Goal: Task Accomplishment & Management: Use online tool/utility

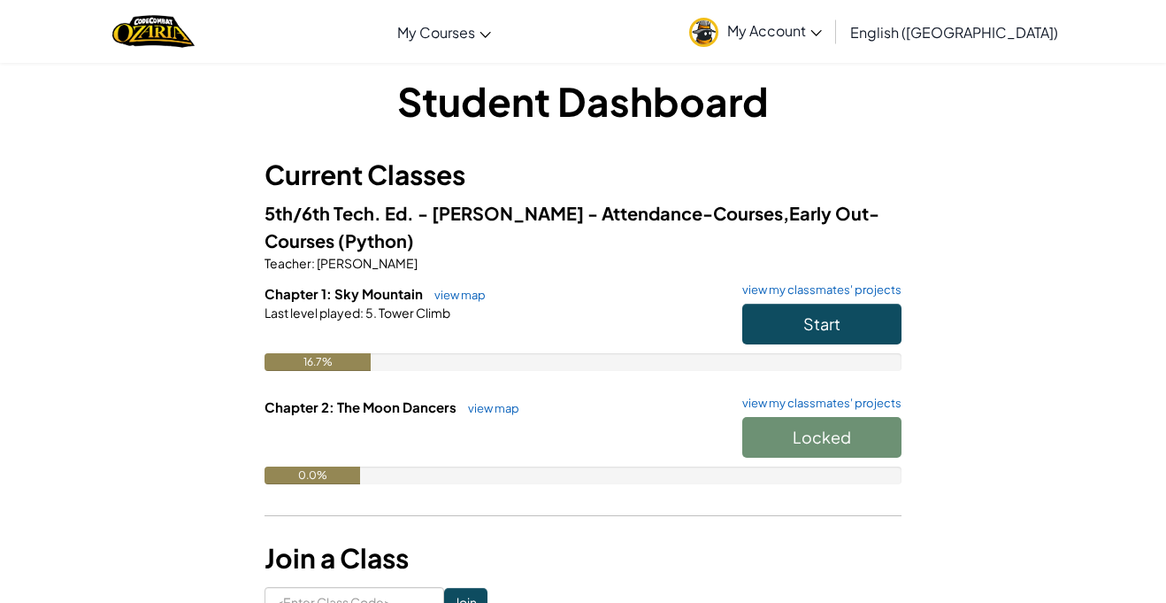
scroll to position [18, 0]
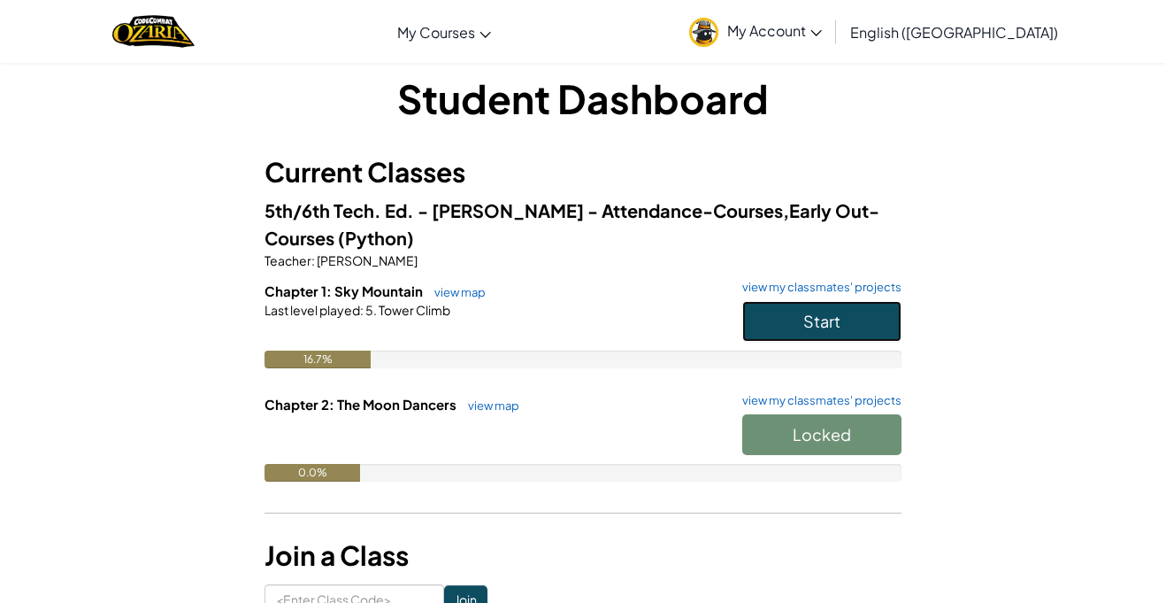
drag, startPoint x: 865, startPoint y: 312, endPoint x: 858, endPoint y: 304, distance: 10.7
click at [858, 304] on button "Start" at bounding box center [821, 321] width 159 height 41
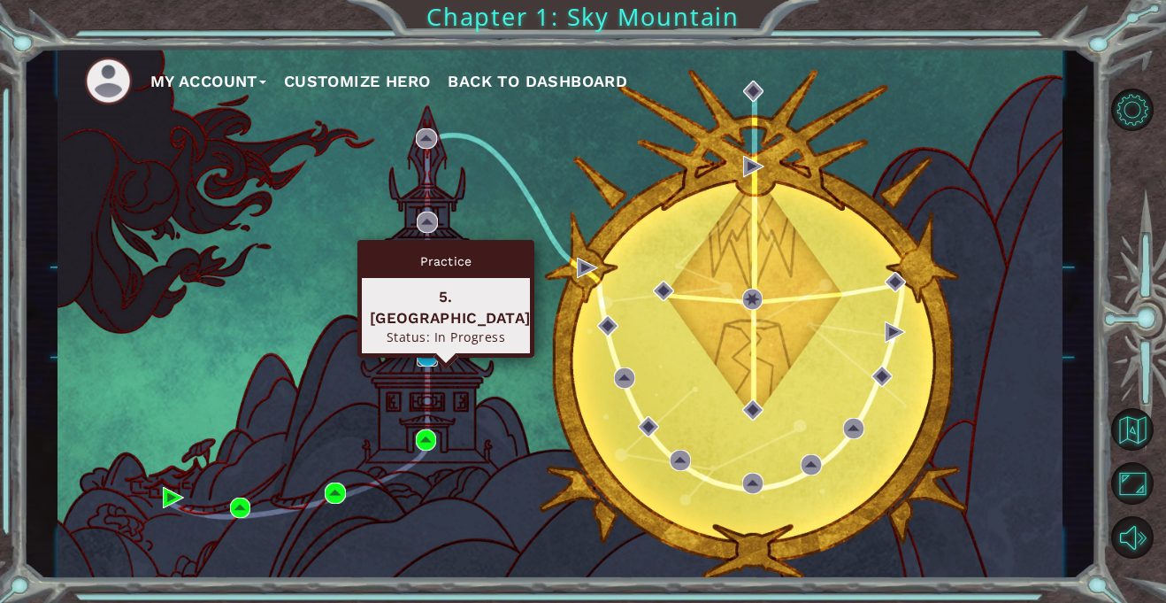
click at [427, 353] on img at bounding box center [427, 355] width 21 height 21
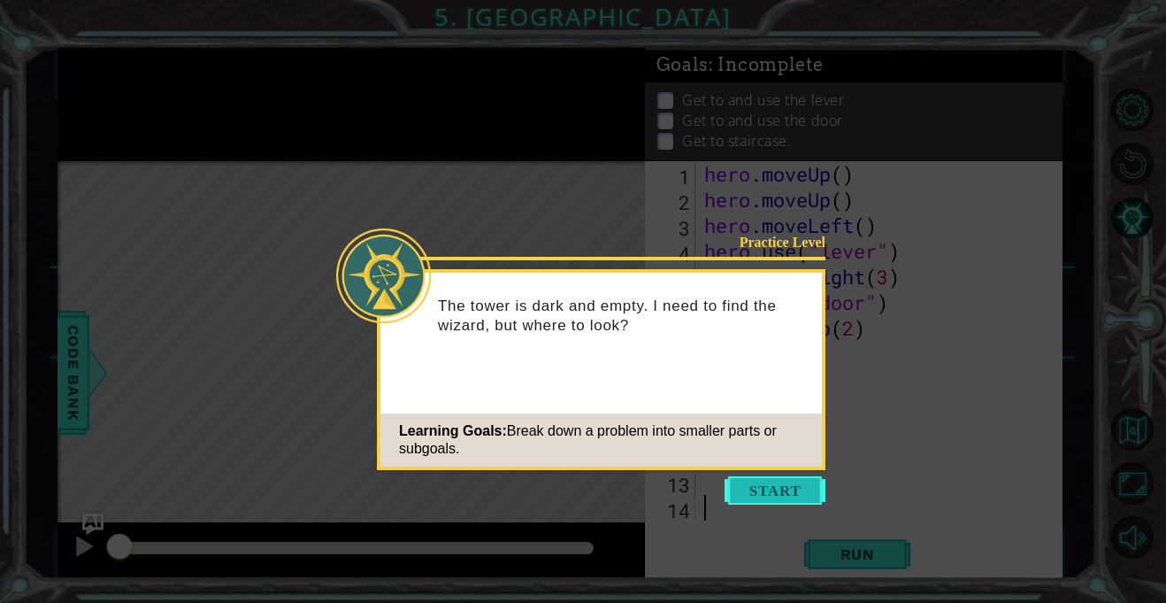
click at [755, 483] on button "Start" at bounding box center [775, 490] width 101 height 28
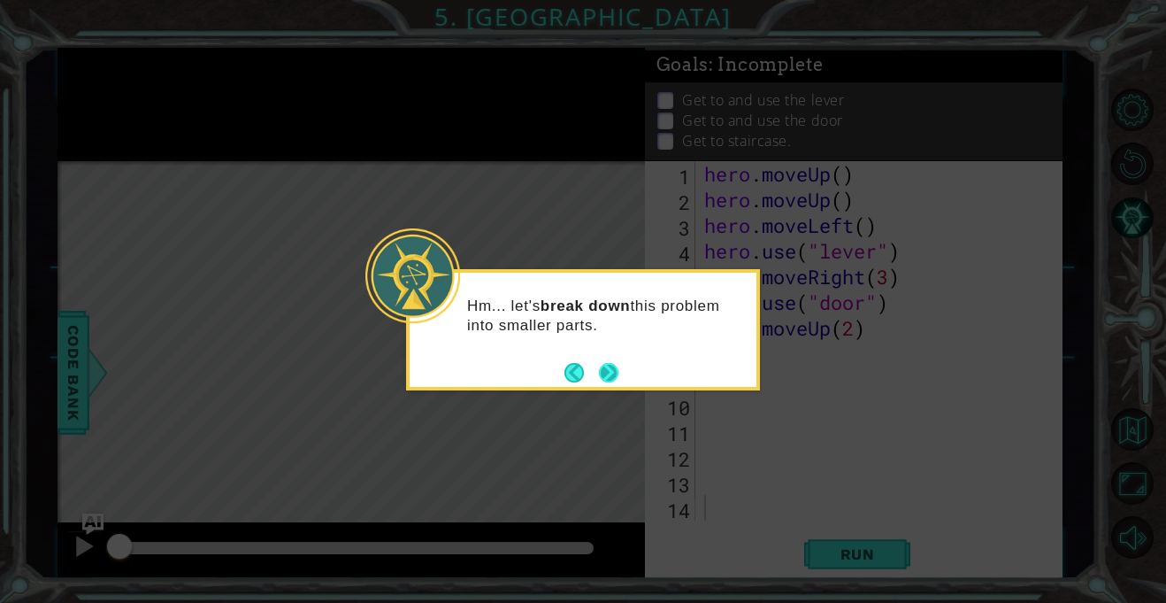
click at [609, 364] on button "Next" at bounding box center [609, 372] width 33 height 33
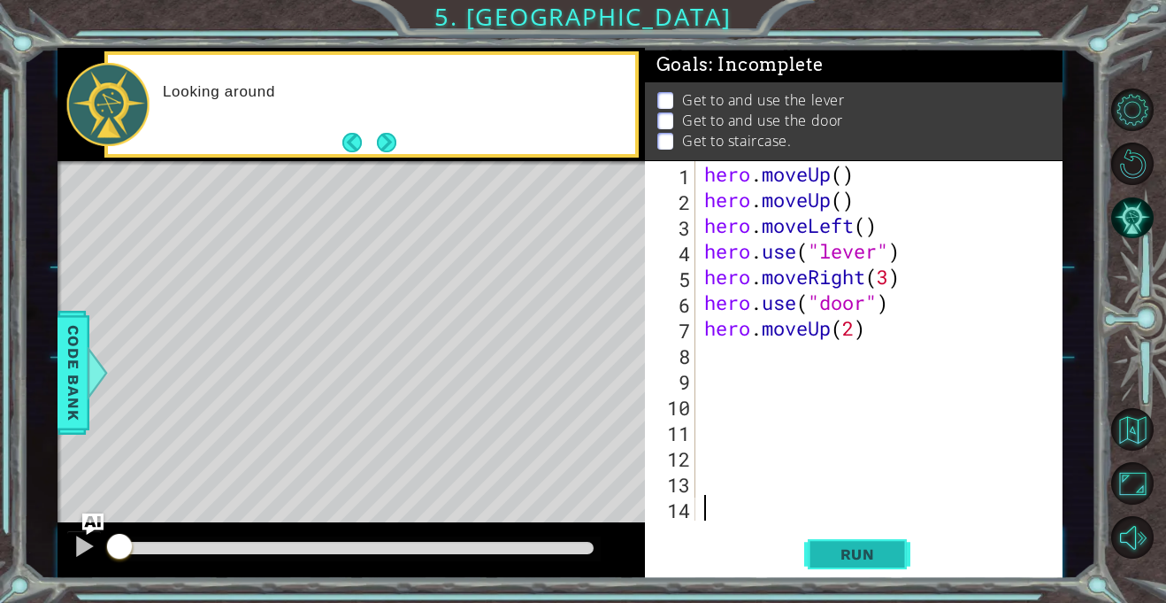
click at [868, 560] on span "Run" at bounding box center [858, 554] width 70 height 18
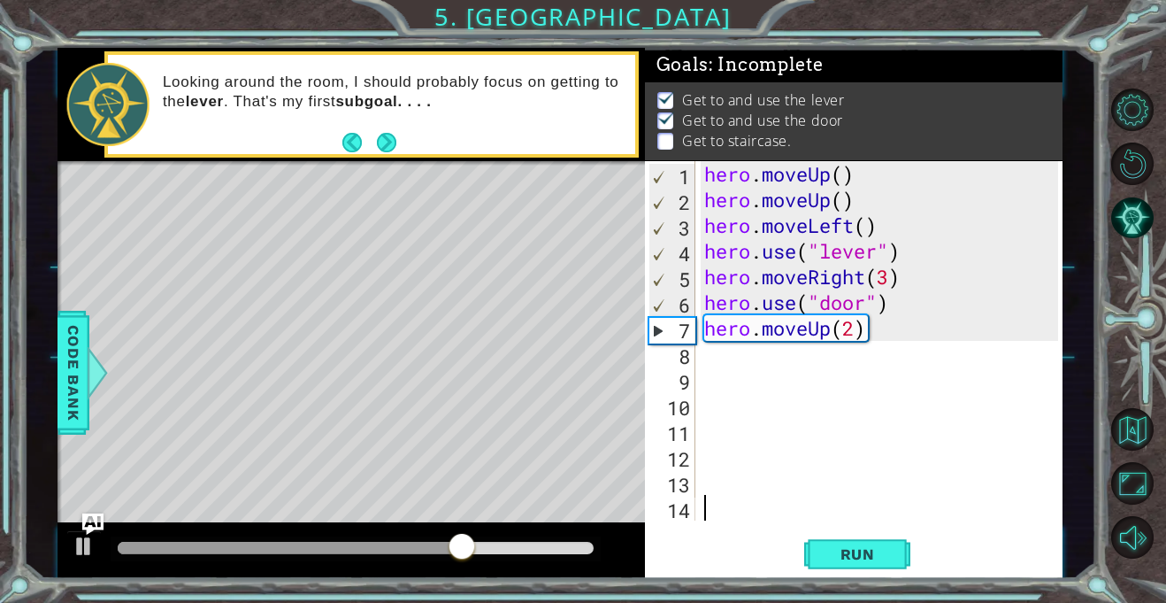
click at [692, 352] on div "8" at bounding box center [672, 356] width 47 height 26
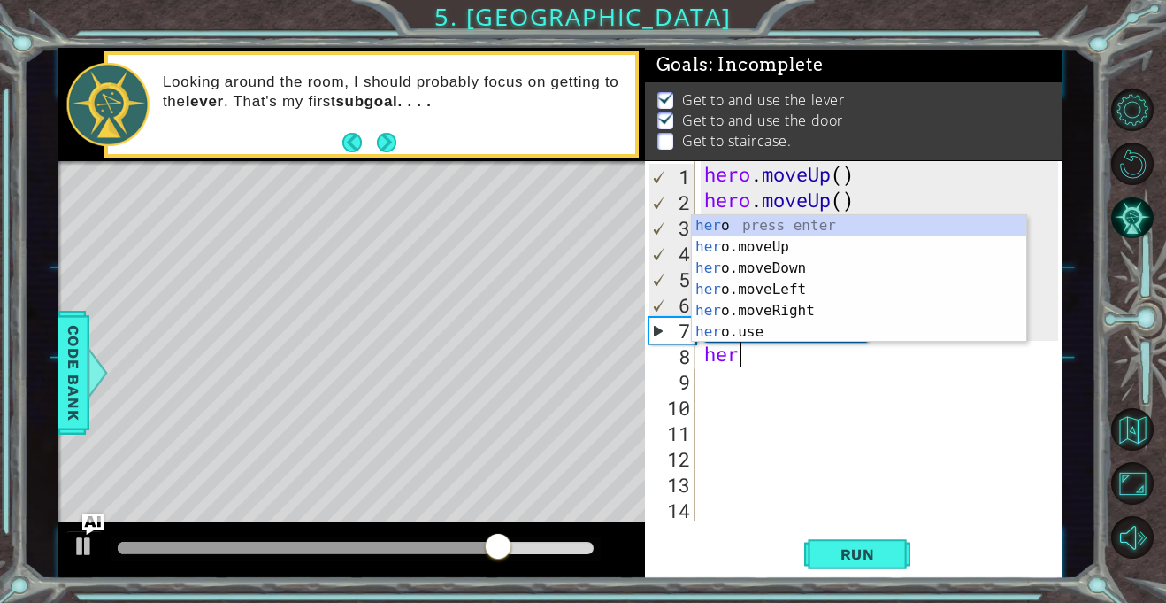
type textarea "hero"
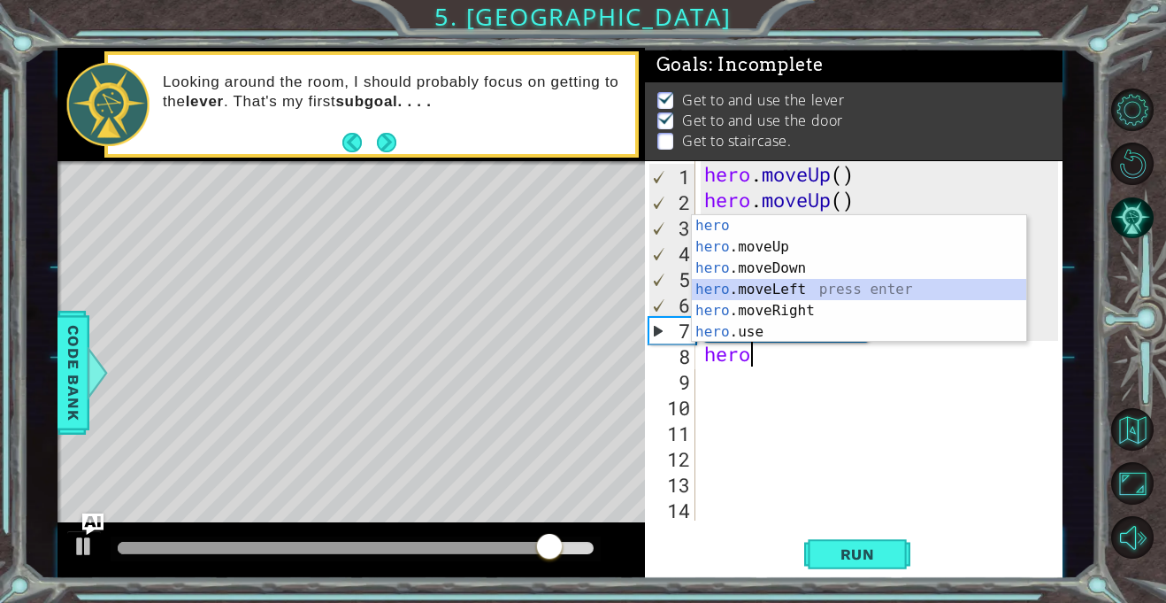
click at [747, 286] on div "hero press enter hero .moveUp press enter hero .moveDown press enter hero .move…" at bounding box center [859, 300] width 335 height 170
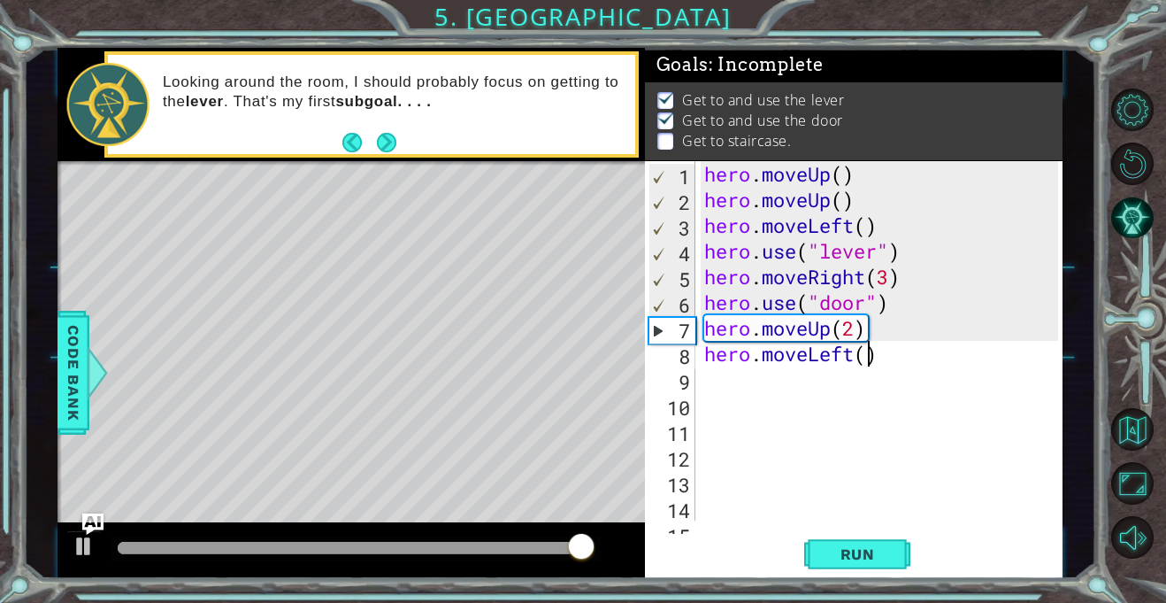
click at [868, 354] on div "hero . moveUp ( ) hero . moveUp ( ) hero . moveLeft ( ) hero . use ( "lever" ) …" at bounding box center [884, 366] width 366 height 411
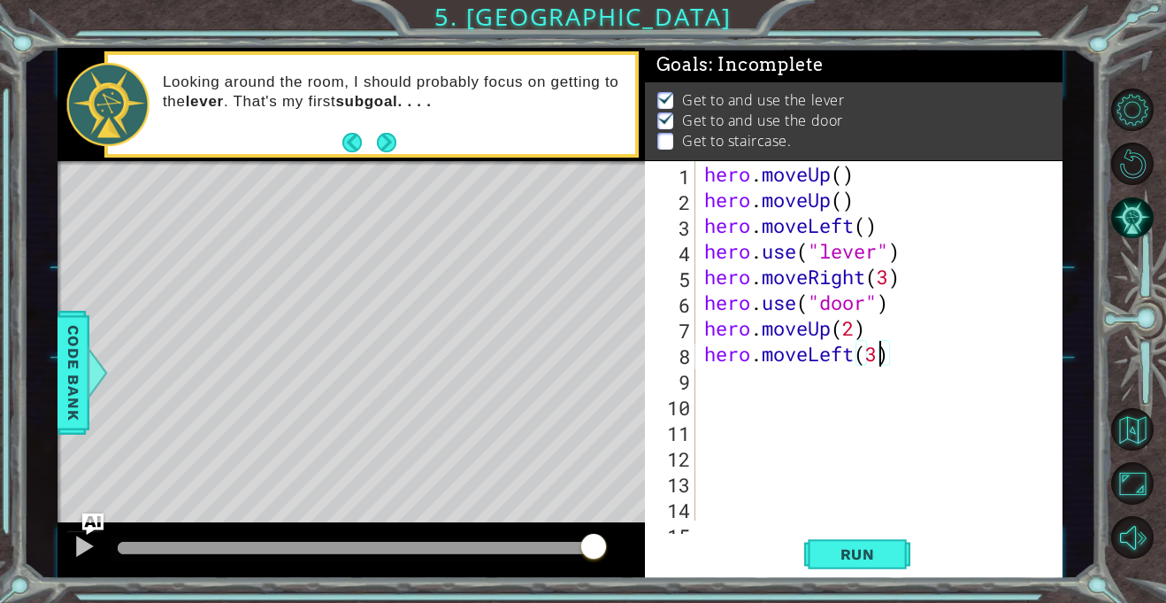
scroll to position [0, 7]
type textarea "hero.moveLeft(3)"
click at [861, 551] on span "Run" at bounding box center [858, 554] width 70 height 18
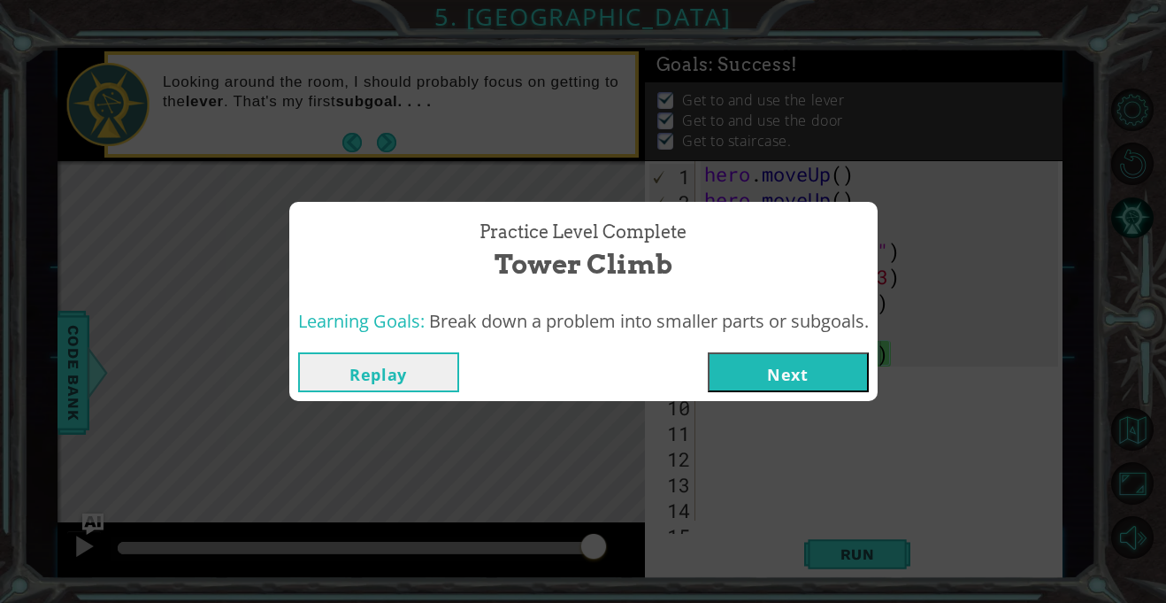
click at [775, 377] on button "Next" at bounding box center [788, 372] width 161 height 40
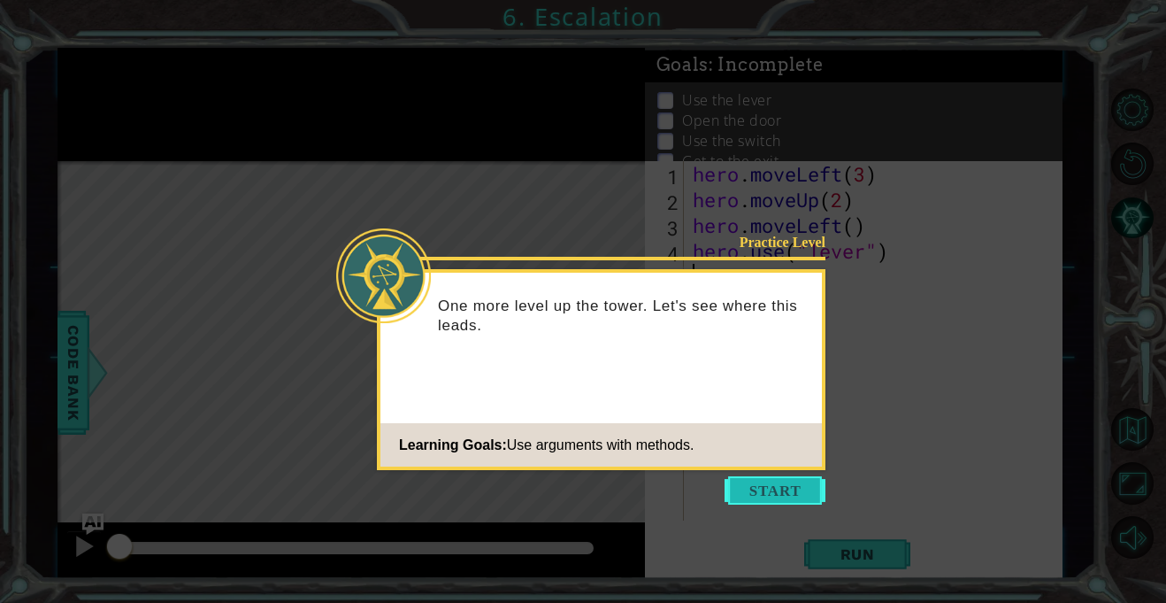
click at [769, 485] on button "Start" at bounding box center [775, 490] width 101 height 28
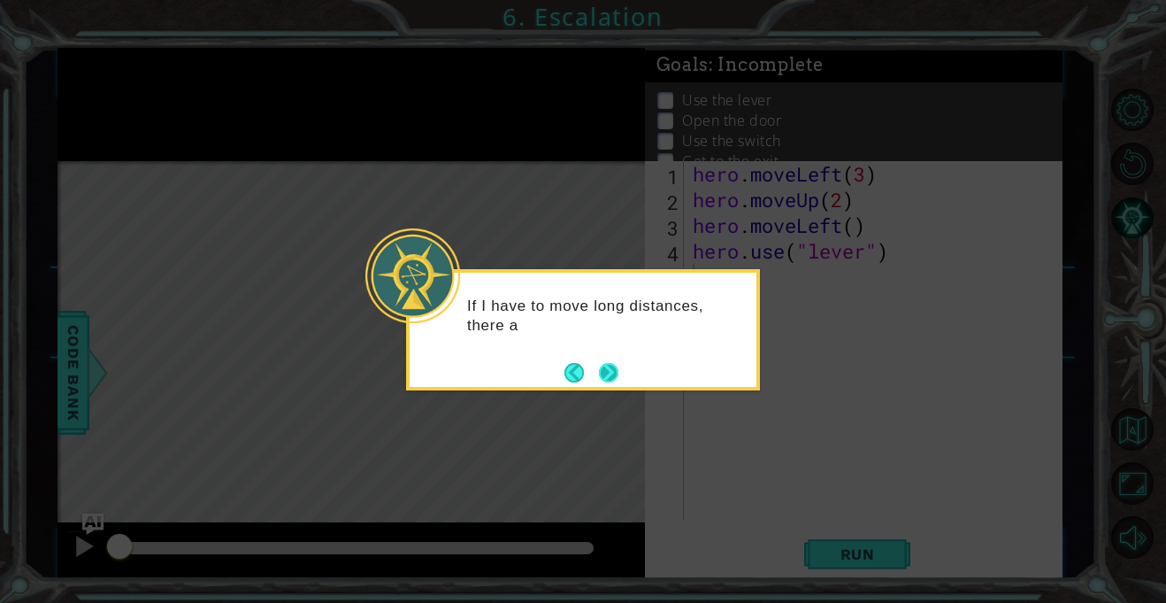
click at [611, 373] on button "Next" at bounding box center [609, 372] width 27 height 27
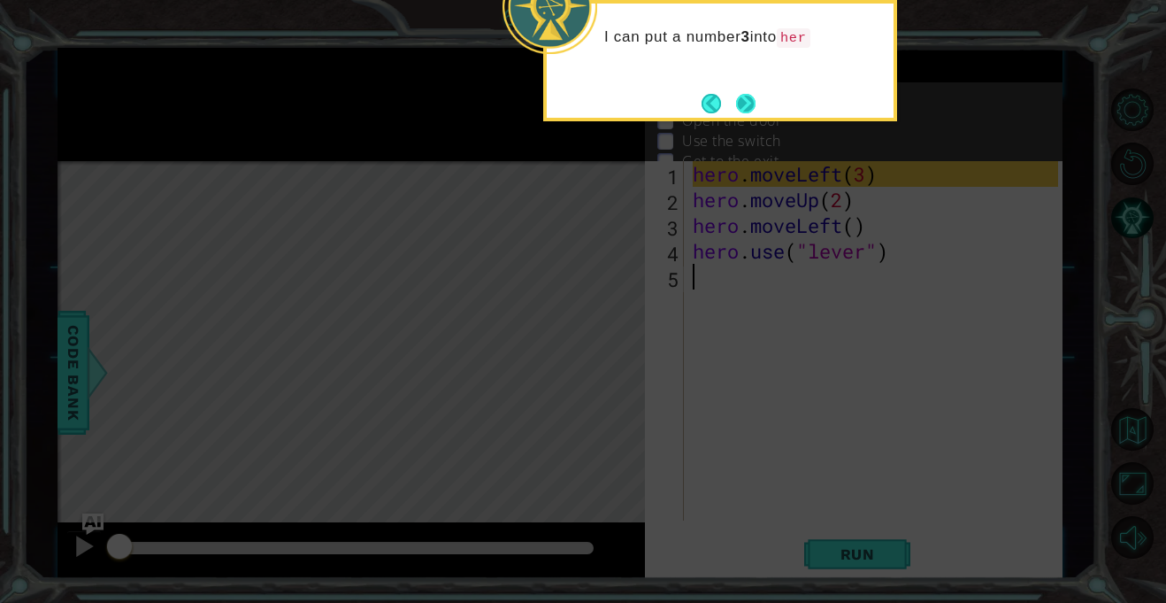
click at [748, 96] on button "Next" at bounding box center [746, 103] width 22 height 22
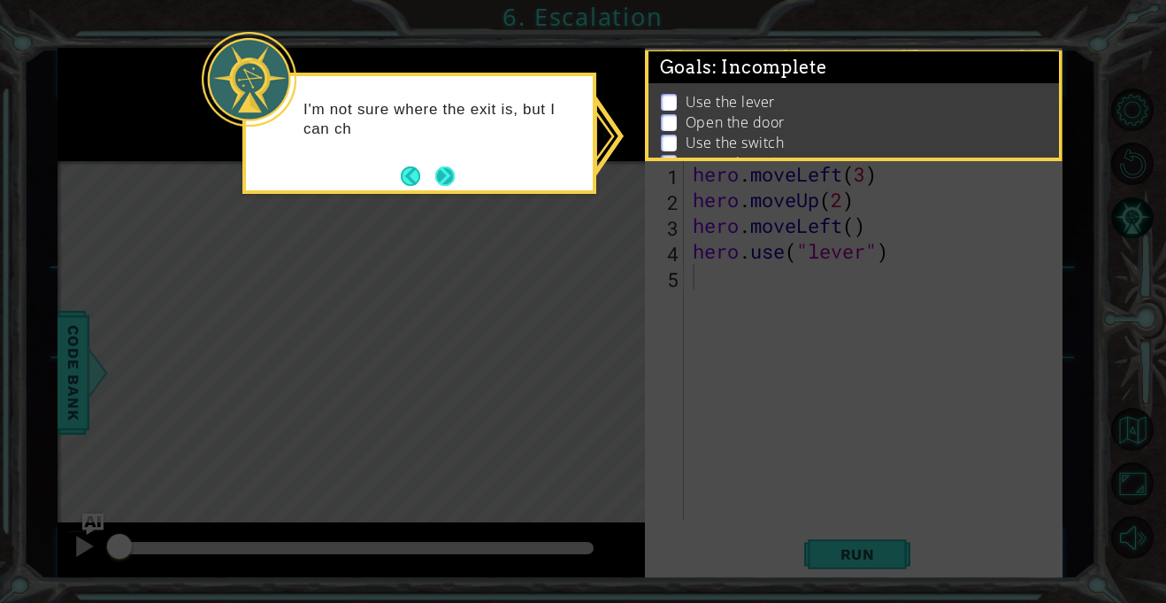
click at [444, 184] on button "Next" at bounding box center [445, 175] width 33 height 33
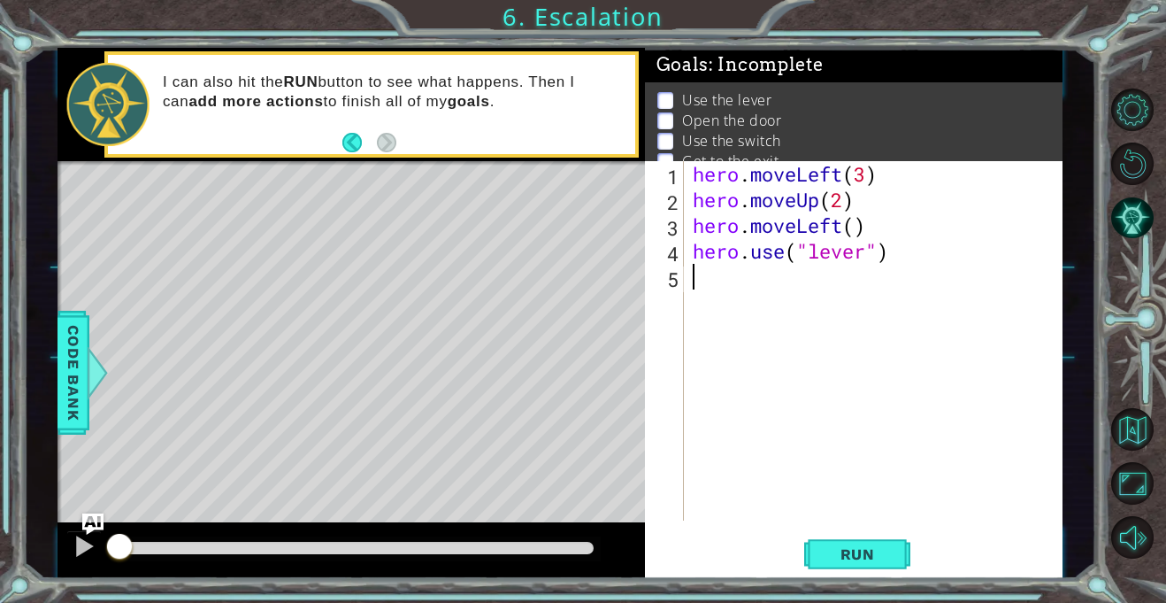
type textarea "l"
type textarea "h"
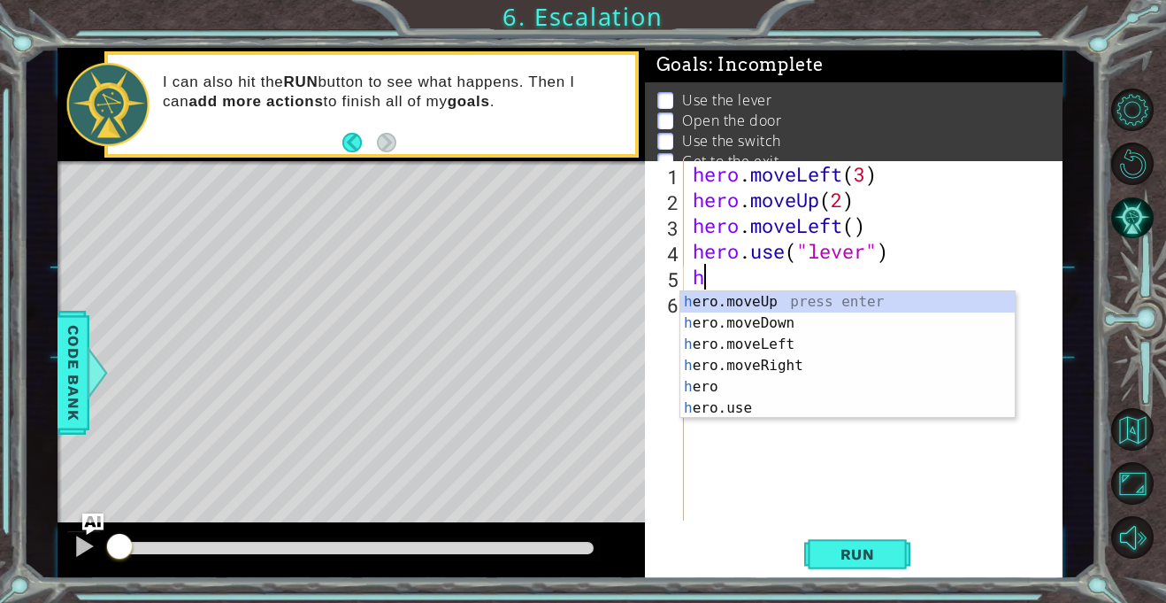
click at [819, 501] on div "hero . moveLeft ( 3 ) hero . moveUp ( 2 ) hero . moveLeft ( ) hero . use ( "lev…" at bounding box center [878, 366] width 378 height 411
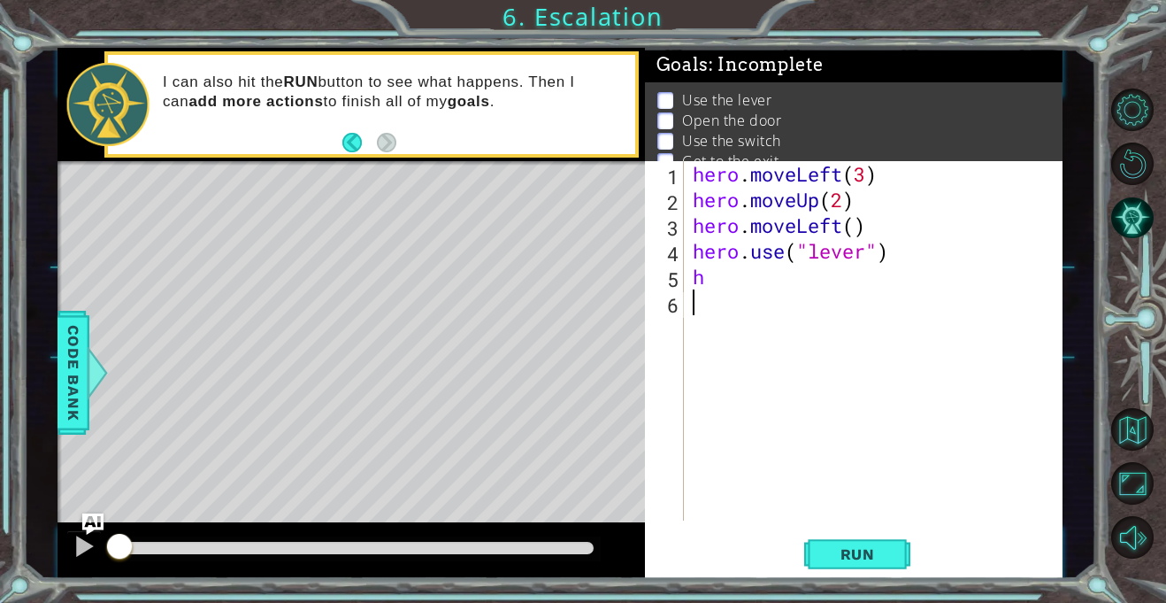
click at [703, 275] on div "hero . moveLeft ( 3 ) hero . moveUp ( 2 ) hero . moveLeft ( ) hero . use ( "lev…" at bounding box center [878, 366] width 378 height 411
type textarea "h"
click at [901, 552] on button "Run" at bounding box center [857, 555] width 106 height 42
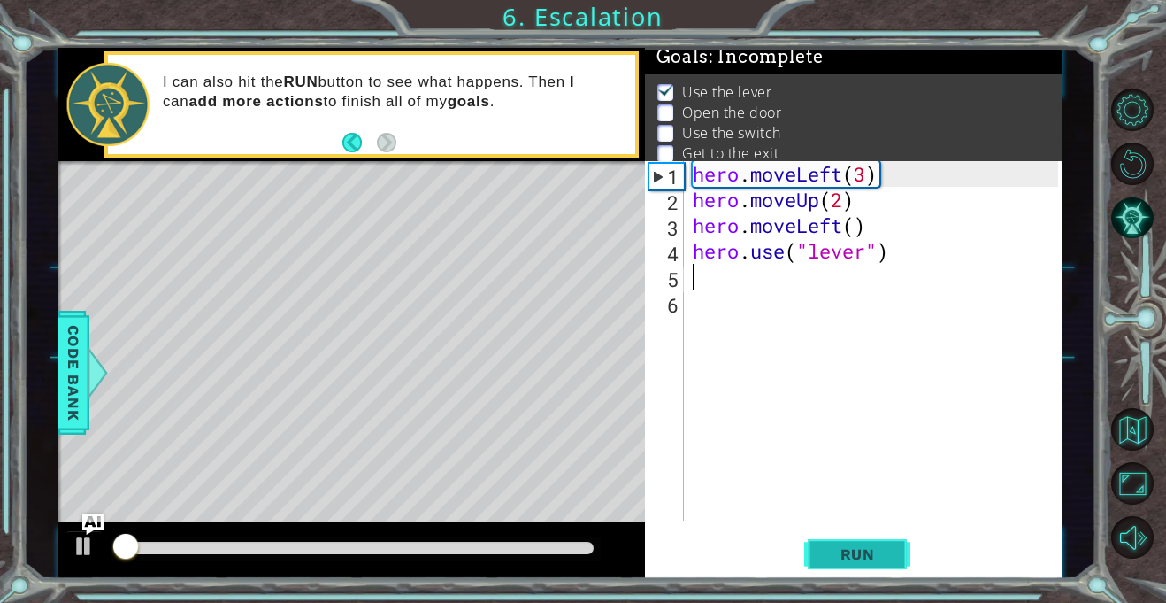
scroll to position [10, 0]
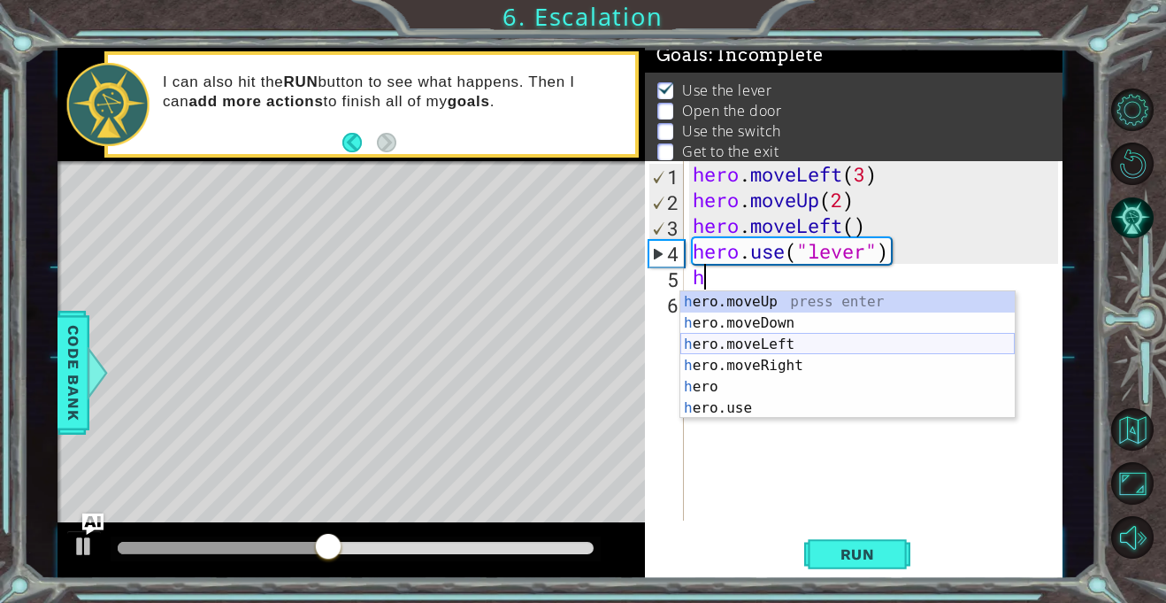
click at [735, 340] on div "h ero.moveUp press enter h ero.moveDown press enter h ero.moveLeft press enter …" at bounding box center [848, 376] width 335 height 170
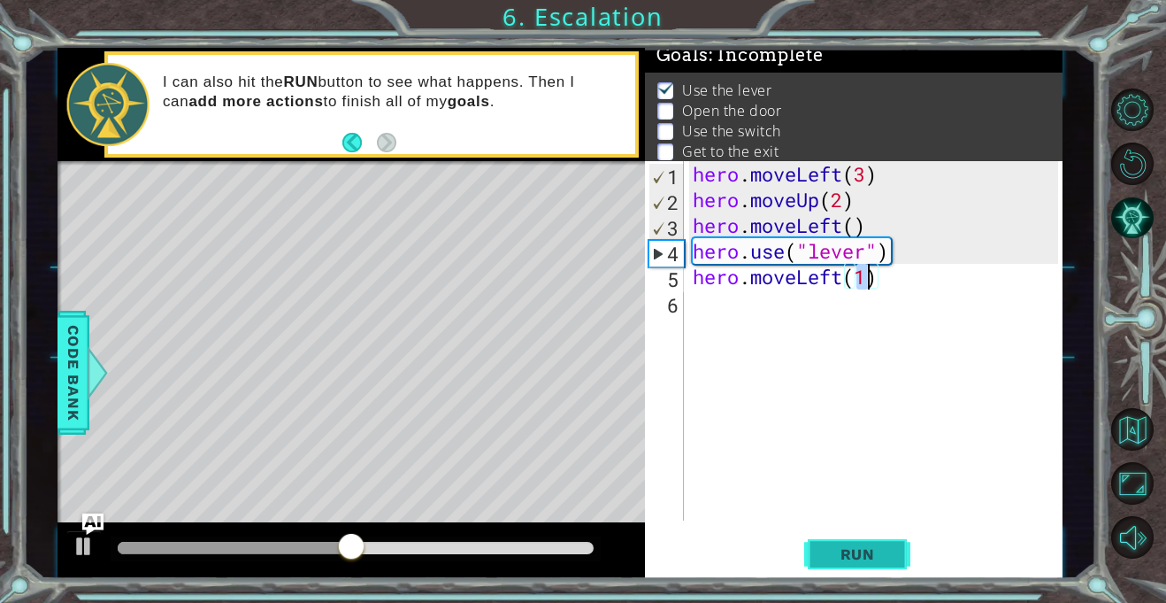
type textarea "hero.moveLeft(1)"
click at [850, 550] on span "Run" at bounding box center [858, 554] width 70 height 18
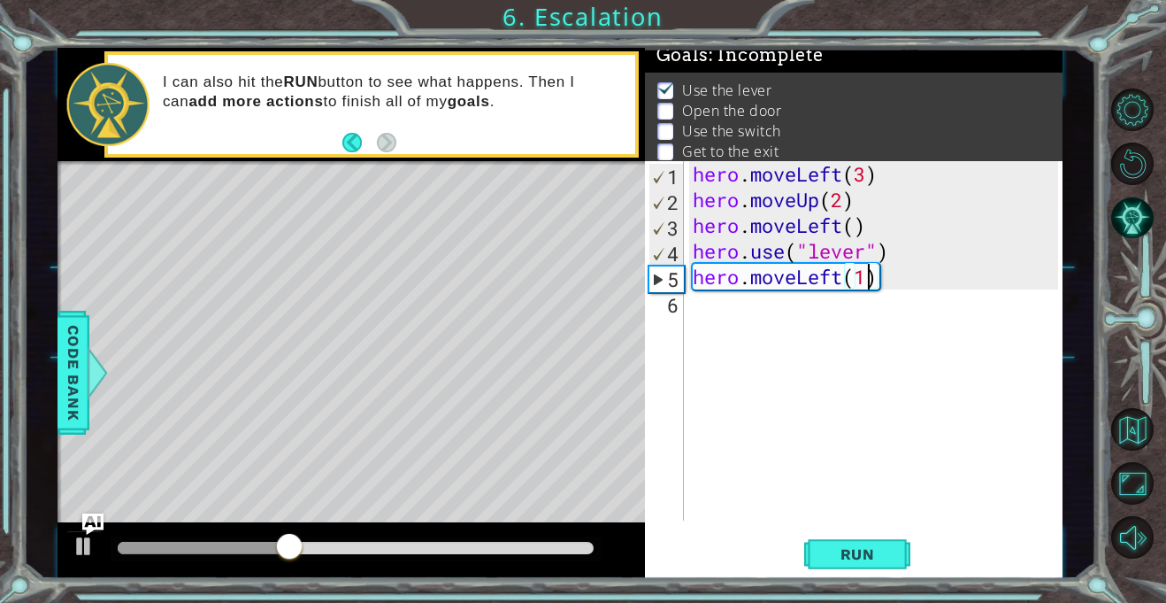
click at [700, 313] on div "hero . moveLeft ( 3 ) hero . moveUp ( 2 ) hero . moveLeft ( ) hero . use ( "lev…" at bounding box center [878, 366] width 378 height 411
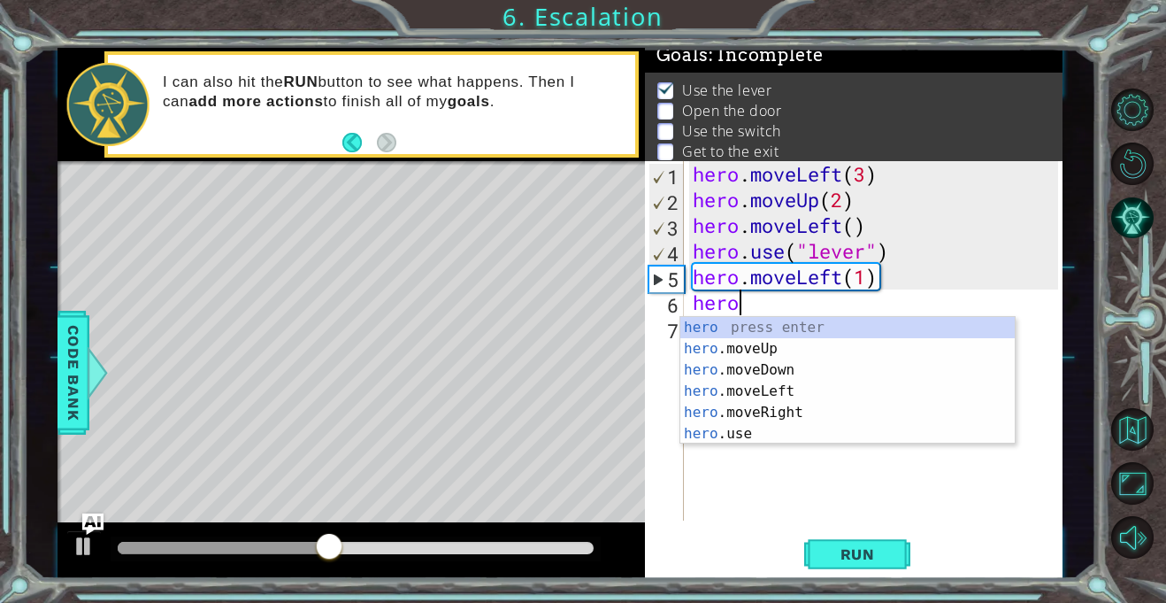
scroll to position [0, 1]
click at [773, 427] on div "hero press enter hero .moveUp press enter hero .moveDown press enter hero .move…" at bounding box center [848, 402] width 335 height 170
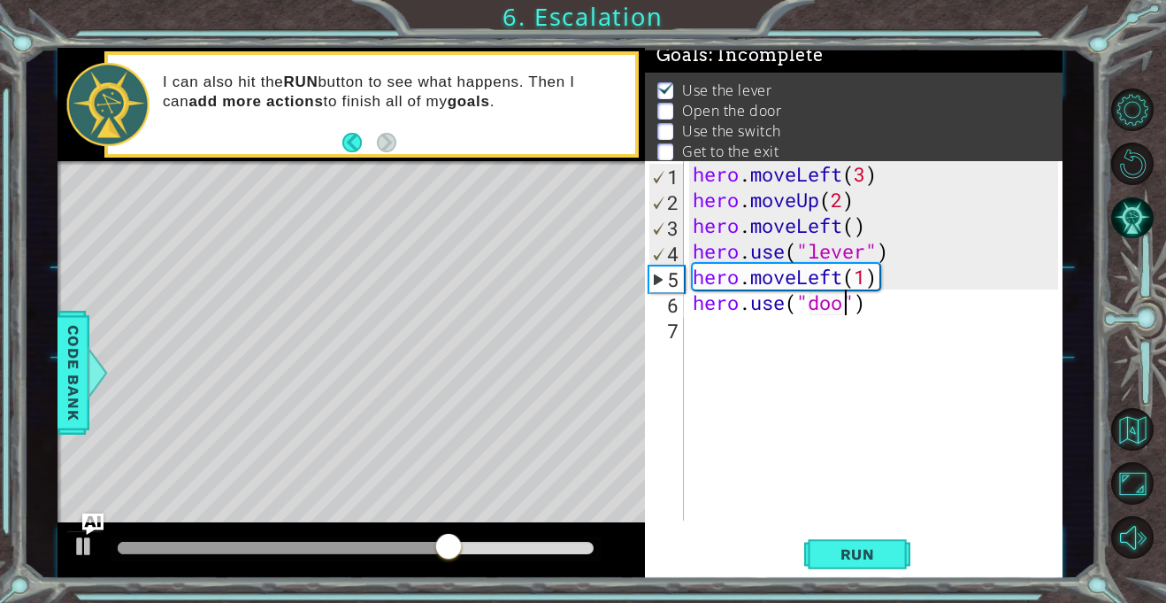
scroll to position [0, 7]
type textarea "hero.use("door")"
click at [889, 555] on span "Run" at bounding box center [858, 554] width 70 height 18
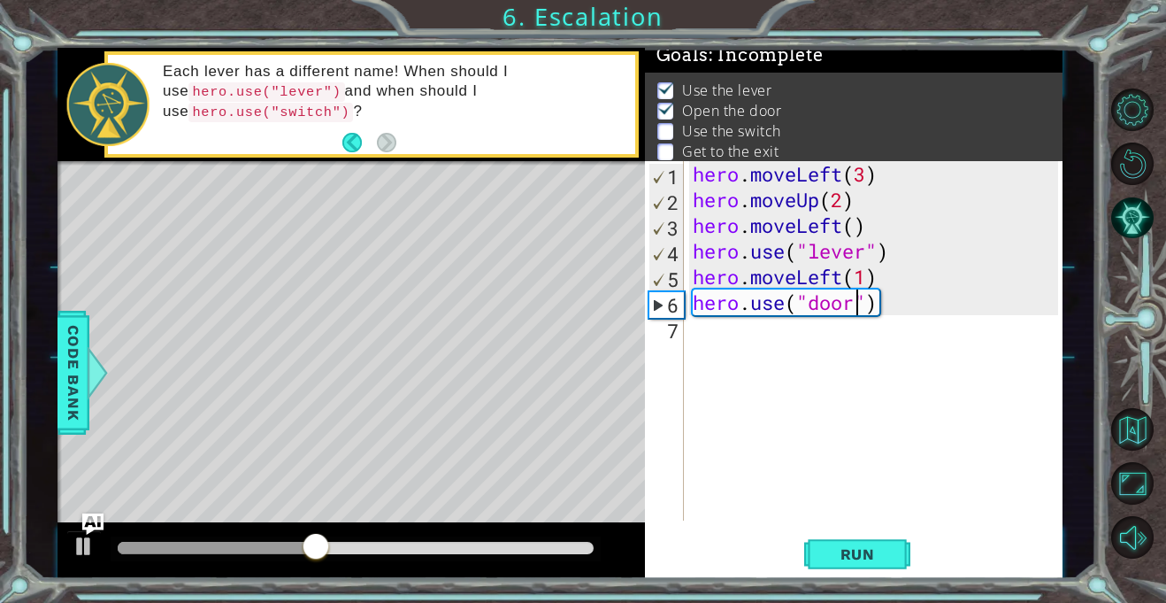
click at [699, 341] on div "hero . moveLeft ( 3 ) hero . moveUp ( 2 ) hero . moveLeft ( ) hero . use ( "lev…" at bounding box center [878, 366] width 378 height 411
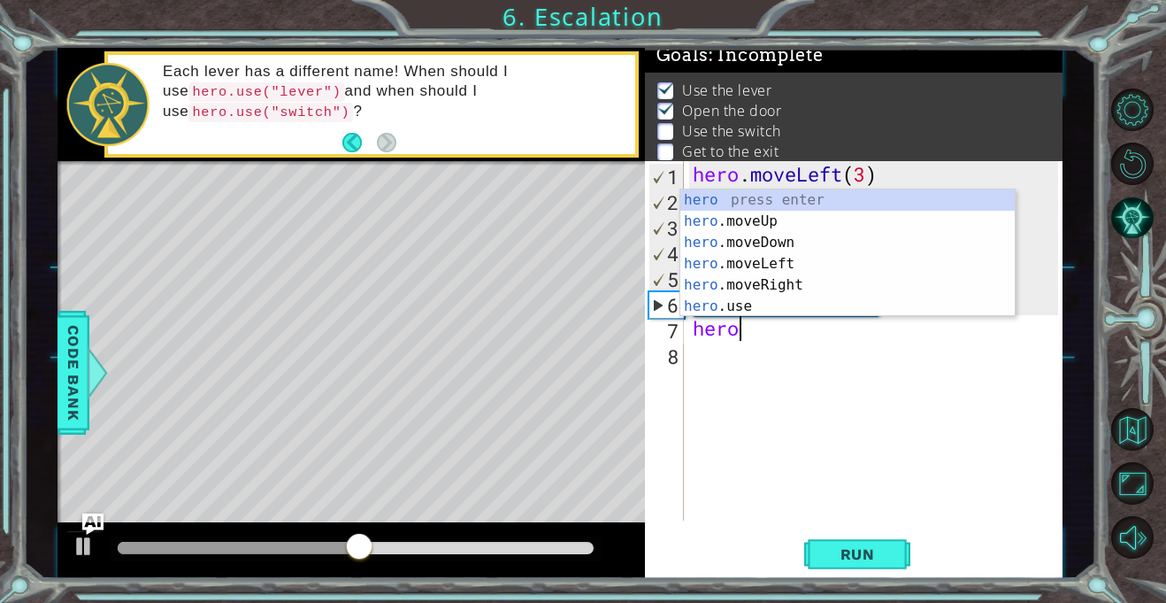
scroll to position [0, 1]
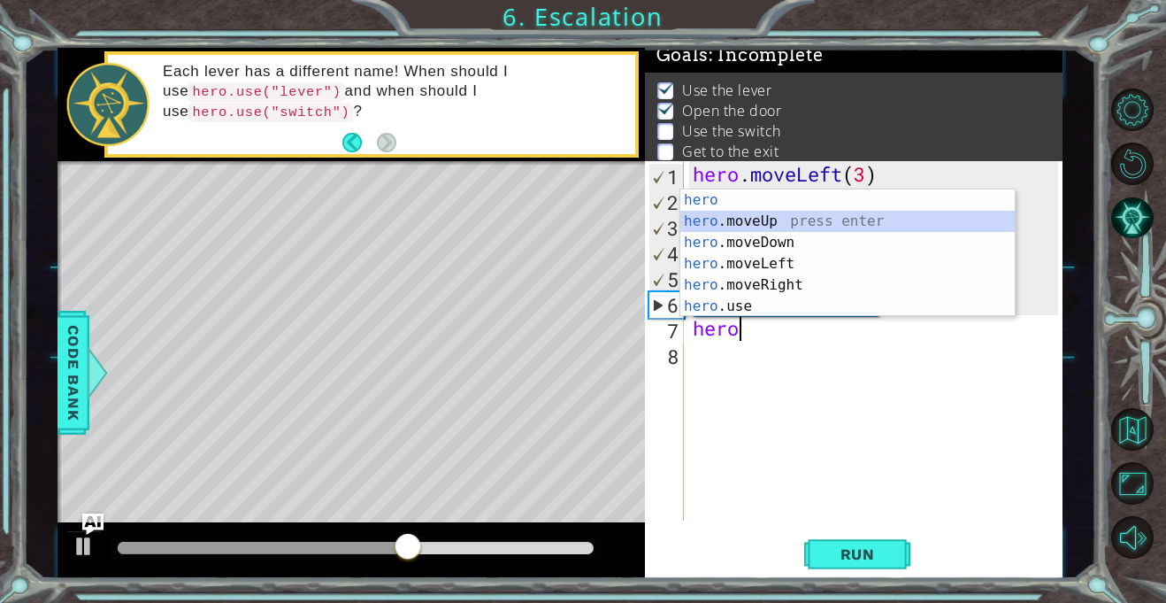
click at [692, 223] on div "hero press enter hero .moveUp press enter hero .moveDown press enter hero .move…" at bounding box center [848, 274] width 335 height 170
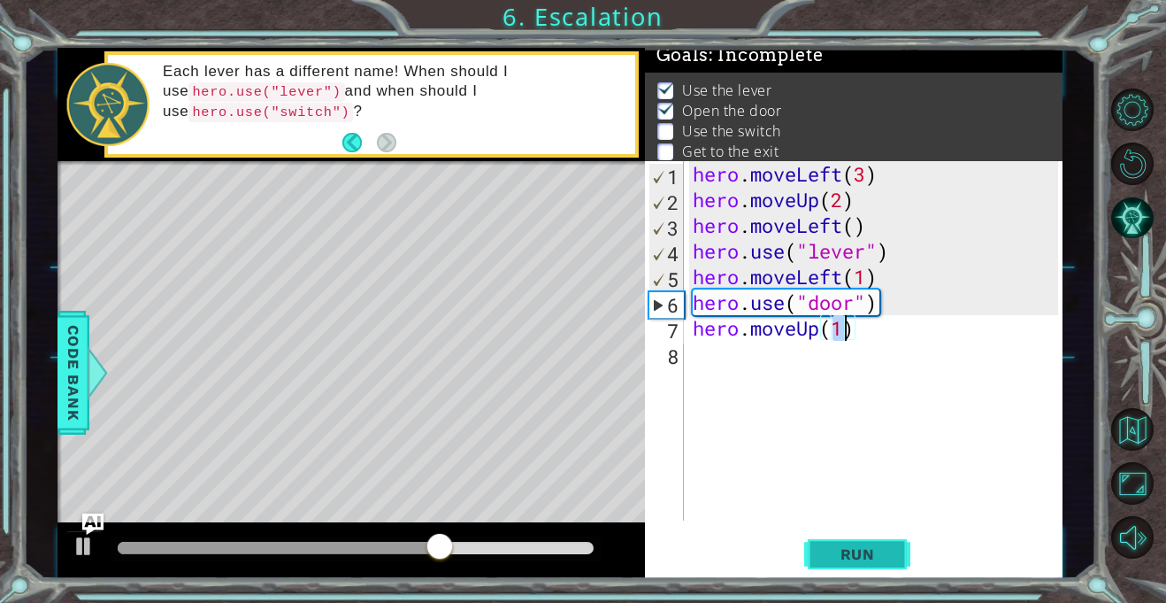
type textarea "hero.moveUp(1)"
click at [828, 542] on button "Run" at bounding box center [857, 555] width 106 height 42
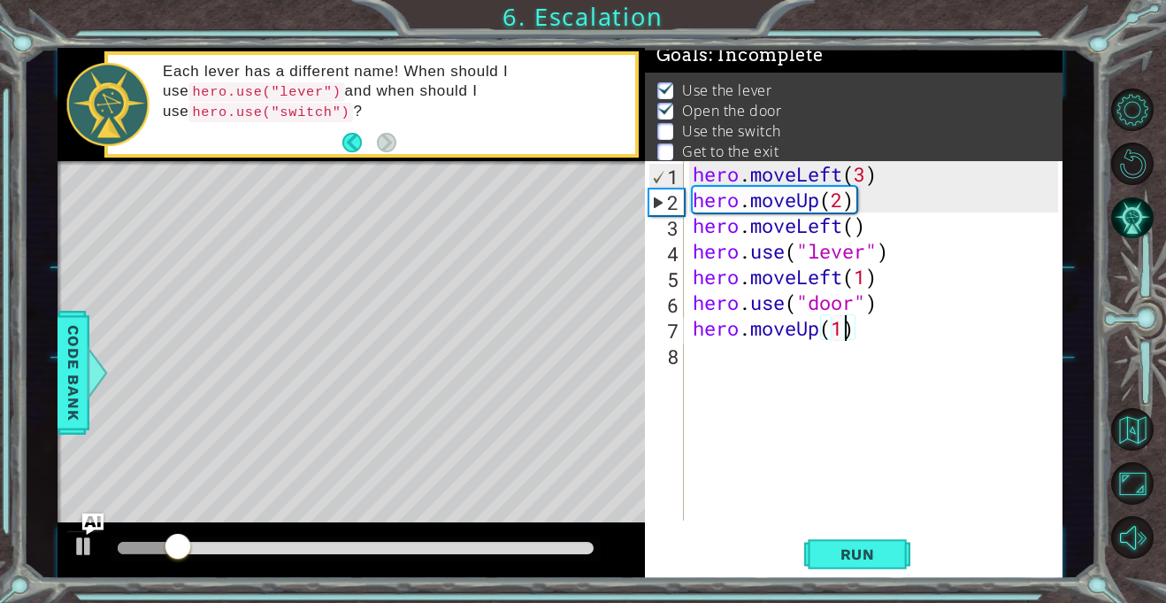
click at [722, 358] on div "hero . moveLeft ( 3 ) hero . moveUp ( 2 ) hero . moveLeft ( ) hero . use ( "lev…" at bounding box center [878, 366] width 378 height 411
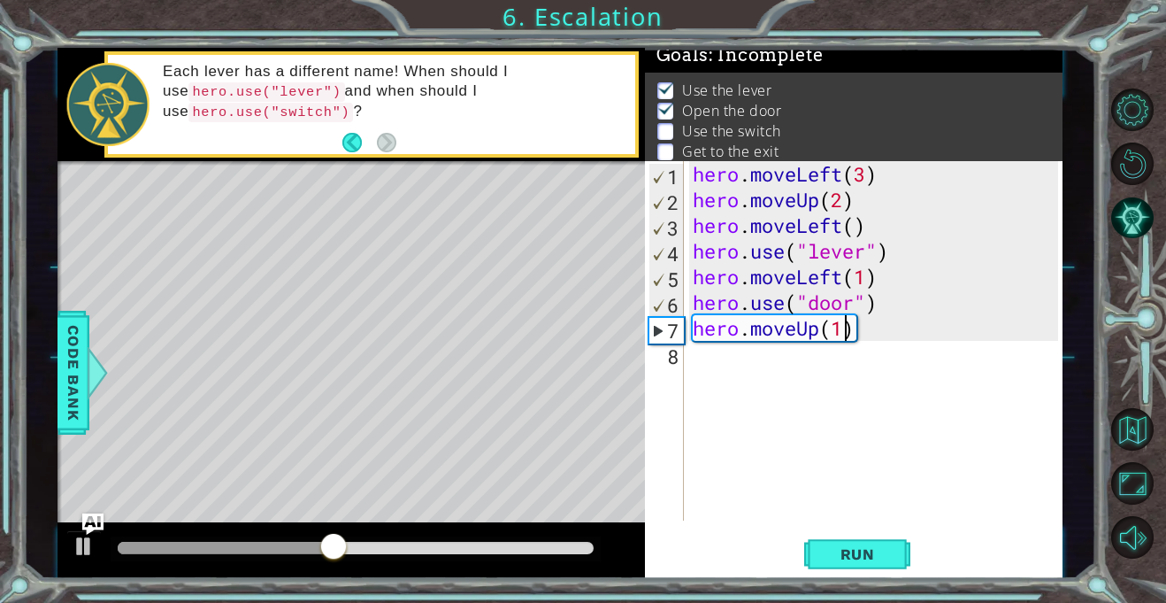
click at [840, 321] on div "hero . moveLeft ( 3 ) hero . moveUp ( 2 ) hero . moveLeft ( ) hero . use ( "lev…" at bounding box center [878, 366] width 378 height 411
type textarea "hero.moveUp(2)"
click at [699, 371] on div "hero . moveLeft ( 3 ) hero . moveUp ( 2 ) hero . moveLeft ( ) hero . use ( "lev…" at bounding box center [878, 366] width 378 height 411
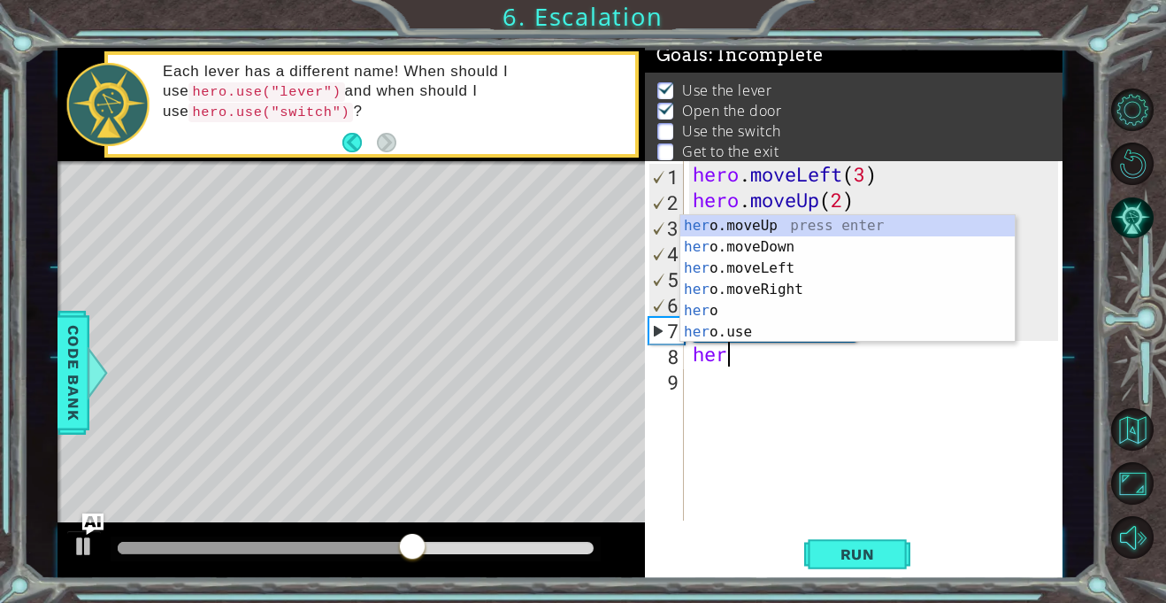
scroll to position [0, 1]
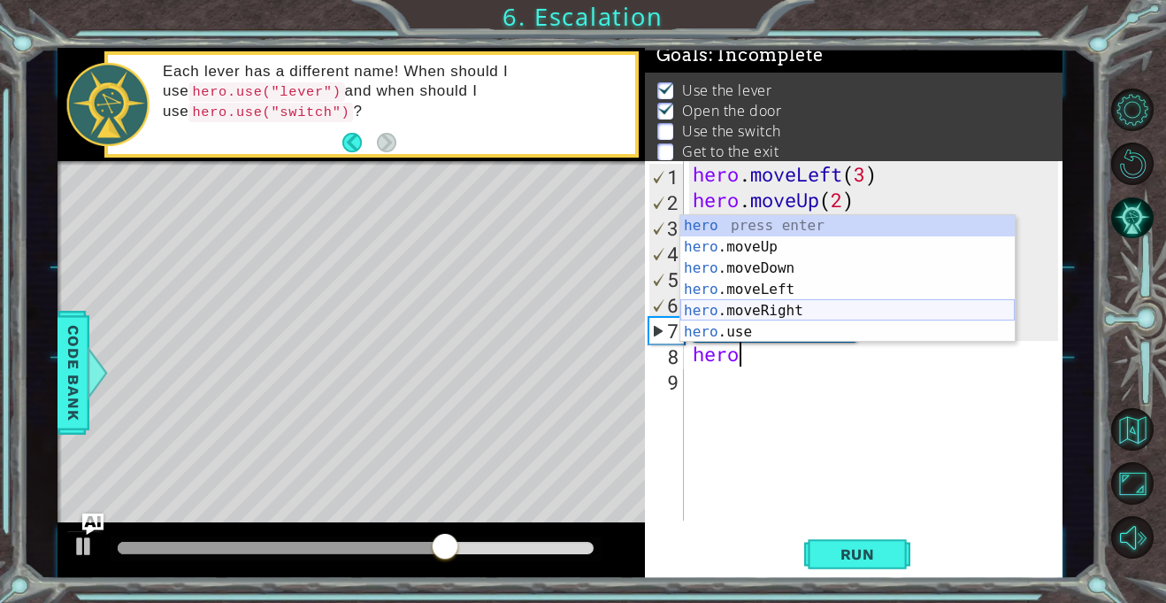
click at [714, 308] on div "hero press enter hero .moveUp press enter hero .moveDown press enter hero .move…" at bounding box center [848, 300] width 335 height 170
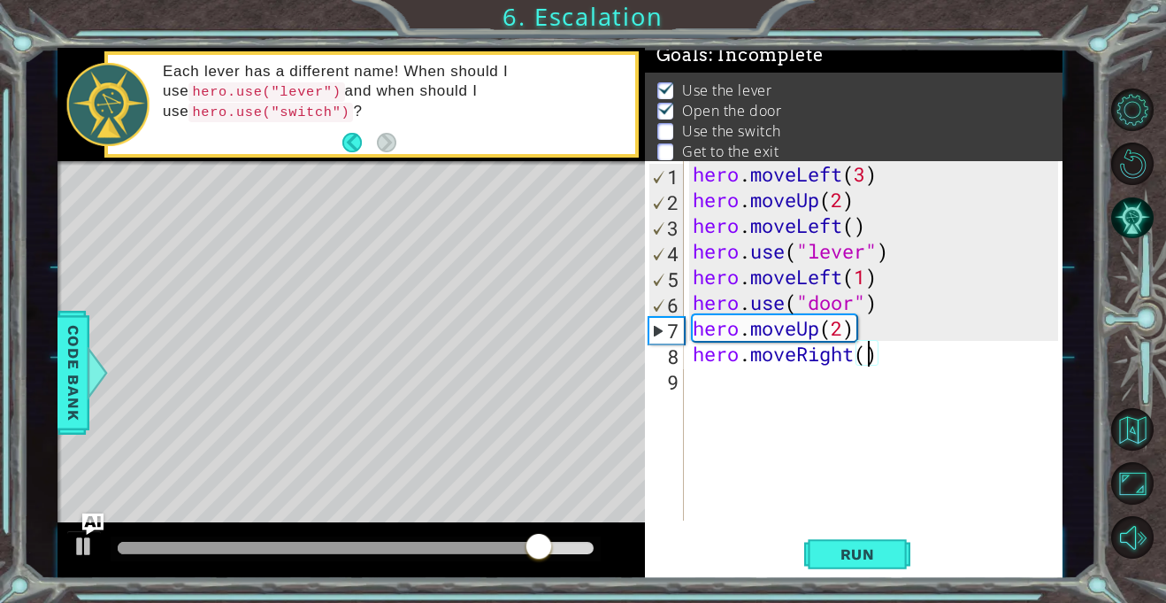
scroll to position [0, 8]
type textarea "hero.moveRight(3)"
click at [876, 554] on span "Run" at bounding box center [858, 554] width 70 height 18
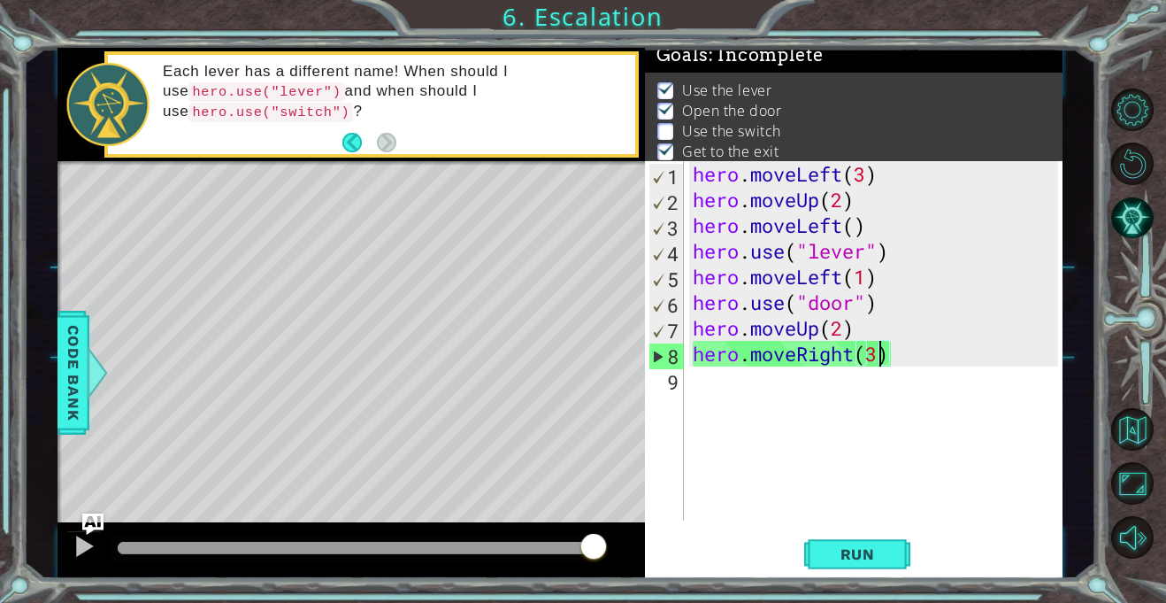
click at [704, 388] on div "hero . moveLeft ( 3 ) hero . moveUp ( 2 ) hero . moveLeft ( ) hero . use ( "lev…" at bounding box center [878, 366] width 378 height 411
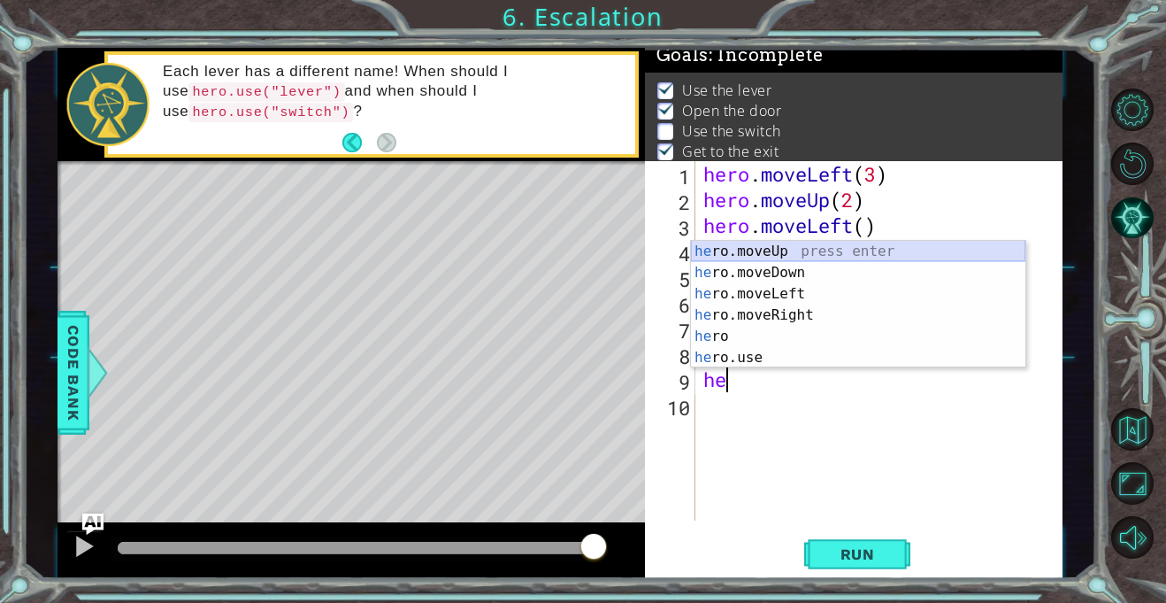
click at [755, 252] on div "he ro.moveUp press enter he ro.moveDown press enter he ro.moveLeft press enter …" at bounding box center [858, 326] width 335 height 170
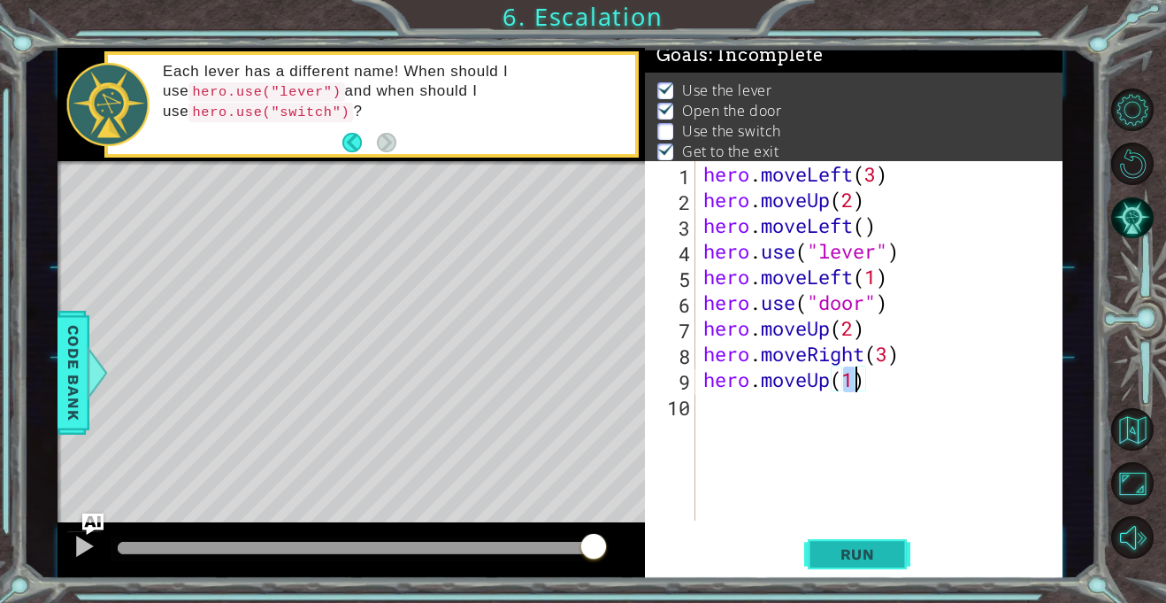
type textarea "hero.moveUp(1)"
click at [850, 560] on span "Run" at bounding box center [858, 554] width 70 height 18
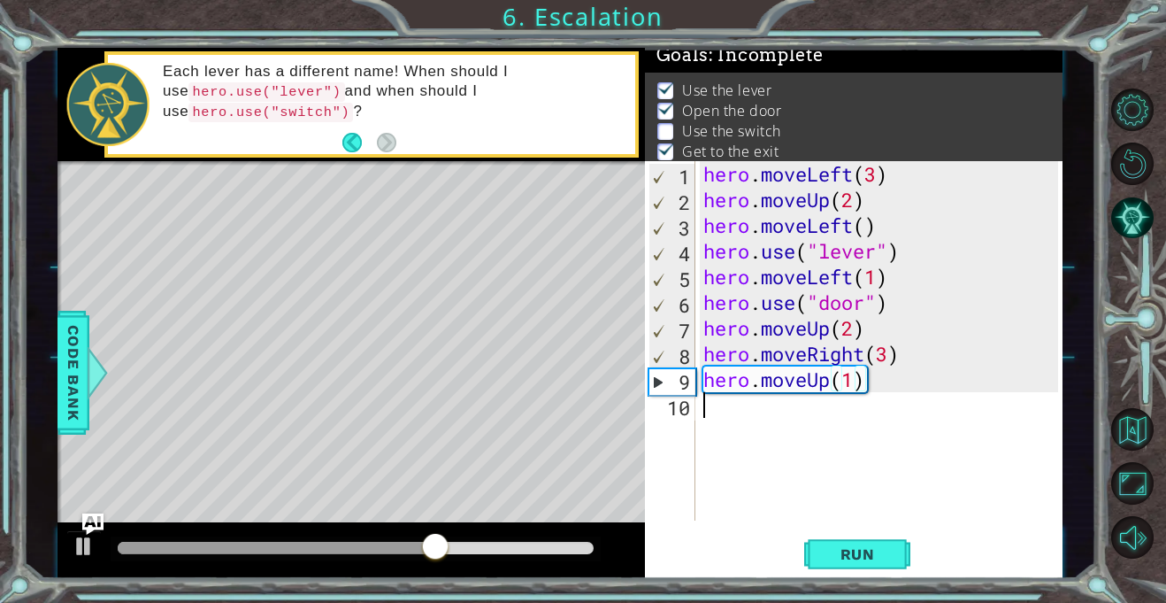
click at [704, 408] on div "hero . moveLeft ( 3 ) hero . moveUp ( 2 ) hero . moveLeft ( ) hero . use ( "lev…" at bounding box center [883, 366] width 367 height 411
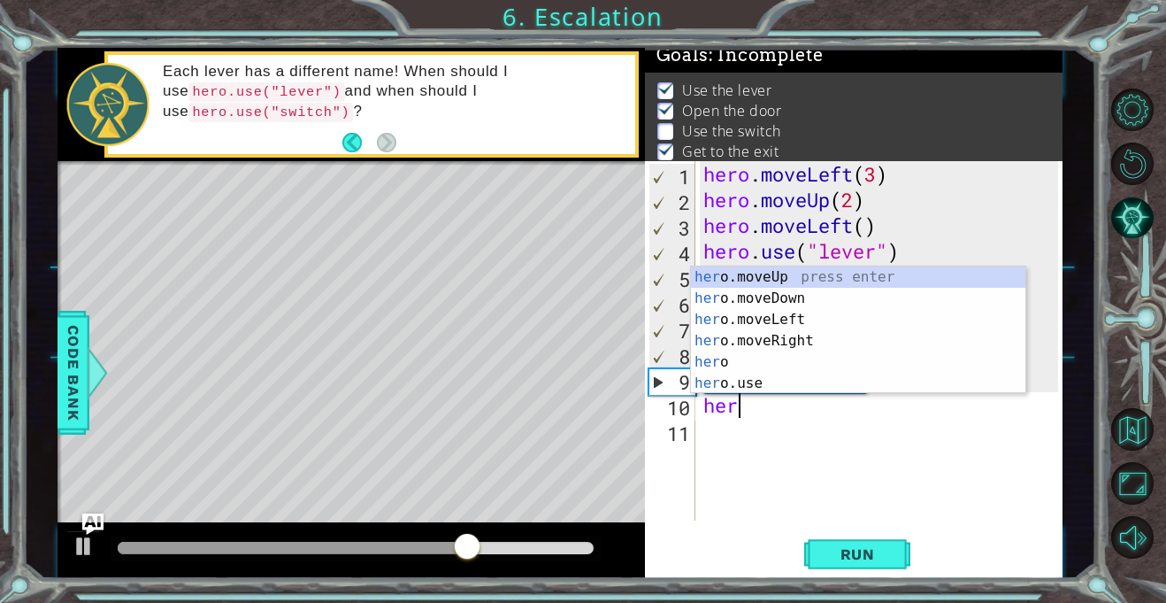
scroll to position [0, 1]
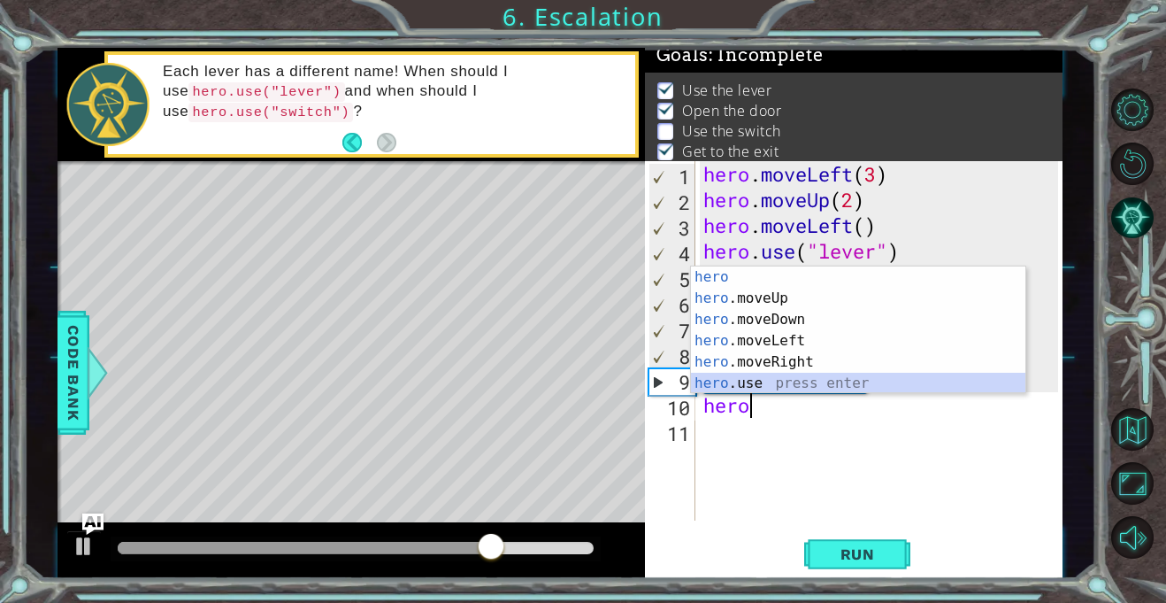
click at [729, 379] on div "hero press enter hero .moveUp press enter hero .moveDown press enter hero .move…" at bounding box center [858, 351] width 335 height 170
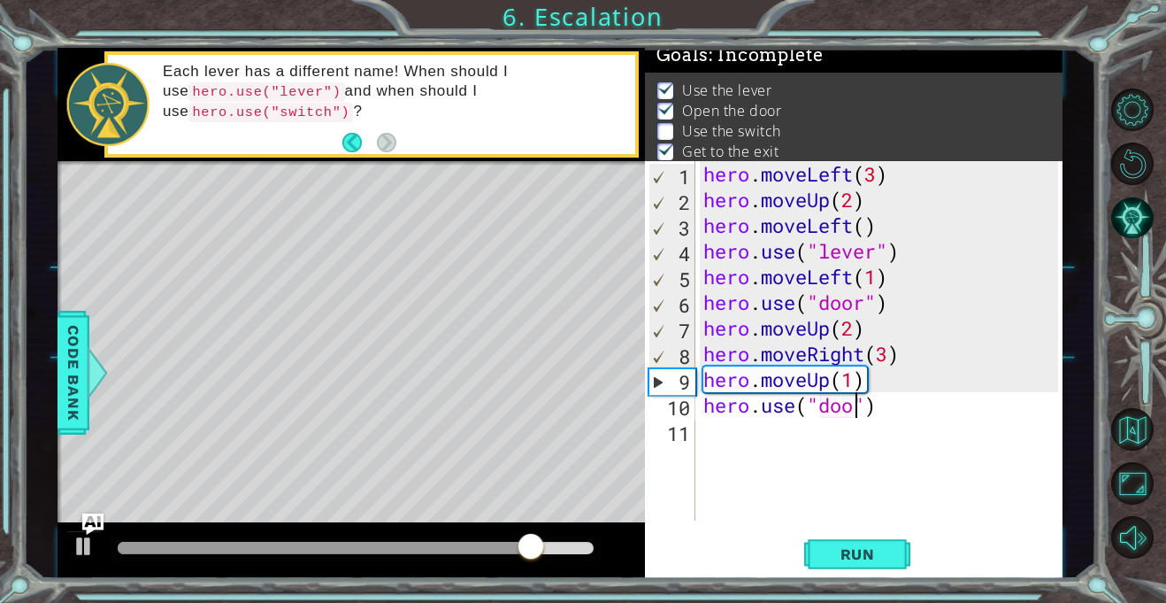
type textarea "hero.use("door")"
click at [843, 537] on button "Run" at bounding box center [857, 555] width 106 height 42
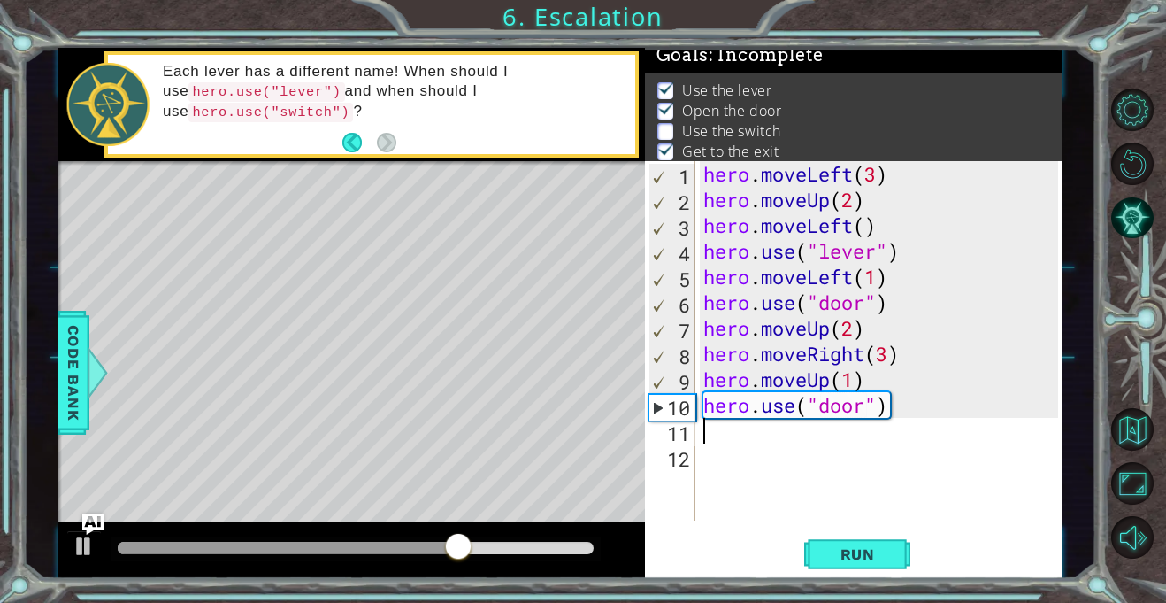
click at [863, 406] on div "hero . moveLeft ( 3 ) hero . moveUp ( 2 ) hero . moveLeft ( ) hero . use ( "lev…" at bounding box center [883, 366] width 367 height 411
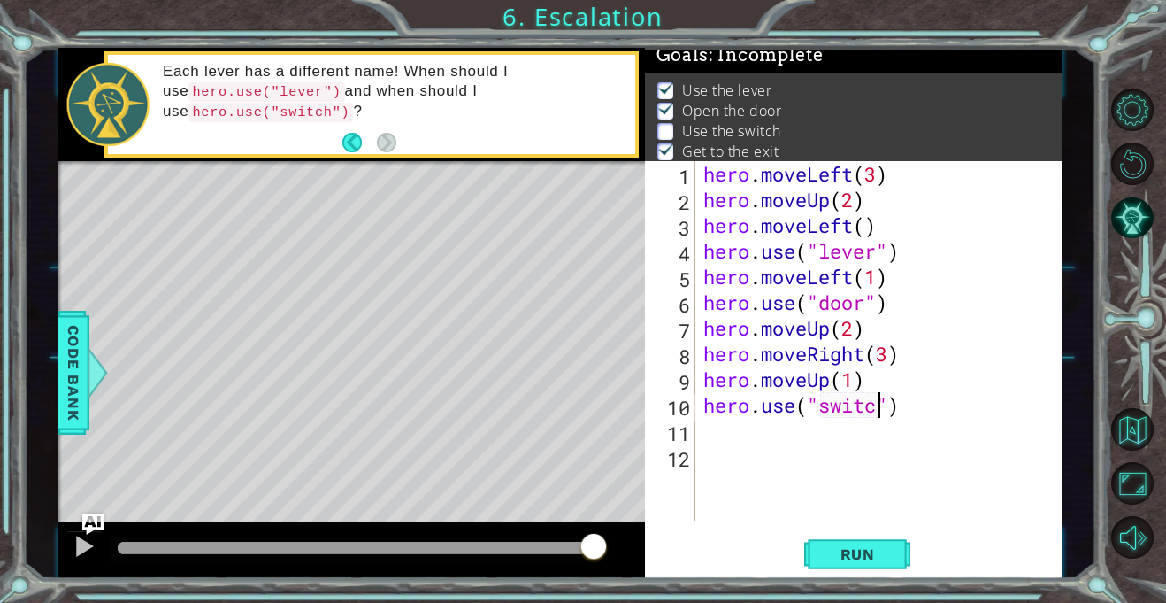
scroll to position [0, 8]
click at [853, 560] on span "Run" at bounding box center [858, 554] width 70 height 18
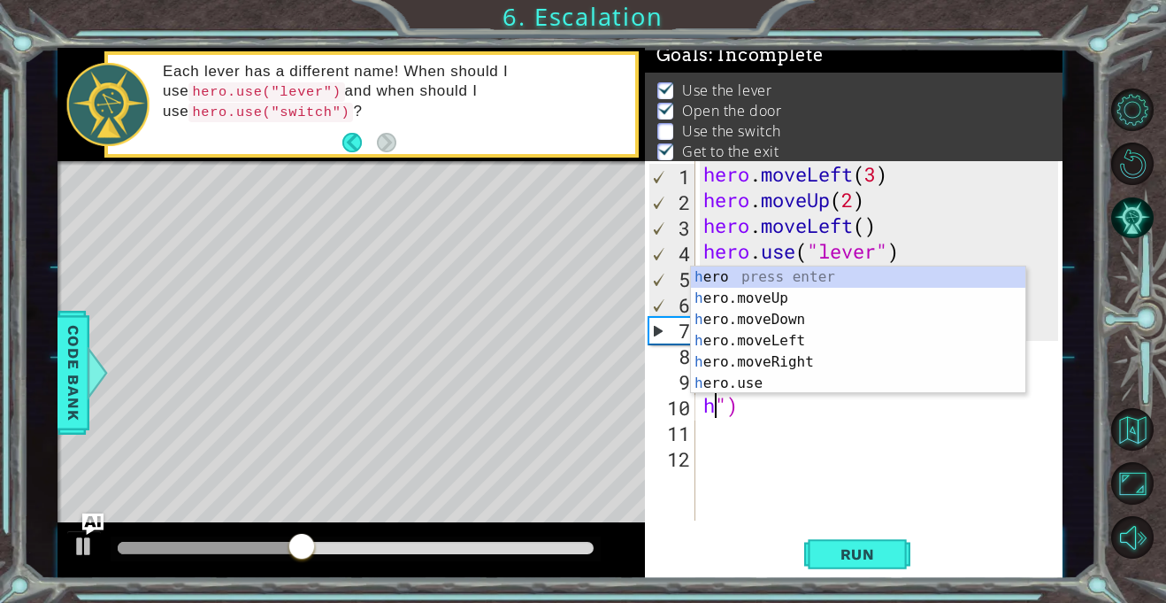
scroll to position [0, 0]
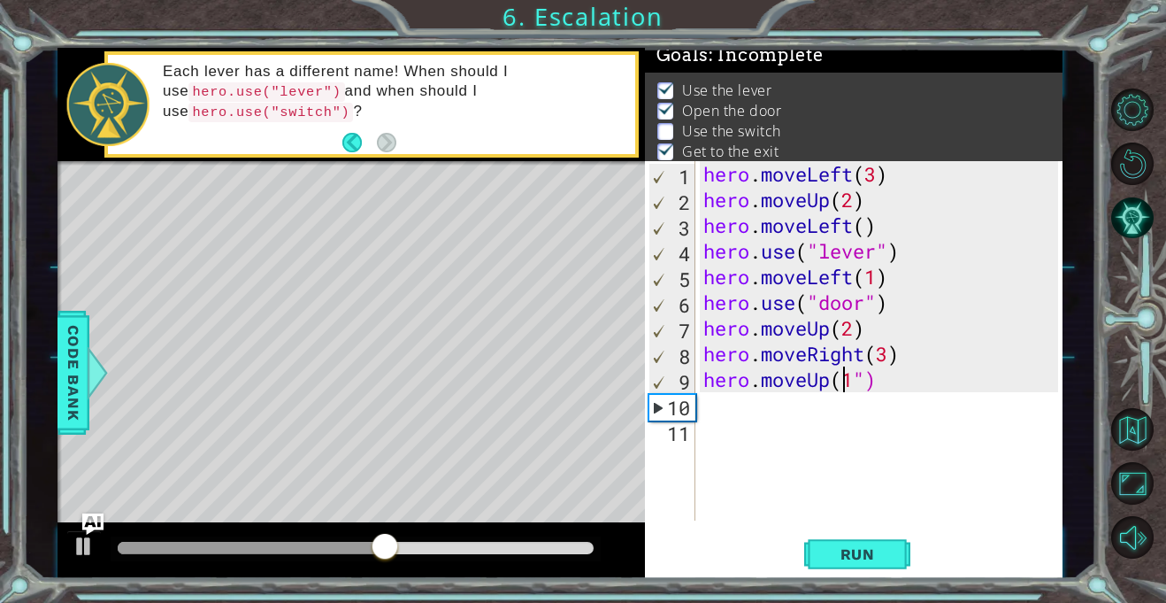
click at [842, 375] on div "hero . moveLeft ( 3 ) hero . moveUp ( 2 ) hero . moveLeft ( ) hero . use ( "lev…" at bounding box center [883, 366] width 367 height 411
type textarea "hero.moveUp("1")"
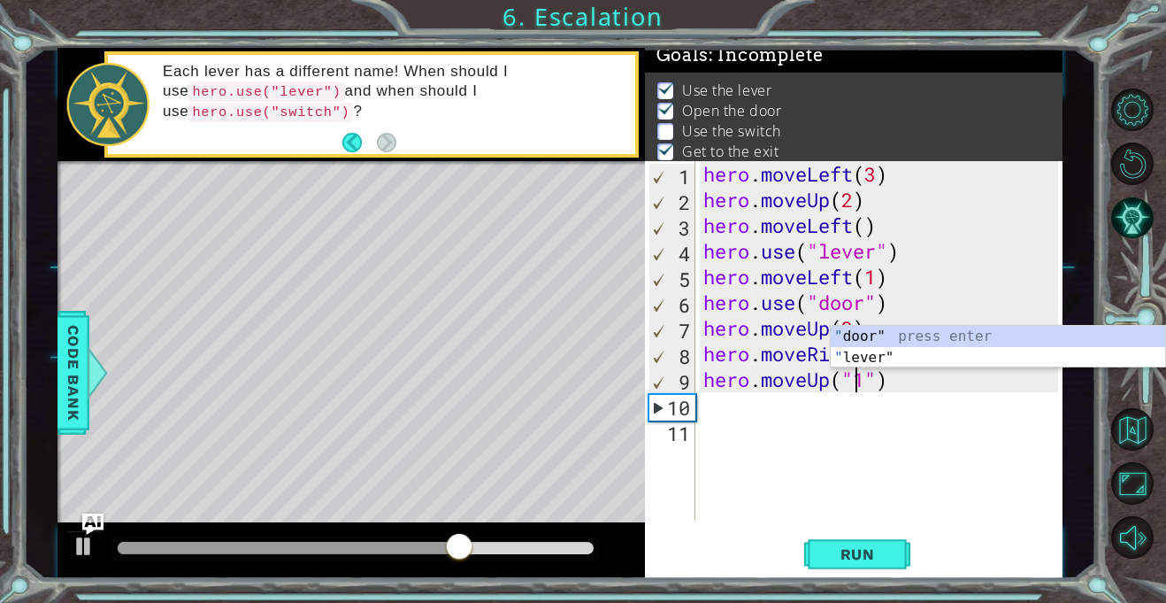
click at [786, 502] on div "hero . moveLeft ( 3 ) hero . moveUp ( 2 ) hero . moveLeft ( ) hero . use ( "lev…" at bounding box center [883, 366] width 367 height 411
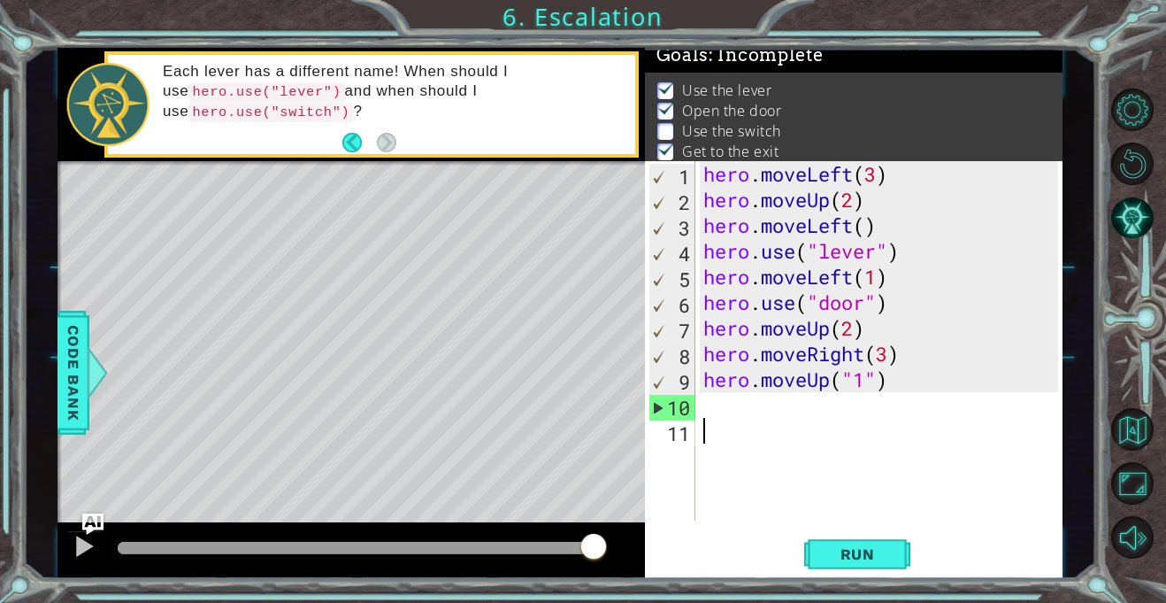
click at [745, 306] on div "hero . moveLeft ( 3 ) hero . moveUp ( 2 ) hero . moveLeft ( ) hero . use ( "lev…" at bounding box center [883, 366] width 367 height 411
click at [889, 378] on div "hero . moveLeft ( 3 ) hero . moveUp ( 2 ) hero . moveLeft ( ) hero . use ( "lev…" at bounding box center [883, 366] width 367 height 411
click at [889, 350] on div "hero . moveLeft ( 3 ) hero . moveUp ( 2 ) hero . moveLeft ( ) hero . use ( "lev…" at bounding box center [883, 366] width 367 height 411
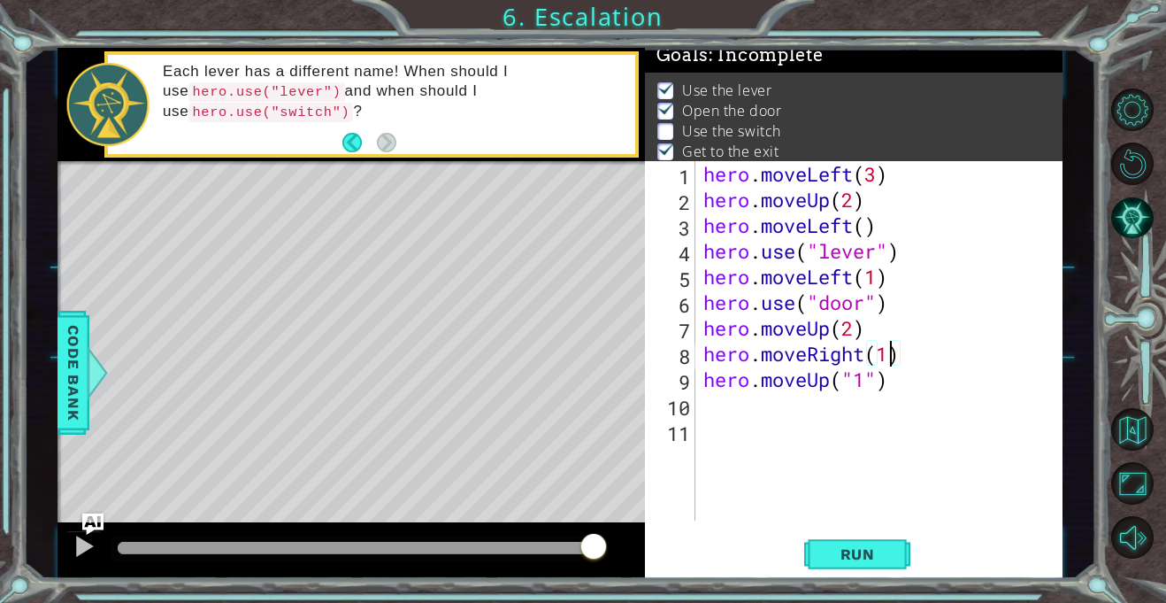
scroll to position [0, 8]
click at [891, 384] on div "hero . moveLeft ( 3 ) hero . moveUp ( 2 ) hero . moveLeft ( ) hero . use ( "lev…" at bounding box center [883, 366] width 367 height 411
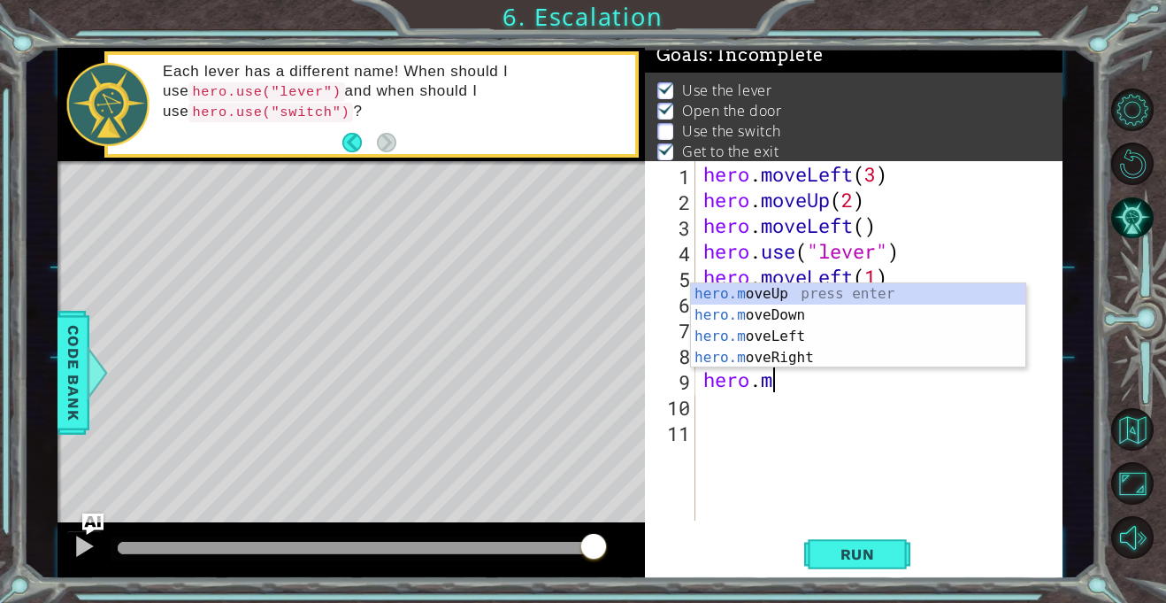
scroll to position [0, 0]
type textarea "h"
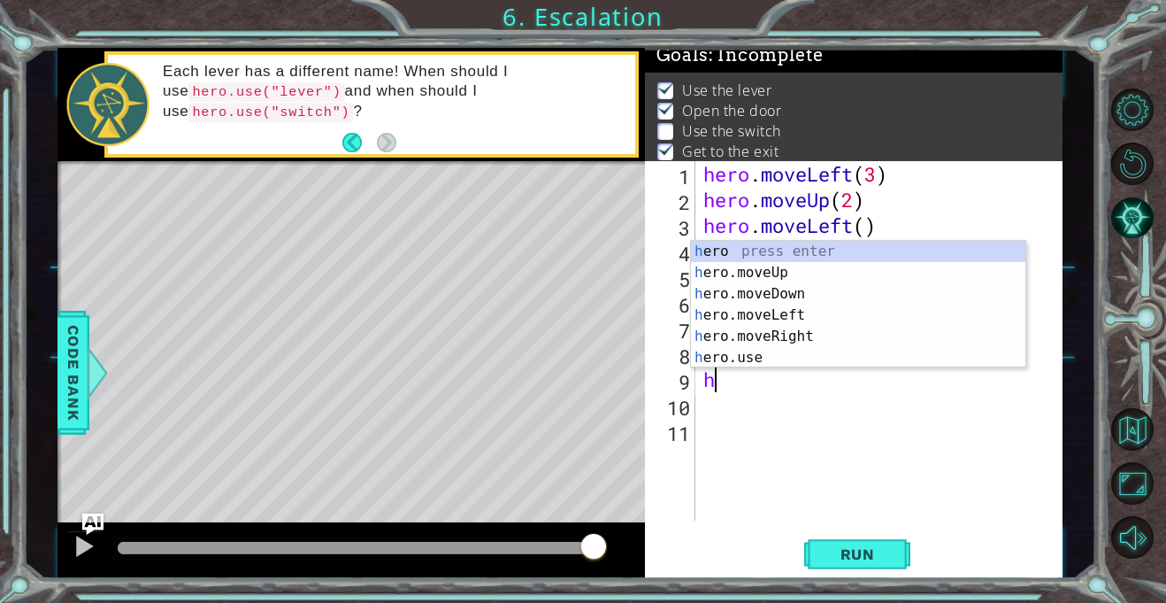
type textarea "hero.moveRight(1)"
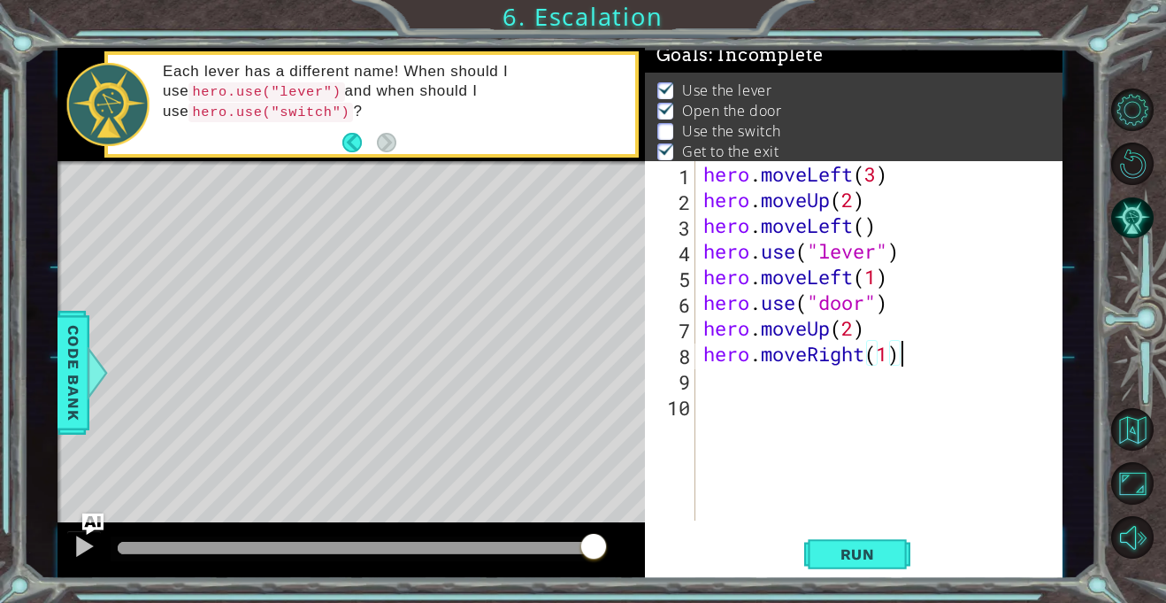
click at [697, 375] on div "hero.moveRight(1) 1 2 3 4 5 6 7 8 9 10 hero . moveLeft ( 3 ) hero . moveUp ( 2 …" at bounding box center [851, 340] width 413 height 359
click at [701, 379] on div "hero . moveLeft ( 3 ) hero . moveUp ( 2 ) hero . moveLeft ( ) hero . use ( "lev…" at bounding box center [883, 366] width 367 height 411
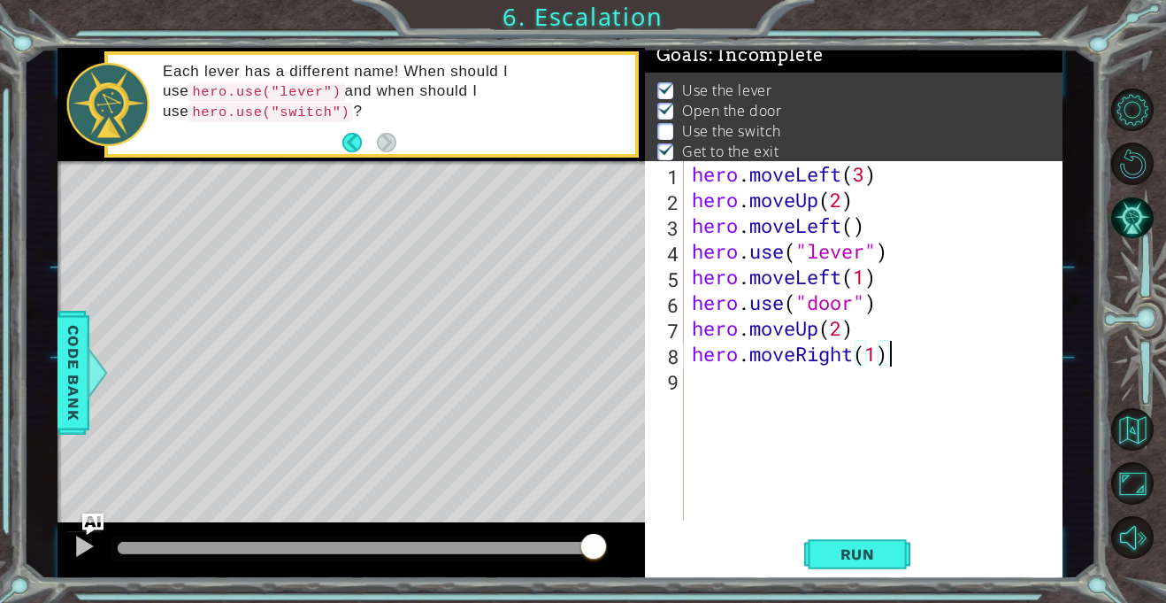
type textarea "hero.moveRight(1)"
click at [689, 384] on div "hero . moveLeft ( 3 ) hero . moveUp ( 2 ) hero . moveLeft ( ) hero . use ( "lev…" at bounding box center [878, 366] width 379 height 411
click at [878, 350] on div "hero . moveLeft ( 3 ) hero . moveUp ( 2 ) hero . moveLeft ( ) hero . use ( "lev…" at bounding box center [878, 366] width 379 height 411
type textarea "hero.moveRight(2)"
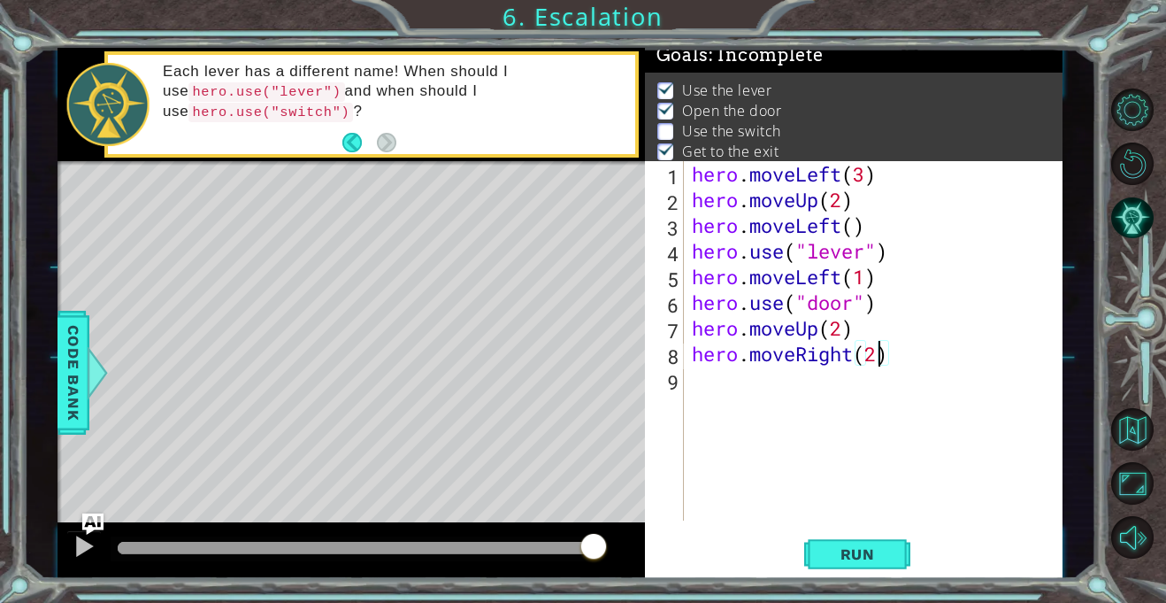
click at [703, 387] on div "hero . moveLeft ( 3 ) hero . moveUp ( 2 ) hero . moveLeft ( ) hero . use ( "lev…" at bounding box center [878, 366] width 379 height 411
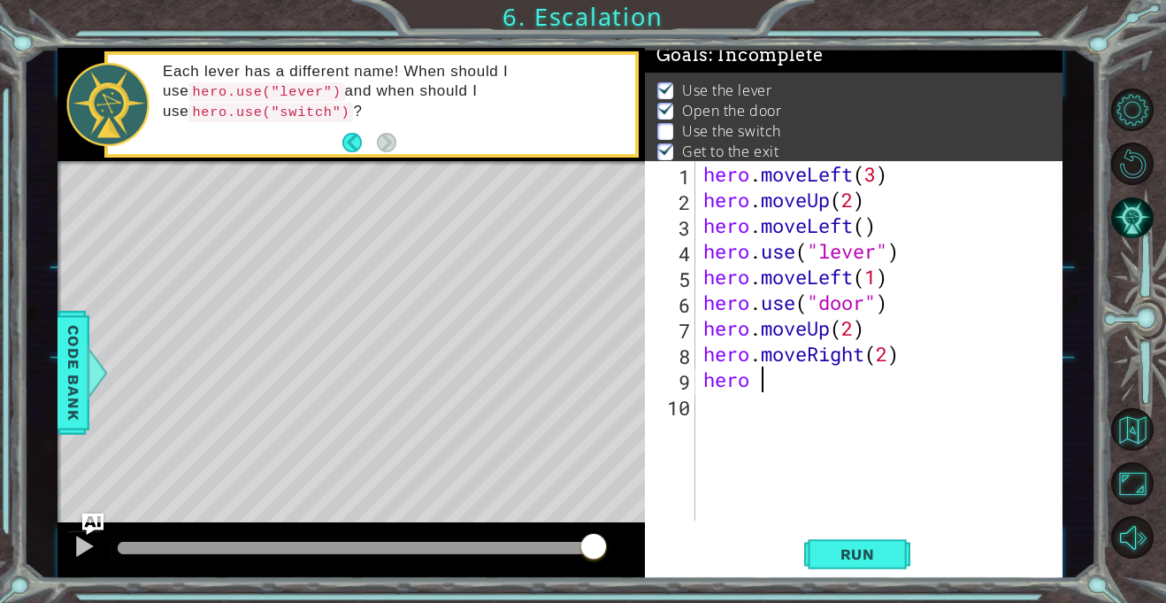
scroll to position [0, 1]
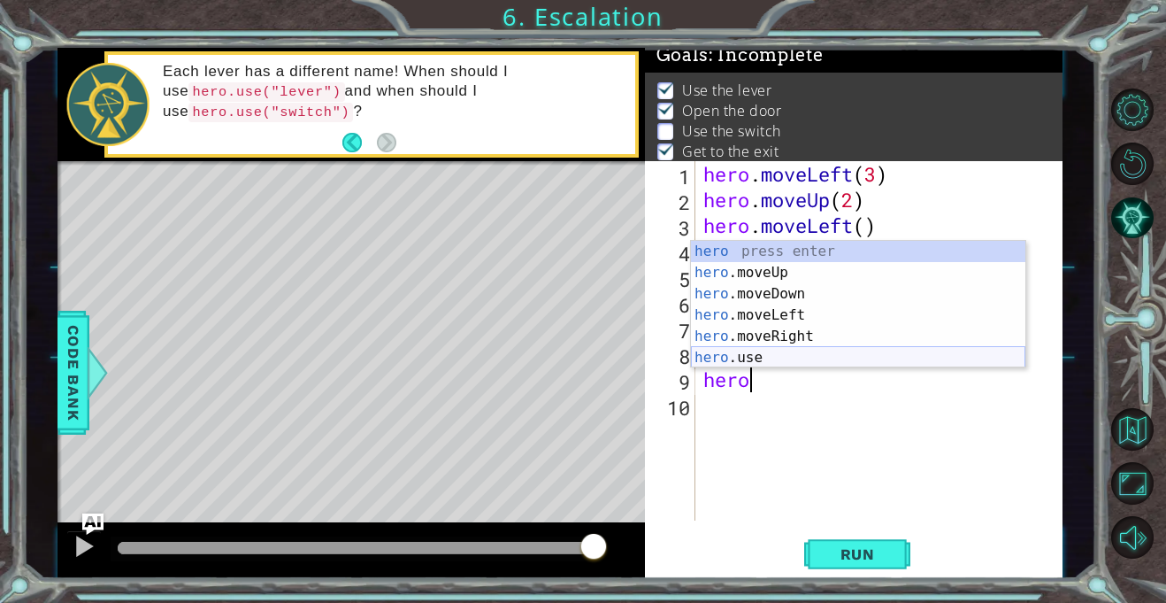
click at [748, 350] on div "hero press enter hero .moveUp press enter hero .moveDown press enter hero .move…" at bounding box center [858, 326] width 335 height 170
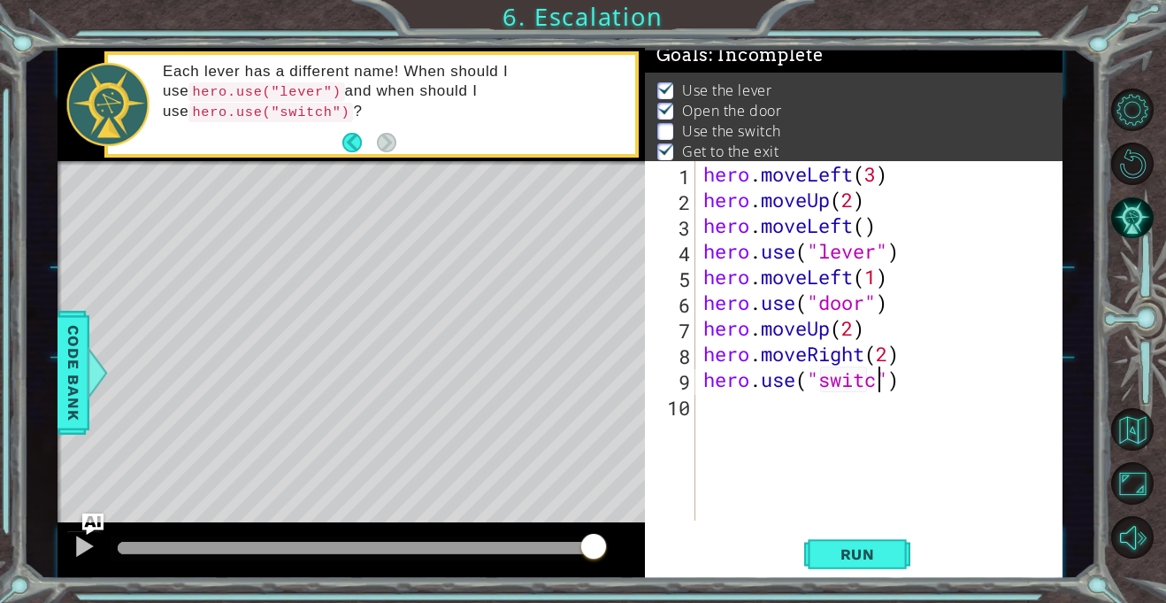
scroll to position [0, 8]
type textarea "hero.use("switch")"
click at [870, 549] on span "Run" at bounding box center [858, 554] width 70 height 18
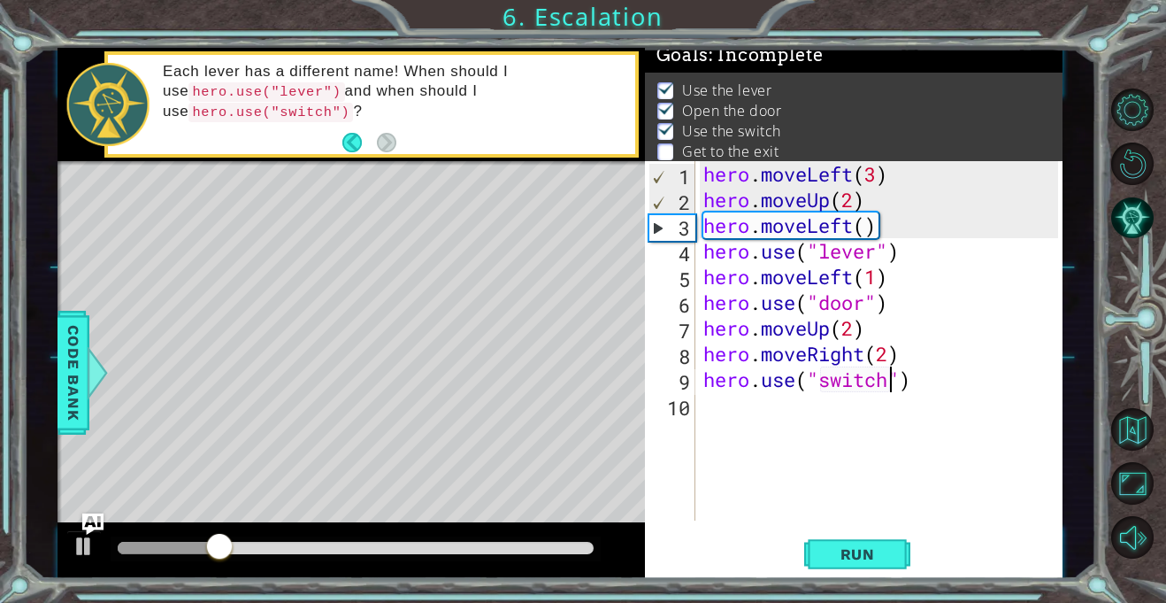
click at [702, 408] on div "hero . moveLeft ( 3 ) hero . moveUp ( 2 ) hero . moveLeft ( ) hero . use ( "lev…" at bounding box center [883, 366] width 367 height 411
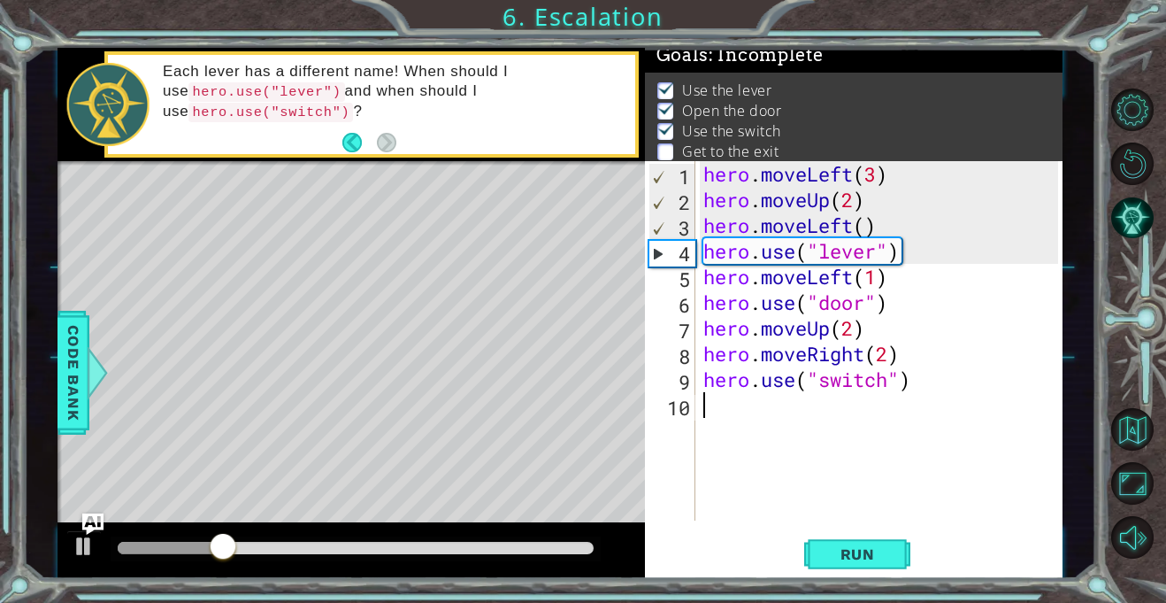
scroll to position [0, 0]
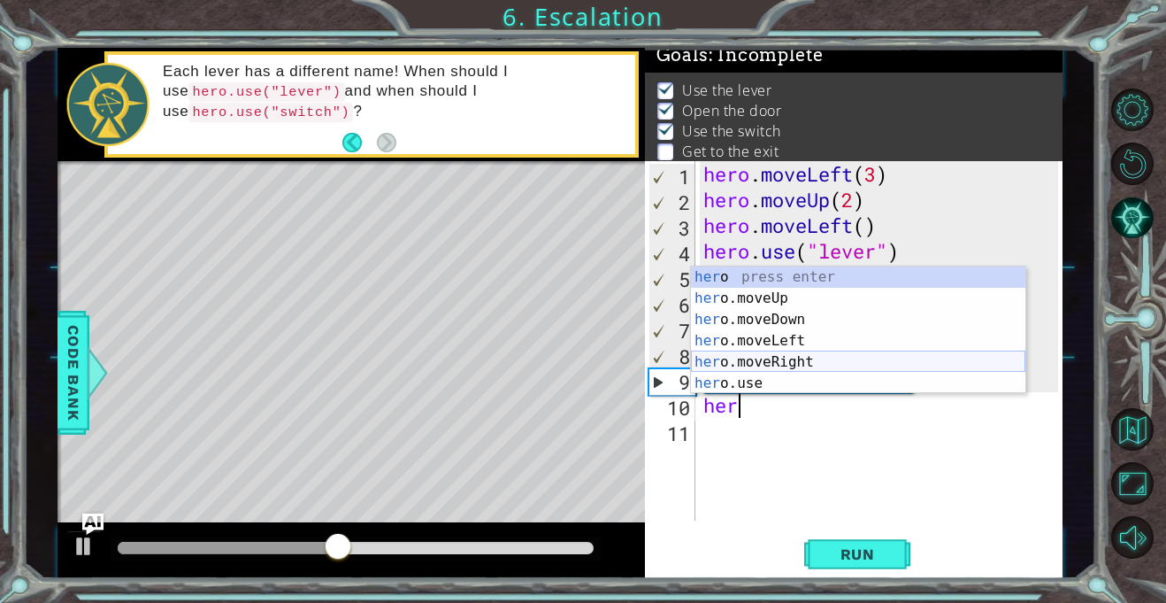
click at [772, 353] on div "her o press enter her o.moveUp press enter her o.moveDown press enter her o.mov…" at bounding box center [858, 351] width 335 height 170
type textarea "hero.moveRight(1)"
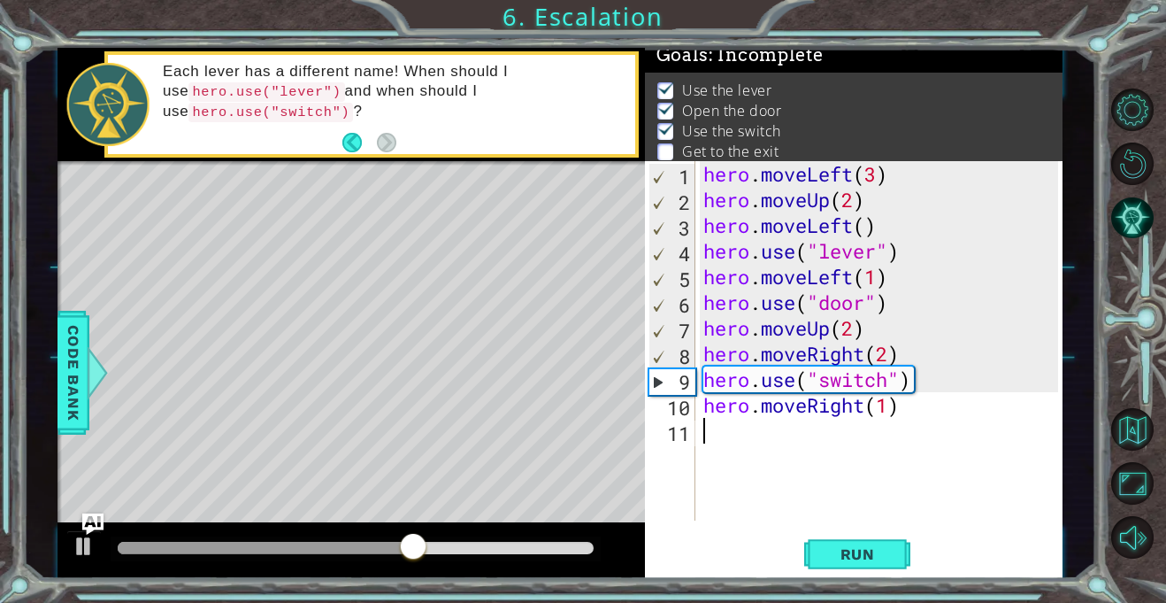
click at [718, 434] on div "hero . moveLeft ( 3 ) hero . moveUp ( 2 ) hero . moveLeft ( ) hero . use ( "lev…" at bounding box center [883, 366] width 367 height 411
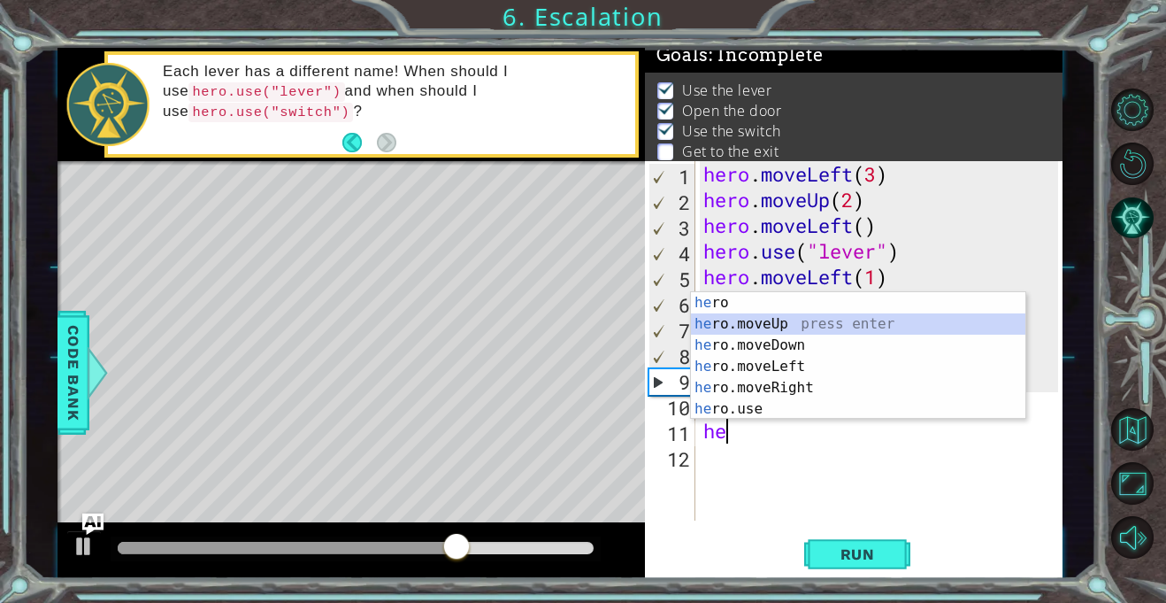
click at [754, 326] on div "he ro press enter he ro.moveUp press enter he ro.moveDown press enter he ro.mov…" at bounding box center [858, 377] width 335 height 170
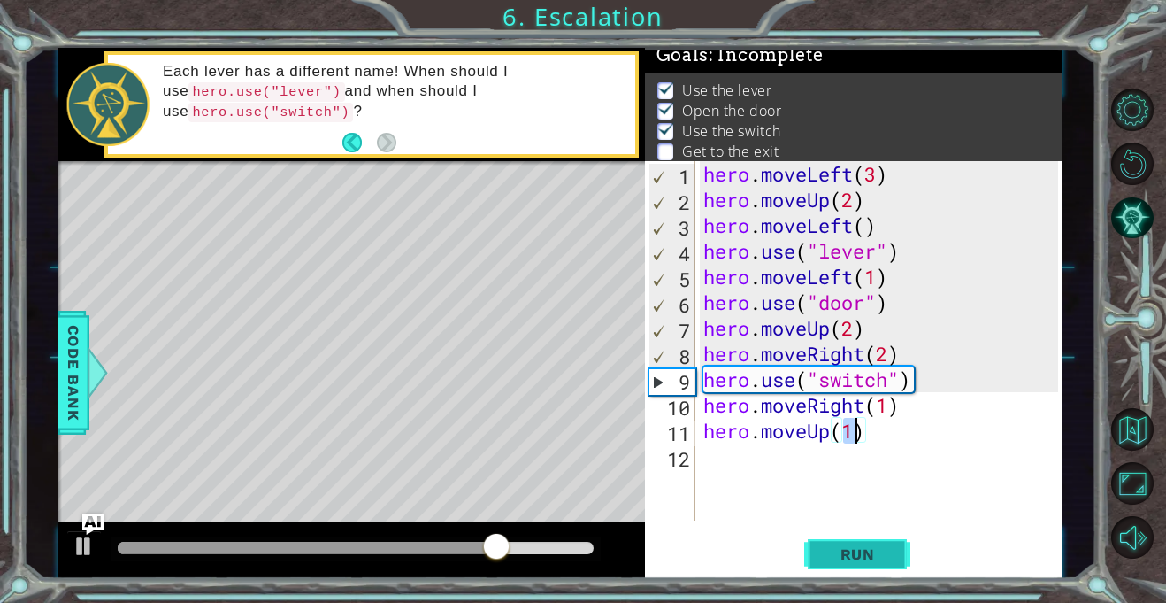
type textarea "hero.moveUp(1)"
click at [853, 551] on span "Run" at bounding box center [858, 554] width 70 height 18
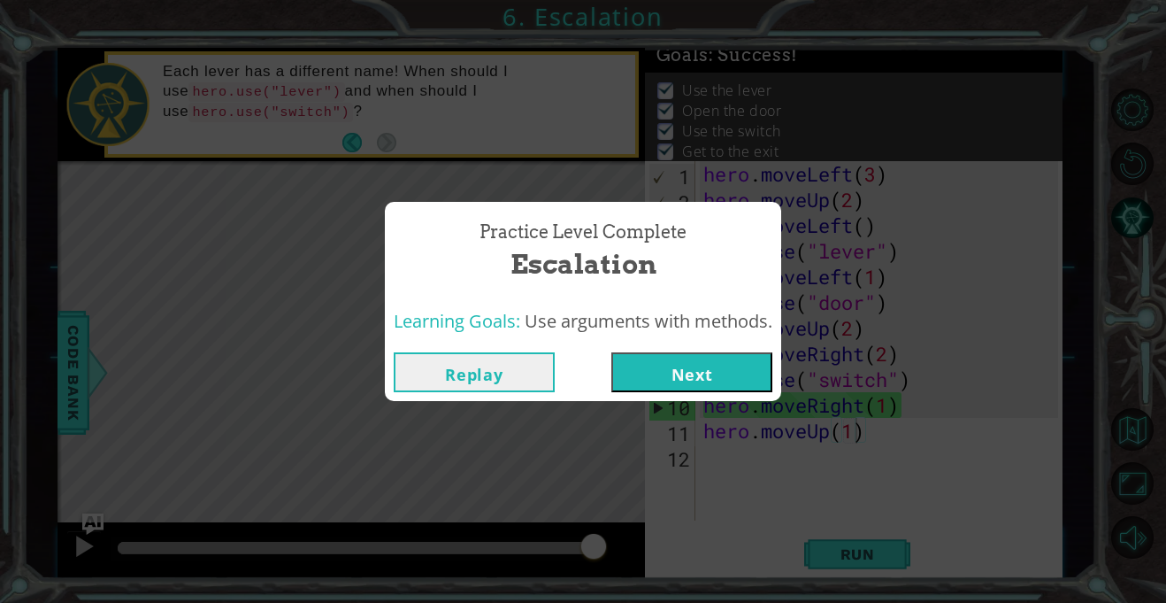
click at [730, 385] on button "Next" at bounding box center [692, 372] width 161 height 40
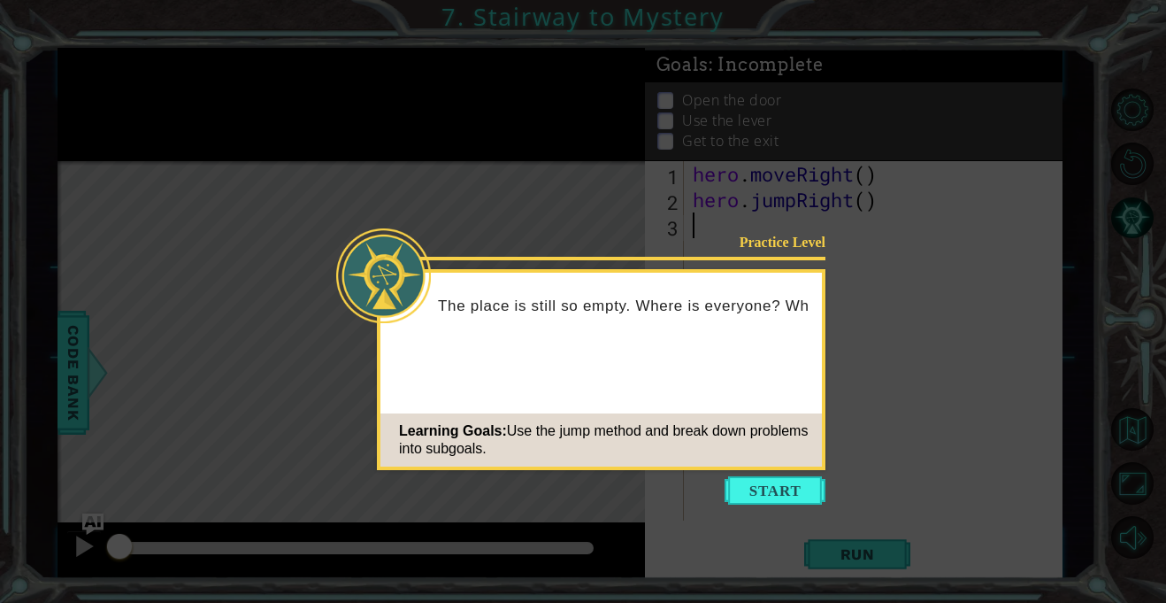
click at [761, 473] on icon at bounding box center [583, 301] width 1166 height 603
click at [768, 487] on button "Start" at bounding box center [775, 490] width 101 height 28
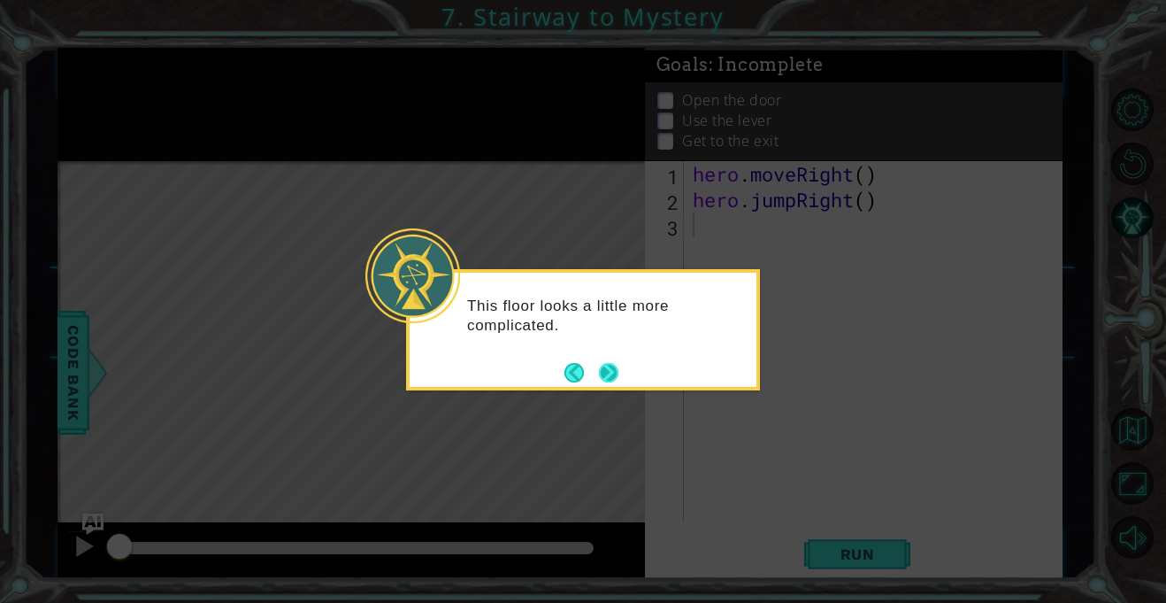
click at [612, 368] on button "Next" at bounding box center [609, 372] width 28 height 28
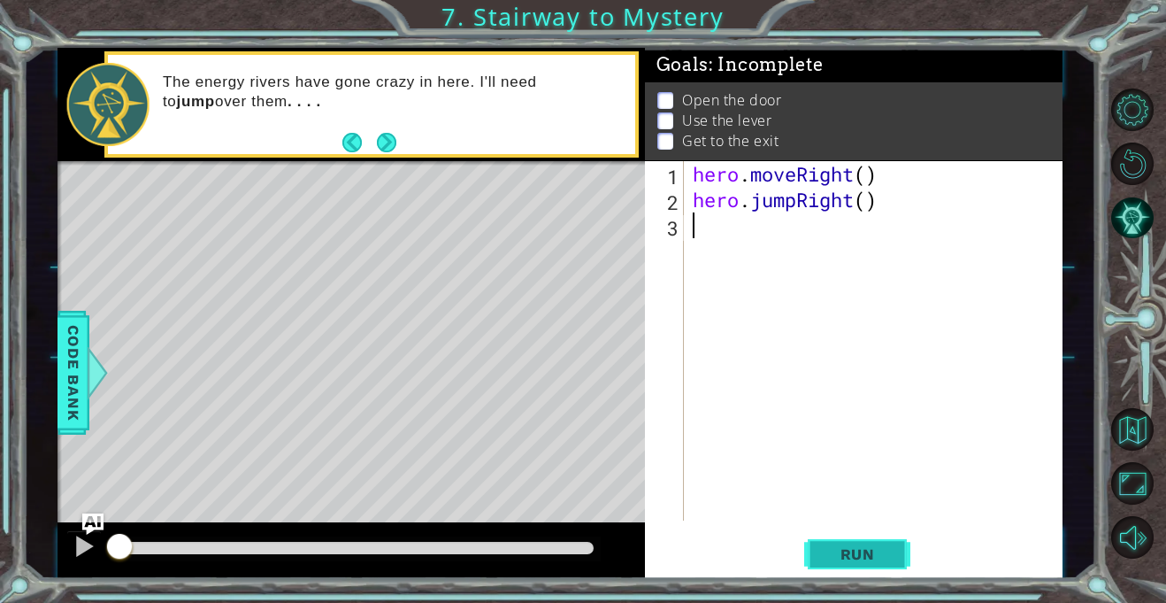
click at [823, 561] on span "Run" at bounding box center [858, 554] width 70 height 18
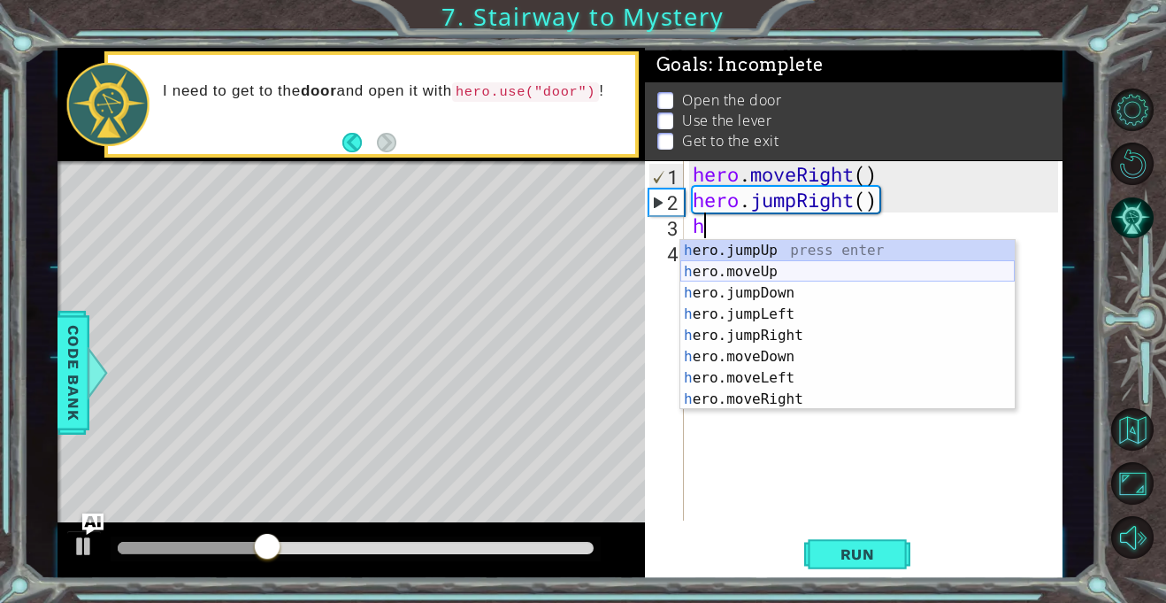
click at [735, 266] on div "h ero.jumpUp press enter h ero.moveUp press enter h ero.jumpDown press enter h …" at bounding box center [848, 346] width 335 height 212
type textarea "hero.moveUp(1)"
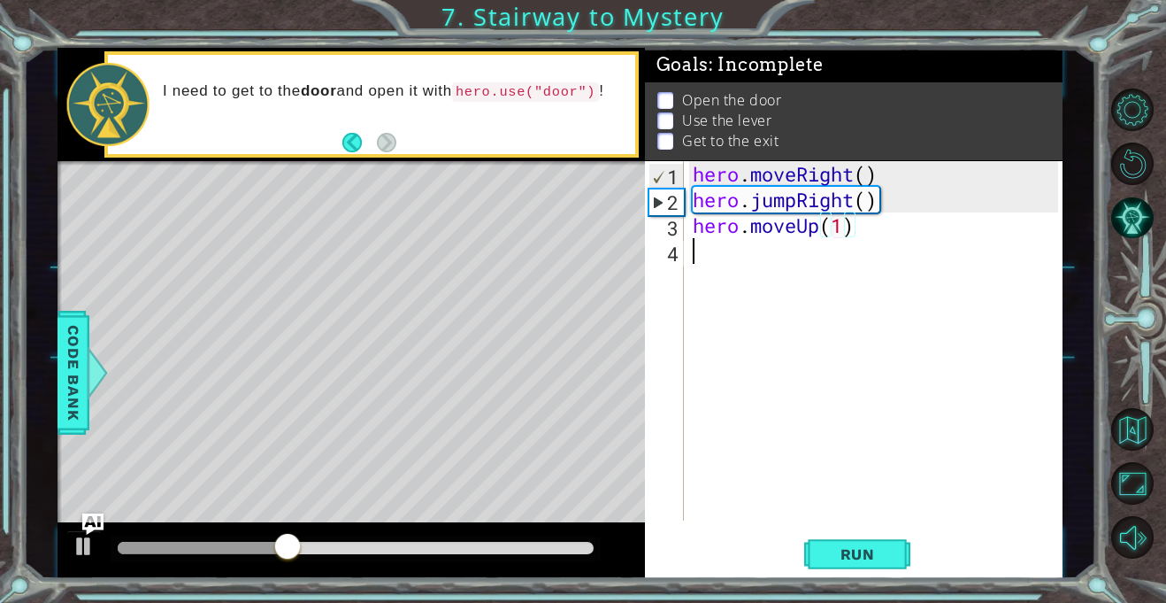
click at [710, 256] on div "hero . moveRight ( ) hero . jumpRight ( ) hero . moveUp ( 1 )" at bounding box center [878, 366] width 378 height 411
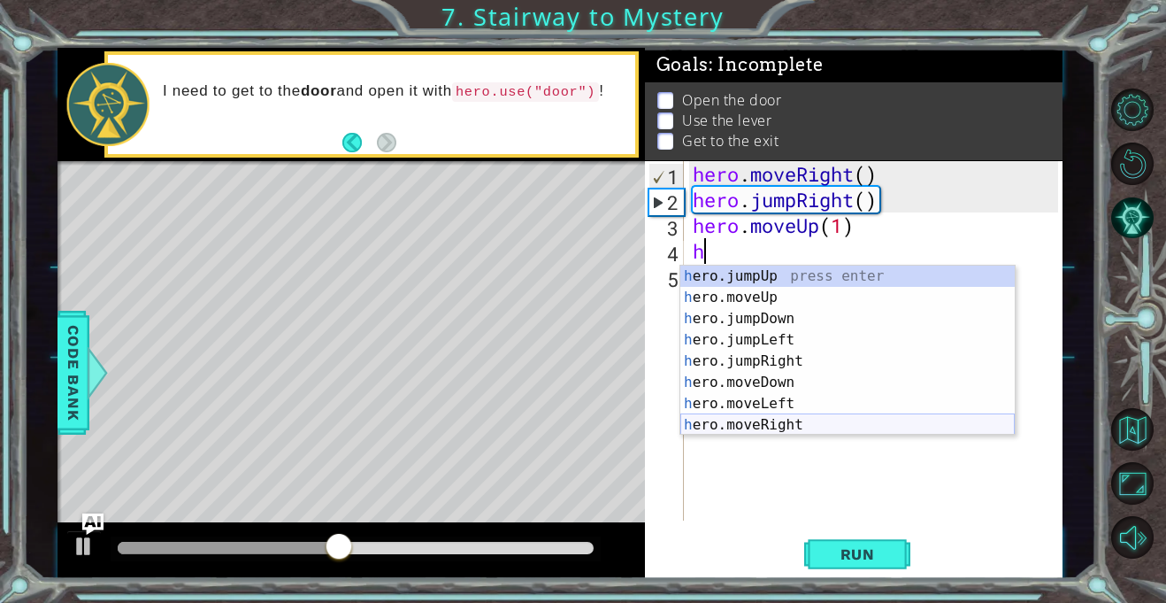
click at [754, 421] on div "h ero.jumpUp press enter h ero.moveUp press enter h ero.jumpDown press enter h …" at bounding box center [848, 371] width 335 height 212
type textarea "hero.moveRight(1)"
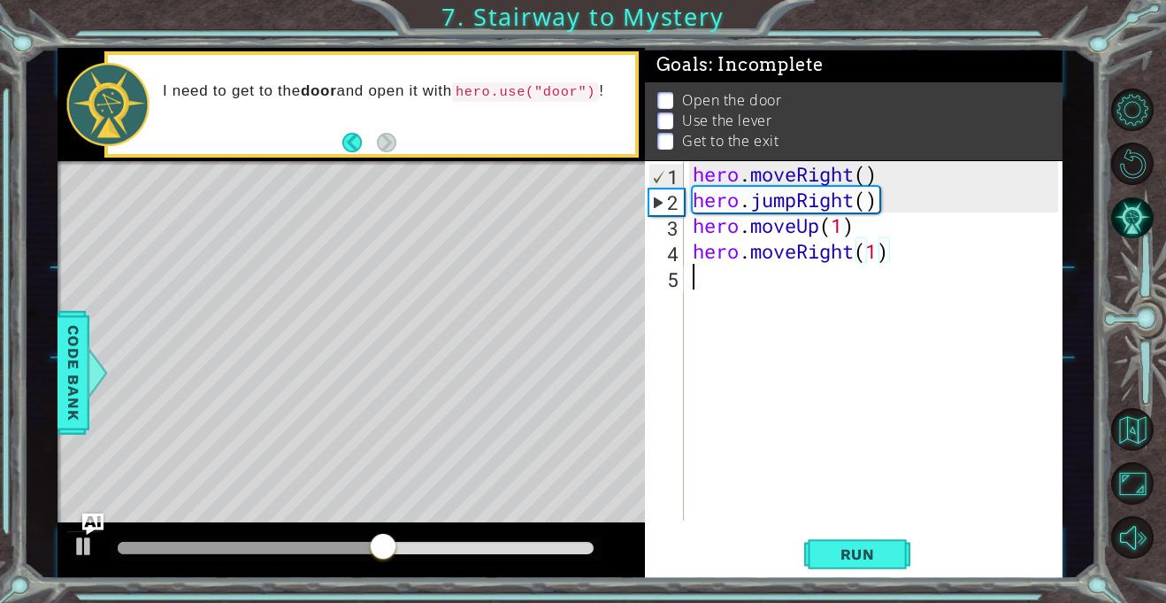
click at [705, 286] on div "hero . moveRight ( ) hero . jumpRight ( ) hero . moveUp ( 1 ) hero . moveRight …" at bounding box center [878, 366] width 378 height 411
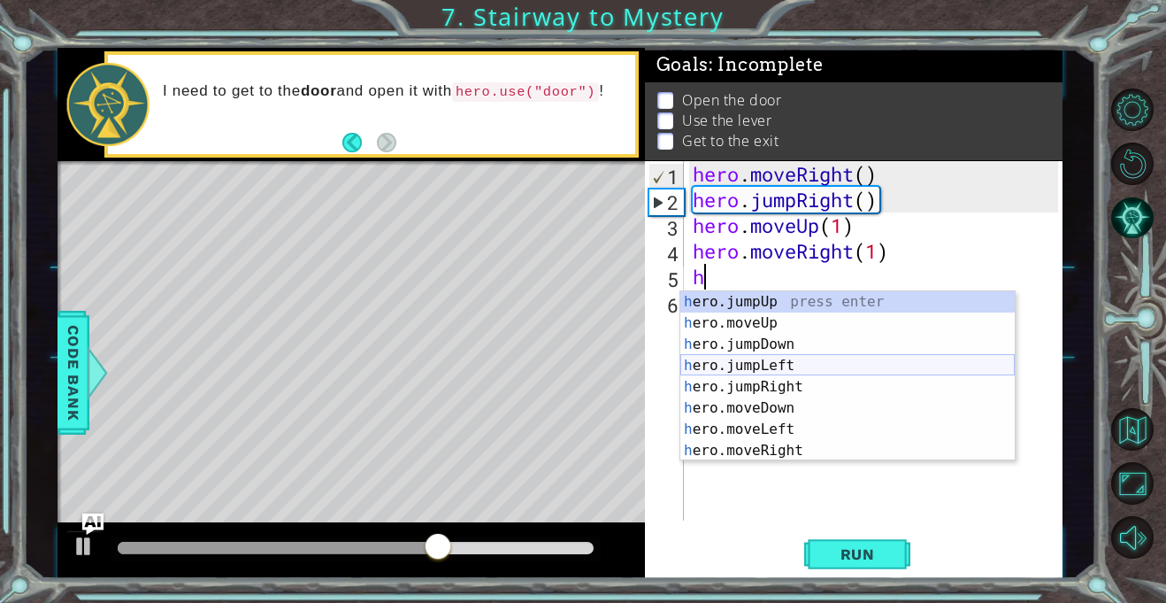
scroll to position [21, 0]
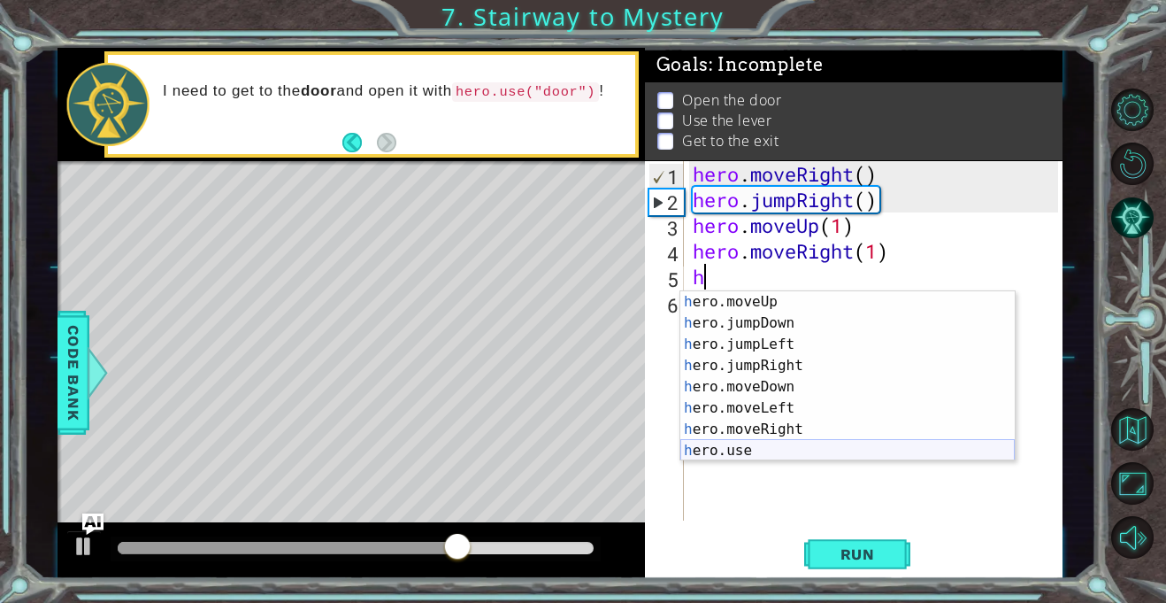
click at [741, 455] on div "h ero.moveUp press enter h ero.jumpDown press enter h ero.jumpLeft press enter …" at bounding box center [848, 397] width 335 height 212
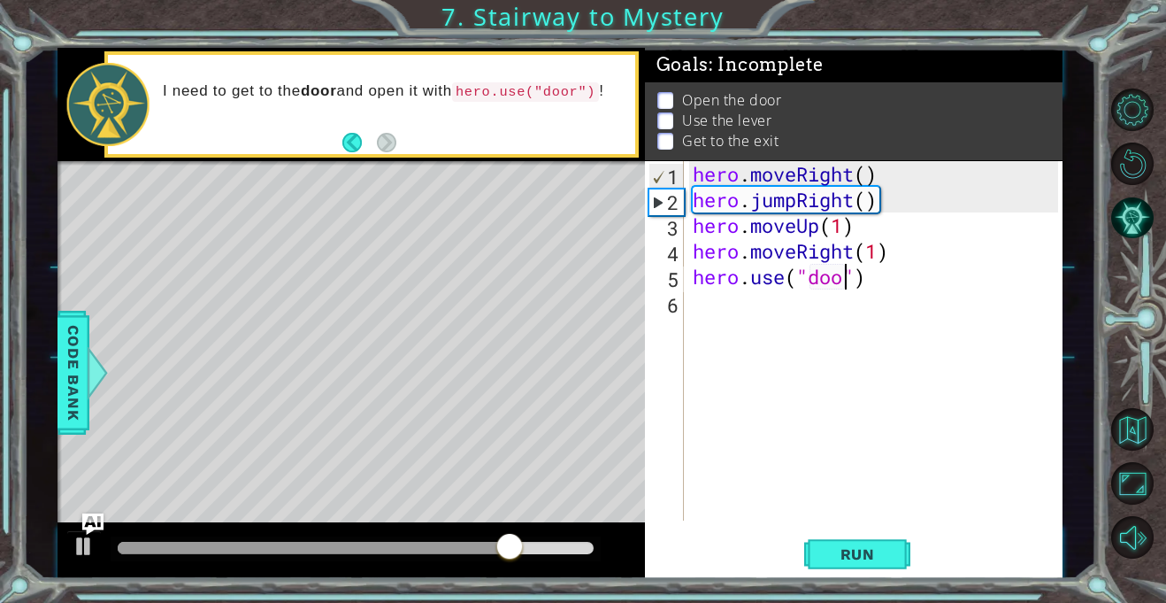
scroll to position [0, 7]
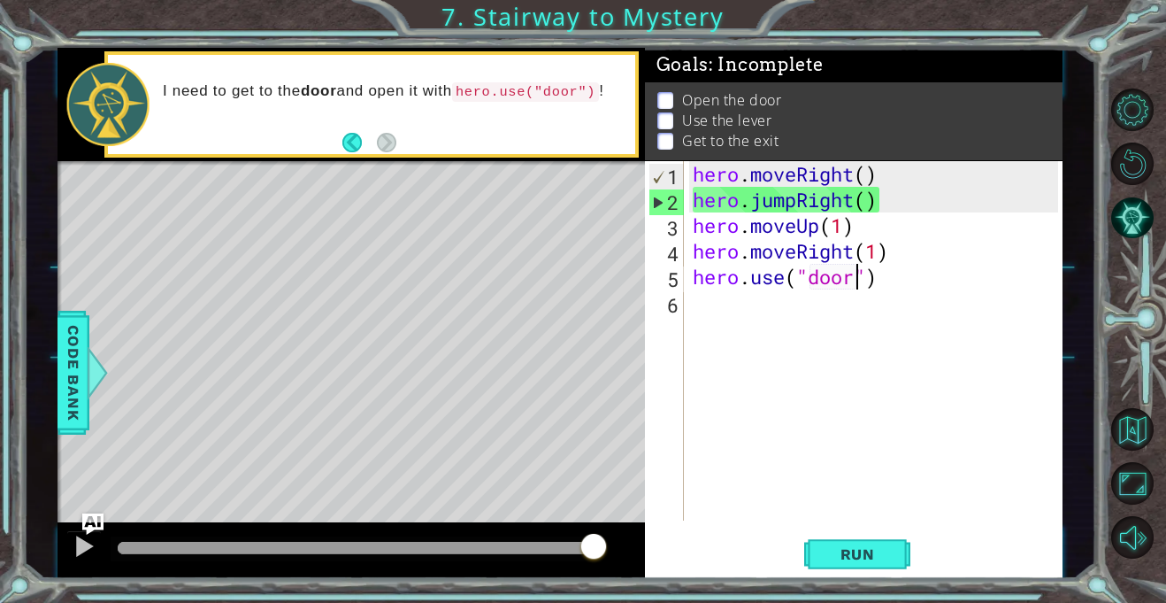
type textarea "hero.use("door")"
click at [684, 305] on div "hero.use("door") 1 2 3 4 5 6 hero . moveRight ( ) hero . jumpRight ( ) hero . m…" at bounding box center [851, 340] width 413 height 359
click at [689, 305] on div "hero . moveRight ( ) hero . jumpRight ( ) hero . moveUp ( 1 ) hero . moveRight …" at bounding box center [878, 366] width 378 height 411
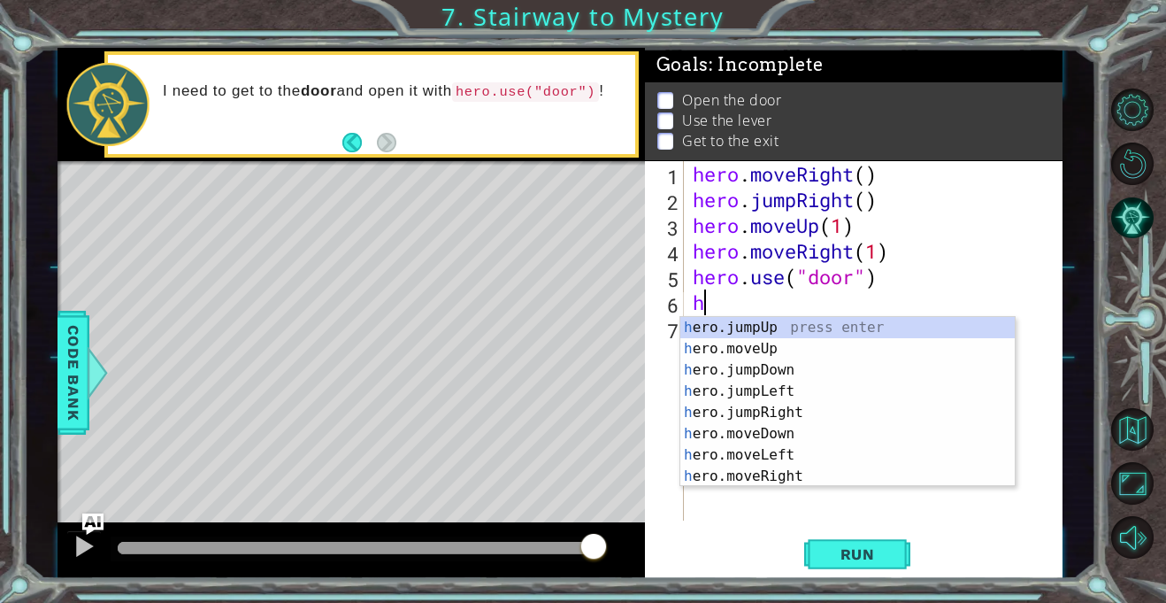
scroll to position [0, 0]
click at [754, 348] on div "h ero.jumpUp press enter h ero.moveUp press enter h ero.jumpDown press enter h …" at bounding box center [848, 423] width 335 height 212
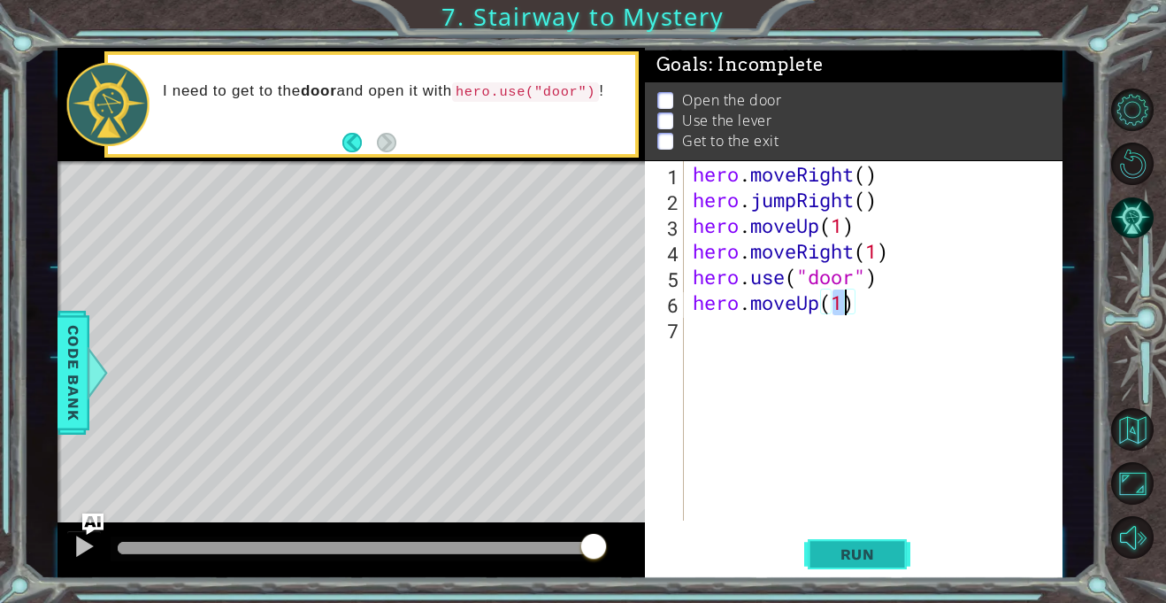
click at [880, 565] on button "Run" at bounding box center [857, 555] width 106 height 42
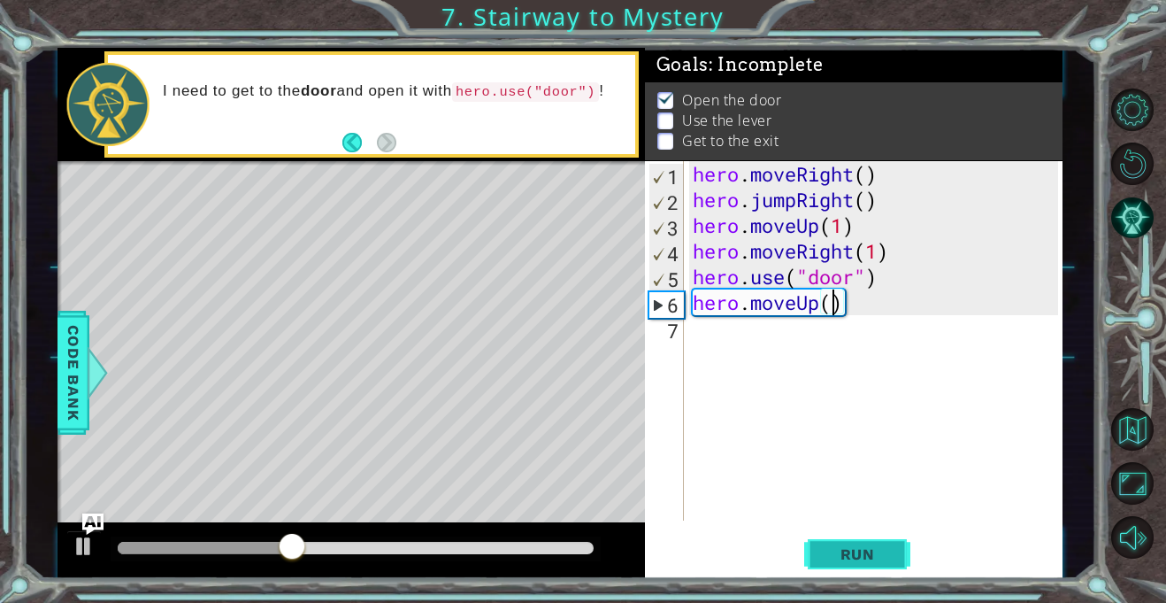
type textarea "hero.moveUp(2)"
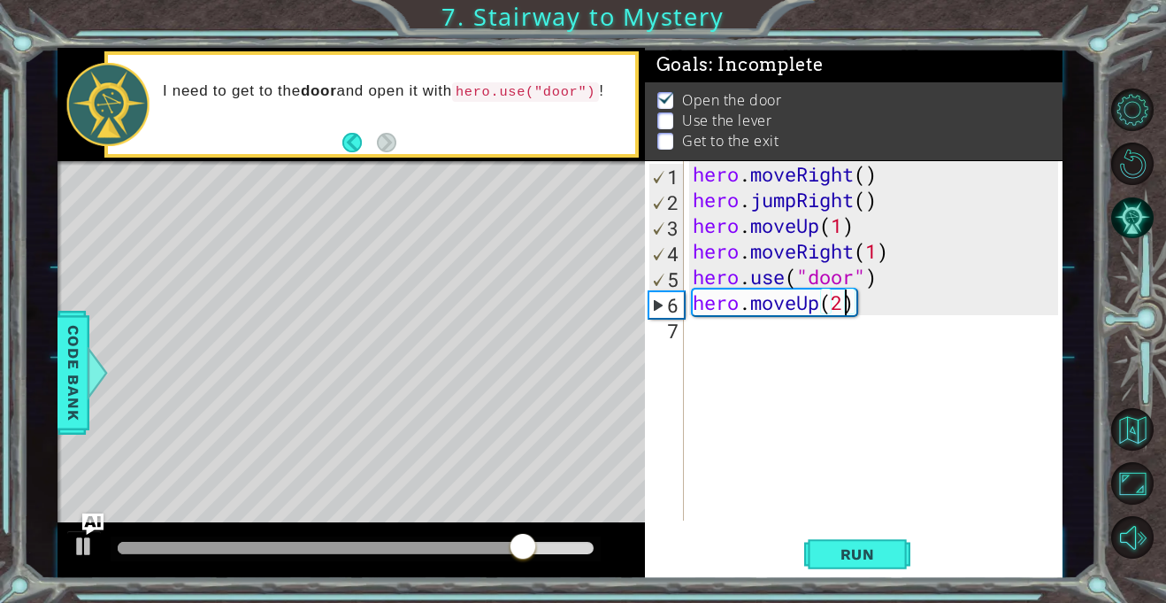
click at [696, 336] on div "hero . moveRight ( ) hero . jumpRight ( ) hero . moveUp ( 1 ) hero . moveRight …" at bounding box center [878, 366] width 378 height 411
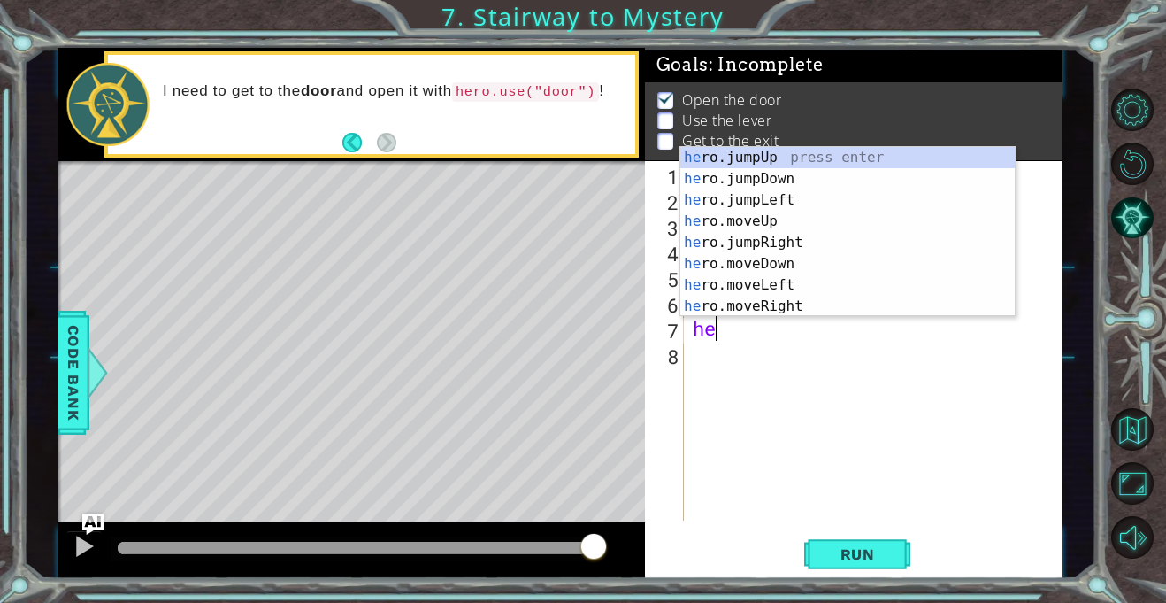
type textarea "hero"
click at [750, 155] on div "hero .jumpUp press enter hero .jumpDown press enter hero .jumpLeft press enter …" at bounding box center [848, 253] width 335 height 212
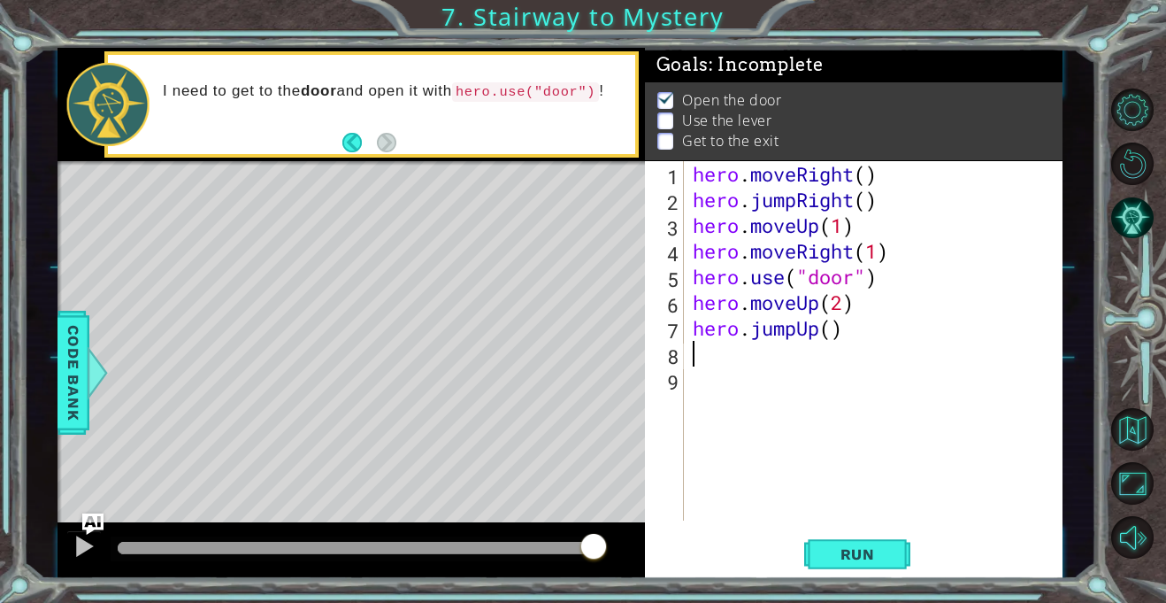
scroll to position [0, 0]
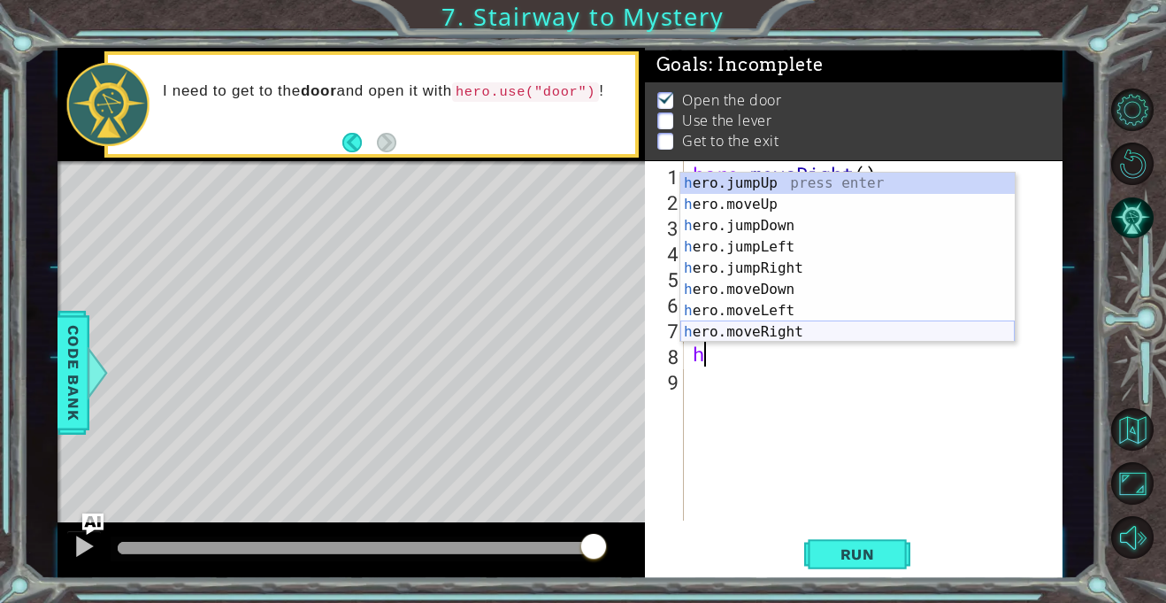
click at [703, 327] on div "h ero.jumpUp press enter h ero.moveUp press enter h ero.jumpDown press enter h …" at bounding box center [848, 279] width 335 height 212
type textarea "hero.moveRight(1)"
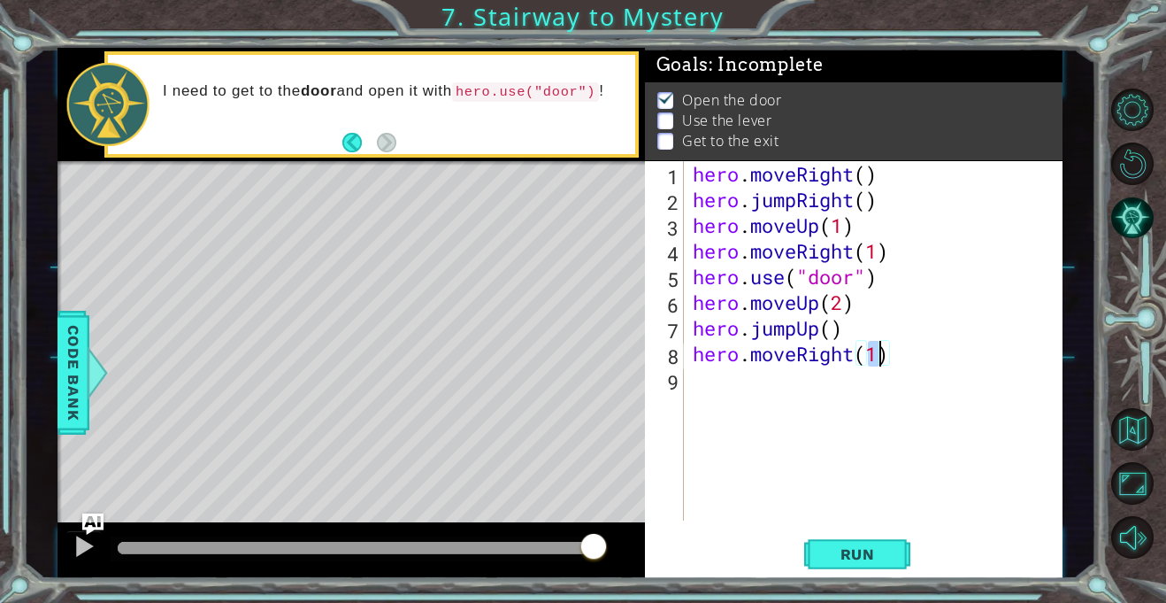
click at [696, 387] on div "hero . moveRight ( ) hero . jumpRight ( ) hero . moveUp ( 1 ) hero . moveRight …" at bounding box center [878, 366] width 378 height 411
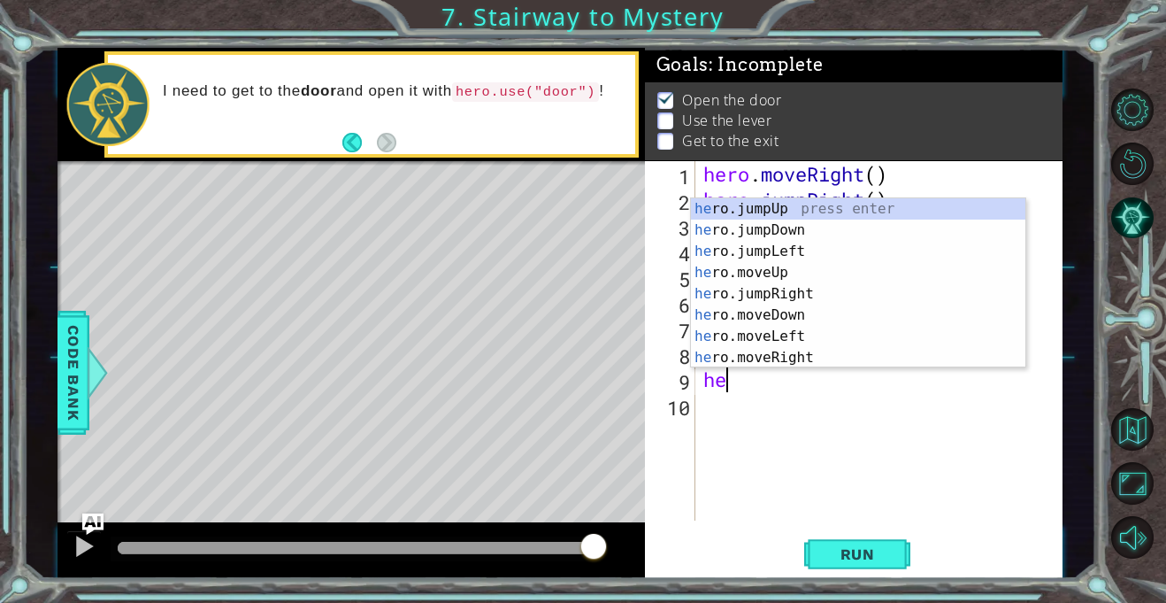
type textarea "her"
click at [742, 209] on div "her o.jumpUp press enter her o.jumpDown press enter her o.jumpLeft press enter …" at bounding box center [858, 304] width 335 height 212
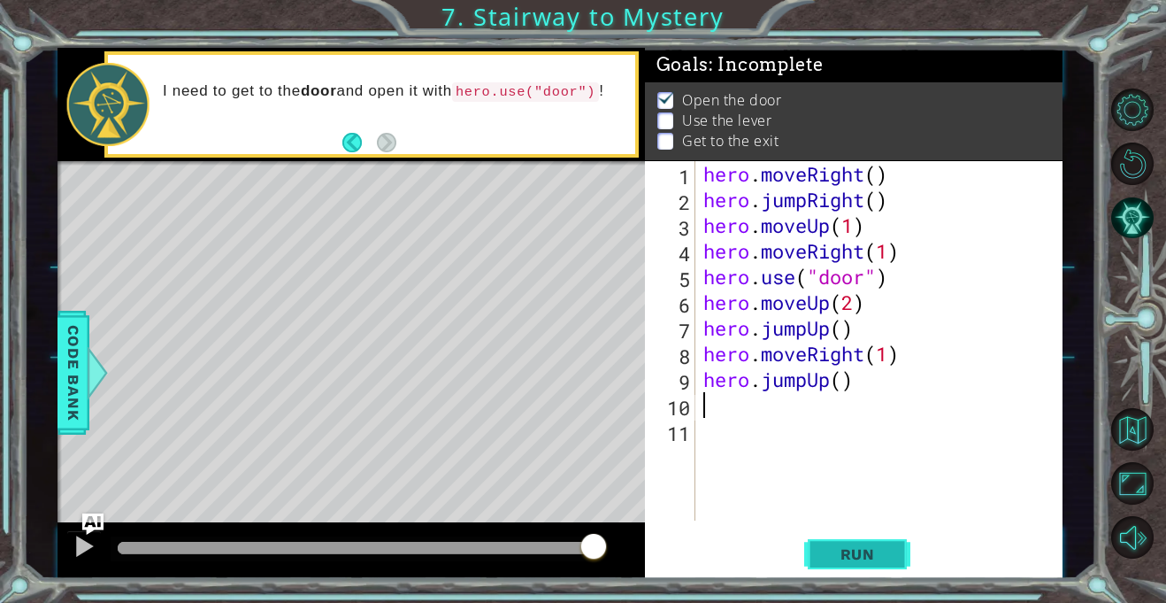
click at [818, 552] on button "Run" at bounding box center [857, 555] width 106 height 42
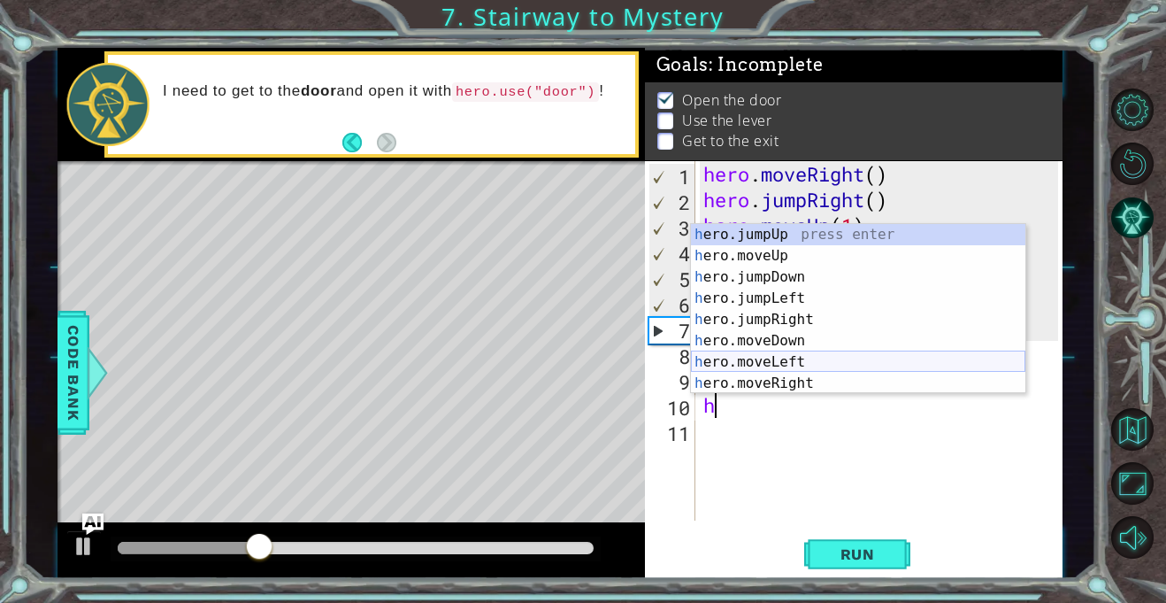
click at [788, 360] on div "h ero.jumpUp press enter h ero.moveUp press enter h ero.jumpDown press enter h …" at bounding box center [858, 330] width 335 height 212
type textarea "hero.moveLeft(1)"
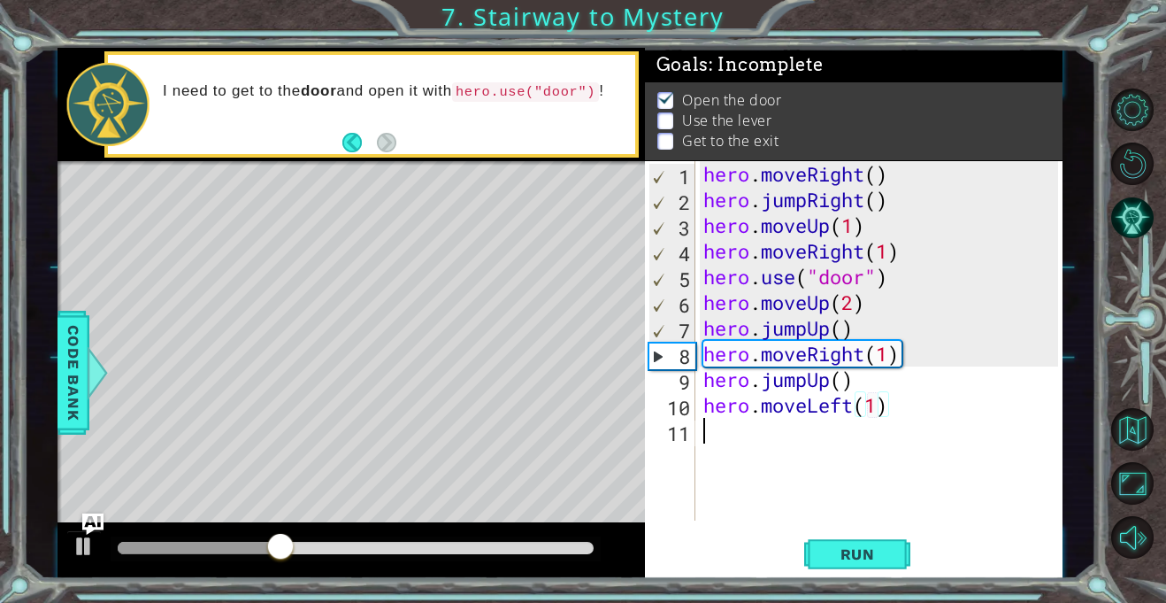
click at [734, 435] on div "hero . moveRight ( ) hero . jumpRight ( ) hero . moveUp ( 1 ) hero . moveRight …" at bounding box center [883, 366] width 367 height 411
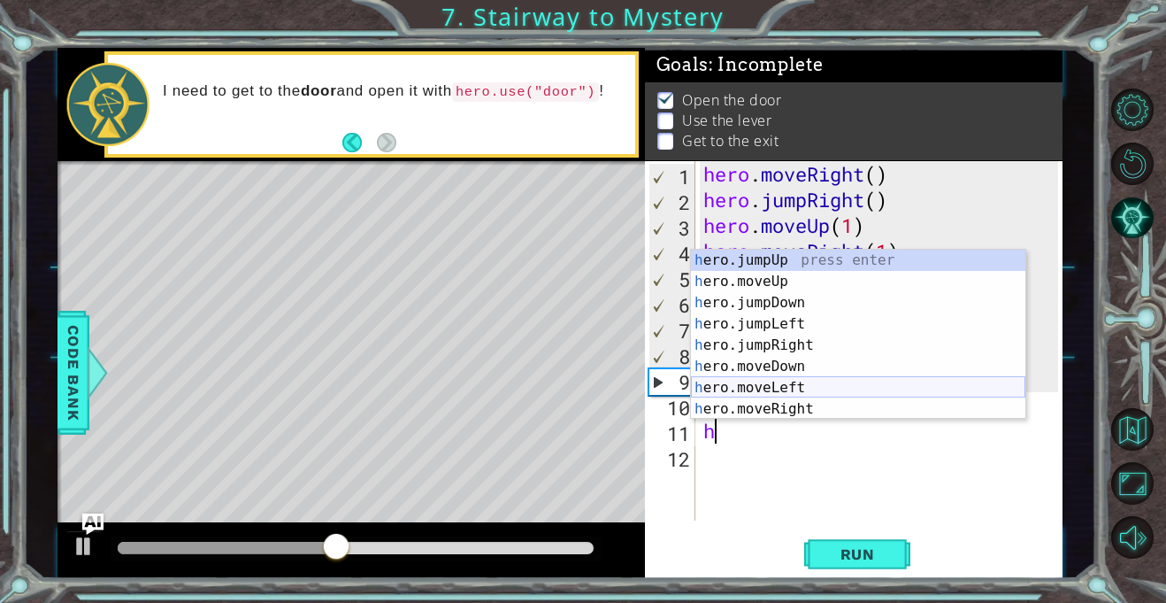
click at [789, 388] on div "h ero.jumpUp press enter h ero.moveUp press enter h ero.jumpDown press enter h …" at bounding box center [858, 356] width 335 height 212
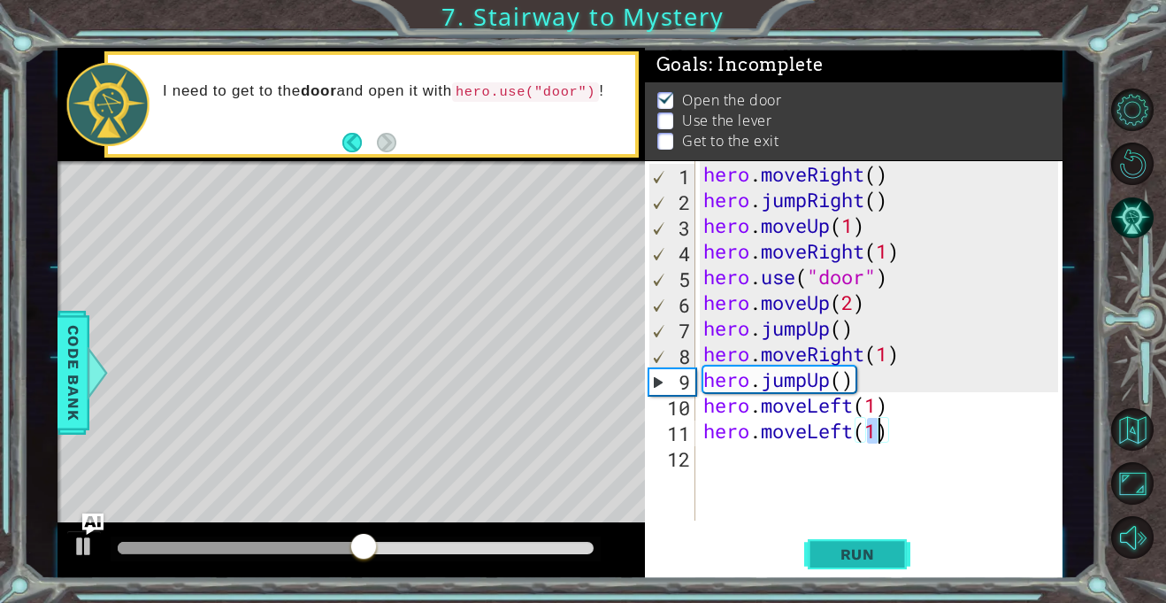
type textarea "hero.moveLeft(1)"
click at [837, 554] on span "Run" at bounding box center [858, 554] width 70 height 18
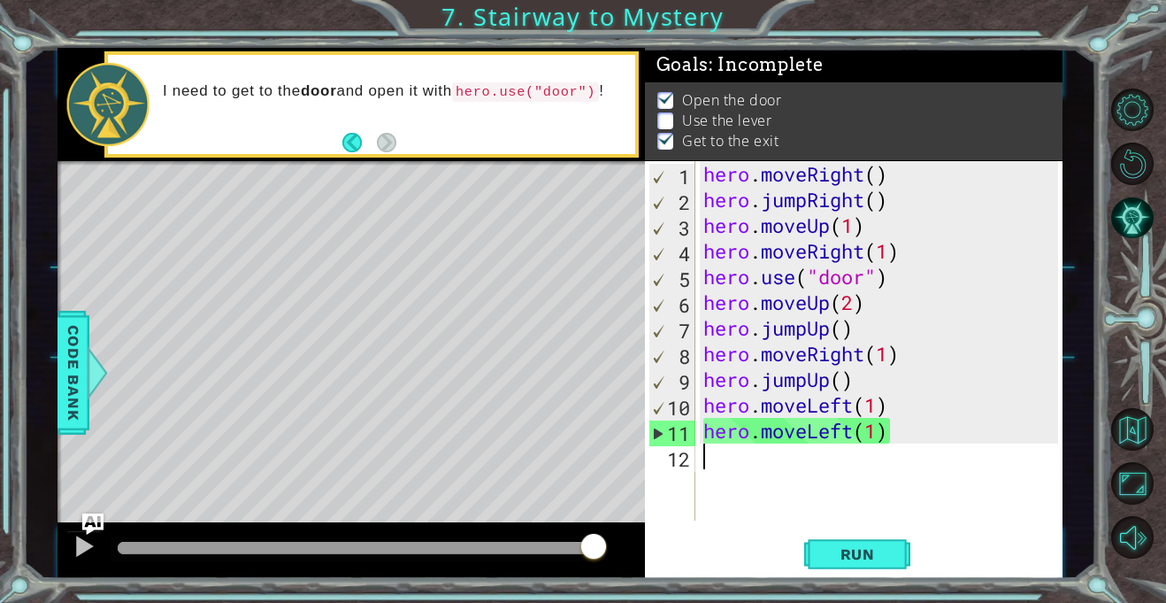
click at [721, 469] on div "hero . moveRight ( ) hero . jumpRight ( ) hero . moveUp ( 1 ) hero . moveRight …" at bounding box center [883, 366] width 367 height 411
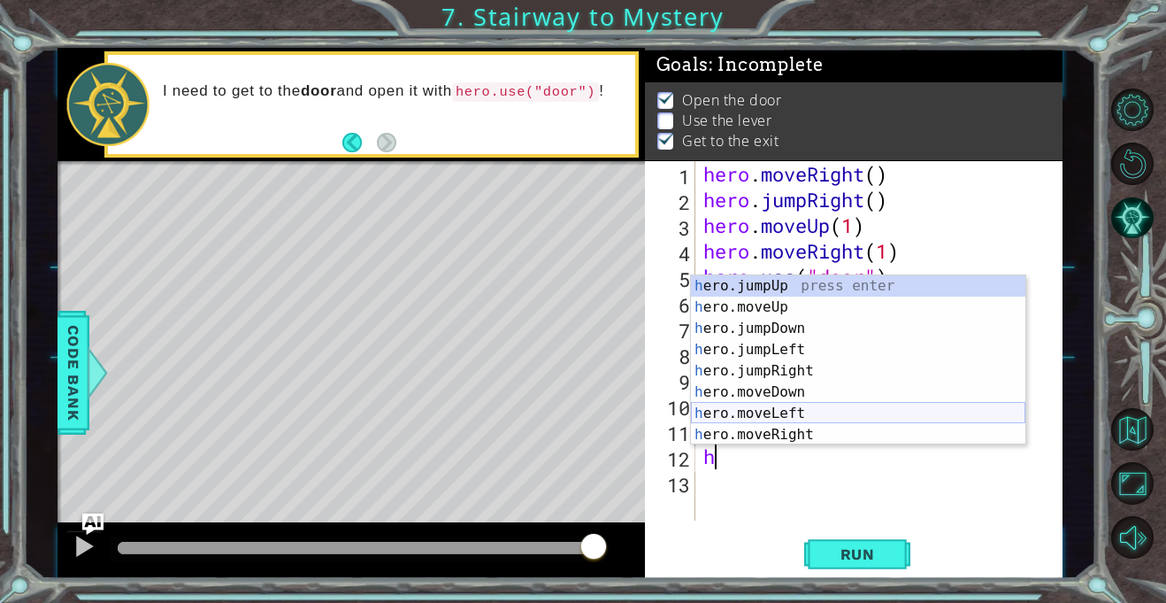
scroll to position [21, 0]
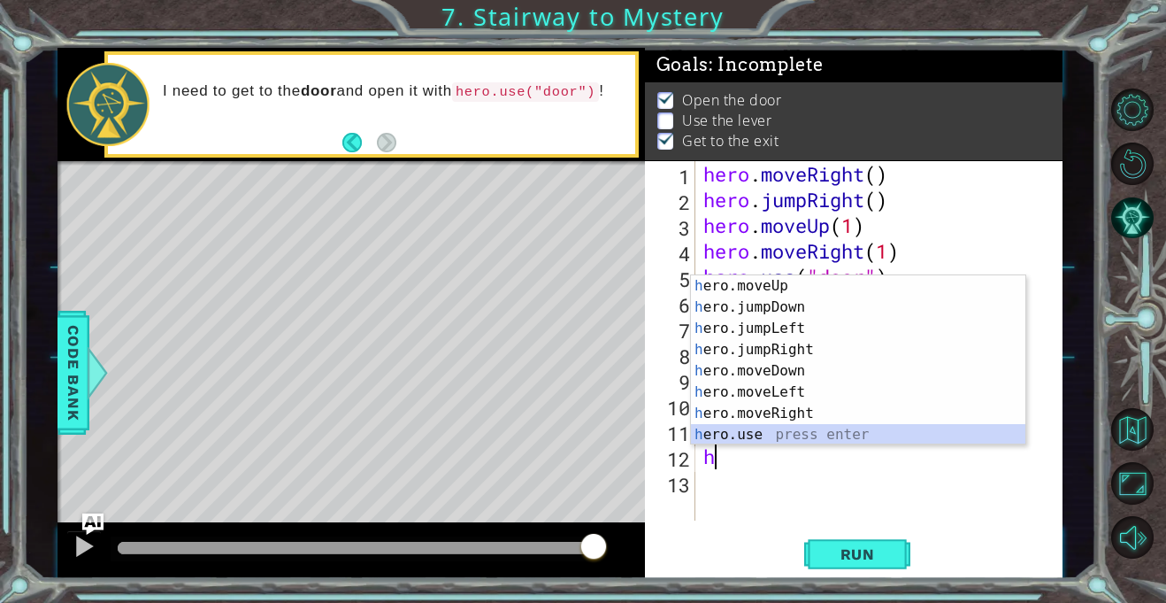
click at [765, 432] on div "h ero.moveUp press enter h ero.jumpDown press enter h ero.jumpLeft press enter …" at bounding box center [858, 381] width 335 height 212
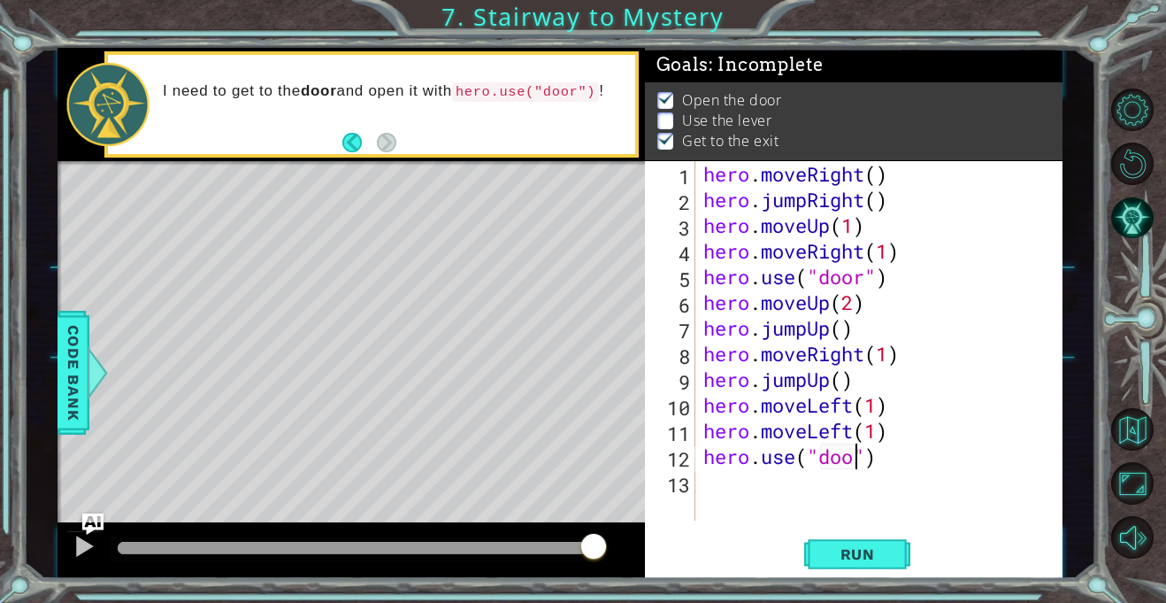
scroll to position [0, 7]
type textarea "hero.use("door")"
click at [895, 550] on button "Run" at bounding box center [857, 555] width 106 height 42
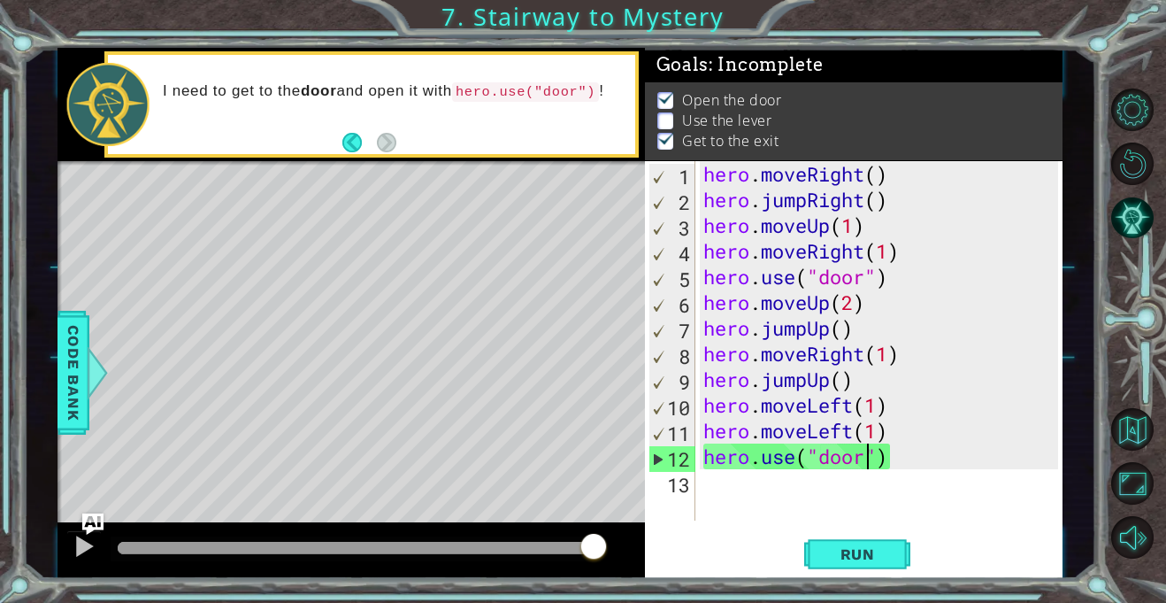
click at [711, 489] on div "hero . moveRight ( ) hero . jumpRight ( ) hero . moveUp ( 1 ) hero . moveRight …" at bounding box center [883, 366] width 367 height 411
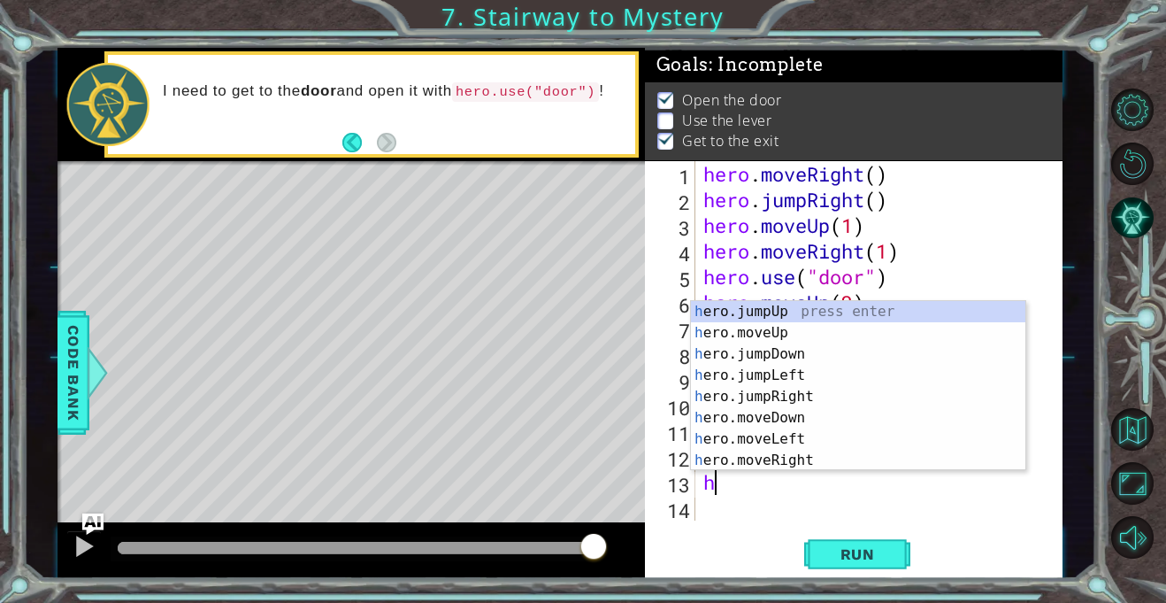
scroll to position [0, 0]
click at [796, 421] on div "h ero.jumpUp press enter h ero.moveUp press enter h ero.jumpDown press enter h …" at bounding box center [858, 407] width 335 height 212
type textarea "hero.moveDown(1)"
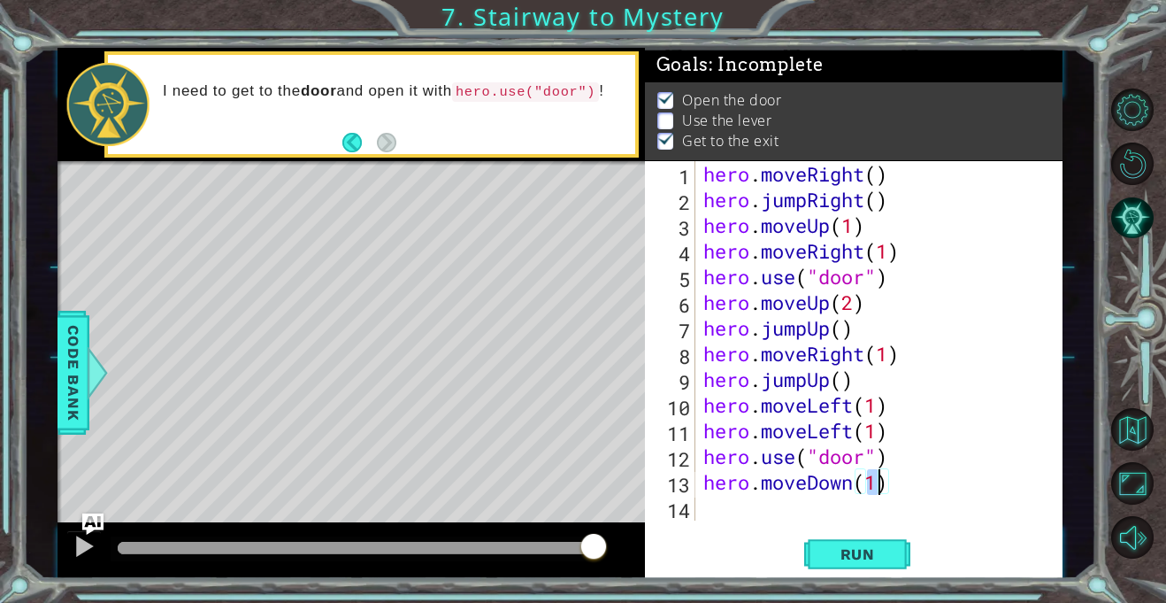
click at [715, 512] on div "hero . moveRight ( ) hero . jumpRight ( ) hero . moveUp ( 1 ) hero . moveRight …" at bounding box center [883, 366] width 367 height 411
type textarea "h"
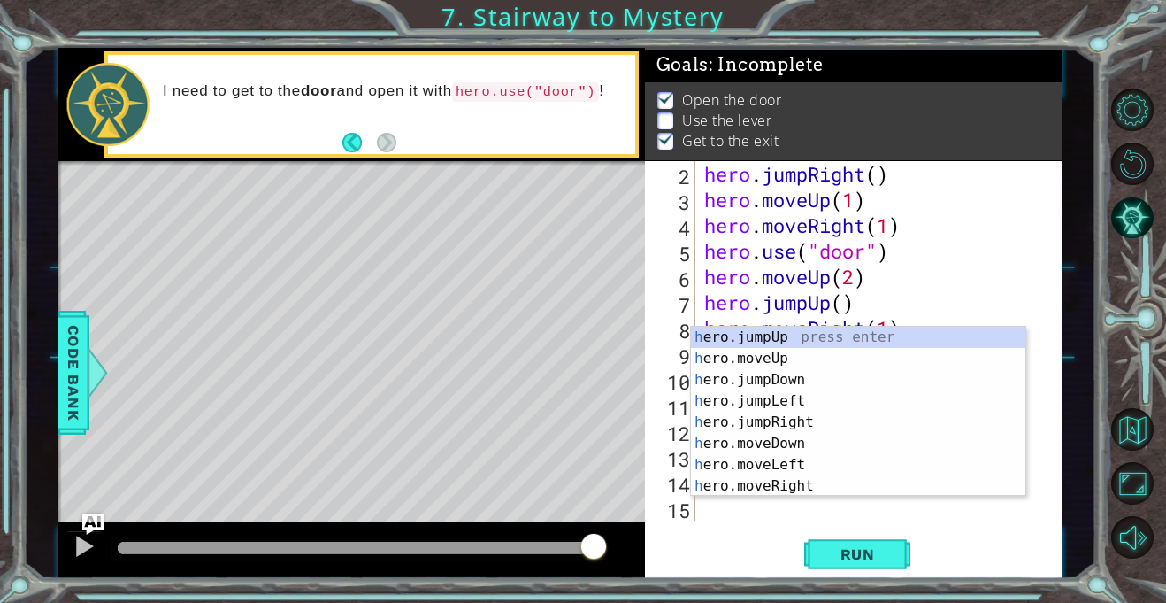
scroll to position [26, 0]
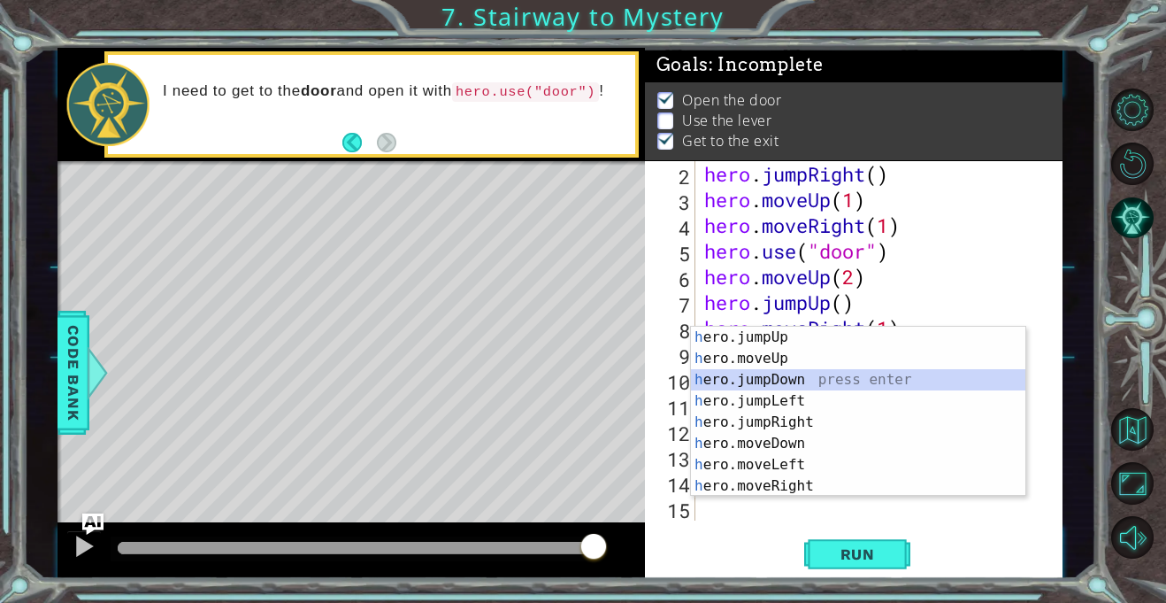
click at [764, 383] on div "h ero.jumpUp press enter h ero.moveUp press enter h ero.jumpDown press enter h …" at bounding box center [858, 433] width 335 height 212
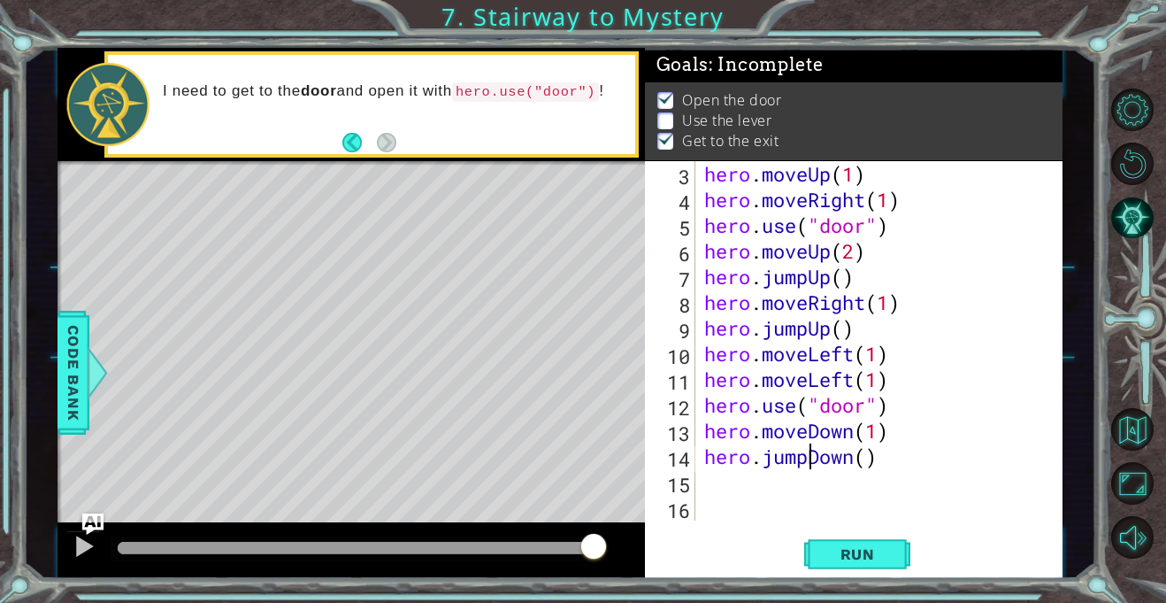
click at [812, 458] on div "hero . moveUp ( 1 ) hero . moveRight ( 1 ) hero . use ( "door" ) hero . moveUp …" at bounding box center [884, 366] width 366 height 411
click at [804, 458] on div "hero . moveUp ( 1 ) hero . moveRight ( 1 ) hero . use ( "door" ) hero . moveUp …" at bounding box center [884, 366] width 366 height 411
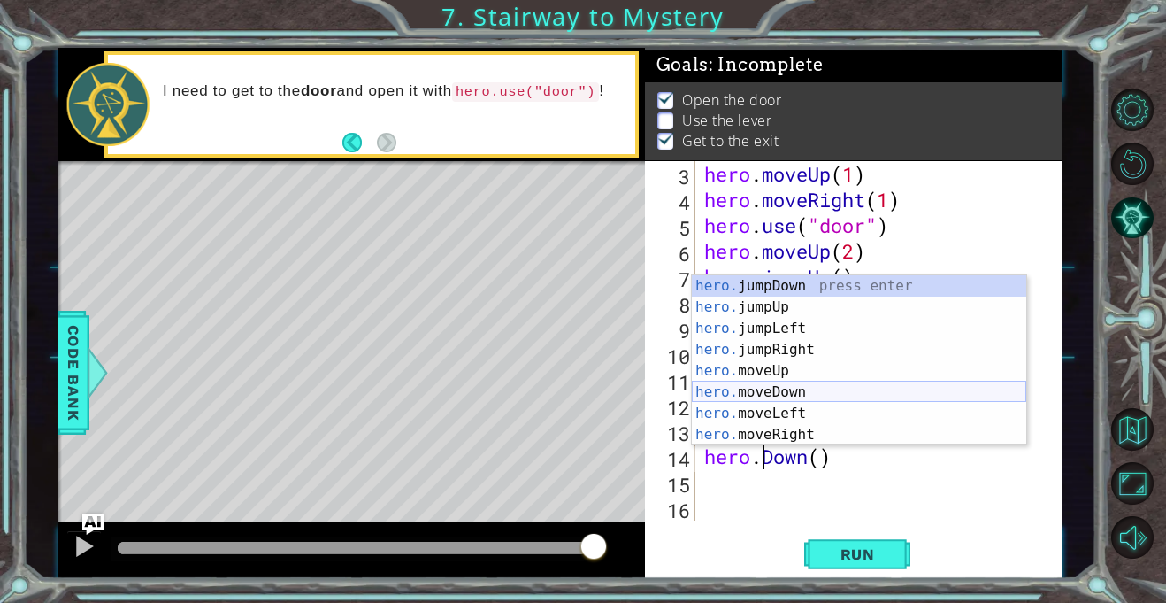
click at [796, 388] on div "hero. jumpDown press enter hero. jumpUp press enter hero. jumpLeft press enter …" at bounding box center [859, 381] width 335 height 212
type textarea "hero.moveDown(1)"
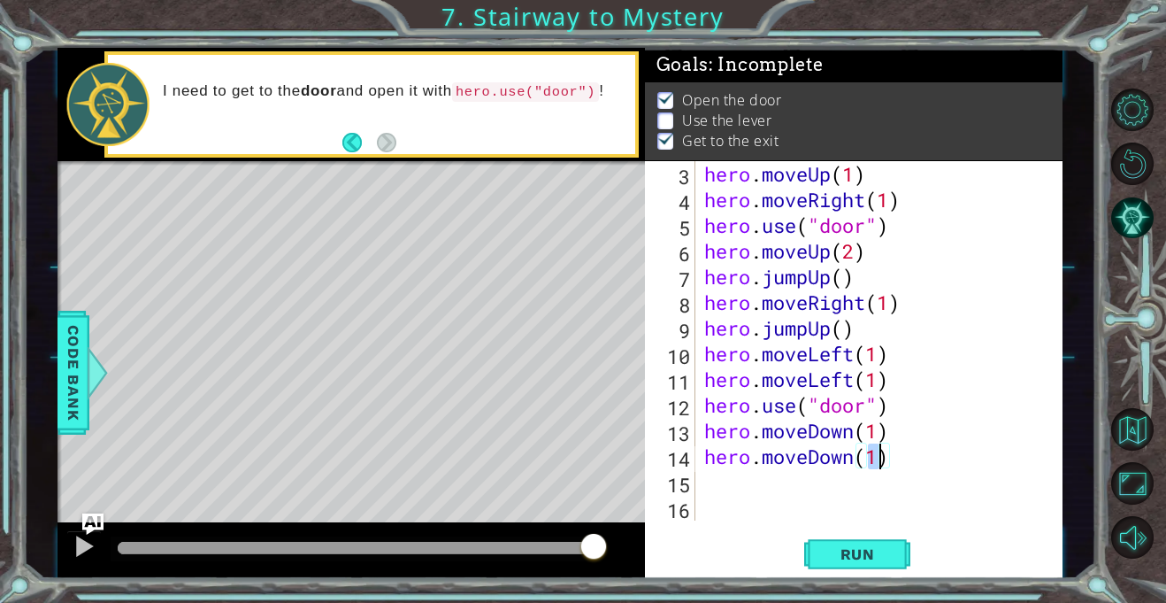
click at [713, 485] on div "hero . moveUp ( 1 ) hero . moveRight ( 1 ) hero . use ( "door" ) hero . moveUp …" at bounding box center [884, 366] width 366 height 411
click at [846, 551] on span "Run" at bounding box center [858, 554] width 70 height 18
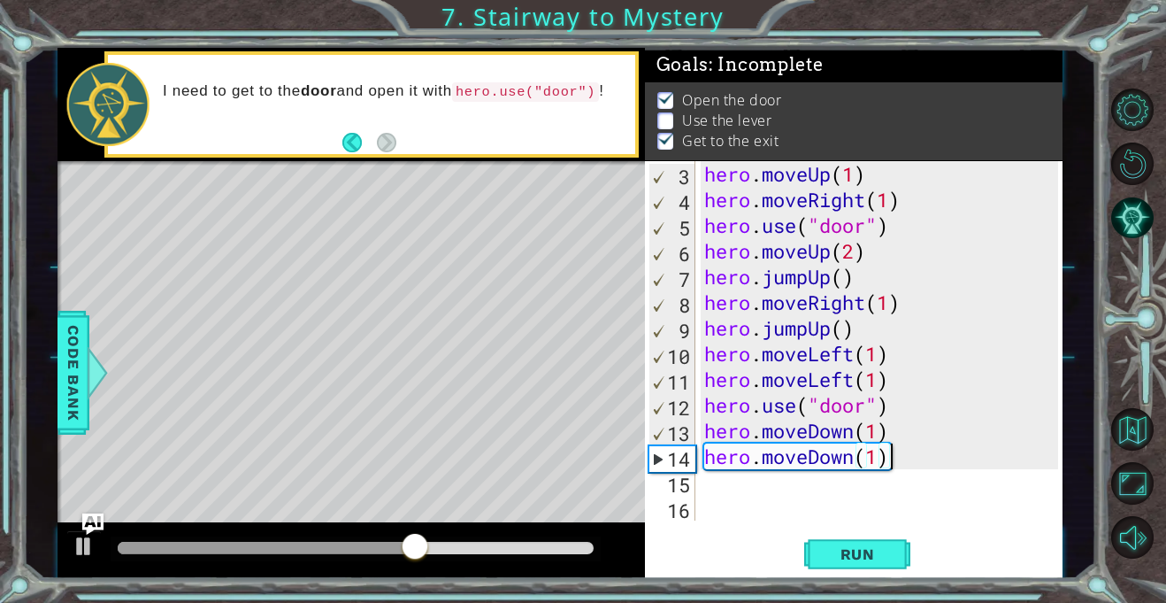
click at [887, 456] on div "hero . moveUp ( 1 ) hero . moveRight ( 1 ) hero . use ( "door" ) hero . moveUp …" at bounding box center [884, 366] width 366 height 411
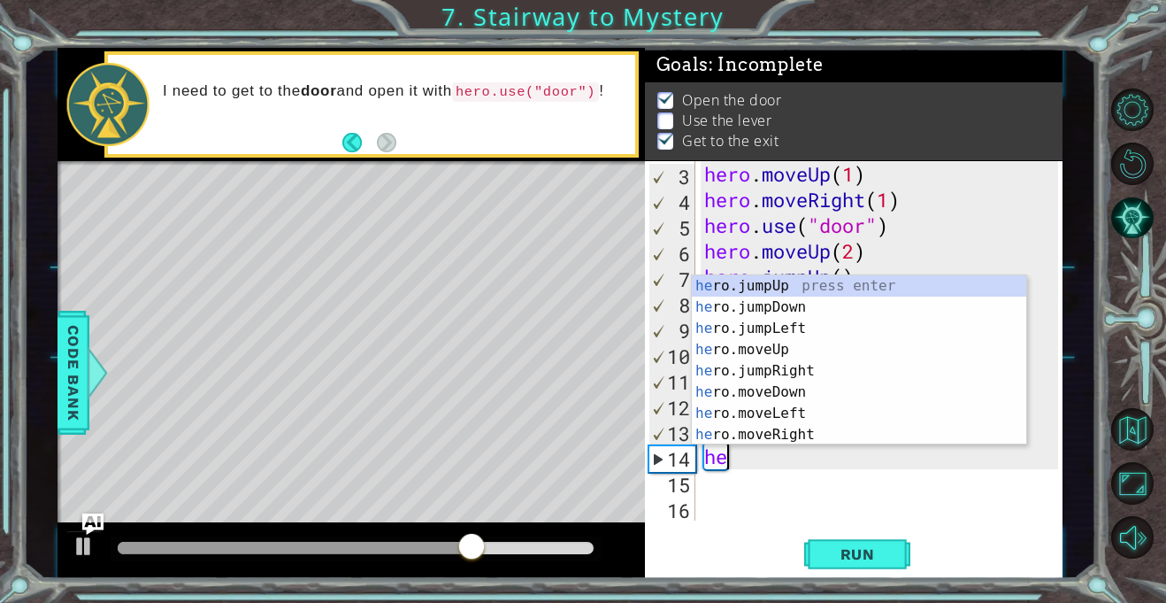
type textarea "h"
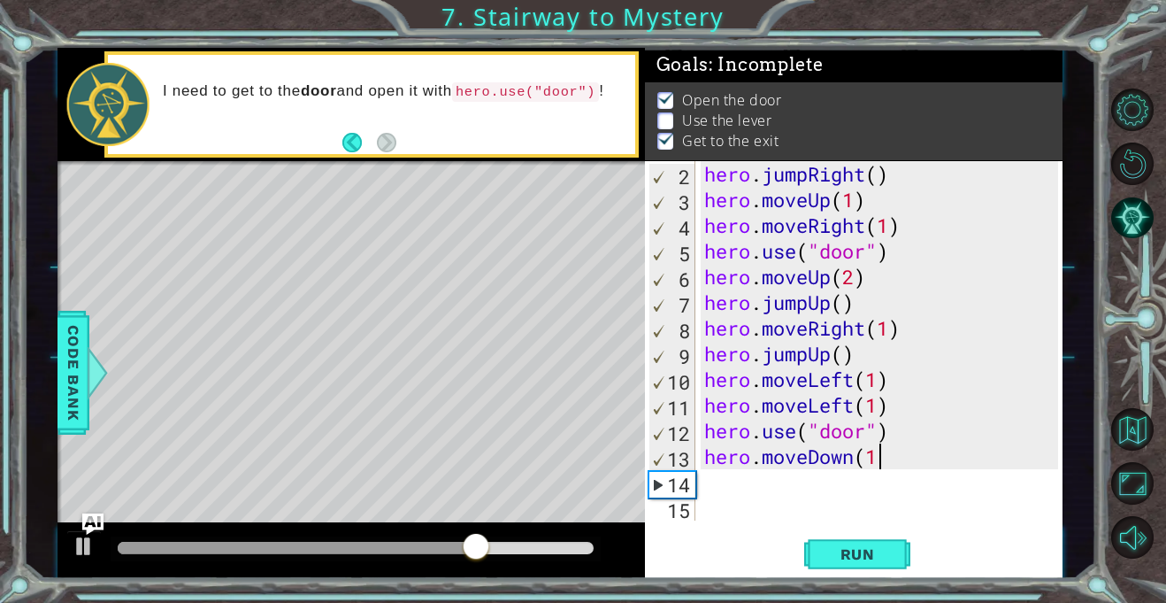
scroll to position [26, 0]
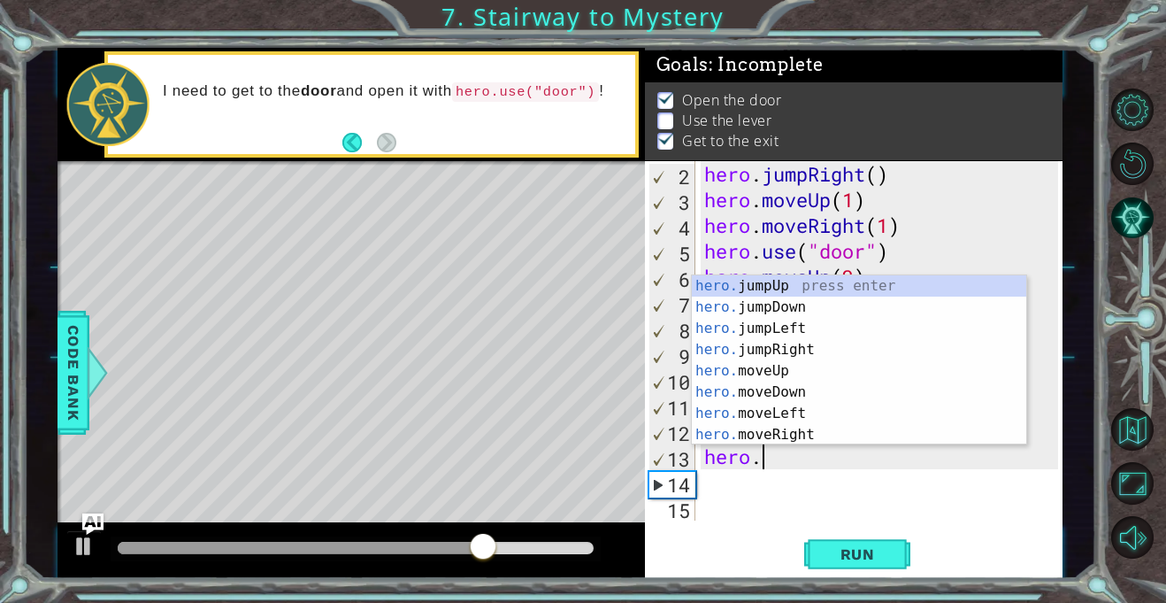
type textarea "h"
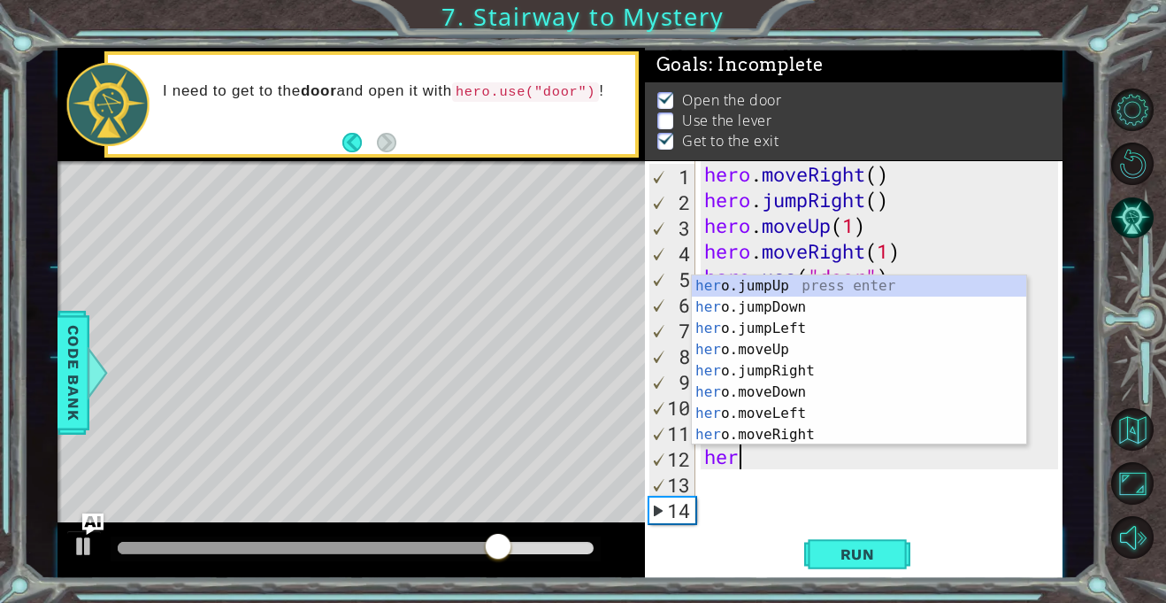
type textarea "h"
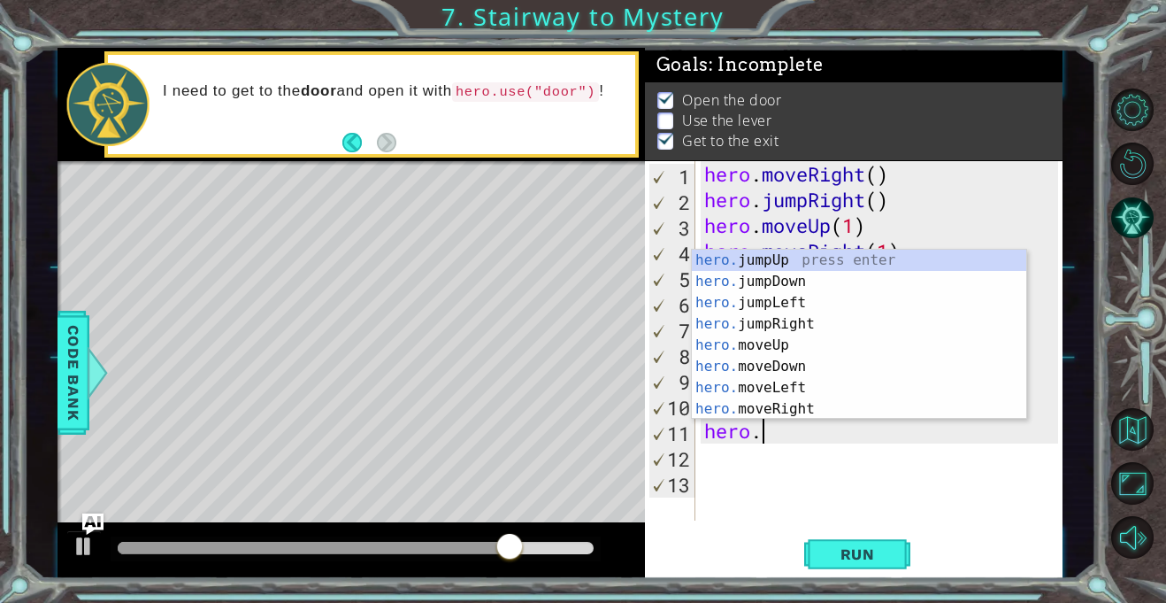
type textarea "h"
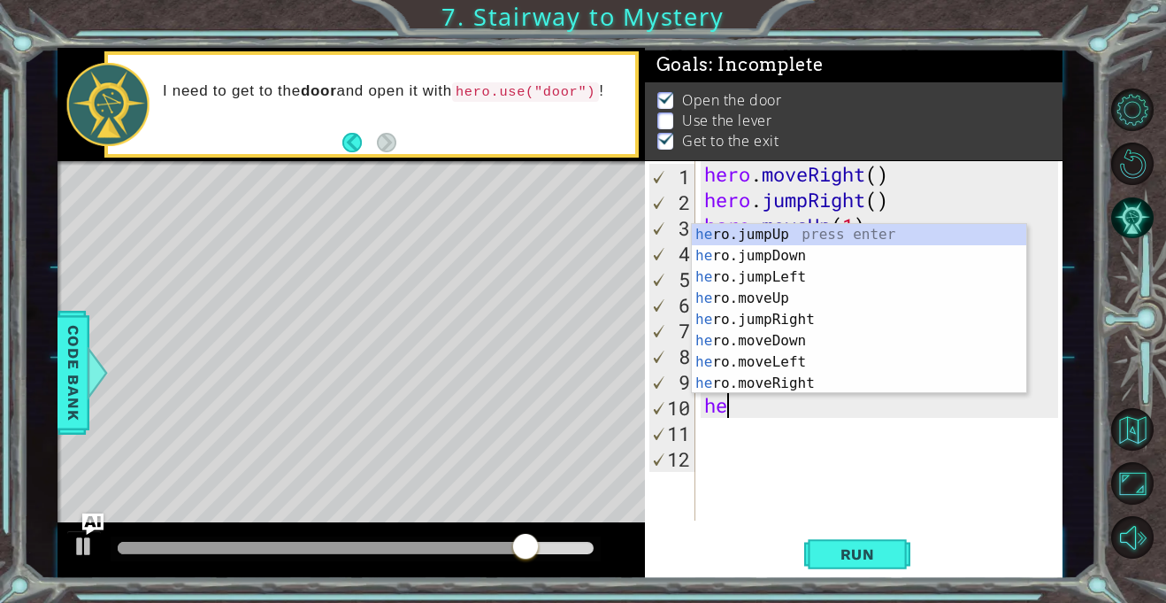
type textarea "h"
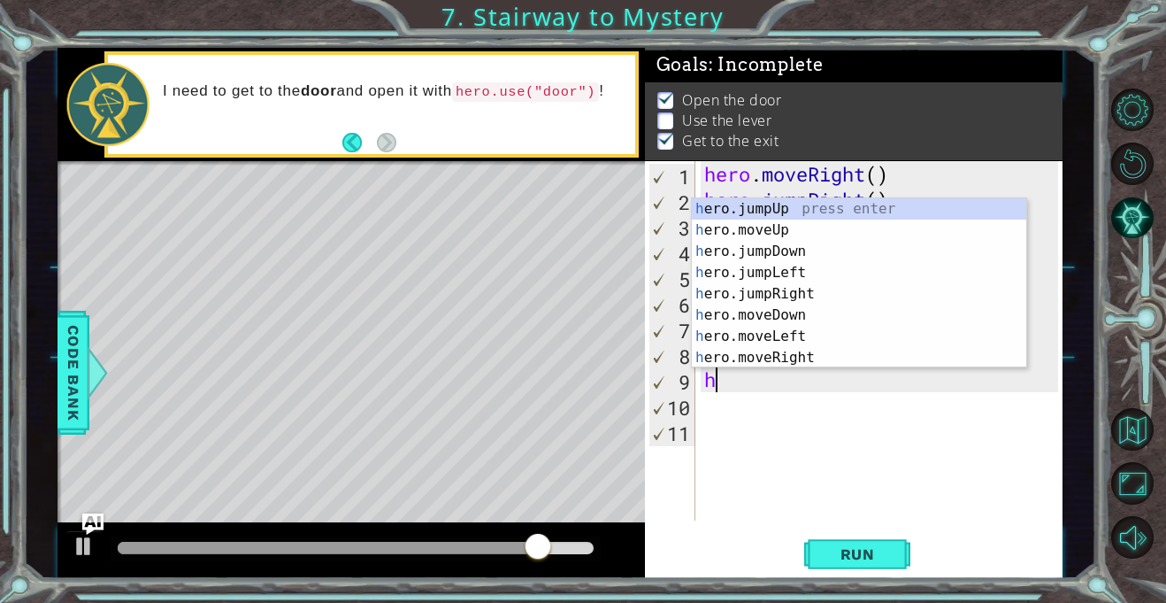
type textarea "h"
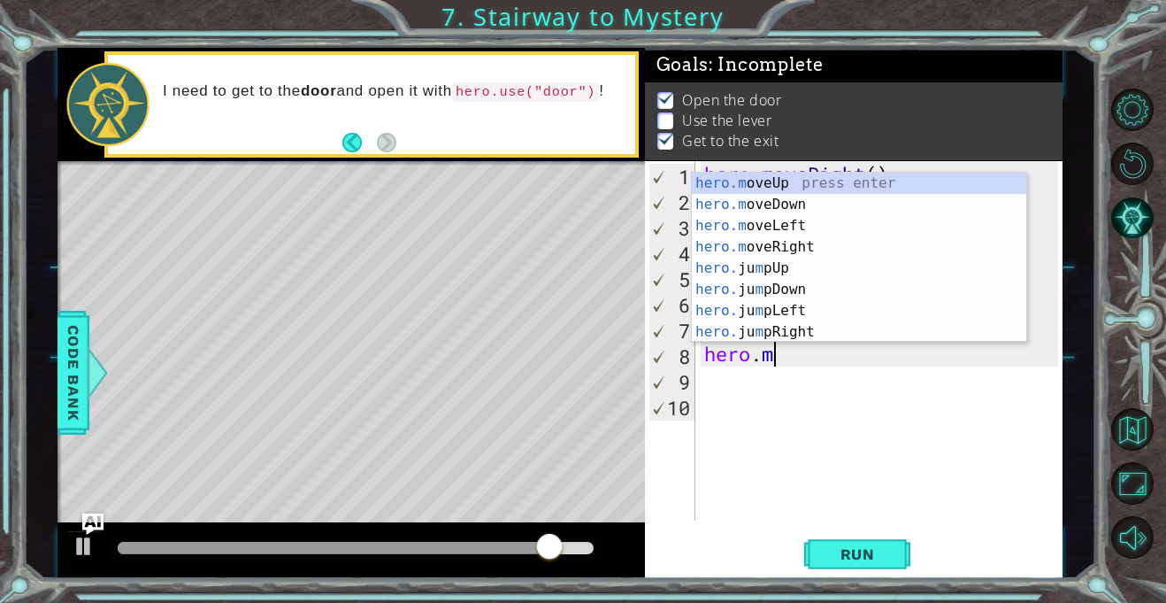
type textarea "h"
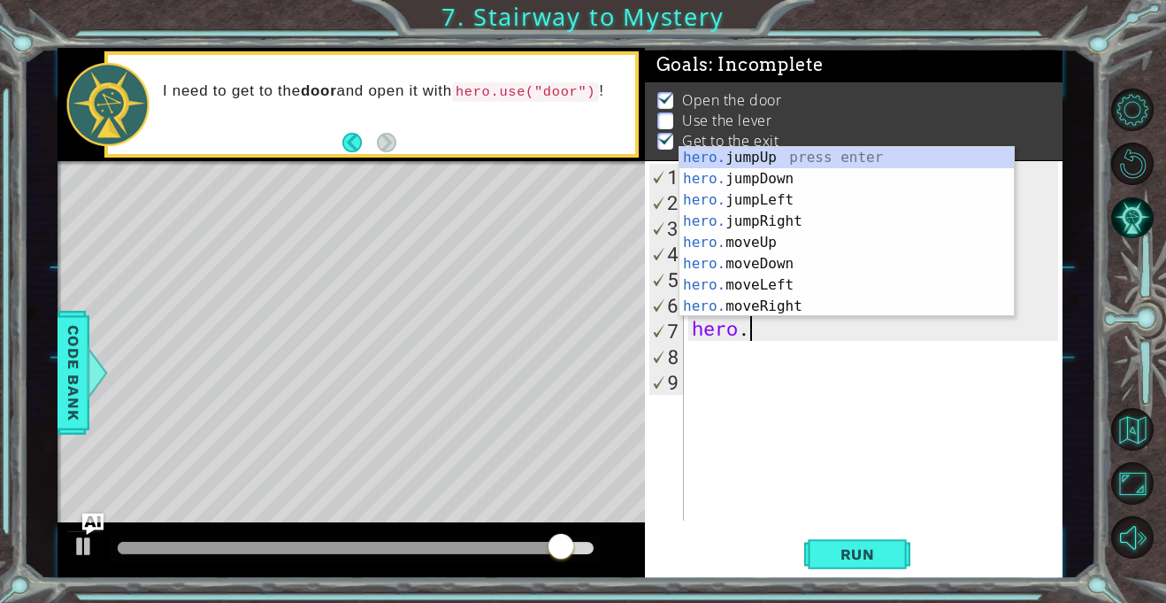
type textarea "h"
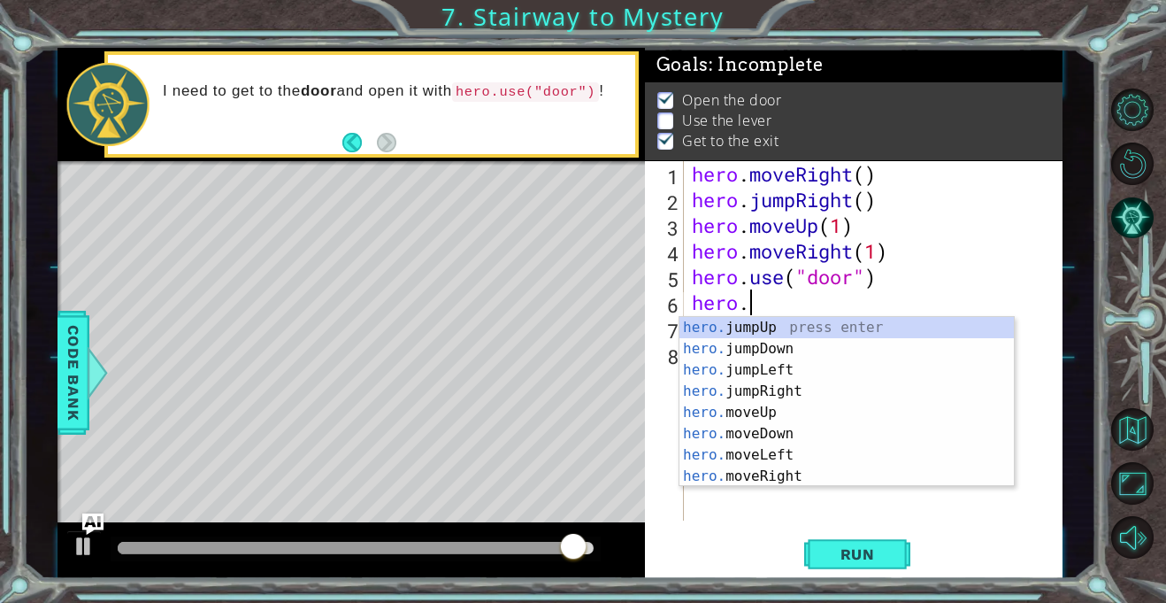
type textarea "h"
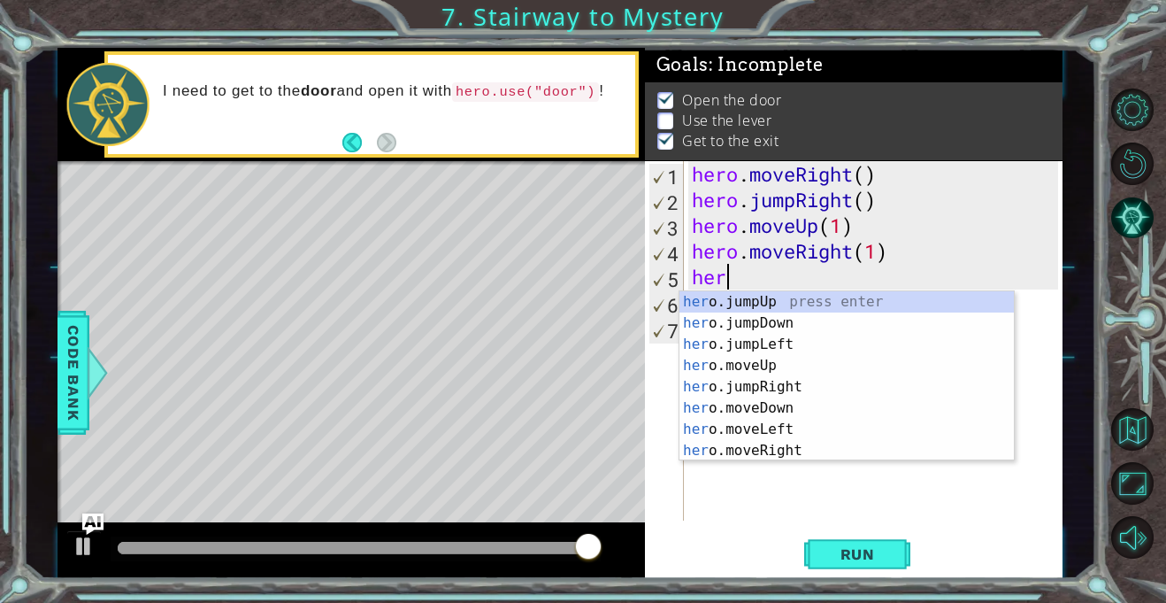
type textarea "h"
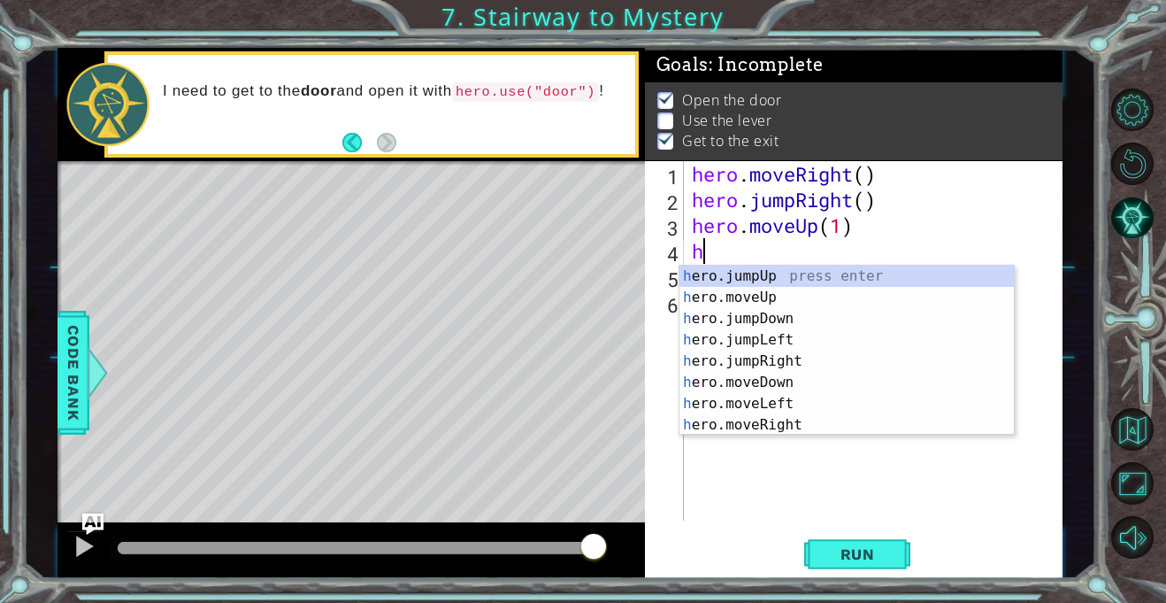
type textarea "h"
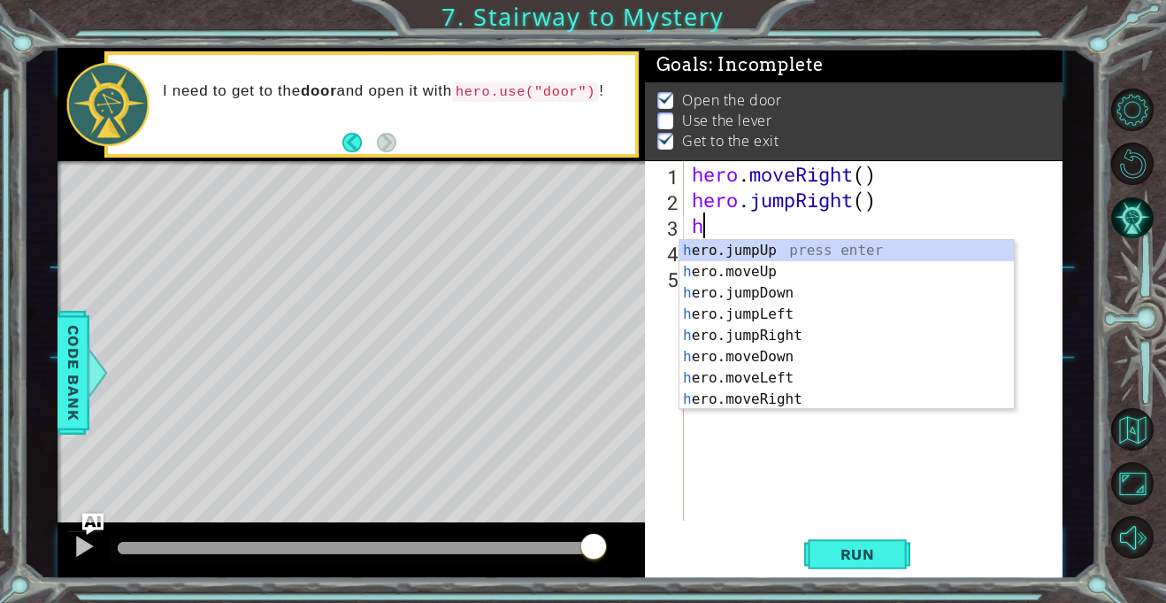
type textarea "h"
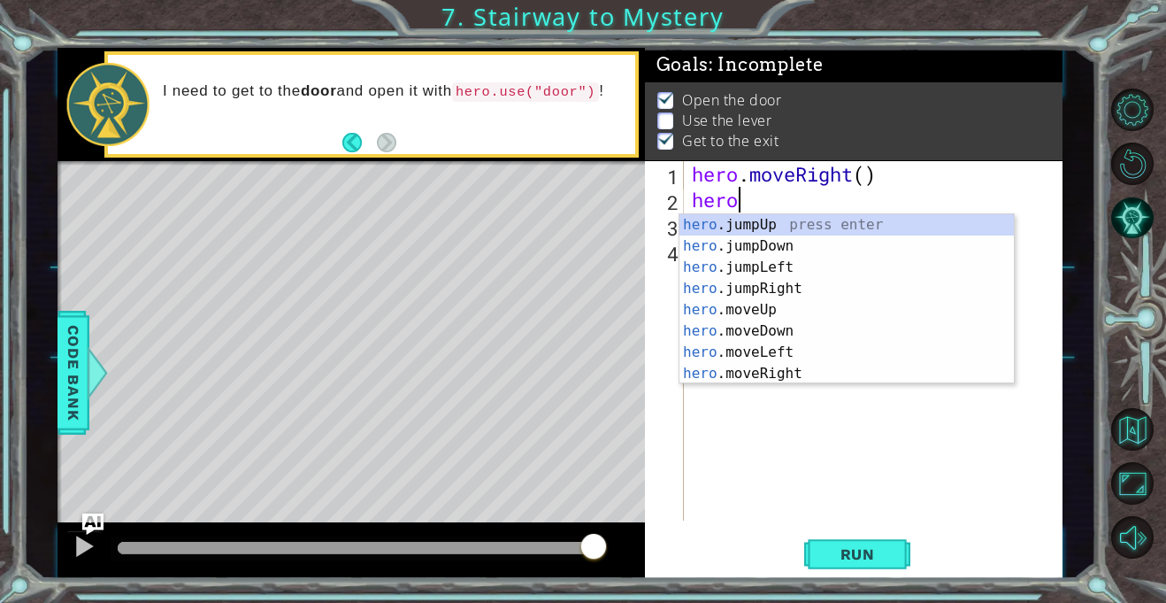
type textarea "h"
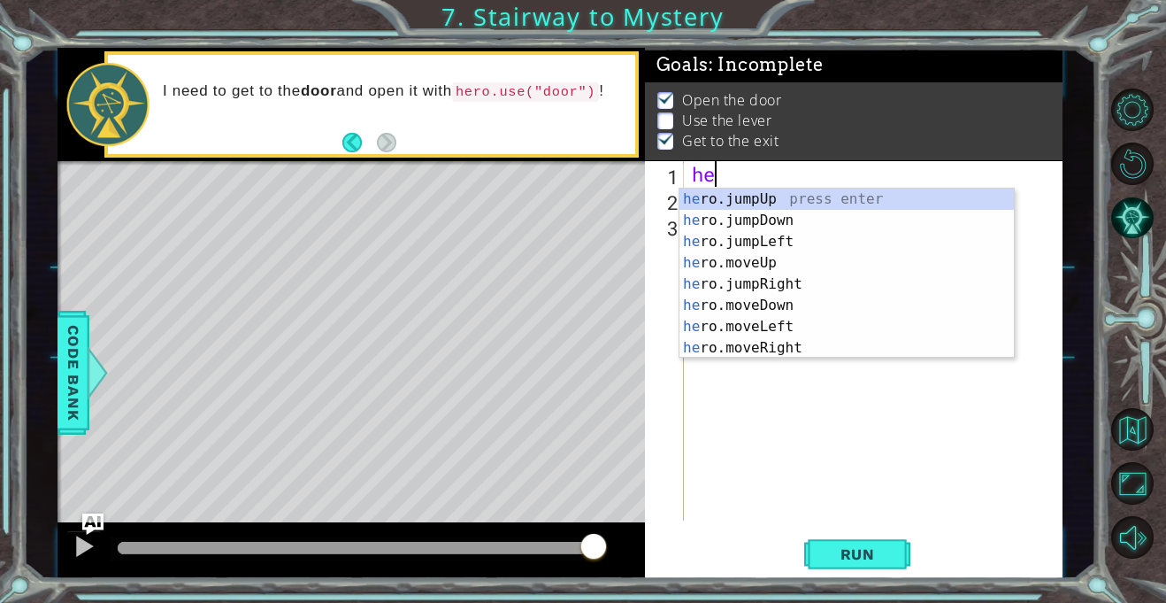
type textarea "h"
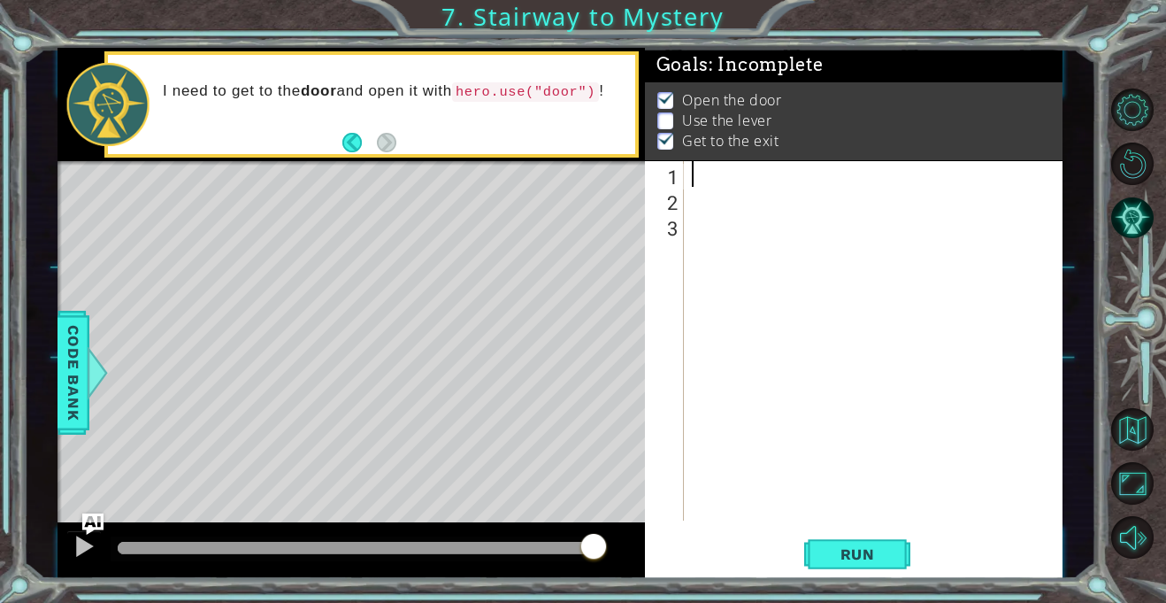
type textarea "h"
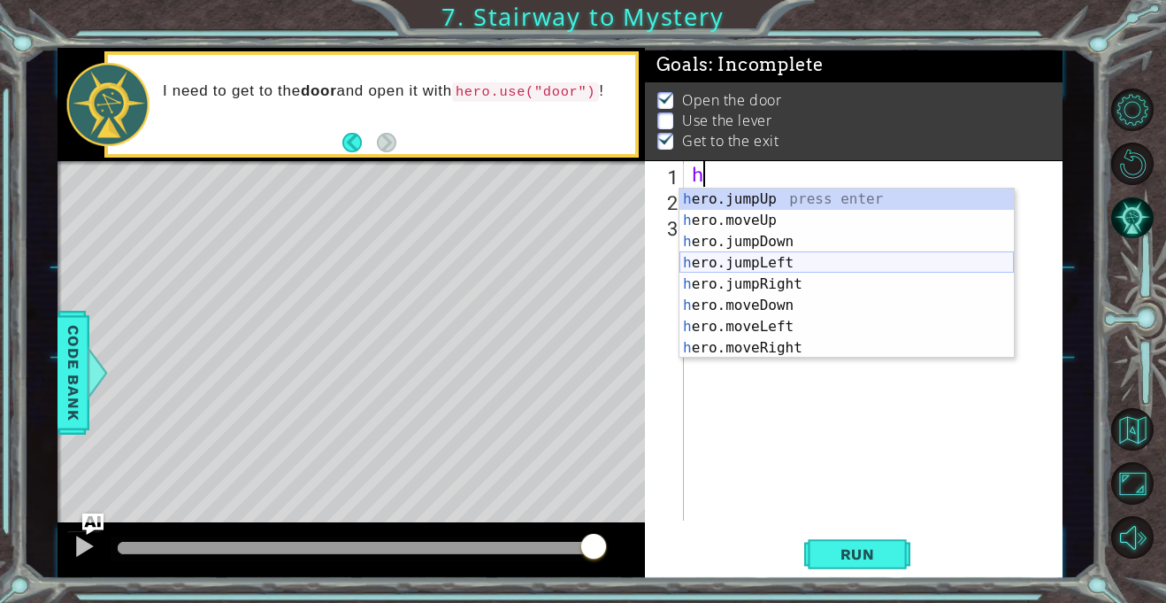
click at [792, 265] on div "h ero.jumpUp press enter h ero.moveUp press enter h ero.jumpDown press enter h …" at bounding box center [847, 294] width 335 height 212
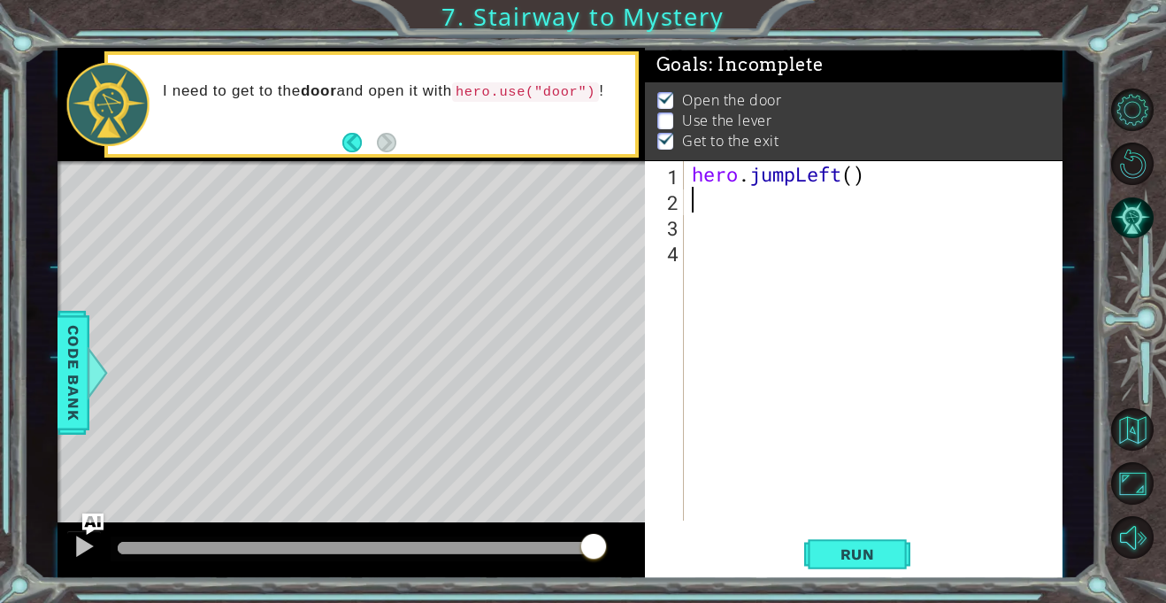
click at [863, 176] on div "hero . jumpLeft ( )" at bounding box center [878, 366] width 379 height 411
click at [861, 178] on div "hero . jumpLeft ( )" at bounding box center [878, 366] width 379 height 411
type textarea "hero.jumpLeft(2)"
click at [805, 215] on div "hero . jumpLeft ( 2 )" at bounding box center [878, 366] width 379 height 411
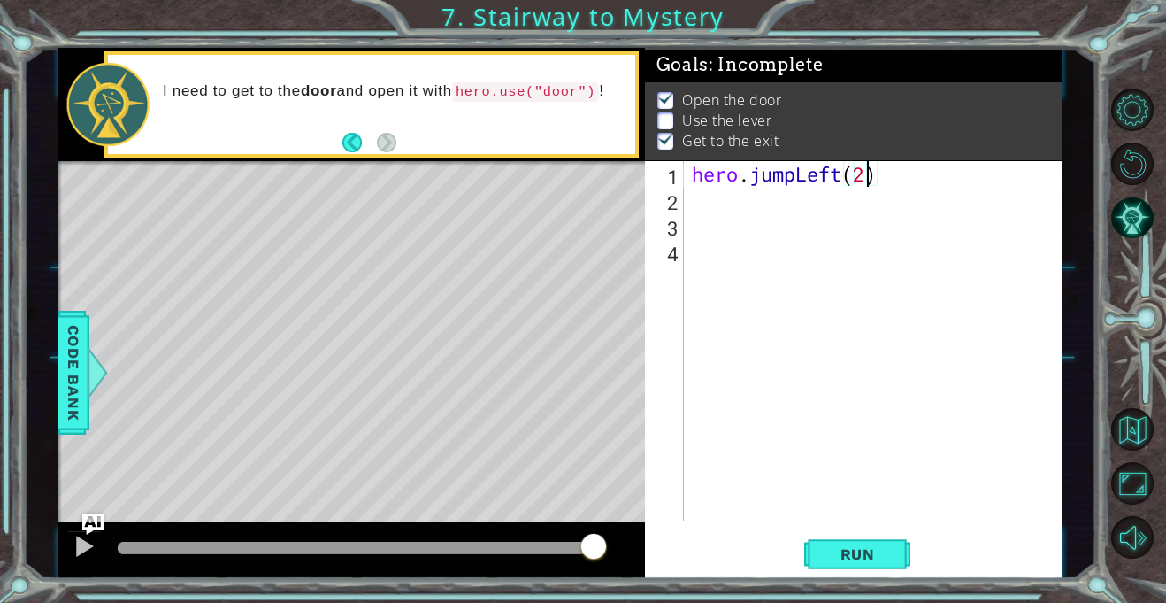
scroll to position [0, 0]
click at [797, 206] on div "hero . jumpLeft ( 2 )" at bounding box center [878, 366] width 379 height 411
click at [865, 552] on span "Run" at bounding box center [858, 554] width 70 height 18
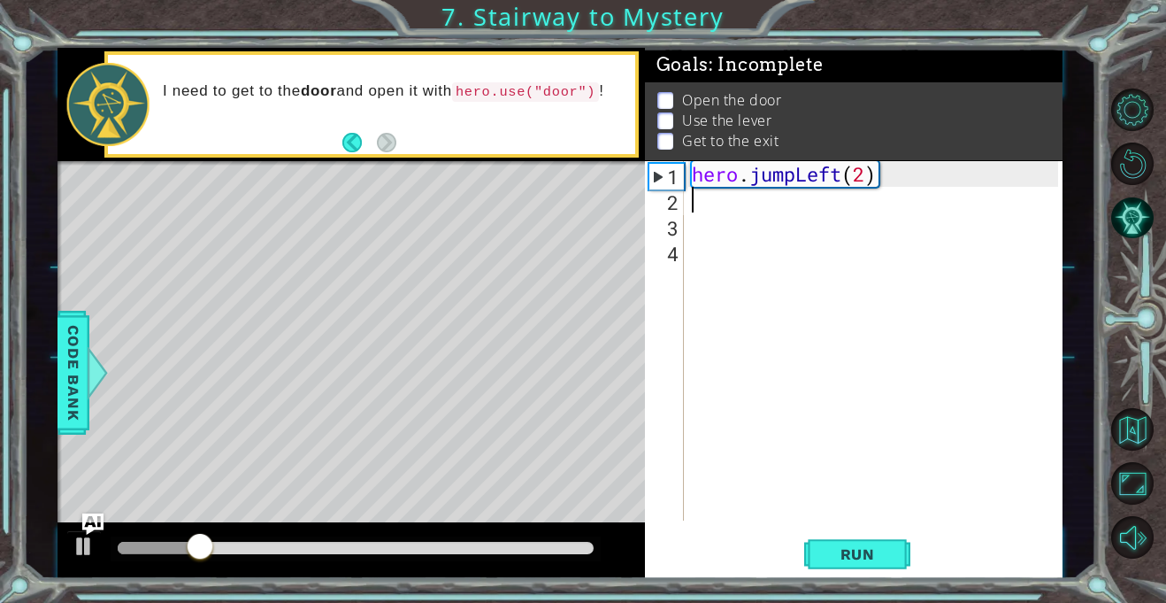
click at [761, 207] on div "hero . jumpLeft ( 2 )" at bounding box center [878, 366] width 379 height 411
click at [854, 181] on div "hero . jumpLeft ( 2 )" at bounding box center [878, 366] width 379 height 411
type textarea "hero.jumpLeft(2)"
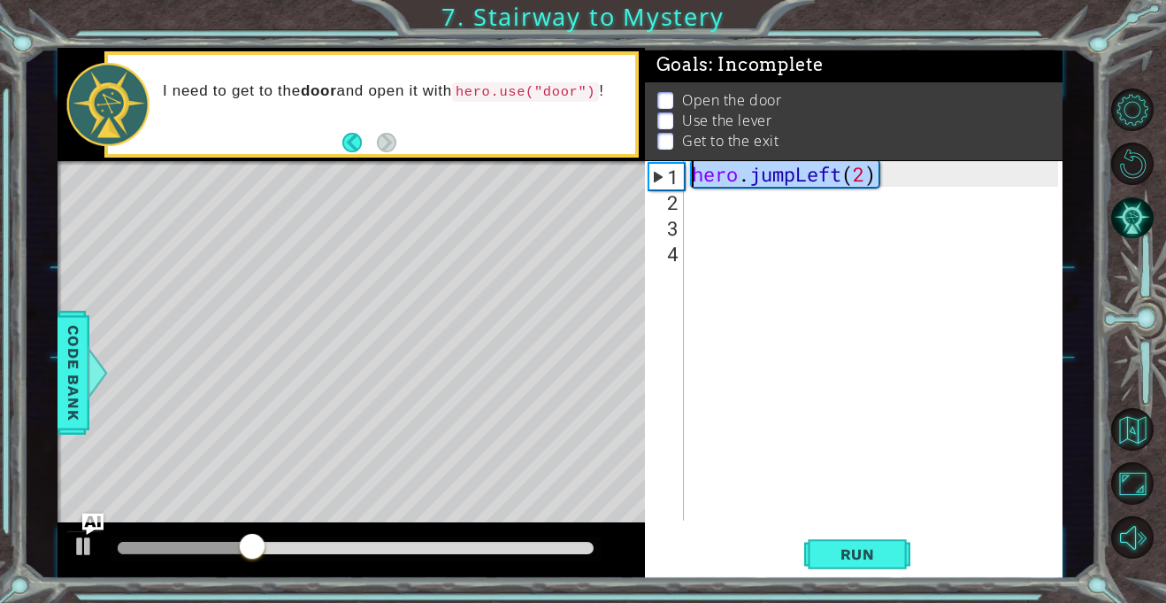
drag, startPoint x: 877, startPoint y: 179, endPoint x: 692, endPoint y: 174, distance: 185.0
click at [692, 174] on div "hero . jumpLeft ( 2 )" at bounding box center [878, 366] width 379 height 411
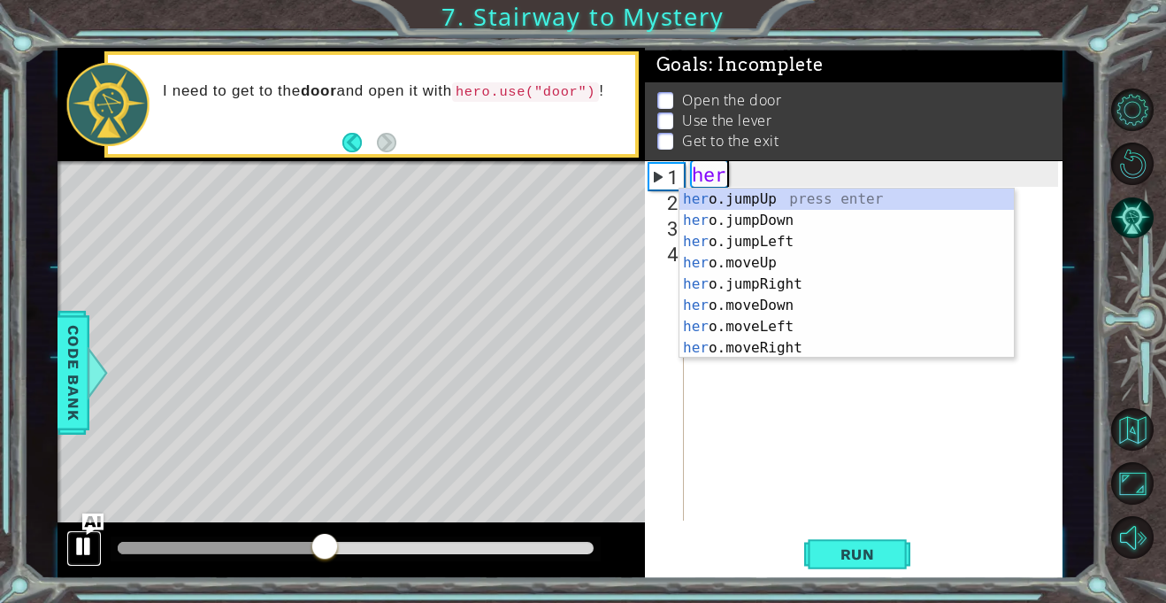
click at [74, 550] on div at bounding box center [84, 546] width 23 height 23
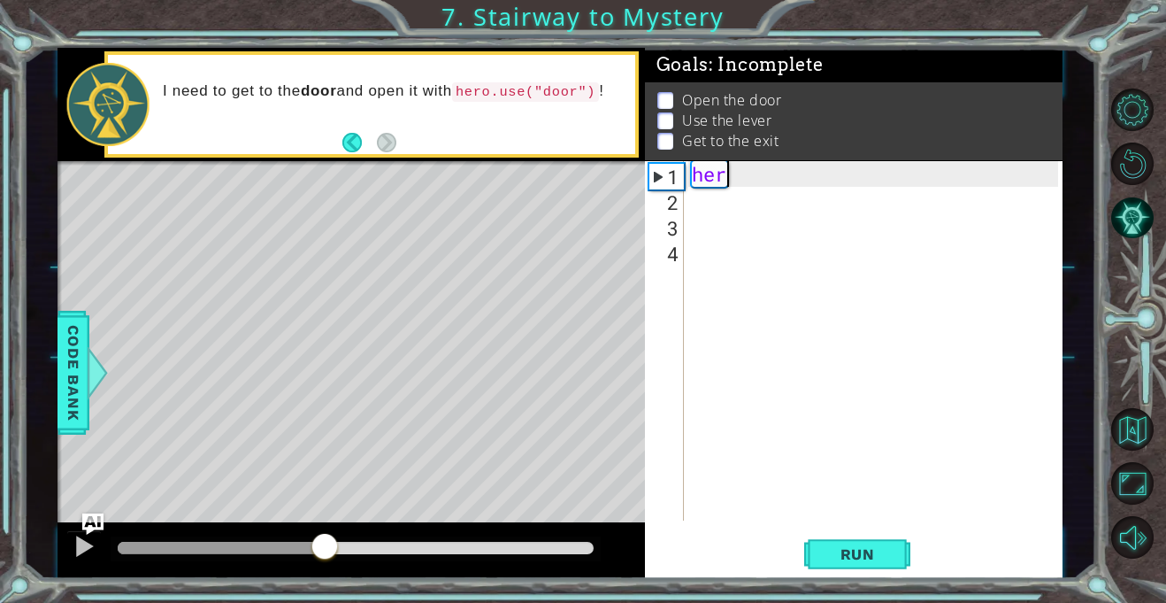
click at [758, 185] on div "her" at bounding box center [878, 366] width 379 height 411
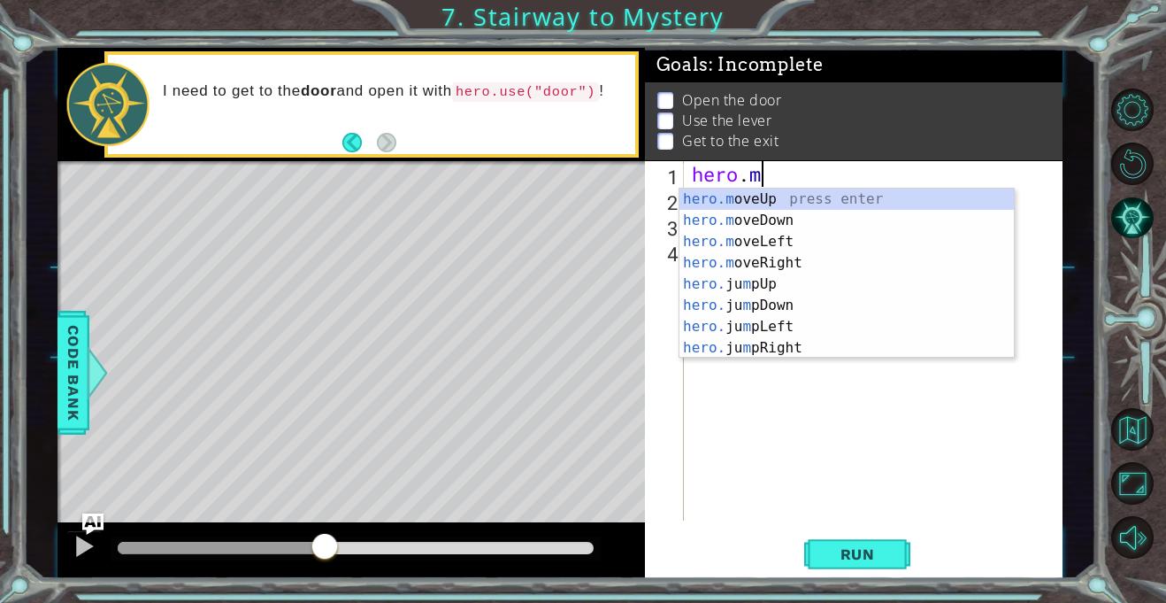
scroll to position [0, 3]
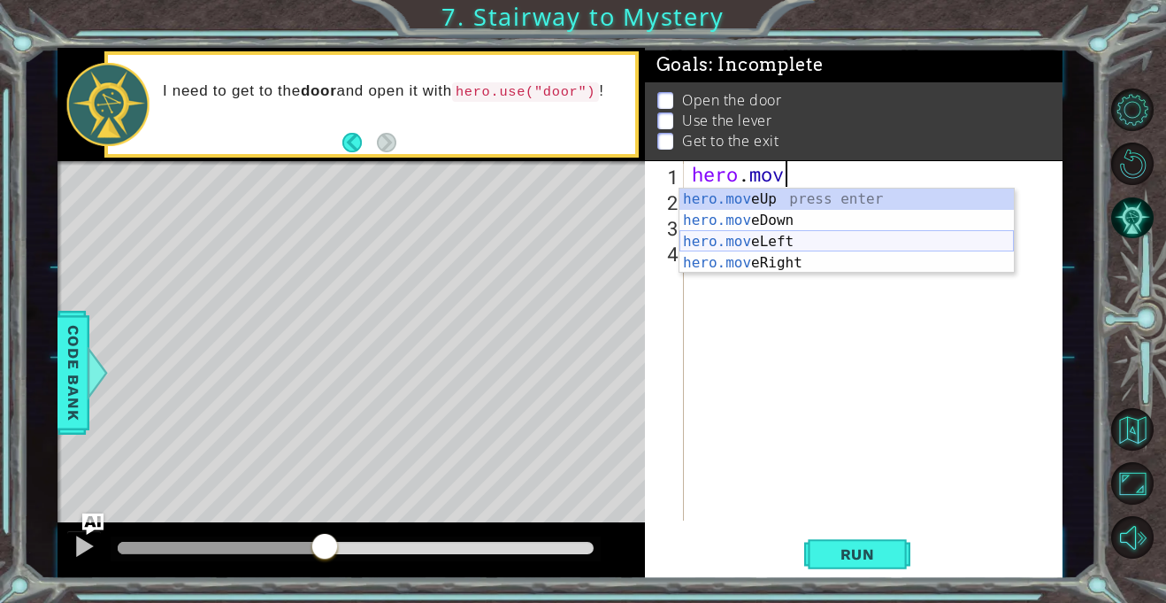
click at [778, 257] on div "hero.mov eUp press enter hero.mov eDown press enter hero.mov eLeft press enter …" at bounding box center [847, 251] width 335 height 127
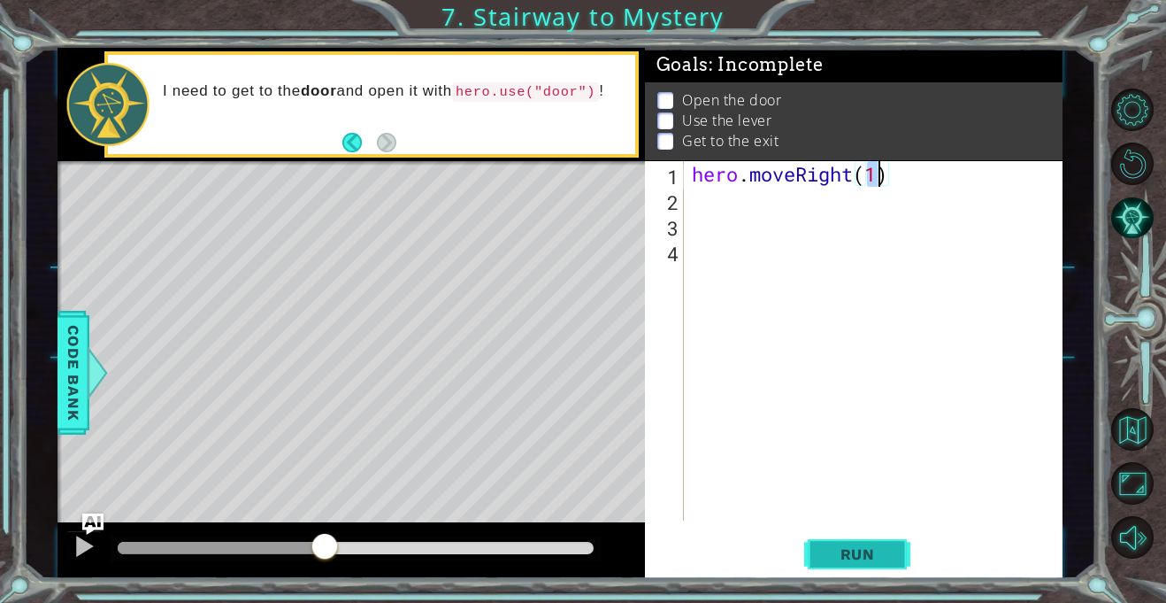
type textarea "hero.moveRight(1)"
click at [878, 568] on button "Run" at bounding box center [857, 555] width 106 height 42
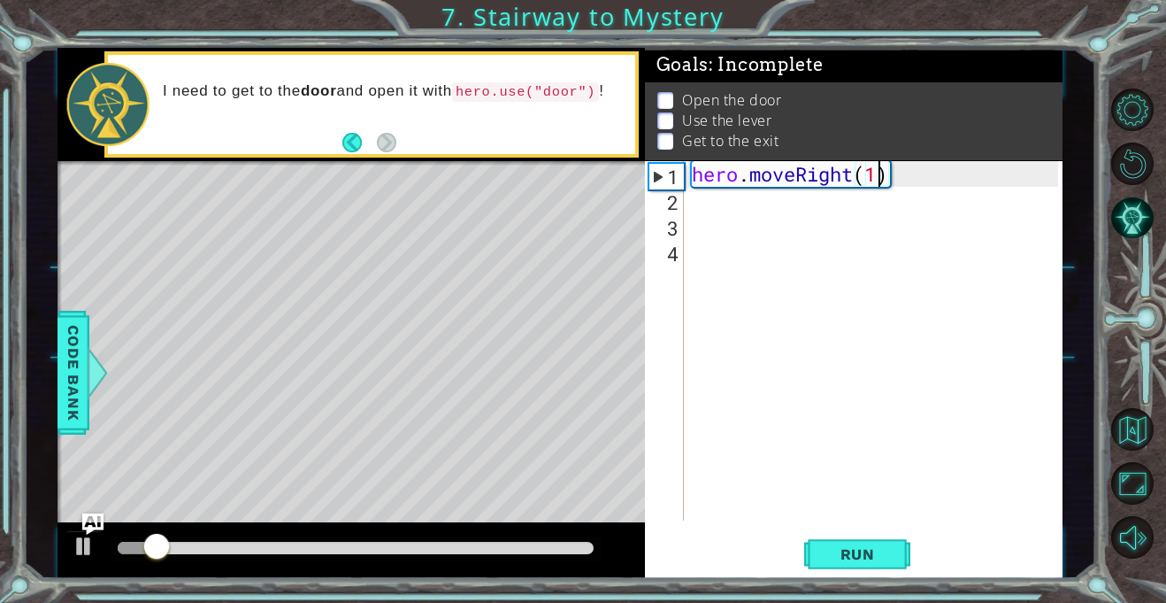
click at [835, 404] on div "hero . moveRight ( 1 )" at bounding box center [878, 366] width 379 height 411
click at [689, 218] on div "hero . moveRight ( 1 )" at bounding box center [878, 366] width 379 height 411
click at [691, 210] on div "hero . moveRight ( 1 )" at bounding box center [878, 366] width 379 height 411
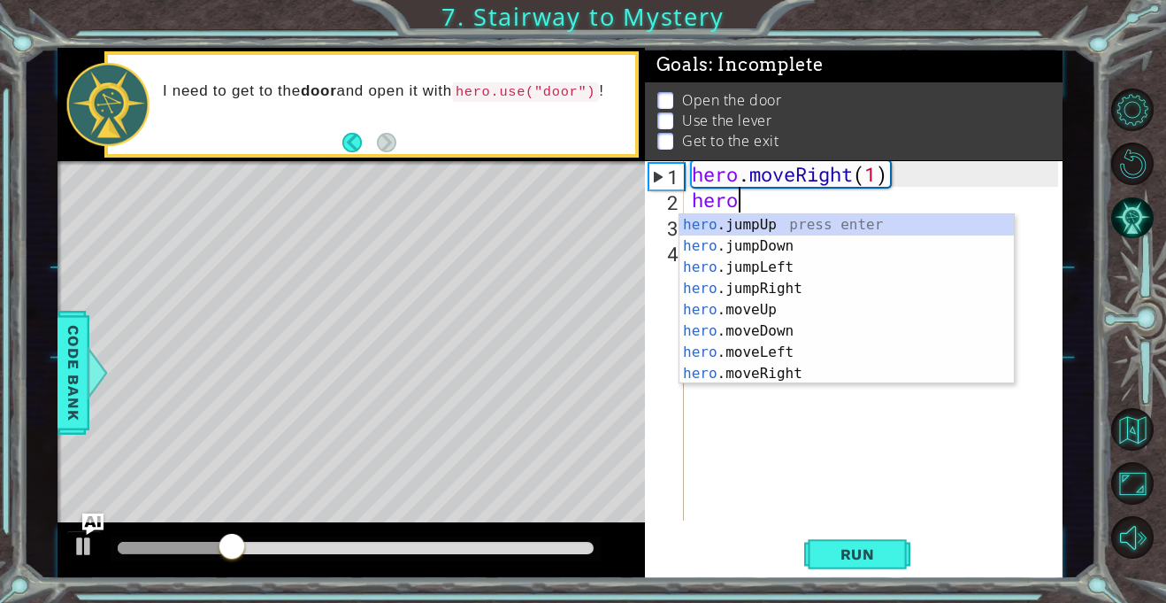
type textarea "hero."
click at [740, 283] on div "hero. jumpUp press enter hero. jumpDown press enter hero. jumpLeft press enter …" at bounding box center [847, 320] width 335 height 212
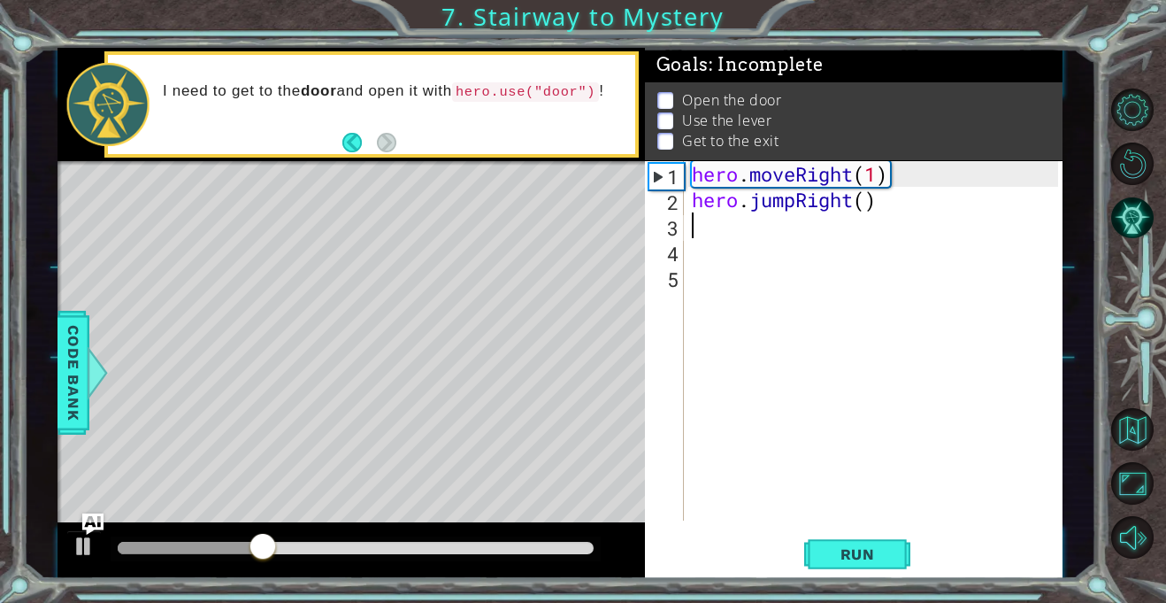
scroll to position [0, 0]
click at [732, 228] on div "hero . moveRight ( 1 ) hero . jumpRight ( )" at bounding box center [878, 366] width 379 height 411
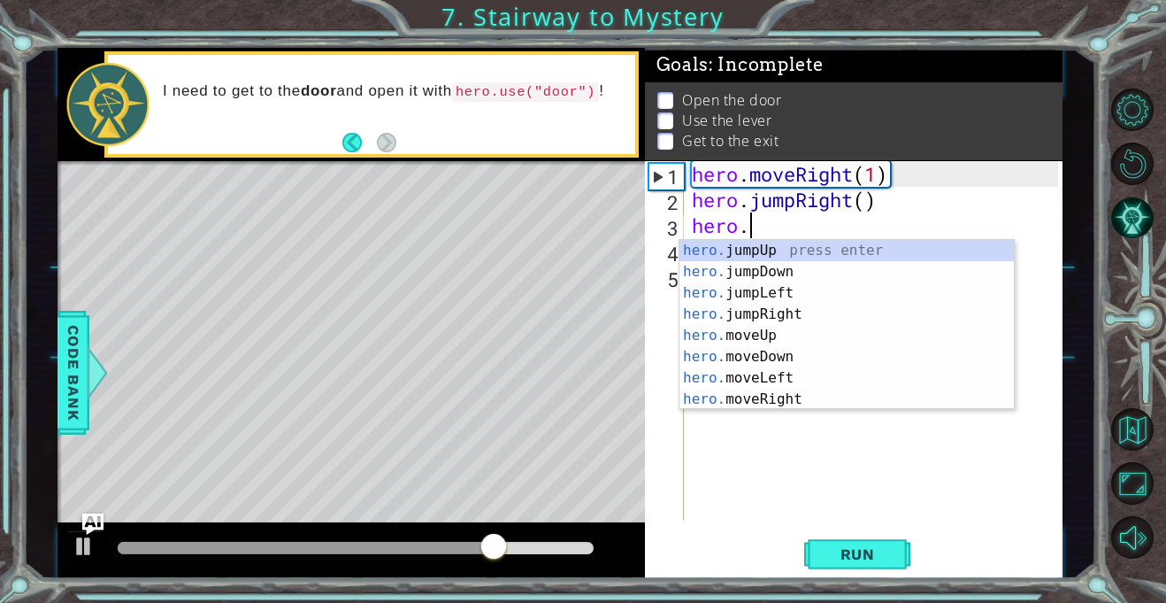
scroll to position [0, 2]
click at [770, 251] on div "hero.m oveUp press enter hero.m oveDown press enter hero.m oveLeft press enter …" at bounding box center [847, 346] width 335 height 212
type textarea "hero.moveUp(1)"
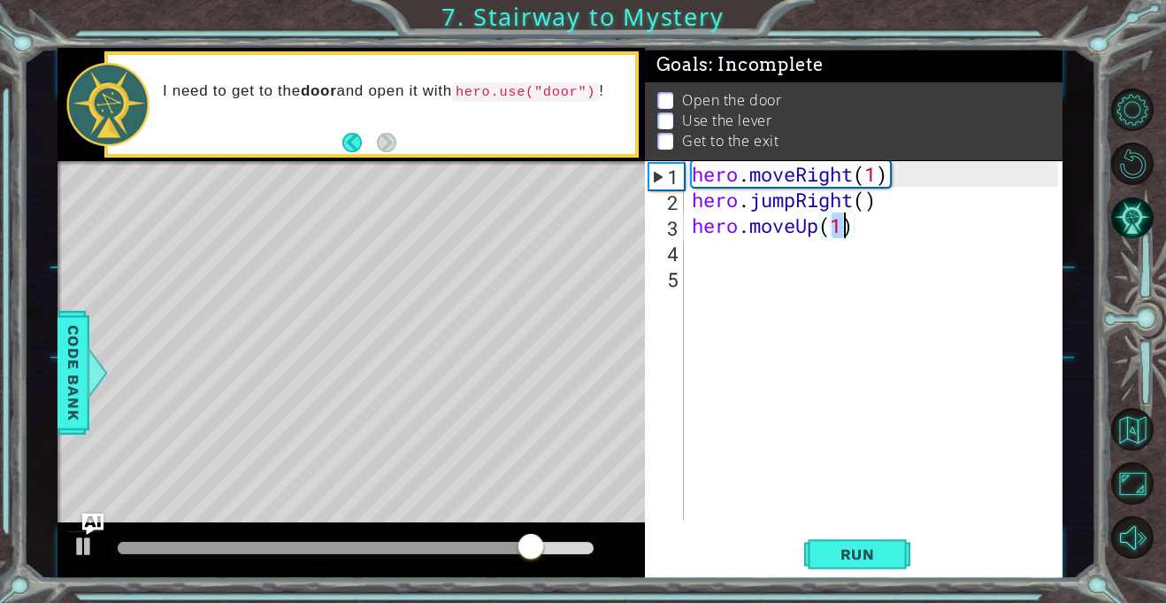
click at [761, 238] on div "hero . moveRight ( 1 ) hero . jumpRight ( ) hero . moveUp ( 1 )" at bounding box center [878, 366] width 379 height 411
click at [758, 251] on div "hero . moveRight ( 1 ) hero . jumpRight ( ) hero . moveUp ( 1 )" at bounding box center [878, 366] width 379 height 411
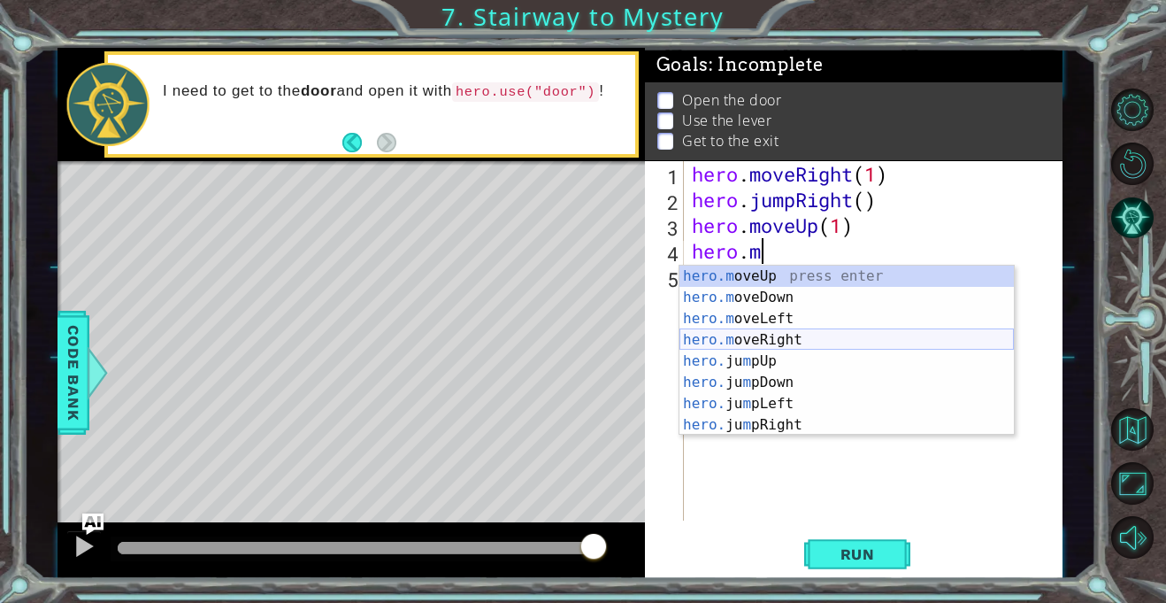
click at [759, 339] on div "hero.m oveUp press enter hero.m oveDown press enter hero.m oveLeft press enter …" at bounding box center [847, 371] width 335 height 212
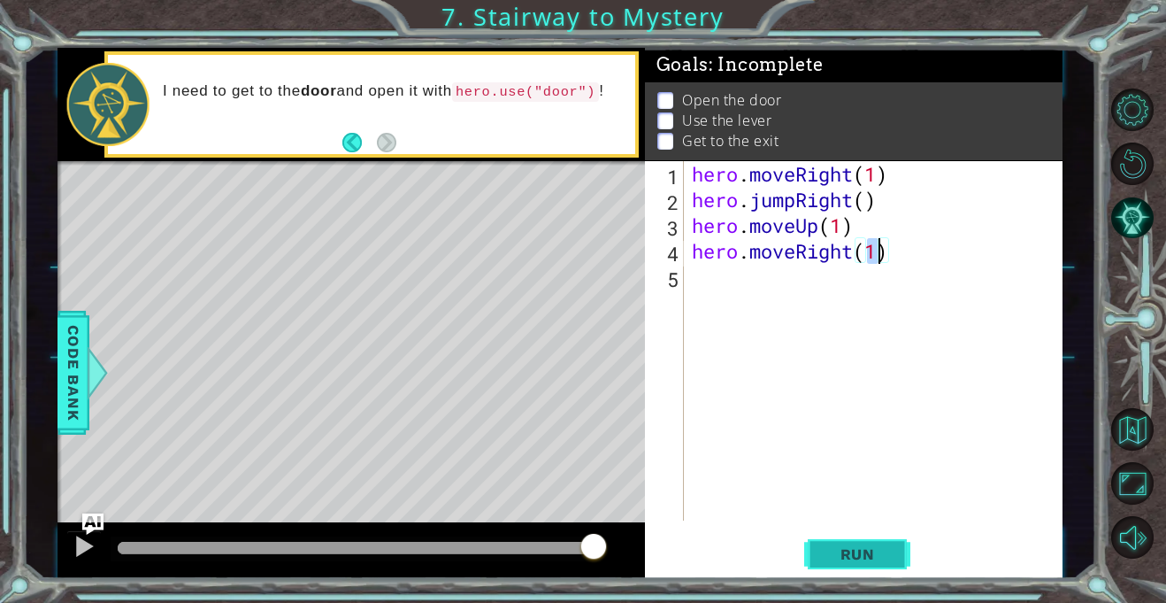
type textarea "hero.moveRight(1)"
click at [854, 552] on span "Run" at bounding box center [858, 554] width 70 height 18
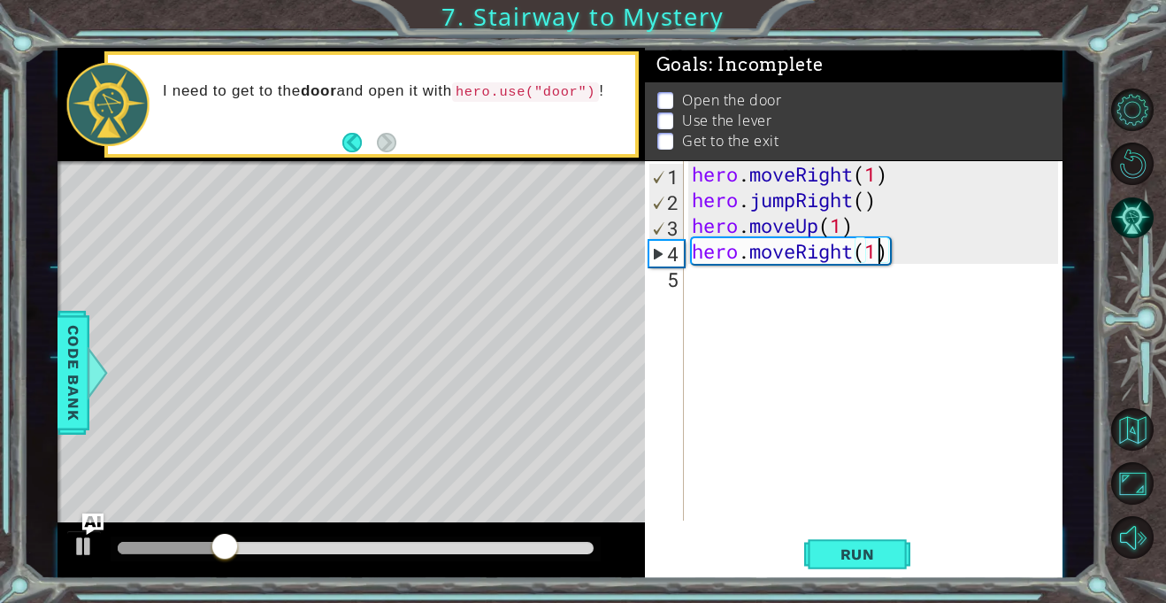
click at [708, 275] on div "hero . moveRight ( 1 ) hero . jumpRight ( ) hero . moveUp ( 1 ) hero . moveRigh…" at bounding box center [878, 366] width 379 height 411
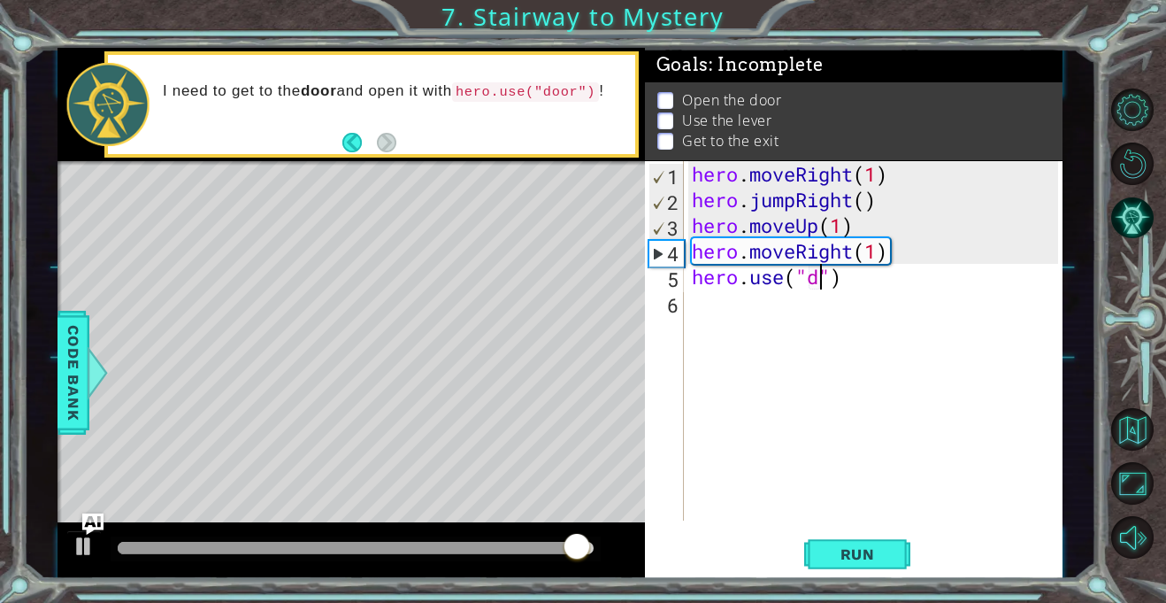
scroll to position [0, 6]
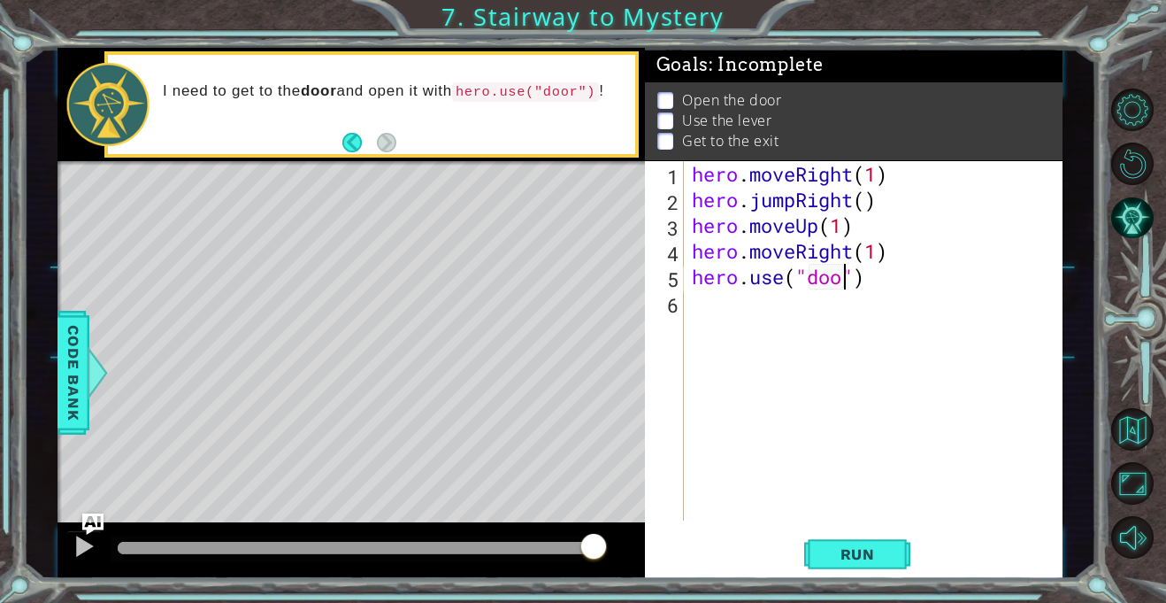
type textarea "hero.use("door")"
click at [691, 303] on div "hero . moveRight ( 1 ) hero . jumpRight ( ) hero . moveUp ( 1 ) hero . moveRigh…" at bounding box center [878, 366] width 379 height 411
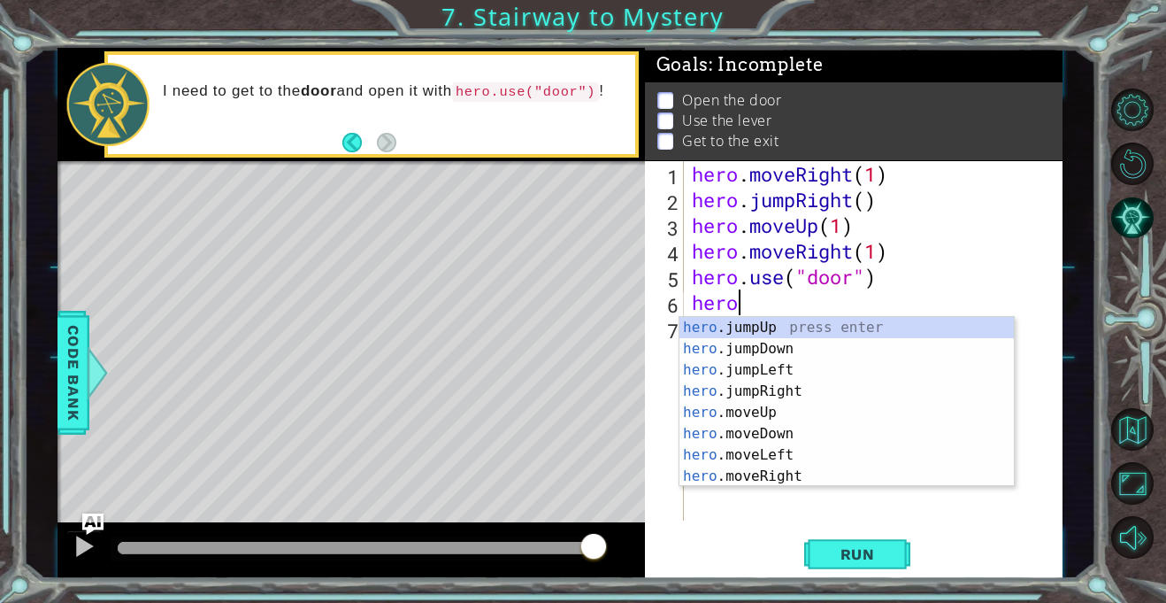
scroll to position [0, 1]
click at [794, 412] on div "hero .jumpUp press enter hero .jumpDown press enter hero .jumpLeft press enter …" at bounding box center [847, 423] width 335 height 212
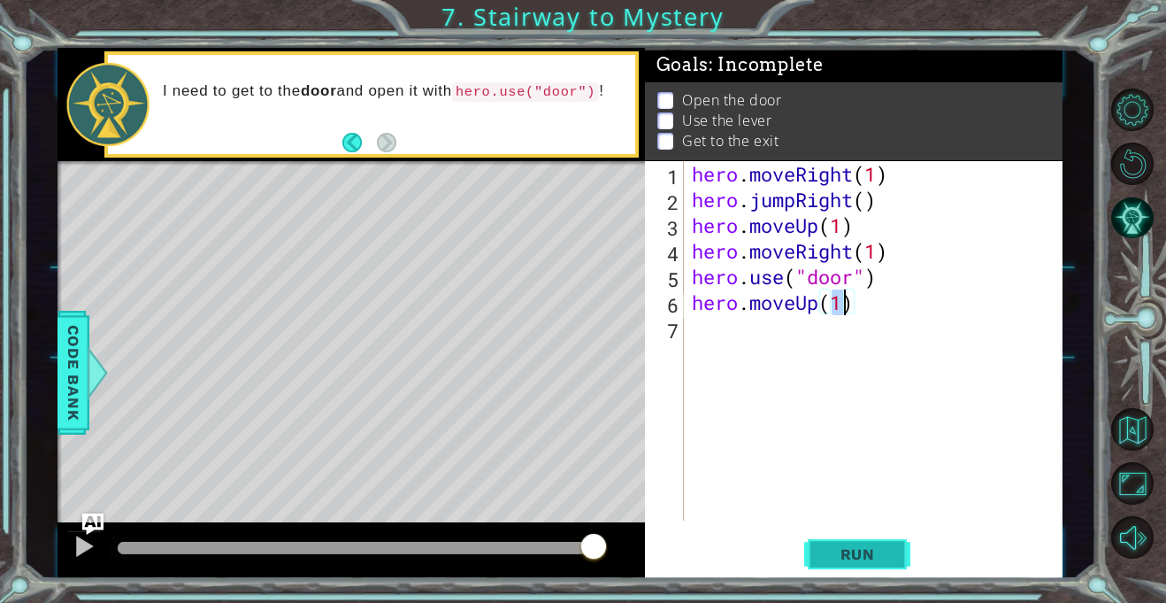
click at [881, 542] on button "Run" at bounding box center [857, 555] width 106 height 42
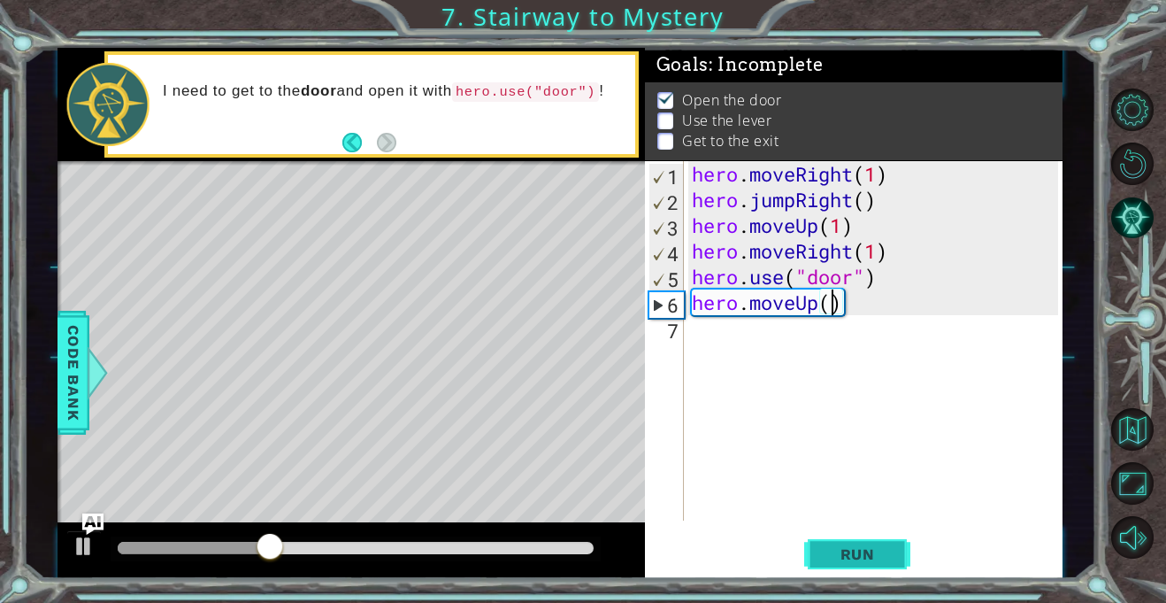
type textarea "hero.moveUp(2)"
click at [691, 326] on div "hero . moveRight ( 1 ) hero . jumpRight ( ) hero . moveUp ( 1 ) hero . moveRigh…" at bounding box center [878, 366] width 379 height 411
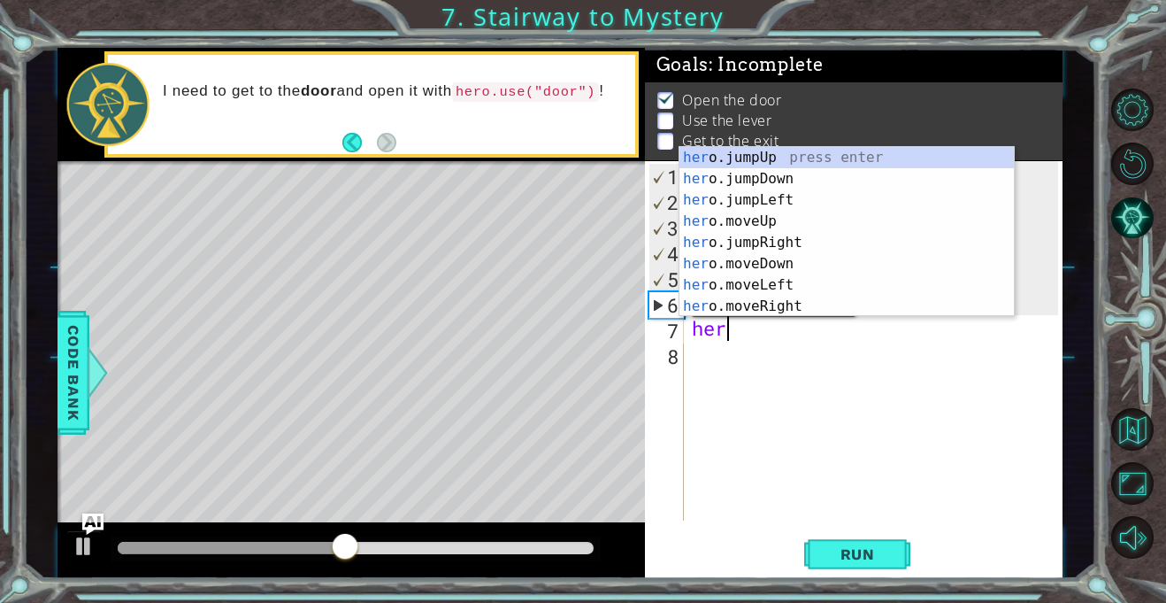
scroll to position [0, 1]
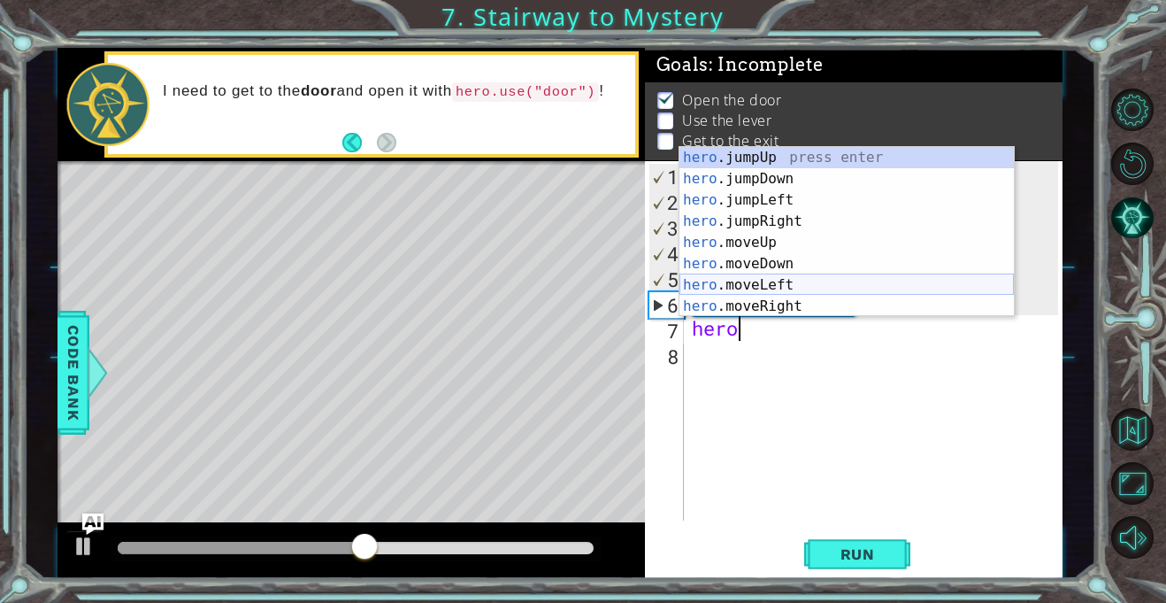
click at [806, 282] on div "hero .jumpUp press enter hero .jumpDown press enter hero .jumpLeft press enter …" at bounding box center [847, 253] width 335 height 212
type textarea "hero.moveLeft(1)"
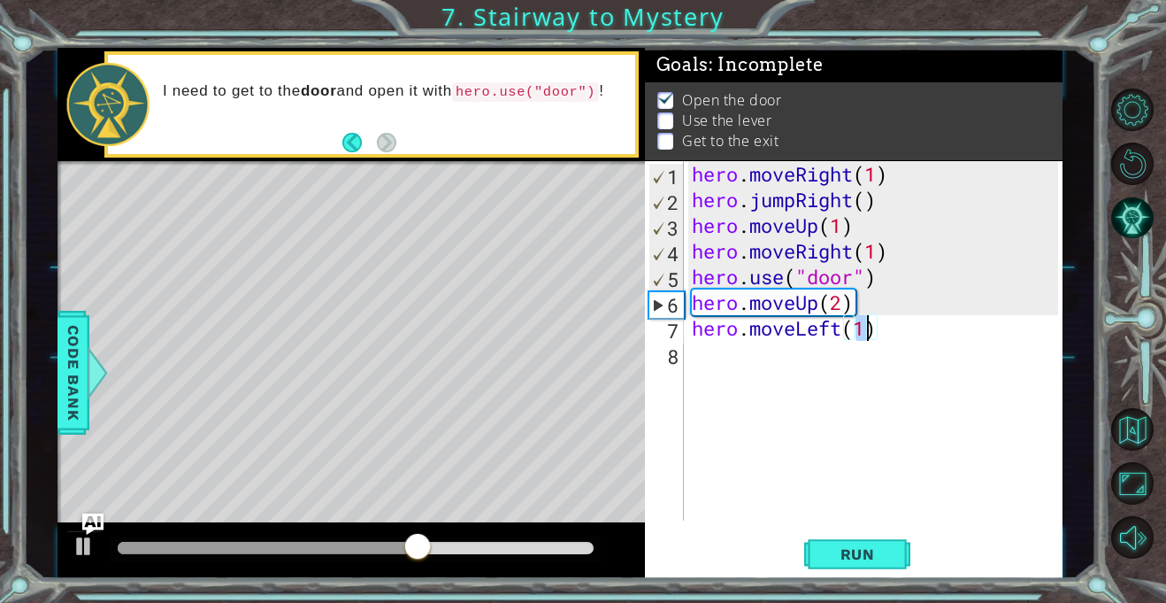
click at [691, 354] on div "hero . moveRight ( 1 ) hero . jumpRight ( ) hero . moveUp ( 1 ) hero . moveRigh…" at bounding box center [878, 366] width 379 height 411
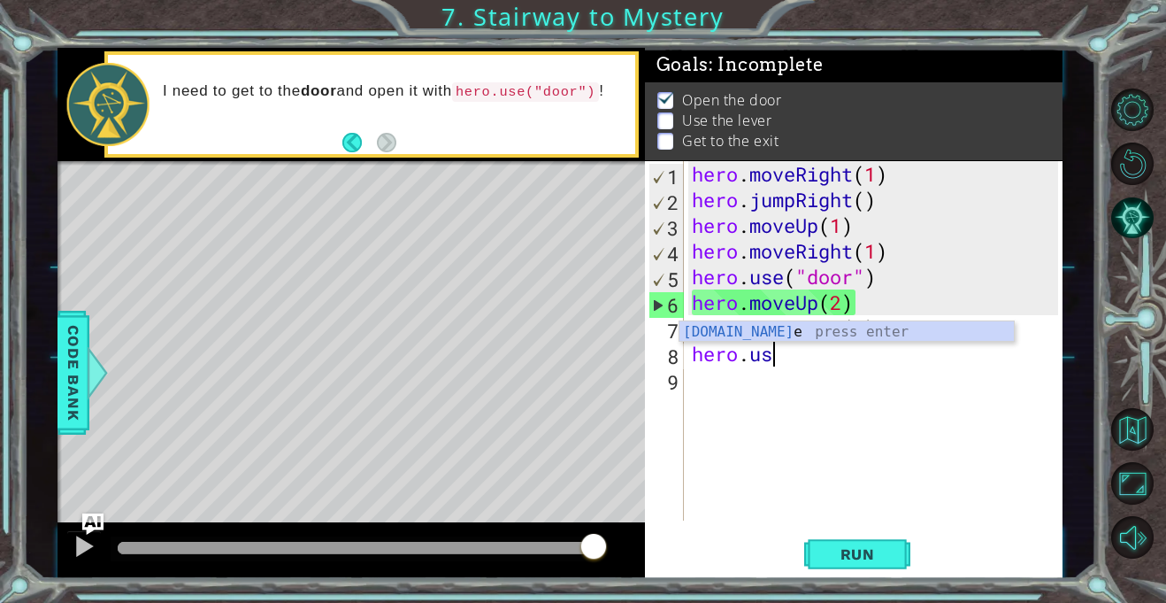
scroll to position [0, 3]
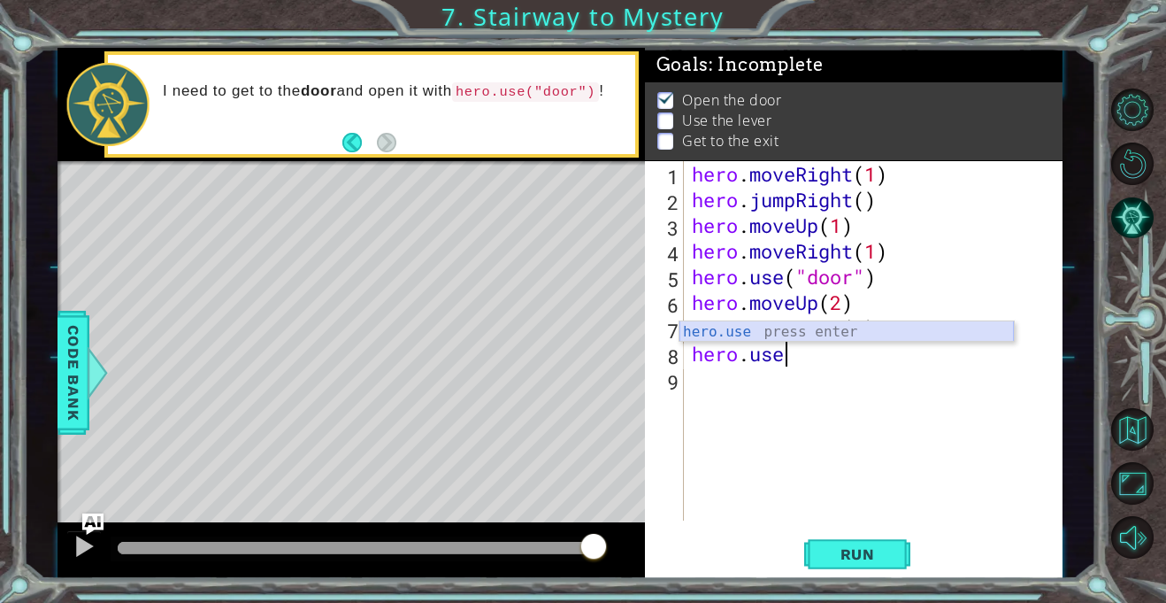
click at [834, 340] on div "hero.use press enter" at bounding box center [847, 353] width 335 height 64
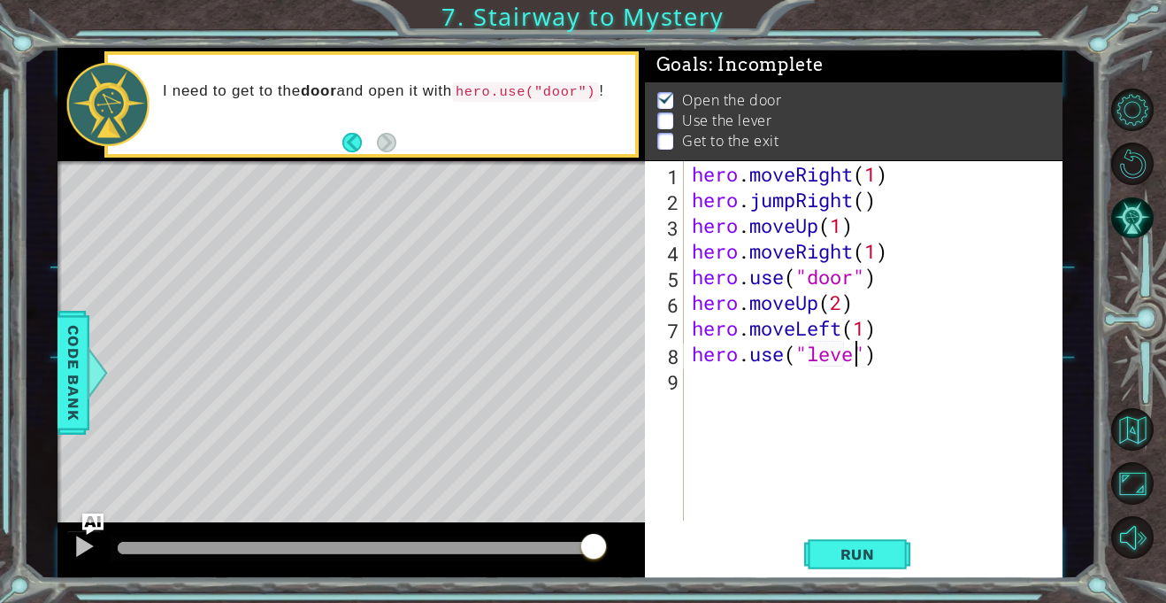
scroll to position [0, 8]
click at [892, 555] on span "Run" at bounding box center [858, 554] width 70 height 18
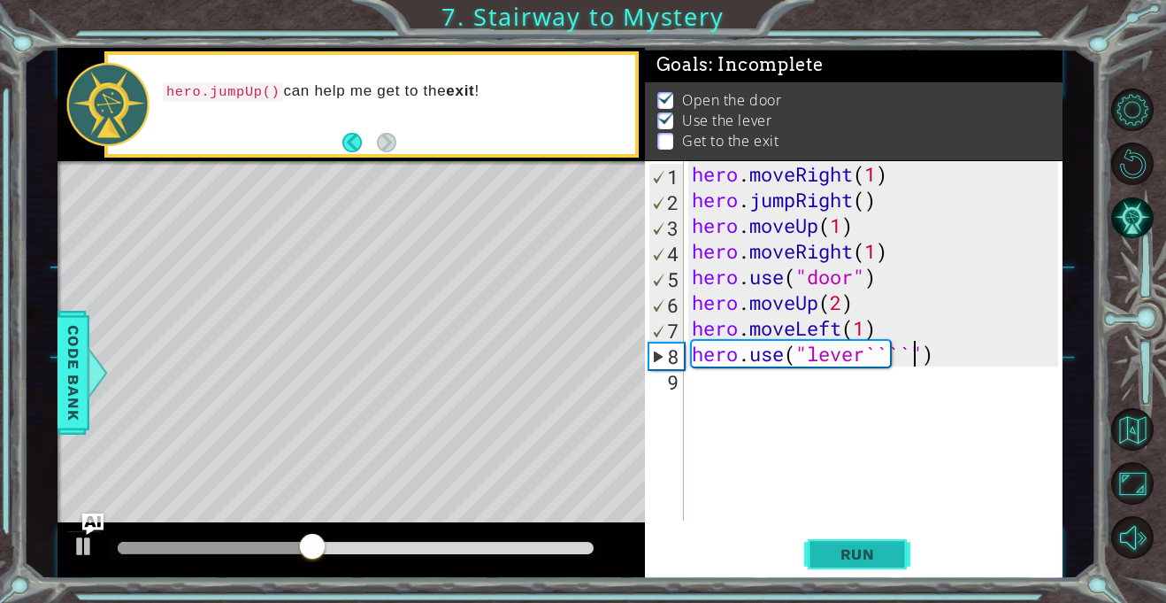
scroll to position [0, 10]
click at [931, 349] on div "hero . moveRight ( 1 ) hero . jumpRight ( ) hero . moveUp ( 1 ) hero . moveRigh…" at bounding box center [878, 366] width 379 height 411
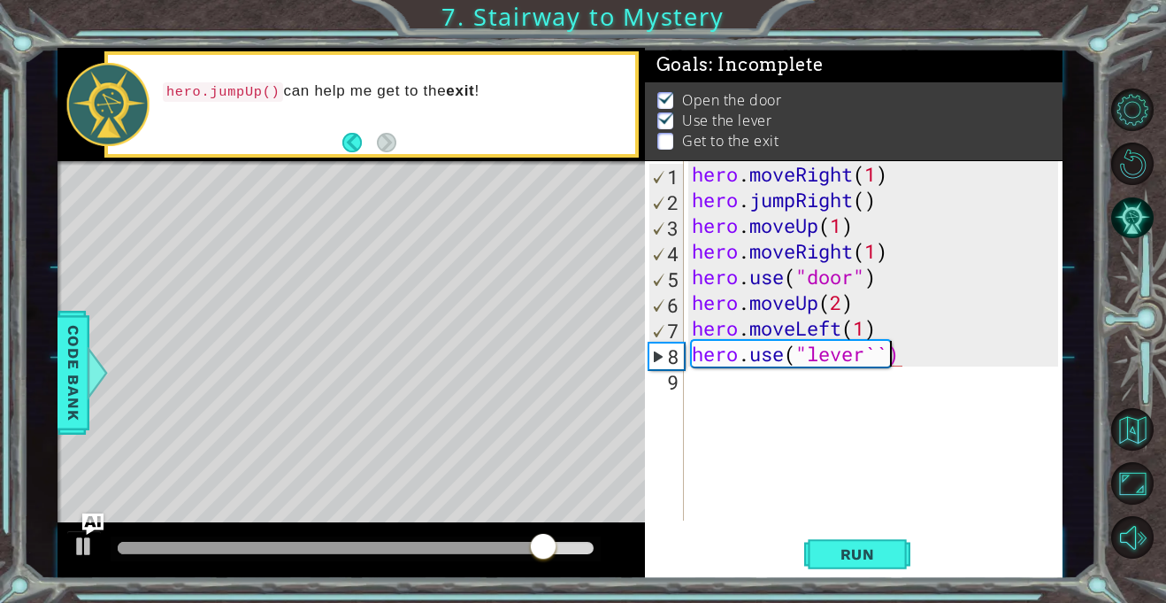
scroll to position [0, 8]
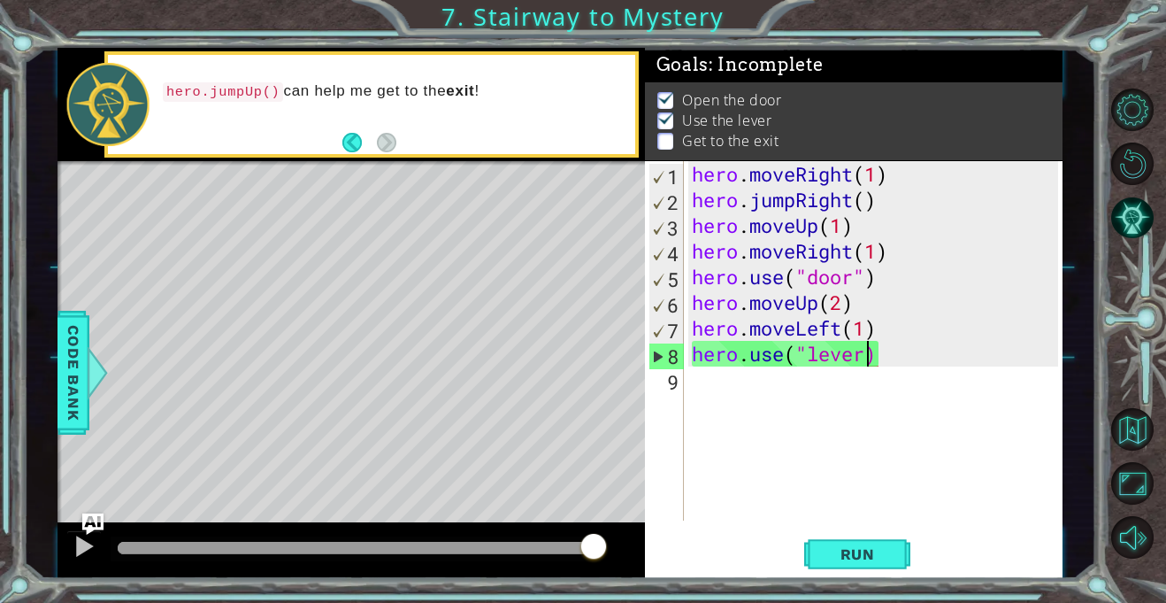
type textarea "hero.use("lever")"
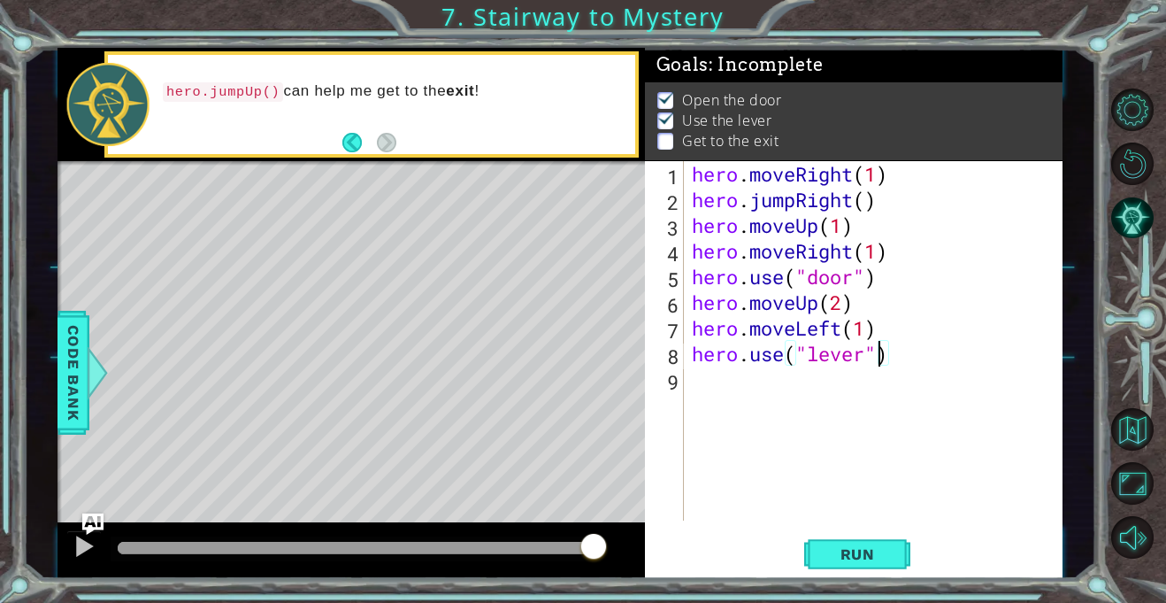
click at [724, 391] on div "hero . moveRight ( 1 ) hero . jumpRight ( ) hero . moveUp ( 1 ) hero . moveRigh…" at bounding box center [878, 366] width 379 height 411
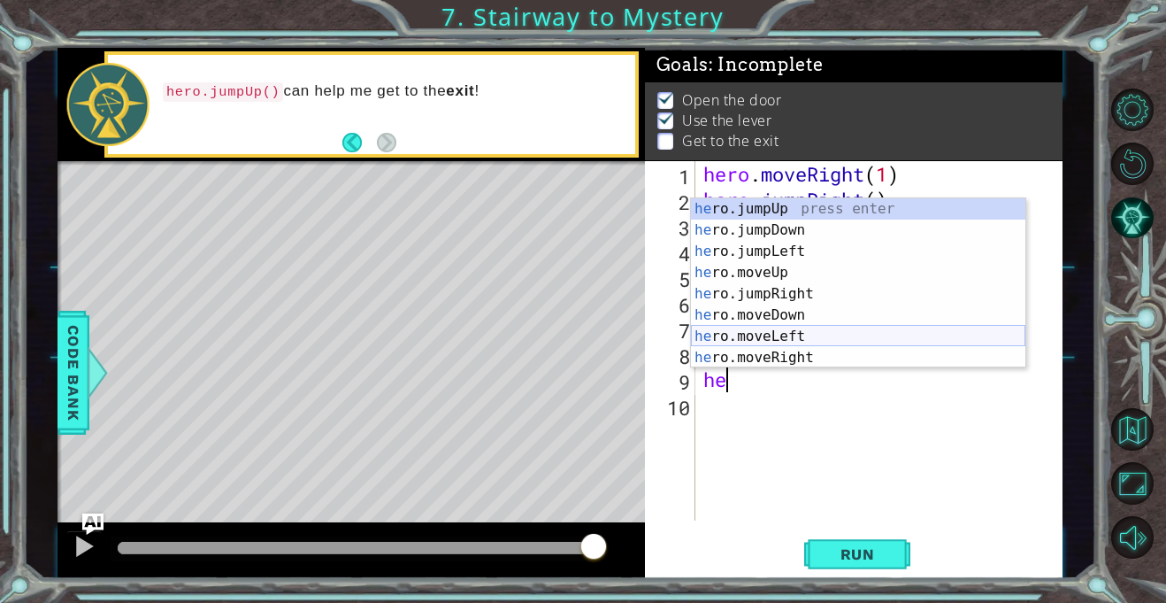
click at [792, 327] on div "he ro.jumpUp press enter he ro.jumpDown press enter he ro.jumpLeft press enter …" at bounding box center [858, 304] width 335 height 212
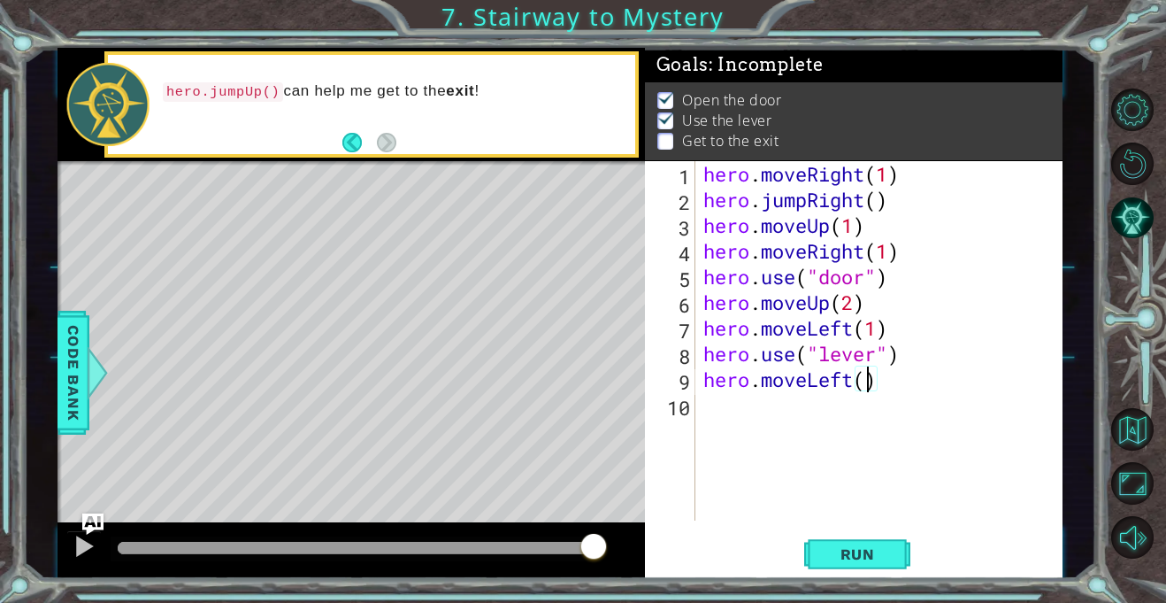
type textarea "hero.moveLeft(2)"
click at [716, 411] on div "hero . moveRight ( 1 ) hero . jumpRight ( ) hero . moveUp ( 1 ) hero . moveRigh…" at bounding box center [883, 366] width 367 height 411
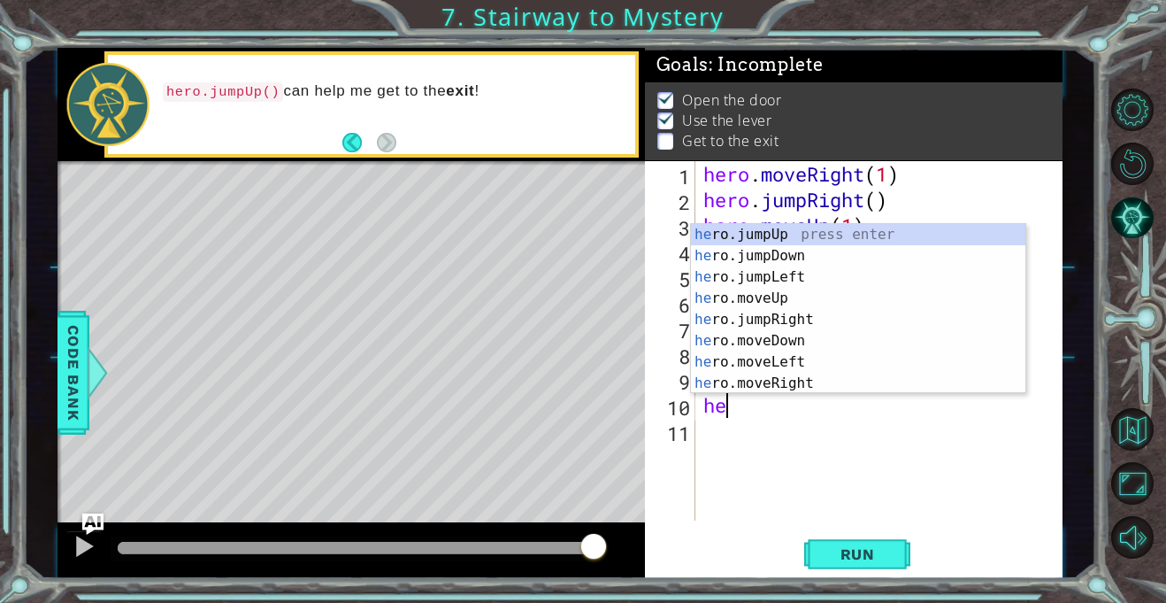
type textarea "her"
click at [758, 236] on div "her o.jumpUp press enter her o.jumpDown press enter her o.jumpLeft press enter …" at bounding box center [858, 330] width 335 height 212
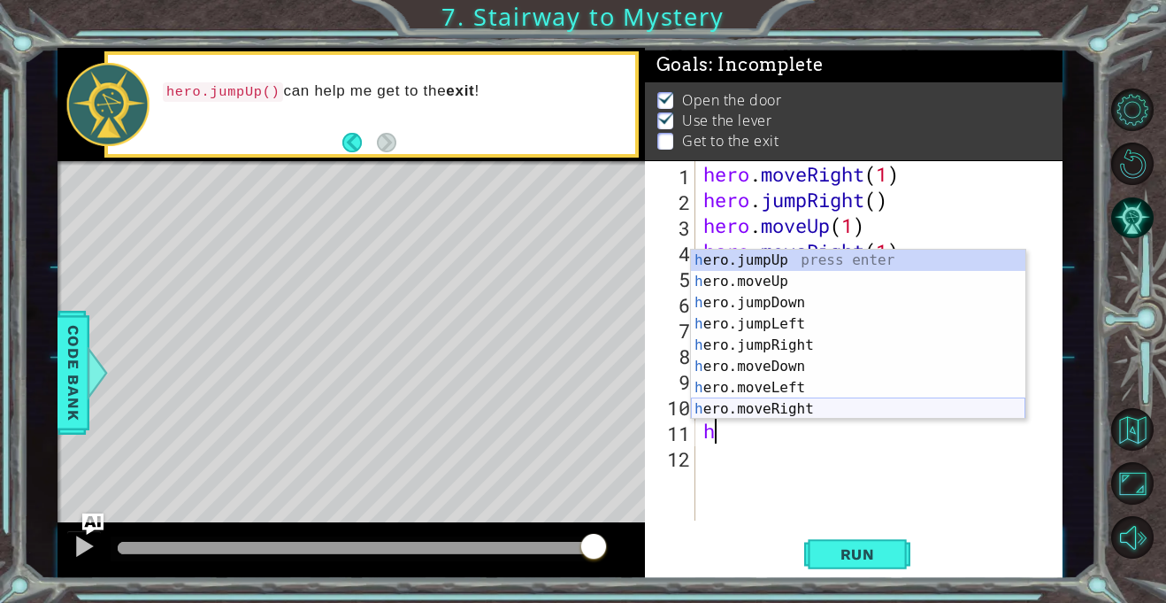
click at [746, 404] on div "h ero.jumpUp press enter h ero.moveUp press enter h ero.jumpDown press enter h …" at bounding box center [858, 356] width 335 height 212
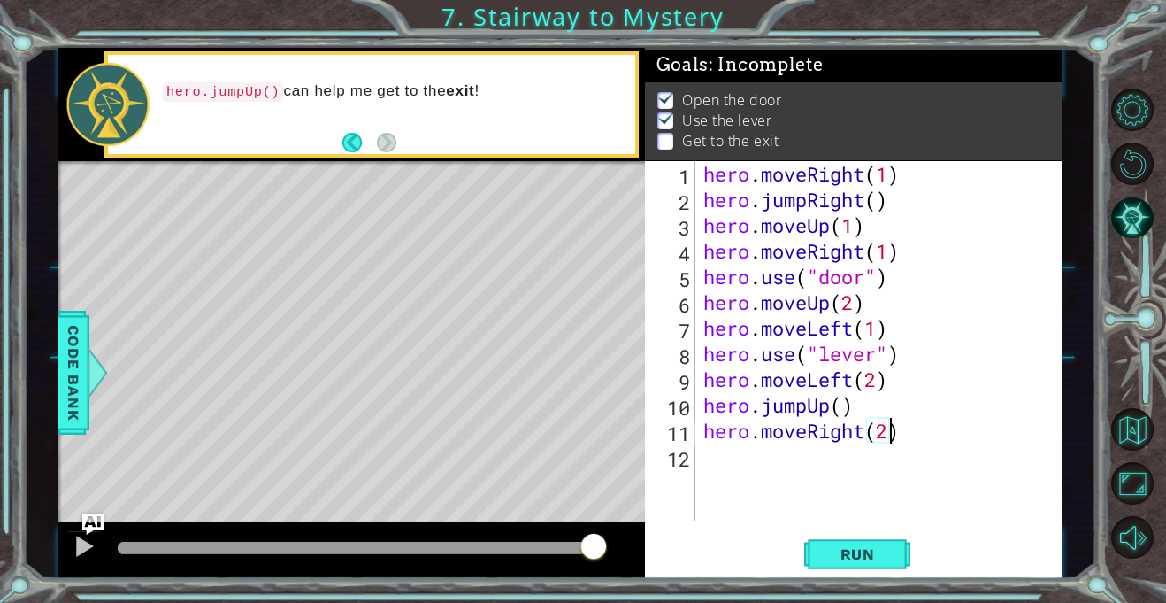
scroll to position [0, 8]
type textarea "hero.moveRight(2)"
click at [882, 554] on span "Run" at bounding box center [858, 554] width 70 height 18
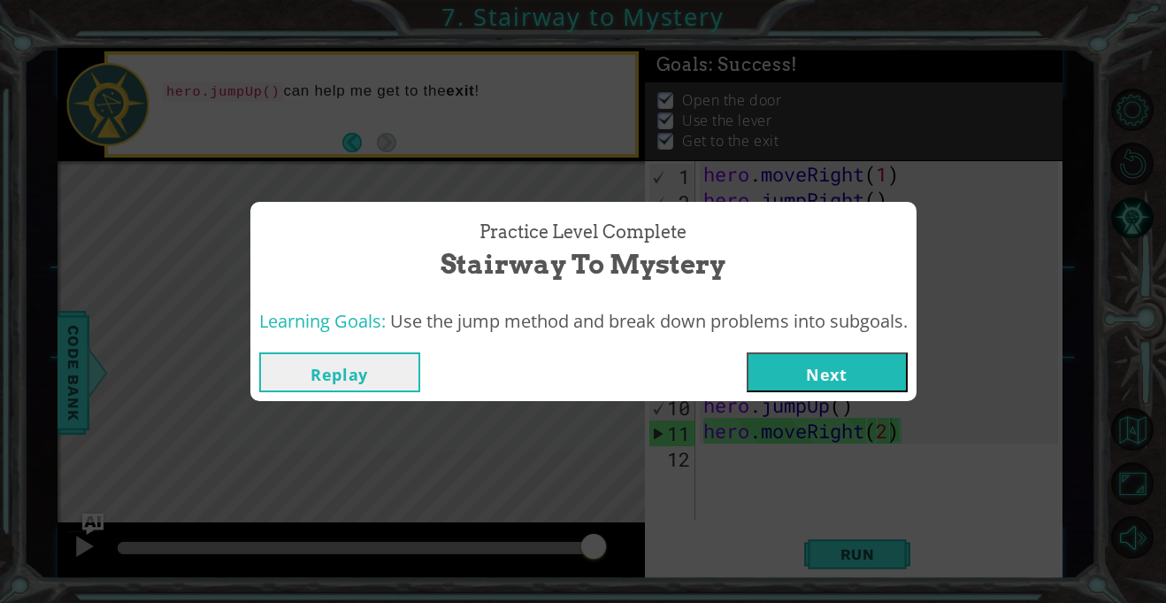
click at [866, 381] on button "Next" at bounding box center [827, 372] width 161 height 40
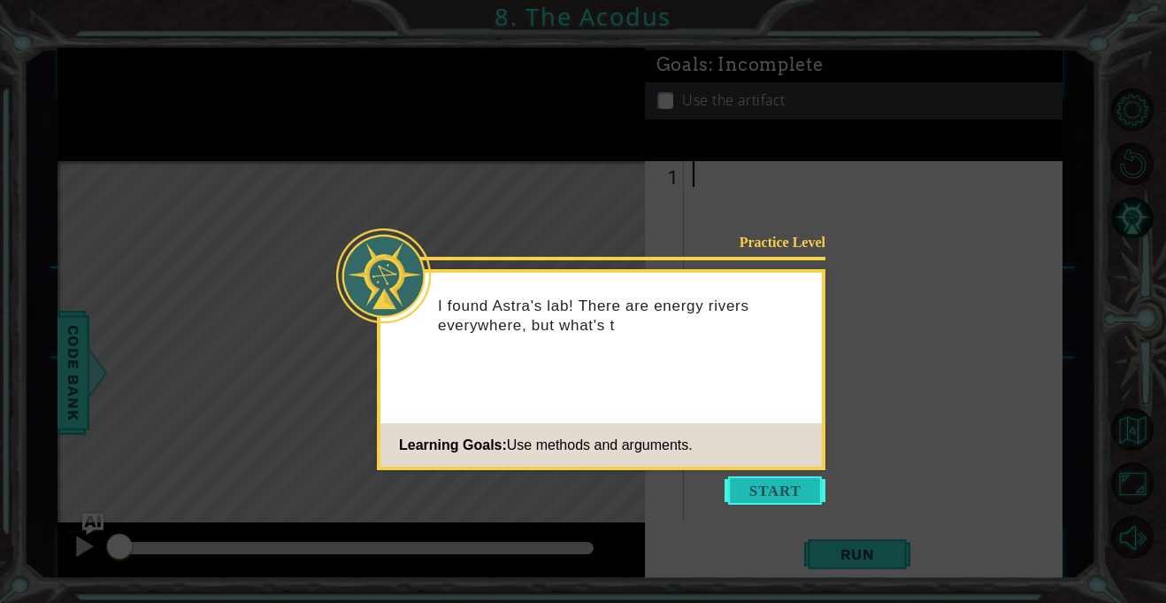
click at [764, 477] on button "Start" at bounding box center [775, 490] width 101 height 28
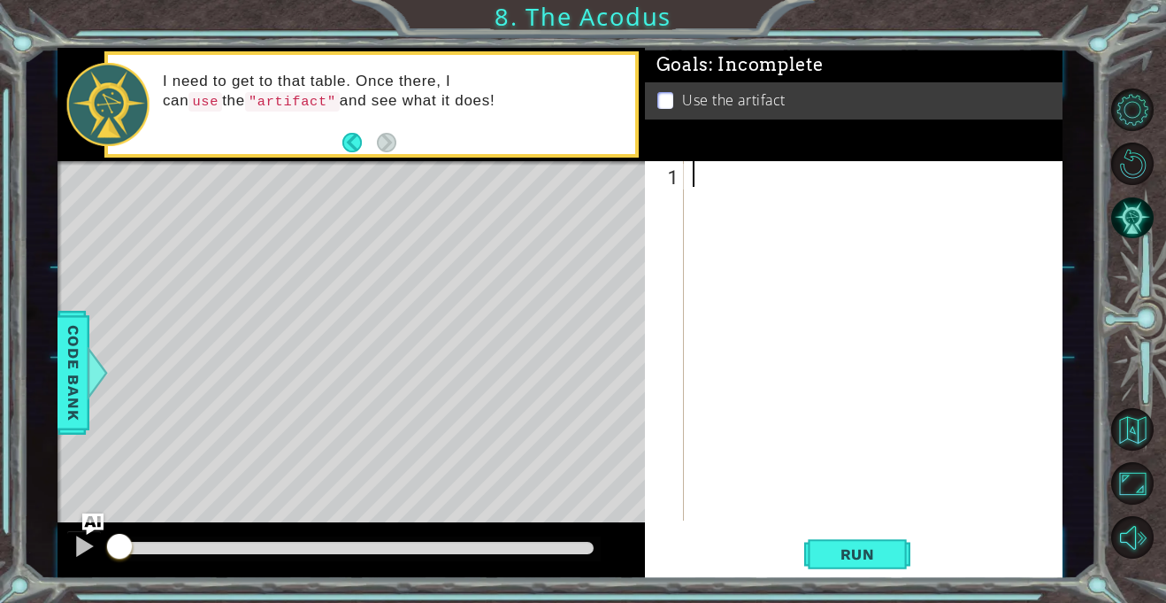
type textarea "u"
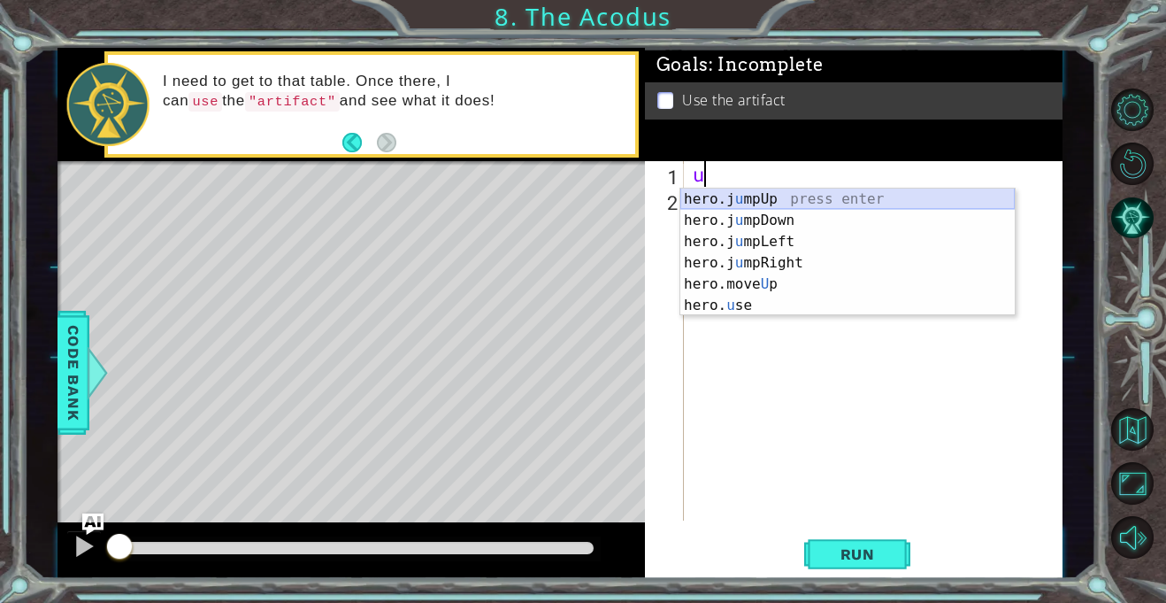
click at [744, 200] on div "hero.j u mpUp press enter hero.j u mpDown press enter hero.j u mpLeft press ent…" at bounding box center [848, 273] width 335 height 170
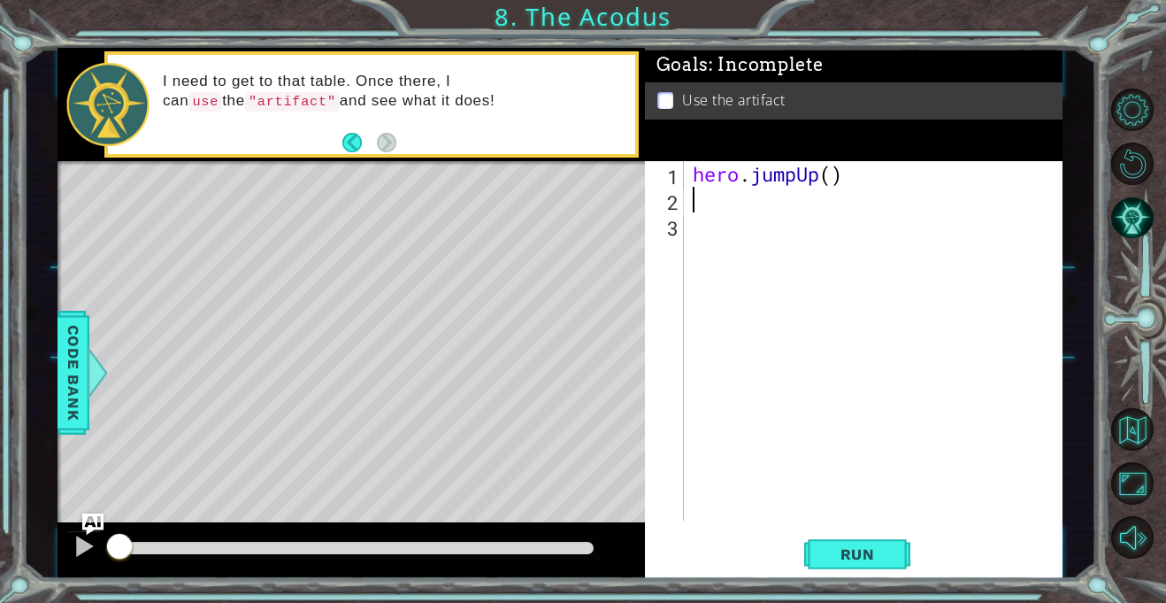
click at [831, 172] on div "hero . jumpUp ( )" at bounding box center [878, 366] width 378 height 411
type textarea "hero.jumpUp(2)"
click at [708, 194] on div "hero . jumpUp ( 2 )" at bounding box center [878, 366] width 378 height 411
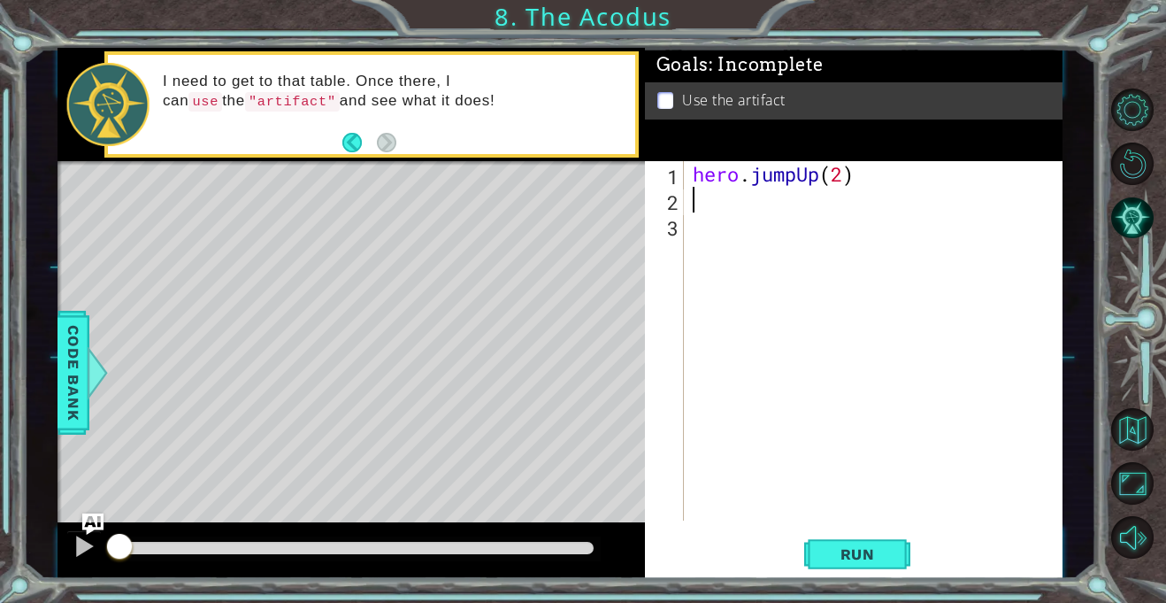
type textarea "h"
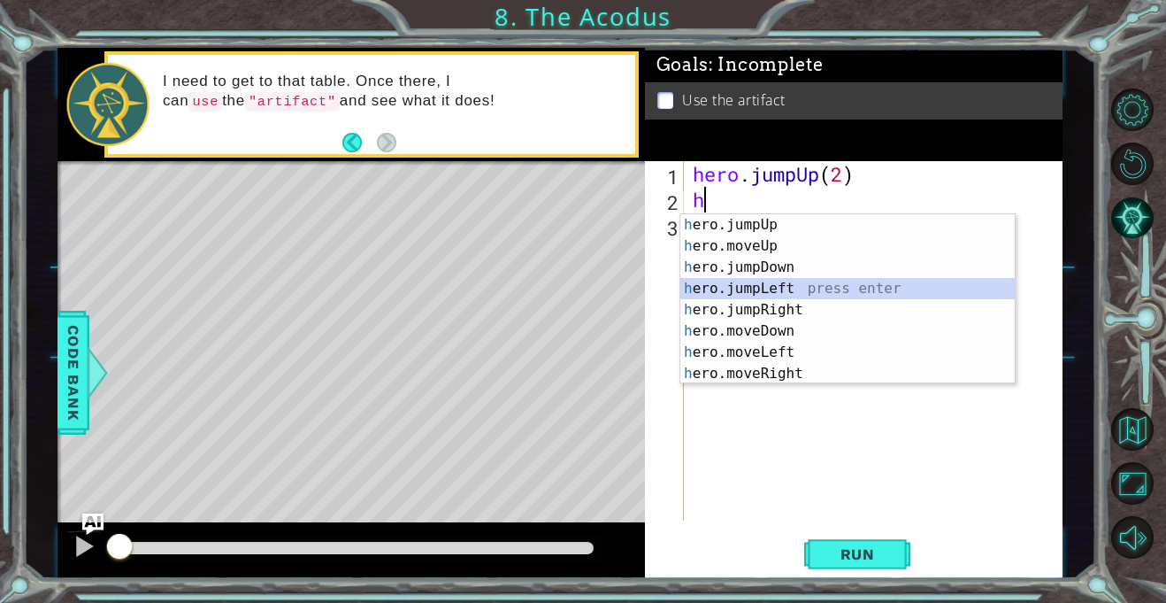
click at [775, 289] on div "h ero.jumpUp press enter h ero.moveUp press enter h ero.jumpDown press enter h …" at bounding box center [848, 320] width 335 height 212
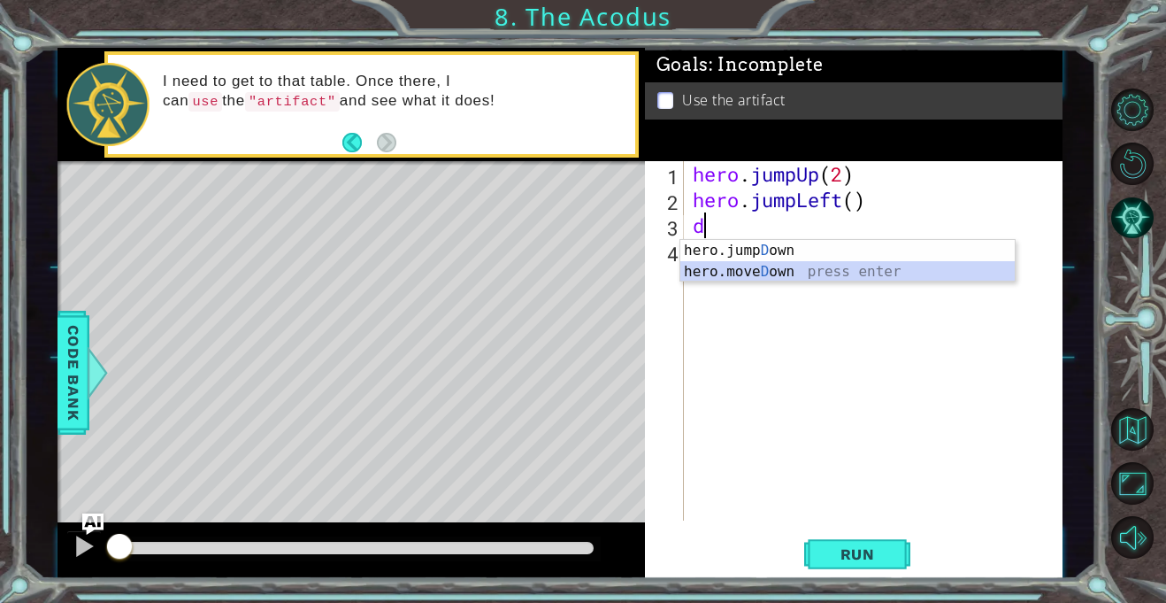
click at [751, 267] on div "hero.jump D own press enter hero.[PERSON_NAME] own press enter" at bounding box center [848, 282] width 335 height 85
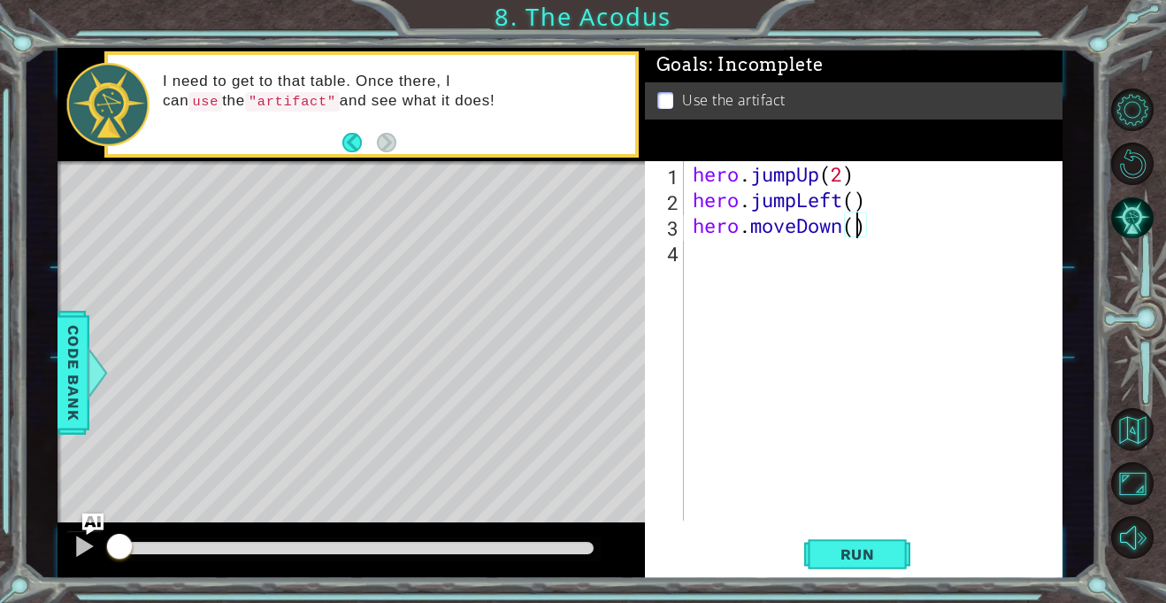
scroll to position [0, 7]
click at [795, 194] on div "hero . jumpUp ( 2 ) hero . jumpLeft ( ) hero . moveDown ( 2 )" at bounding box center [878, 366] width 378 height 411
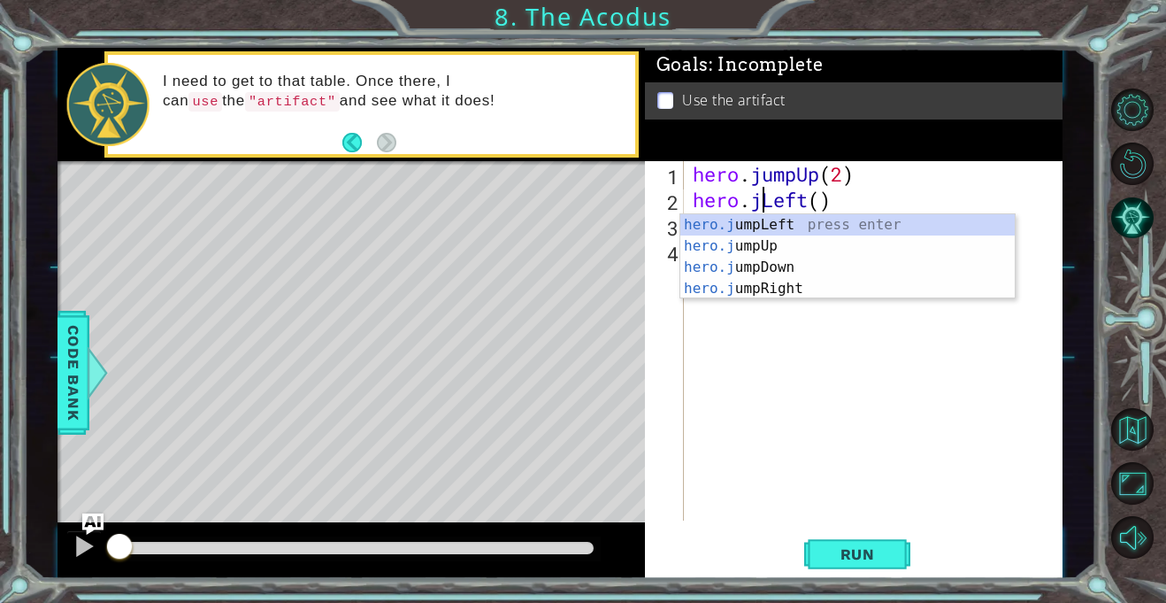
scroll to position [0, 5]
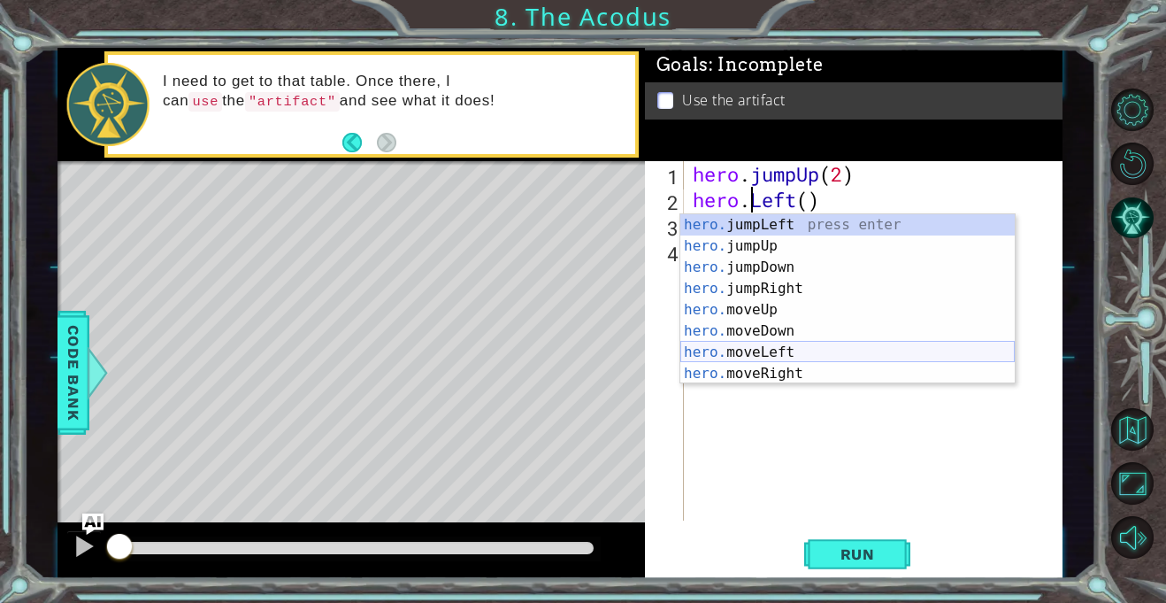
click at [775, 355] on div "hero. jumpLeft press enter hero. jumpUp press enter hero. jumpDown press enter …" at bounding box center [848, 320] width 335 height 212
type textarea "hero.moveLeft(1)"
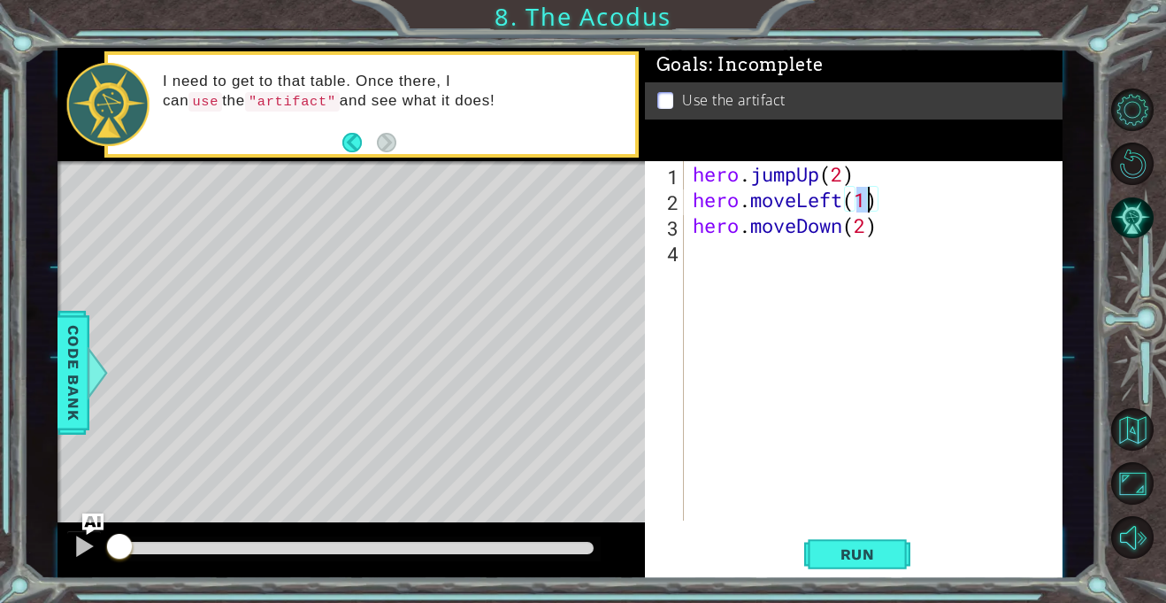
click at [793, 287] on div "hero . jumpUp ( 2 ) hero . moveLeft ( 1 ) hero . moveDown ( 2 )" at bounding box center [878, 366] width 378 height 411
type textarea "l"
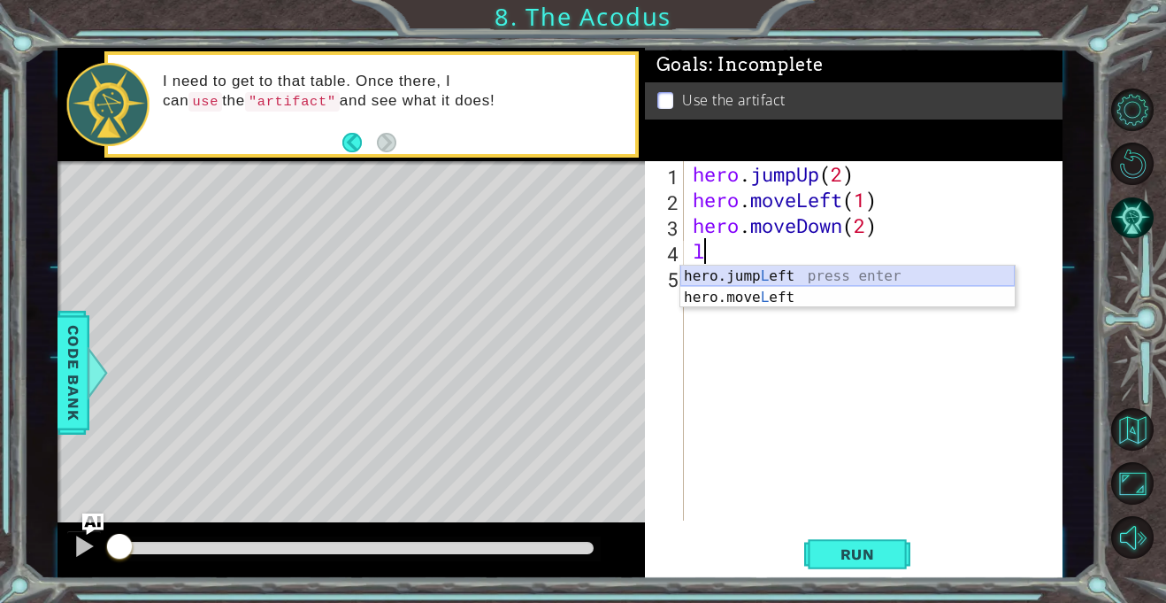
click at [782, 272] on div "hero.jump L eft press enter hero.move L eft press enter" at bounding box center [848, 307] width 335 height 85
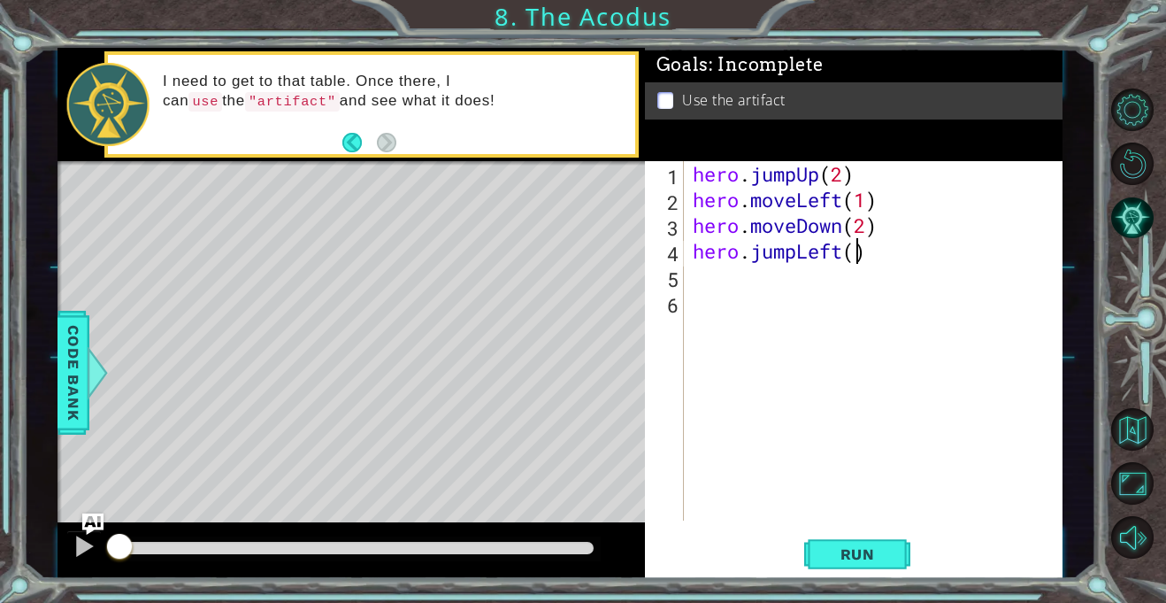
click at [857, 251] on div "hero . jumpUp ( 2 ) hero . moveLeft ( 1 ) hero . moveDown ( 2 ) hero . jumpLeft…" at bounding box center [878, 366] width 378 height 411
type textarea "hero.jumpLeft()"
click at [733, 276] on div "hero . jumpUp ( 2 ) hero . moveLeft ( 1 ) hero . moveDown ( 2 ) hero . jumpLeft…" at bounding box center [878, 366] width 378 height 411
type textarea "h"
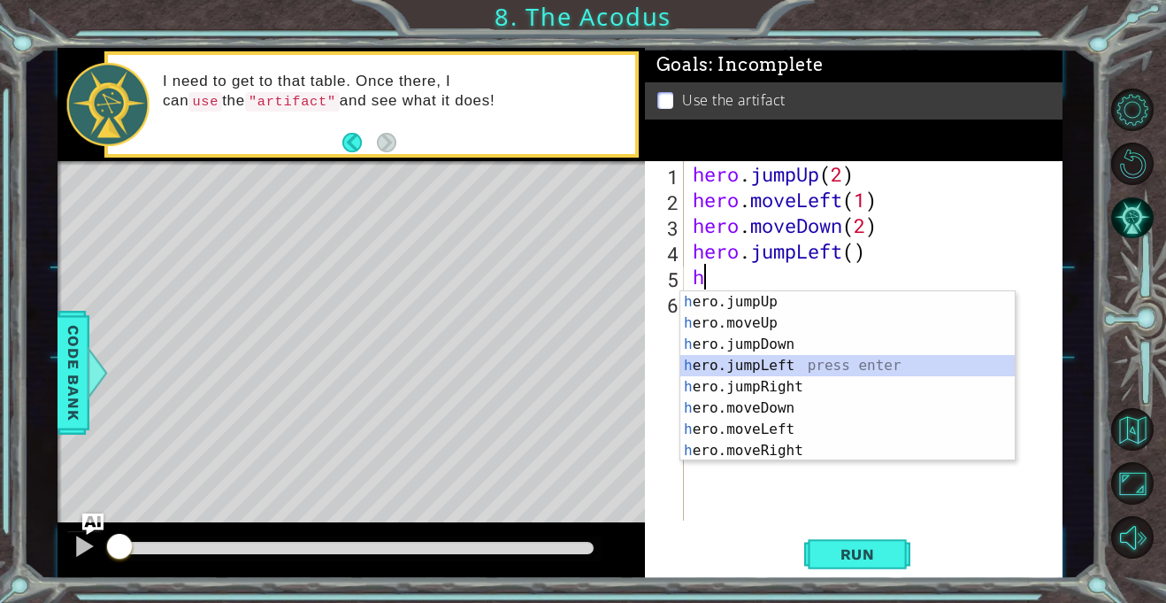
click at [751, 368] on div "h ero.jumpUp press enter h ero.moveUp press enter h ero.jumpDown press enter h …" at bounding box center [848, 397] width 335 height 212
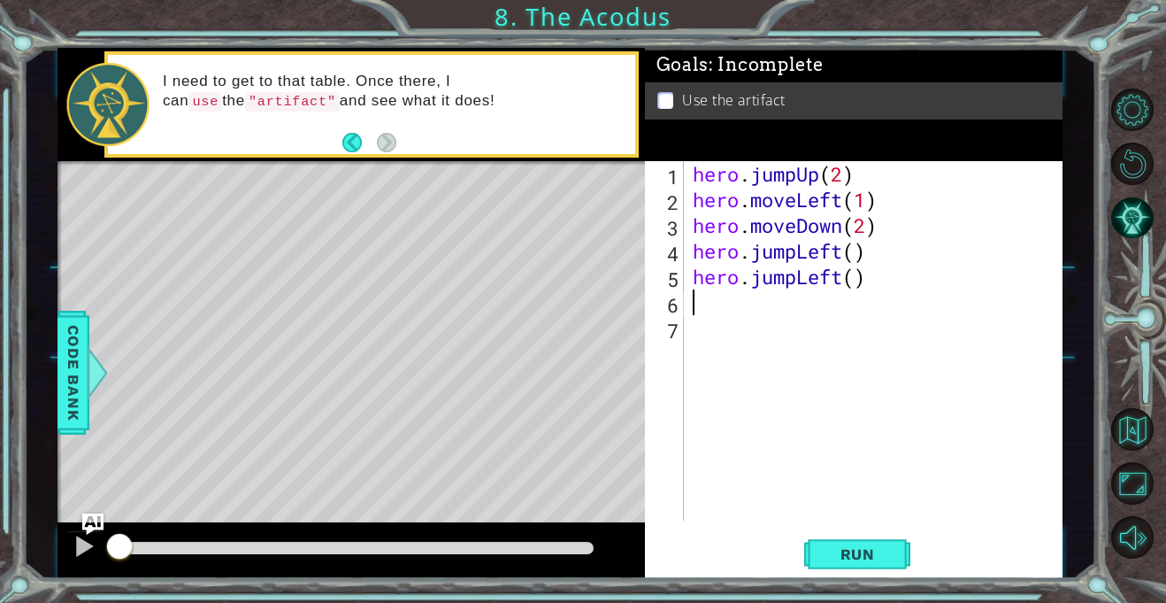
type textarea "h"
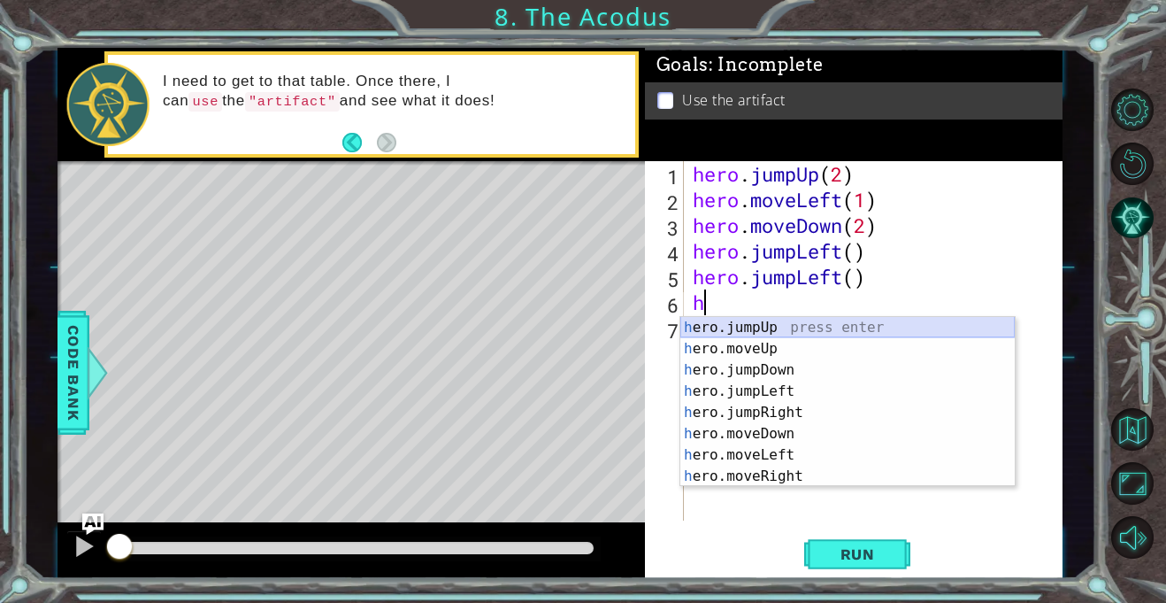
click at [742, 323] on div "h ero.jumpUp press enter h ero.moveUp press enter h ero.jumpDown press enter h …" at bounding box center [848, 423] width 335 height 212
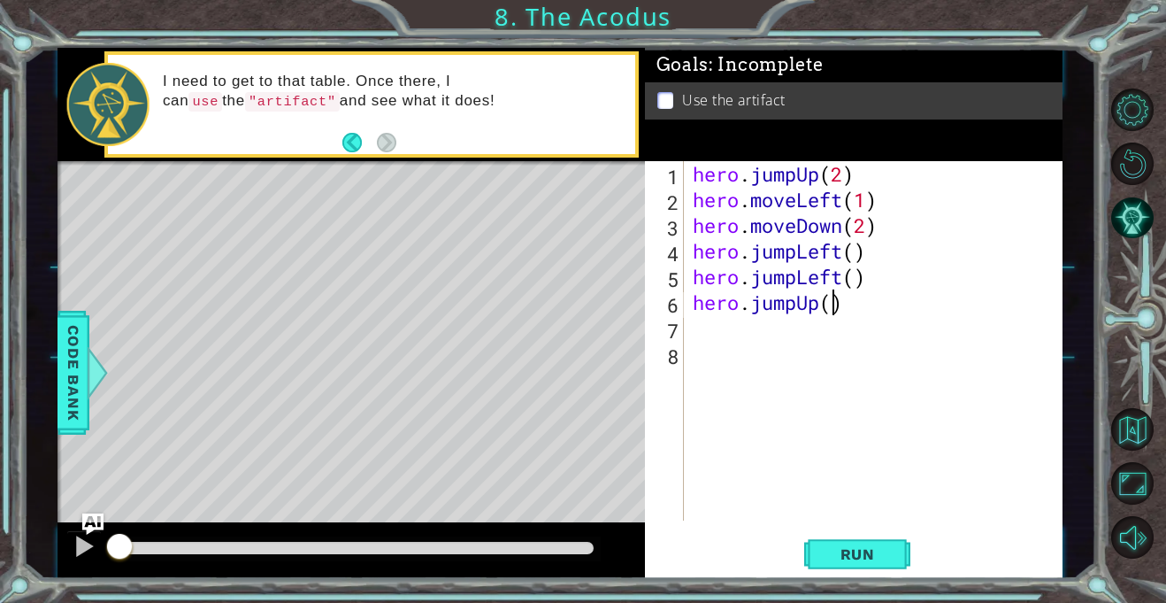
click at [828, 308] on div "hero . jumpUp ( 2 ) hero . moveLeft ( 1 ) hero . moveDown ( 2 ) hero . jumpLeft…" at bounding box center [878, 366] width 378 height 411
type textarea "hero.jumpUp(2)"
click at [718, 325] on div "hero . jumpUp ( 2 ) hero . moveLeft ( 1 ) hero . moveDown ( 2 ) hero . jumpLeft…" at bounding box center [878, 366] width 378 height 411
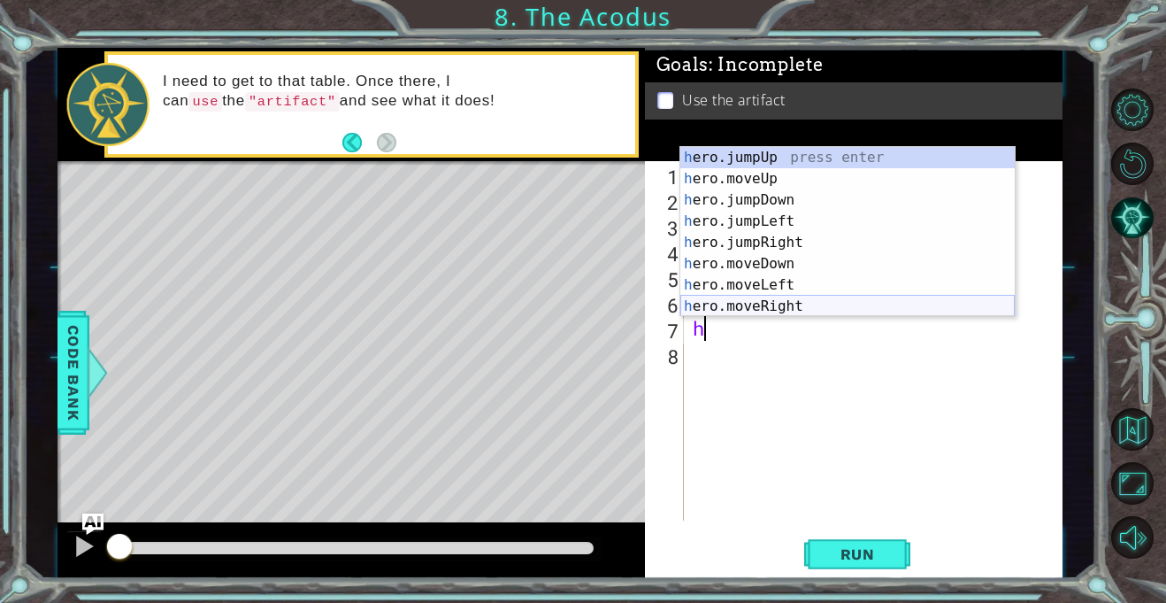
click at [742, 304] on div "h ero.jumpUp press enter h ero.moveUp press enter h ero.jumpDown press enter h …" at bounding box center [848, 253] width 335 height 212
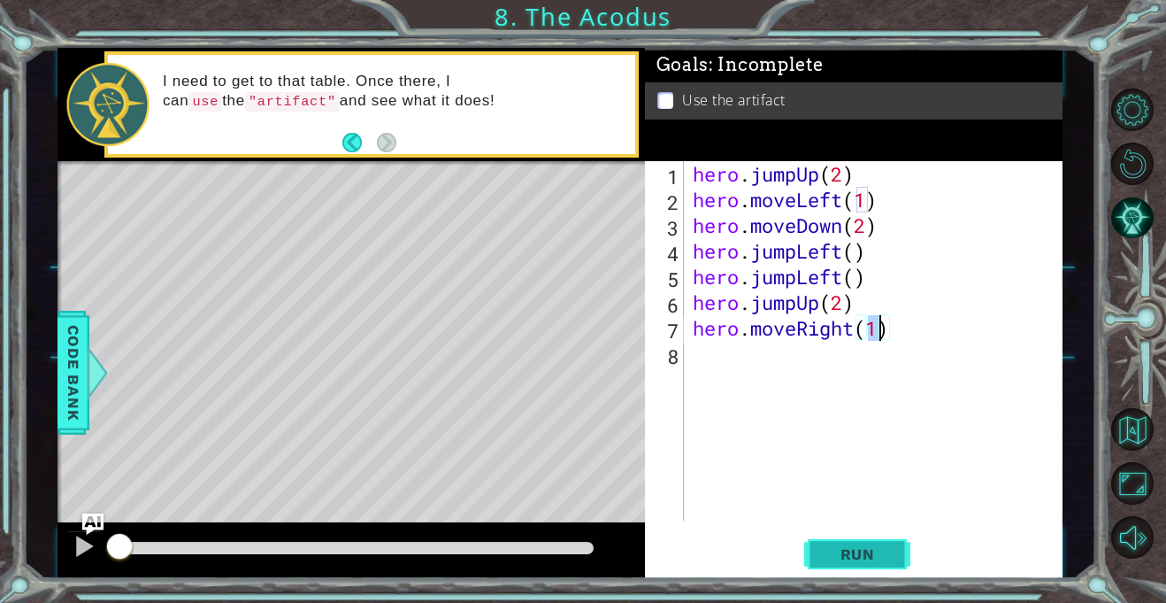
type textarea "hero.moveRight(1)"
click at [865, 542] on button "Run" at bounding box center [857, 555] width 106 height 42
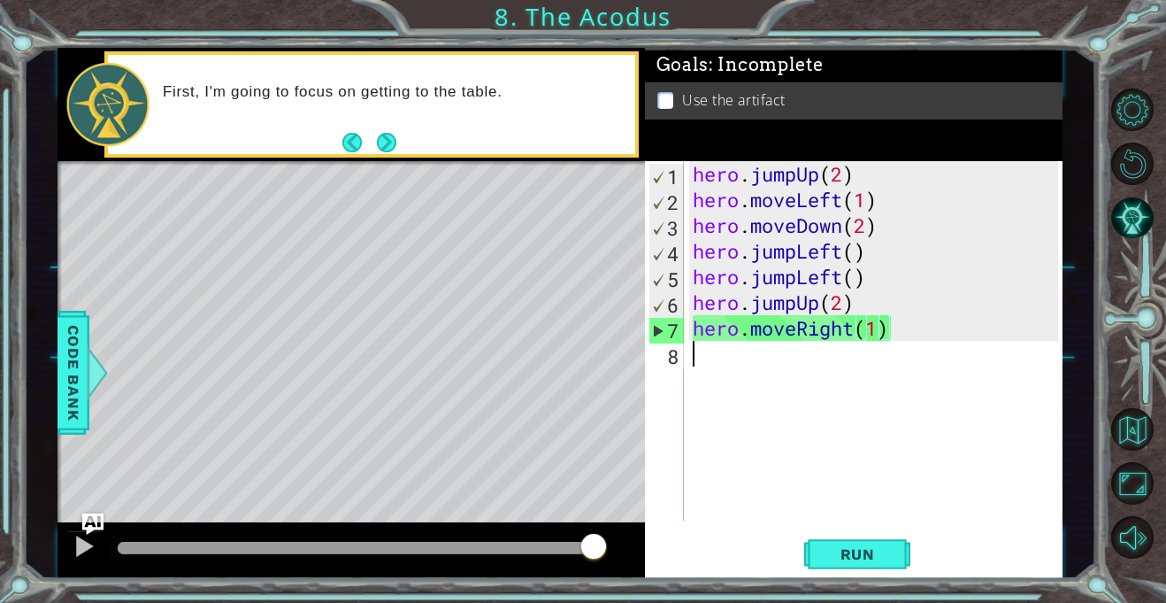
click at [753, 365] on div "hero . jumpUp ( 2 ) hero . moveLeft ( 1 ) hero . moveDown ( 2 ) hero . jumpLeft…" at bounding box center [878, 366] width 378 height 411
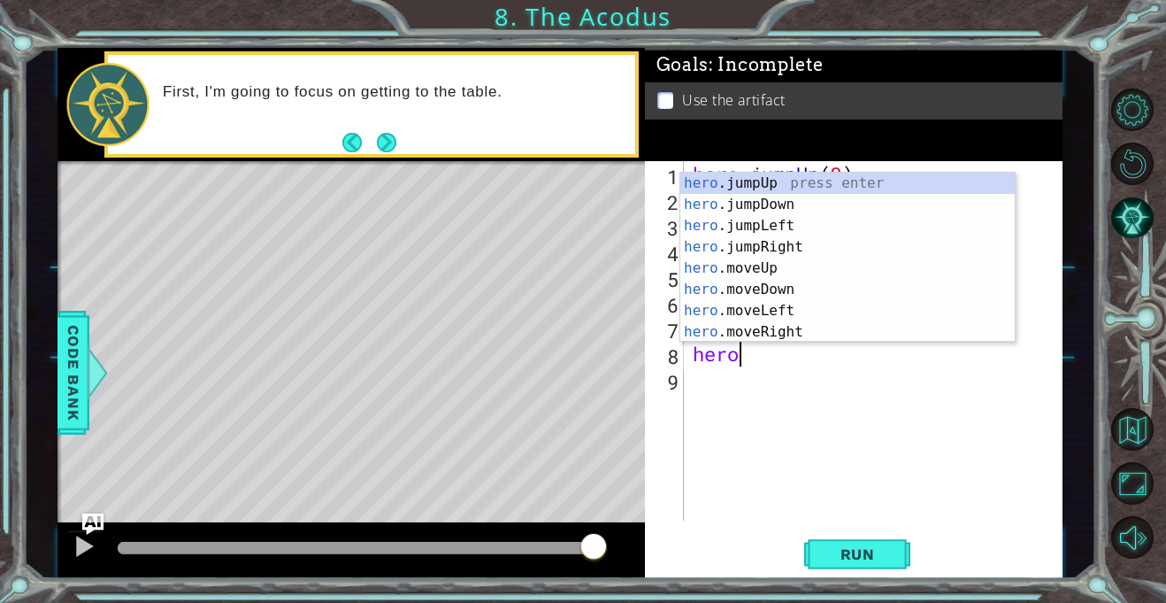
scroll to position [0, 2]
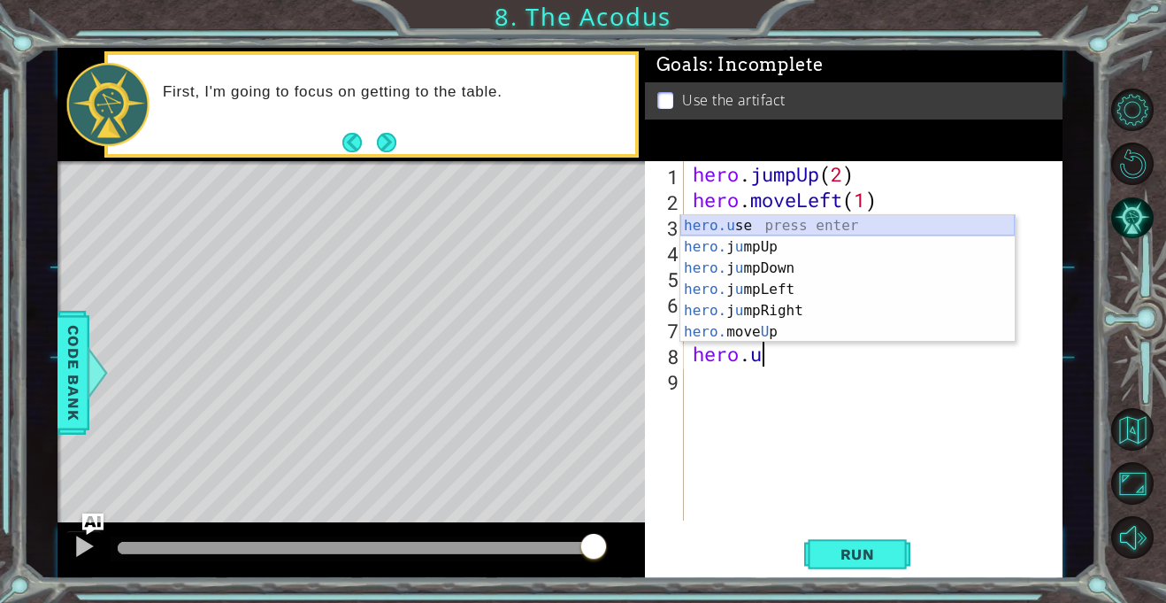
click at [760, 221] on div "hero.u se press enter hero. j u mpUp press enter hero. j u mpDown press enter h…" at bounding box center [848, 300] width 335 height 170
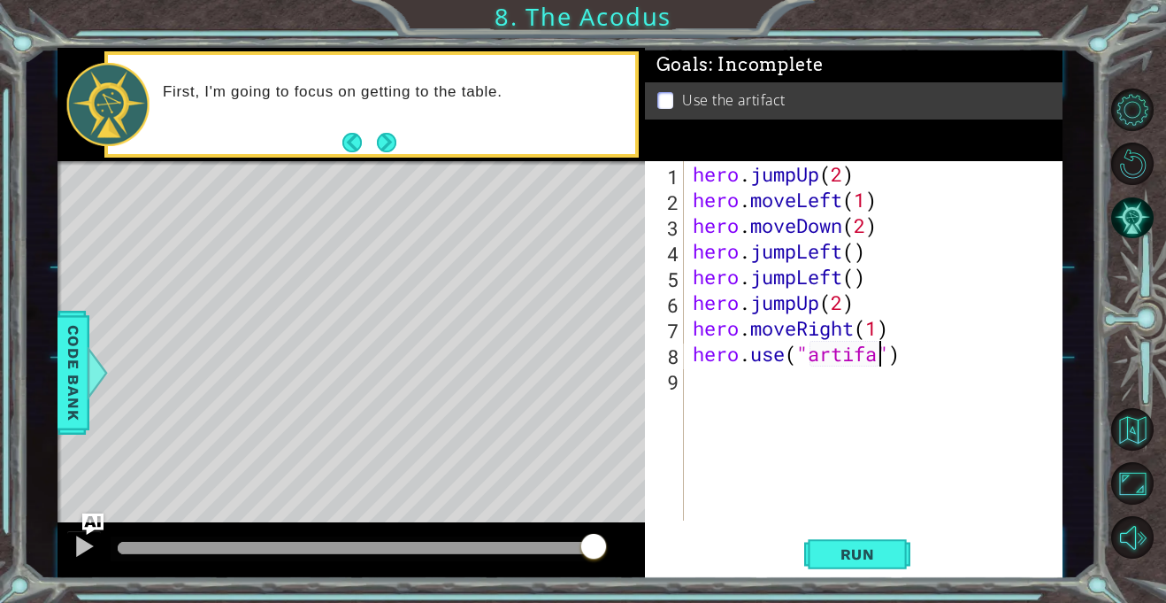
scroll to position [0, 9]
type textarea "hero.use("artifact")"
click at [858, 550] on span "Run" at bounding box center [858, 554] width 70 height 18
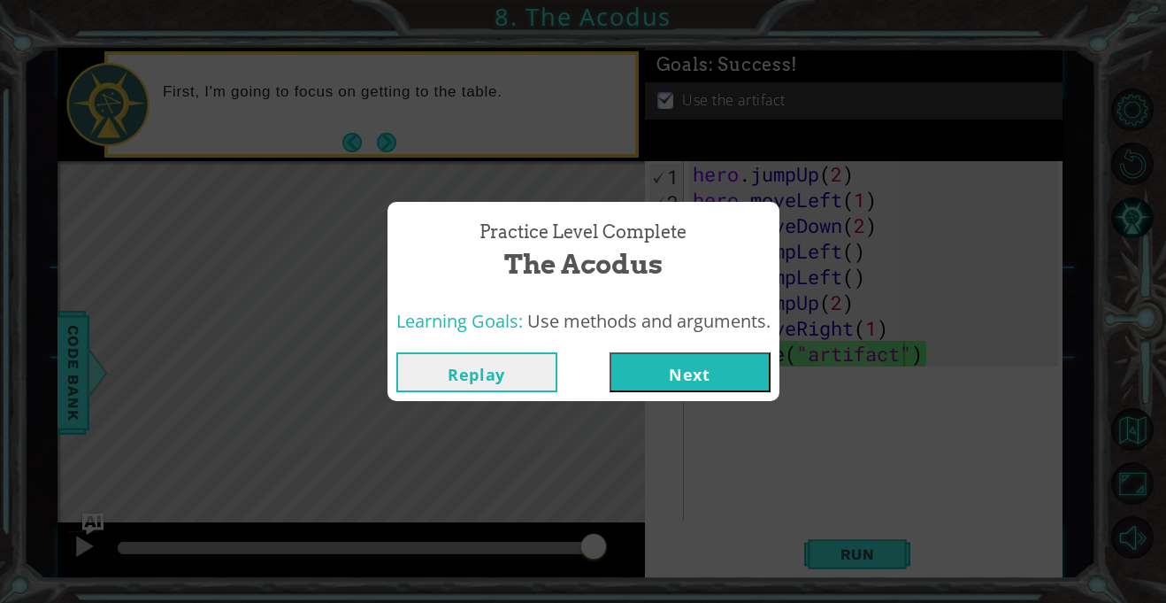
click at [715, 352] on button "Next" at bounding box center [690, 372] width 161 height 40
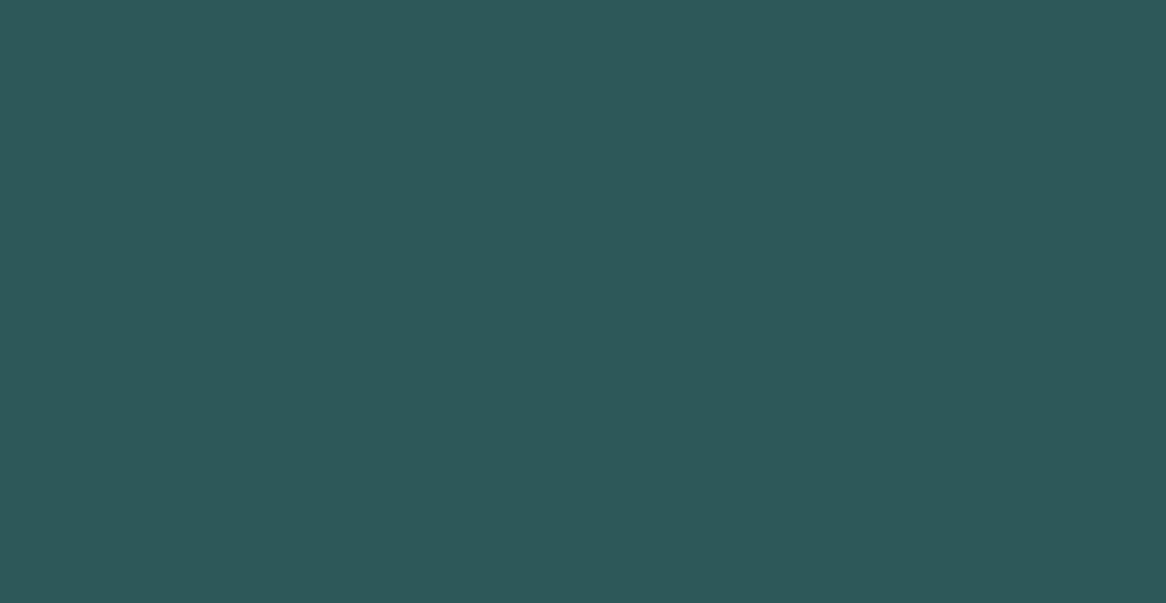
click at [719, 365] on body "Got it 1 2 3 4 5 6 hero press enter hero .moveUp press enter hero .moveDown pre…" at bounding box center [583, 301] width 1166 height 603
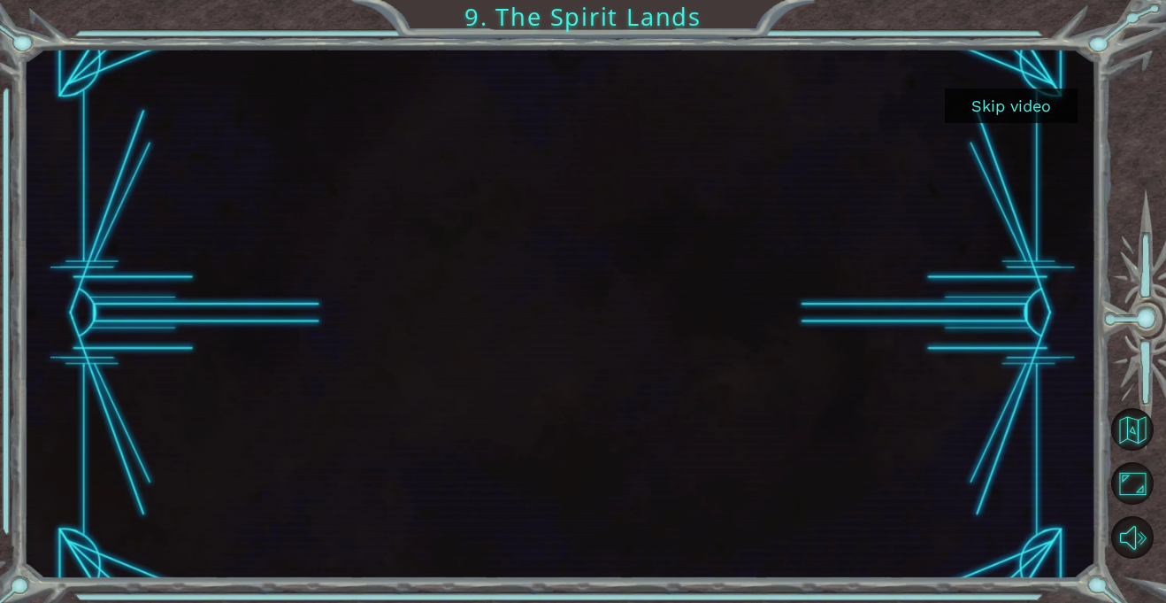
click at [998, 96] on button "Skip video" at bounding box center [1011, 105] width 133 height 35
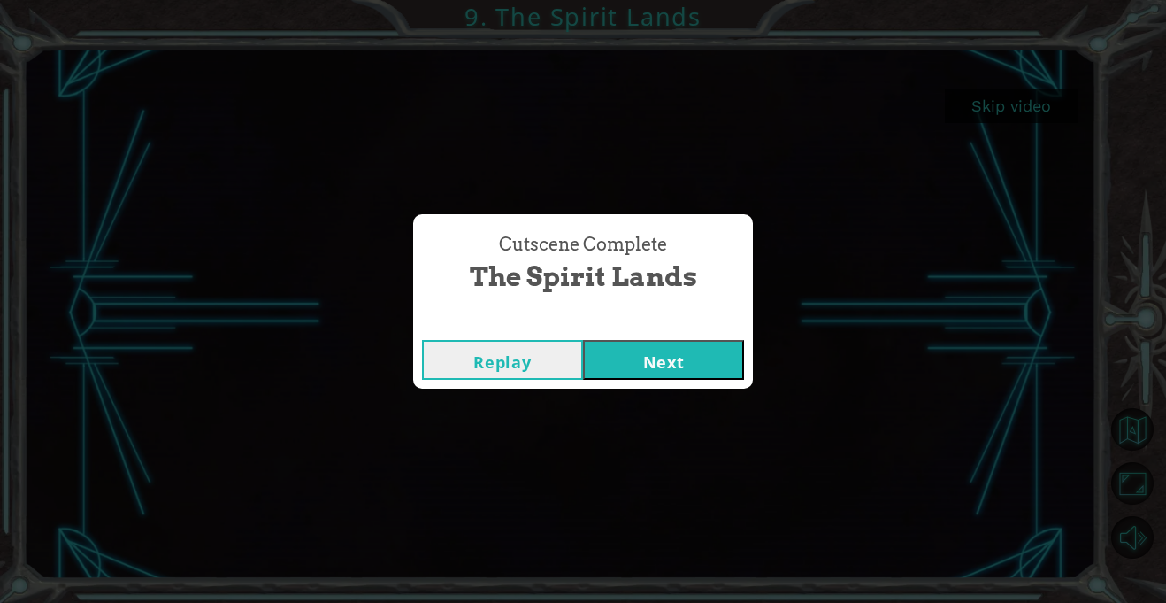
click at [636, 366] on button "Next" at bounding box center [663, 360] width 161 height 40
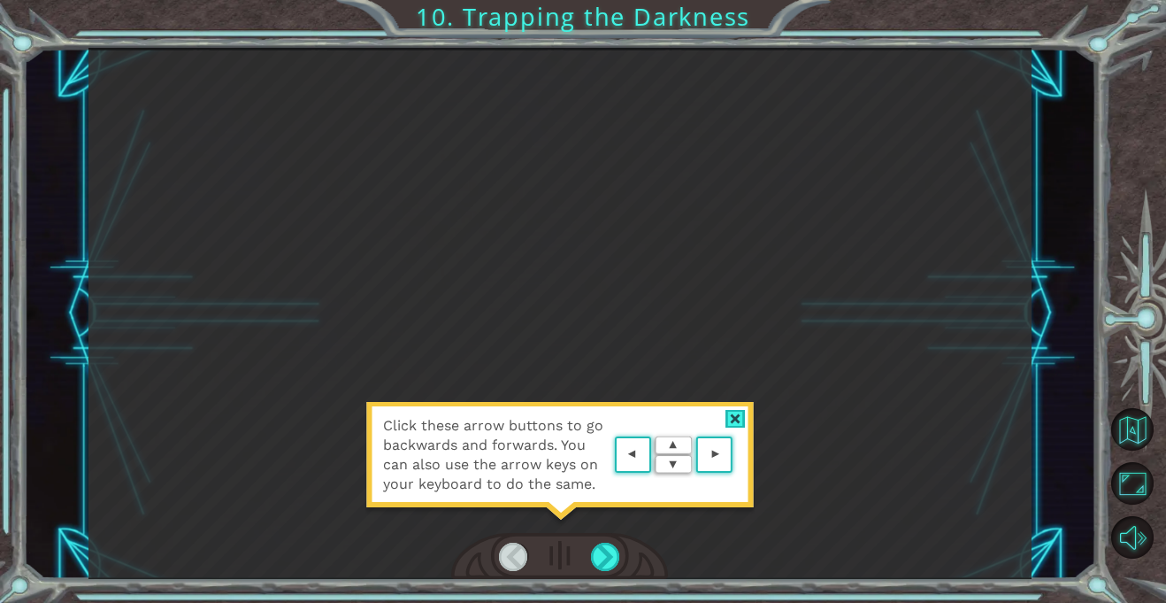
click at [729, 411] on div at bounding box center [736, 419] width 20 height 19
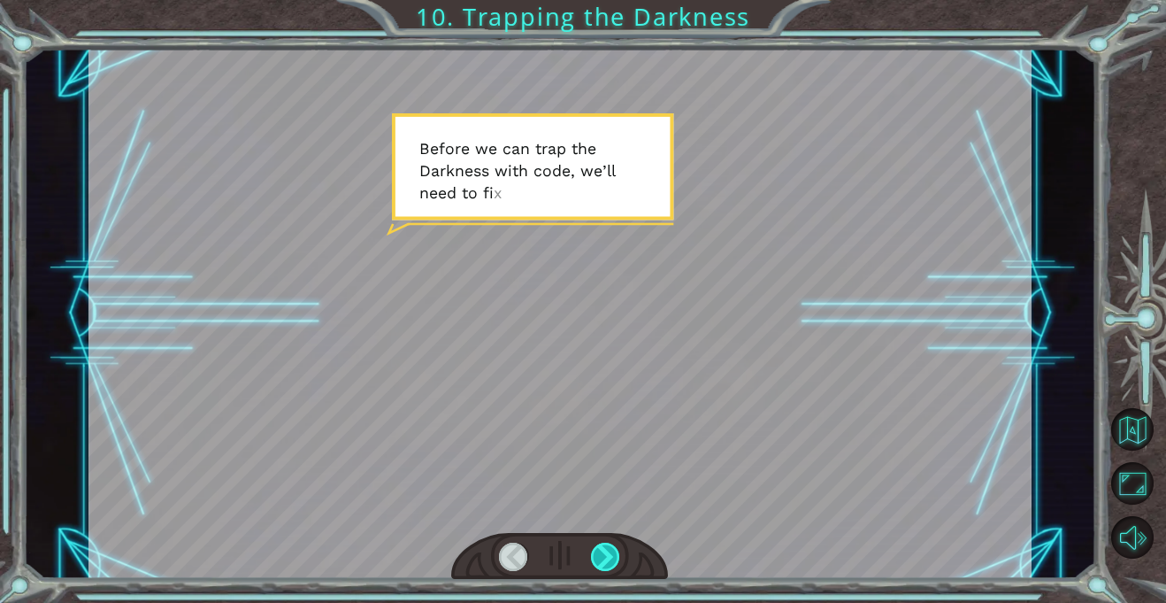
click at [616, 556] on div at bounding box center [605, 556] width 29 height 28
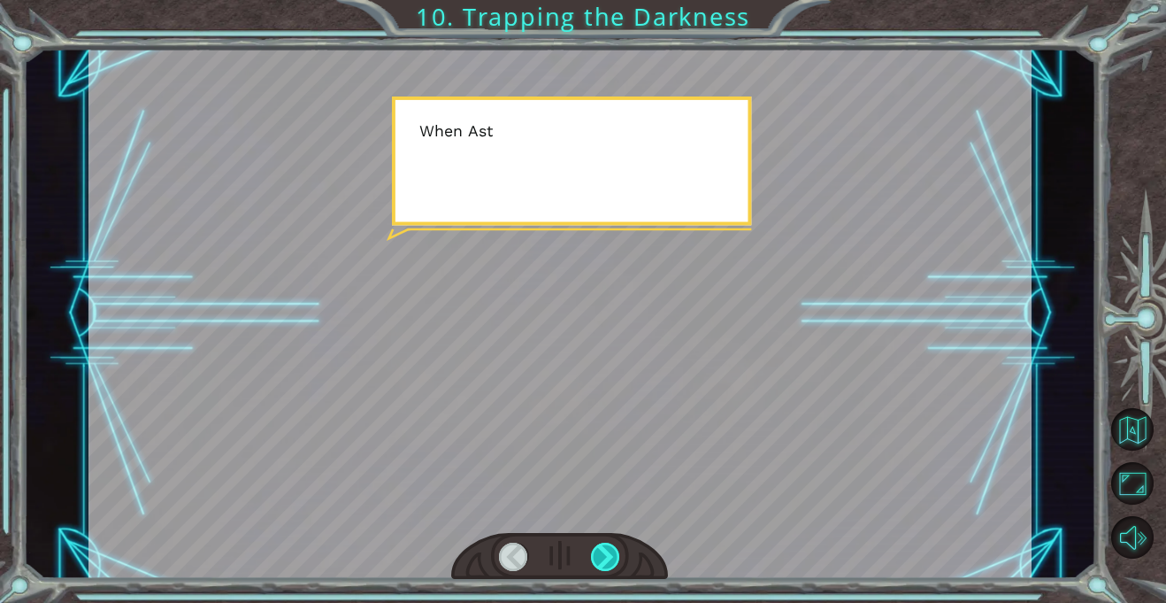
click at [616, 556] on div at bounding box center [605, 556] width 29 height 28
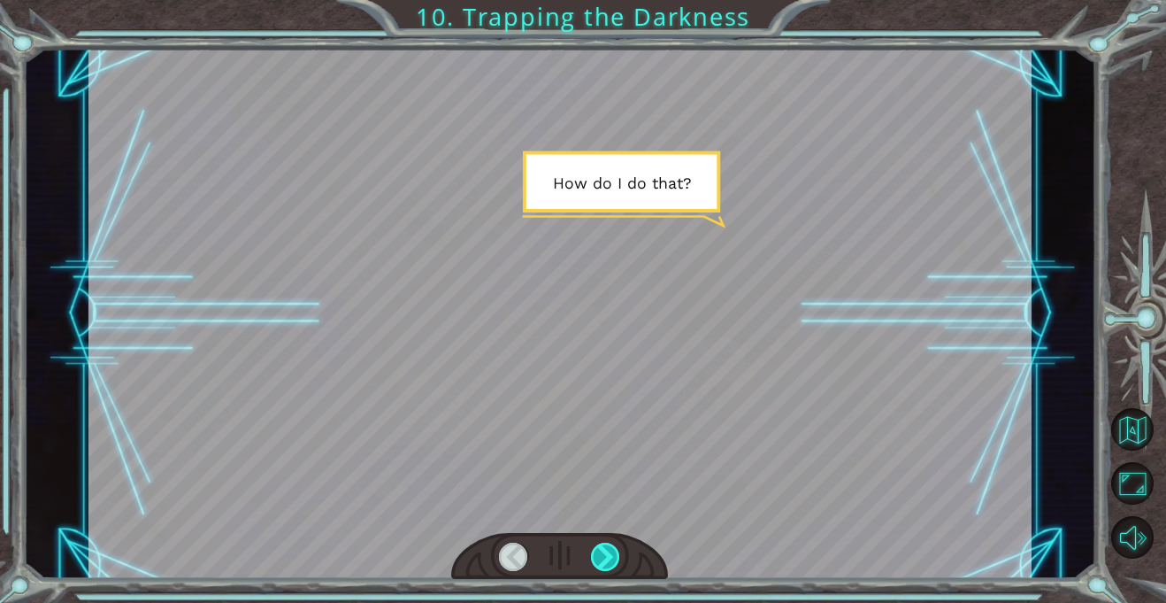
click at [616, 556] on div at bounding box center [605, 556] width 29 height 28
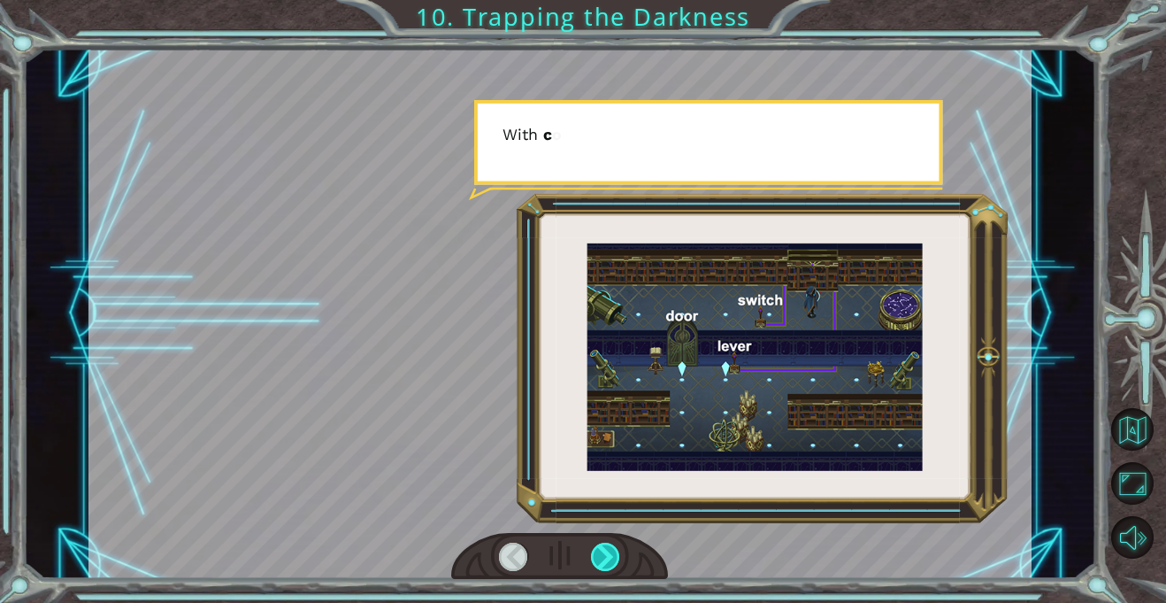
click at [615, 556] on div at bounding box center [605, 556] width 29 height 28
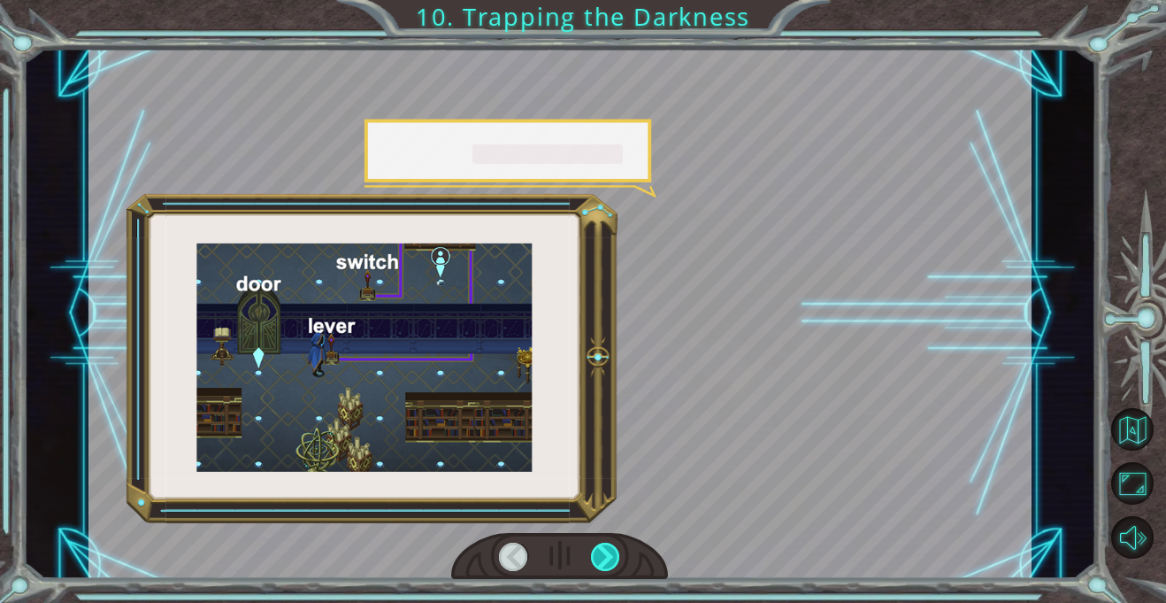
click at [615, 556] on div at bounding box center [605, 556] width 29 height 28
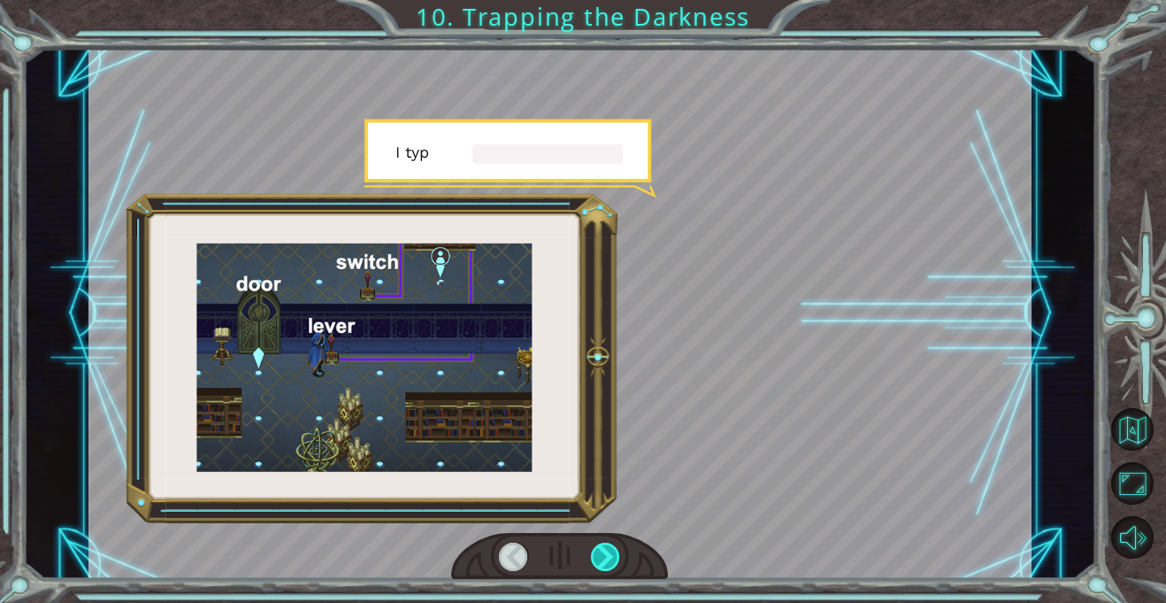
click at [615, 556] on div at bounding box center [605, 556] width 29 height 28
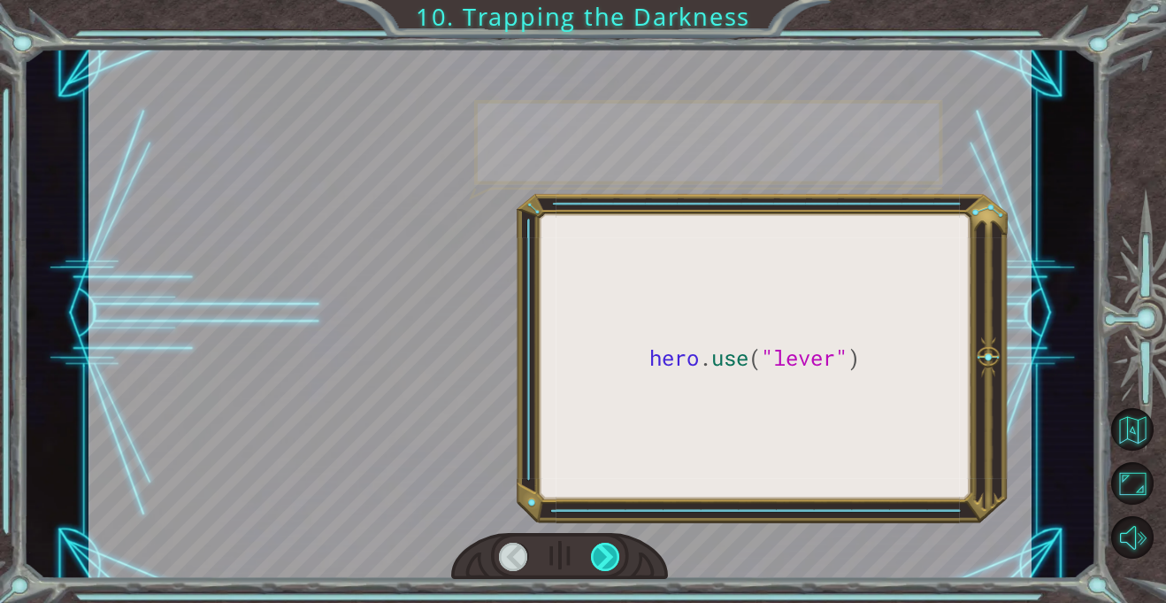
click at [615, 556] on div at bounding box center [605, 556] width 29 height 28
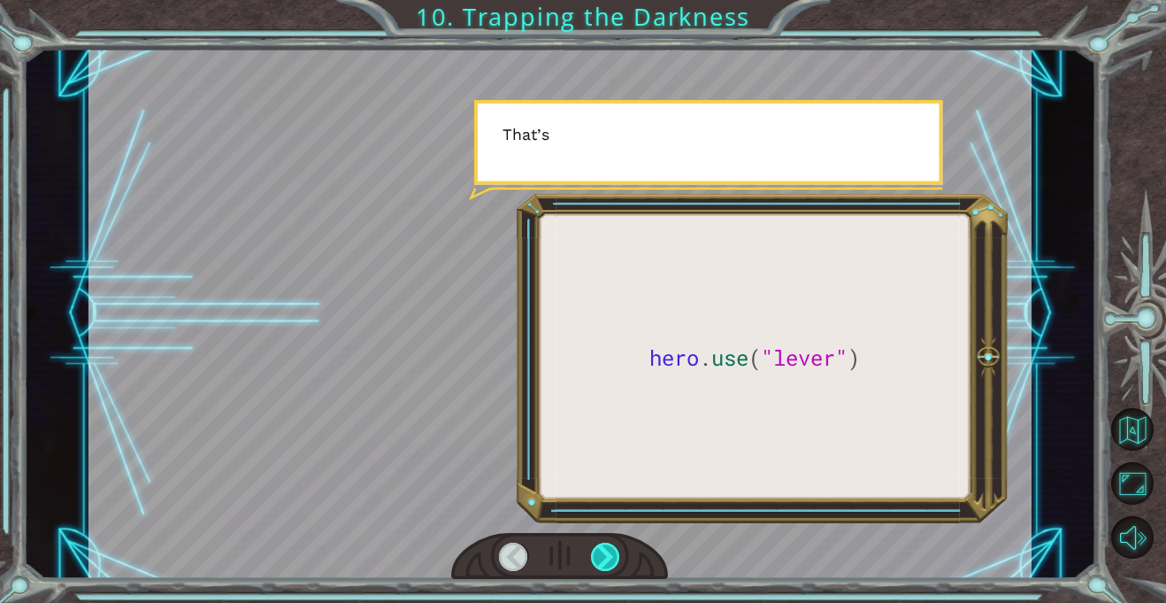
click at [615, 556] on div at bounding box center [605, 556] width 29 height 28
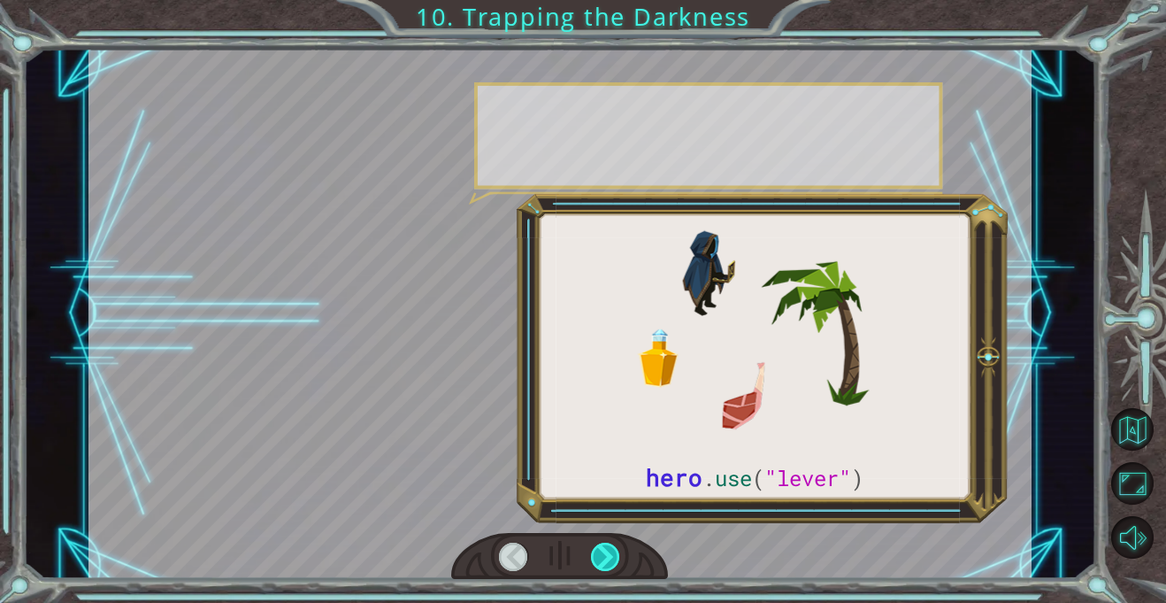
click at [615, 556] on div at bounding box center [605, 556] width 29 height 28
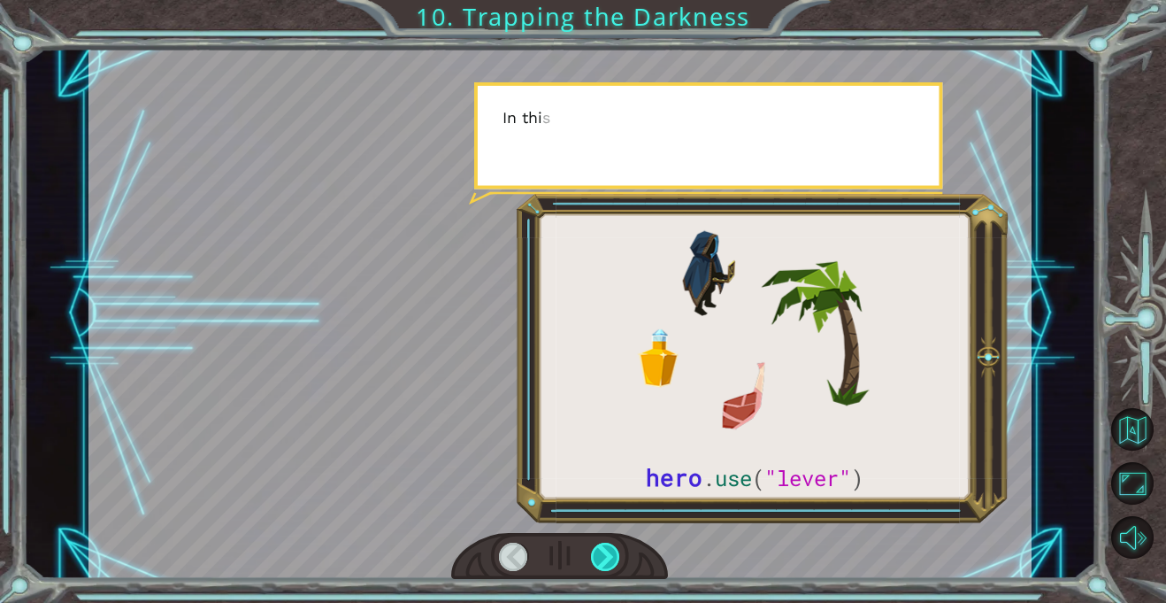
click at [615, 556] on div at bounding box center [605, 556] width 29 height 28
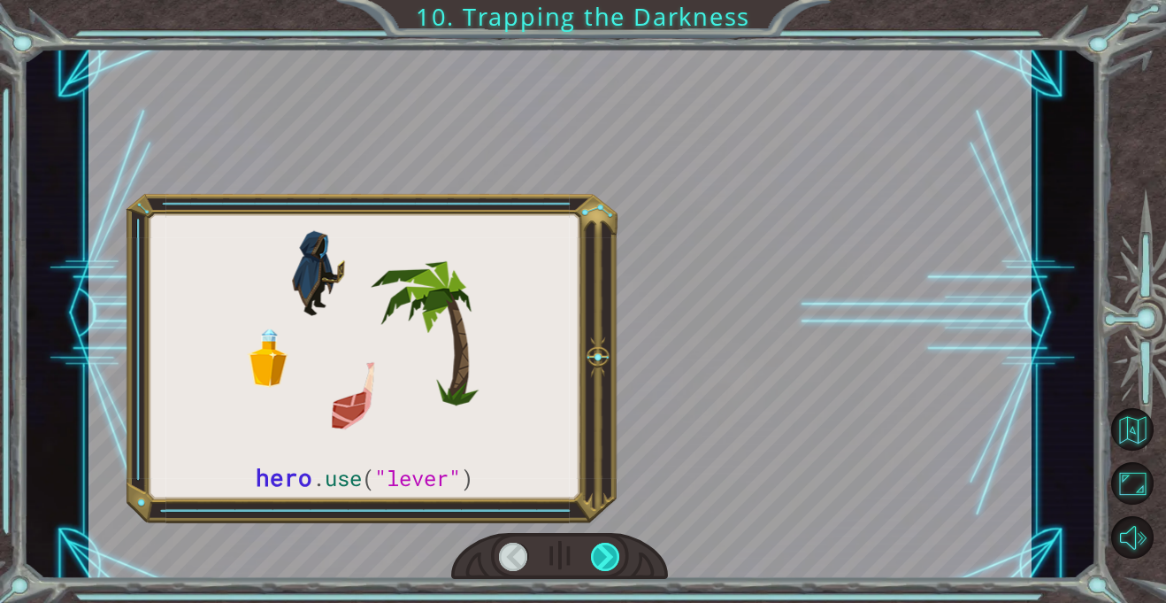
click at [615, 556] on div at bounding box center [605, 556] width 29 height 28
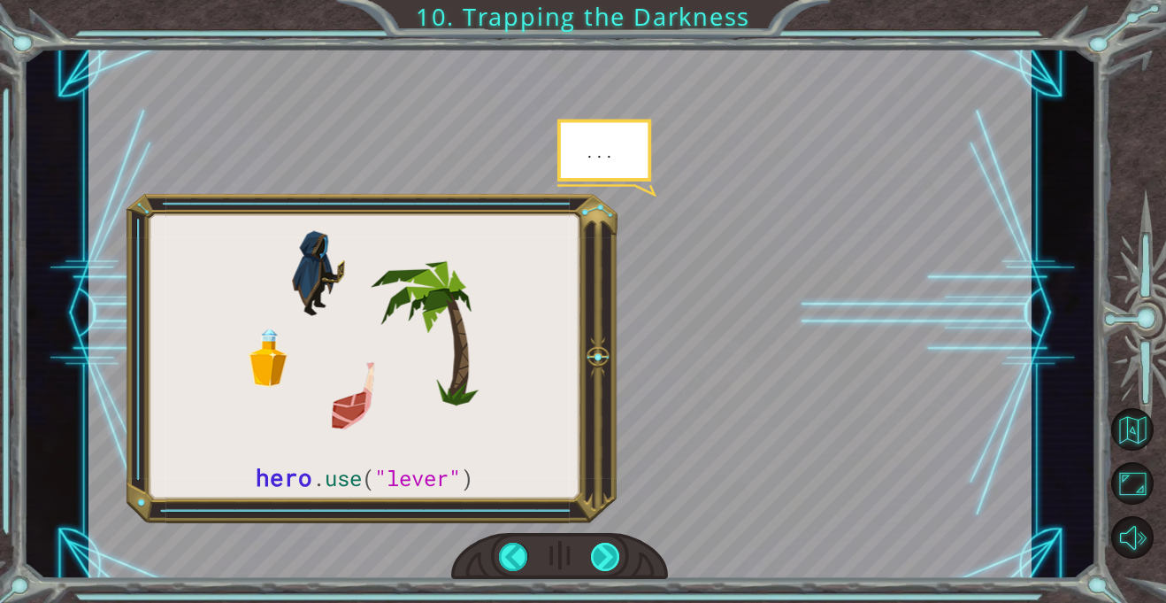
click at [615, 556] on div at bounding box center [605, 556] width 29 height 28
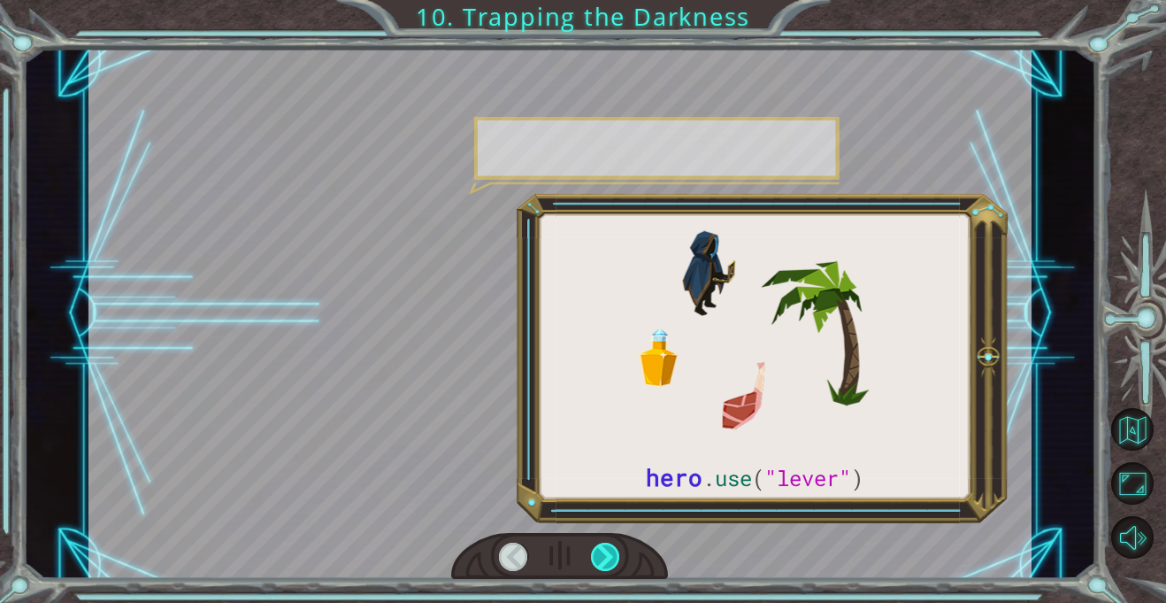
click at [615, 556] on div at bounding box center [605, 556] width 29 height 28
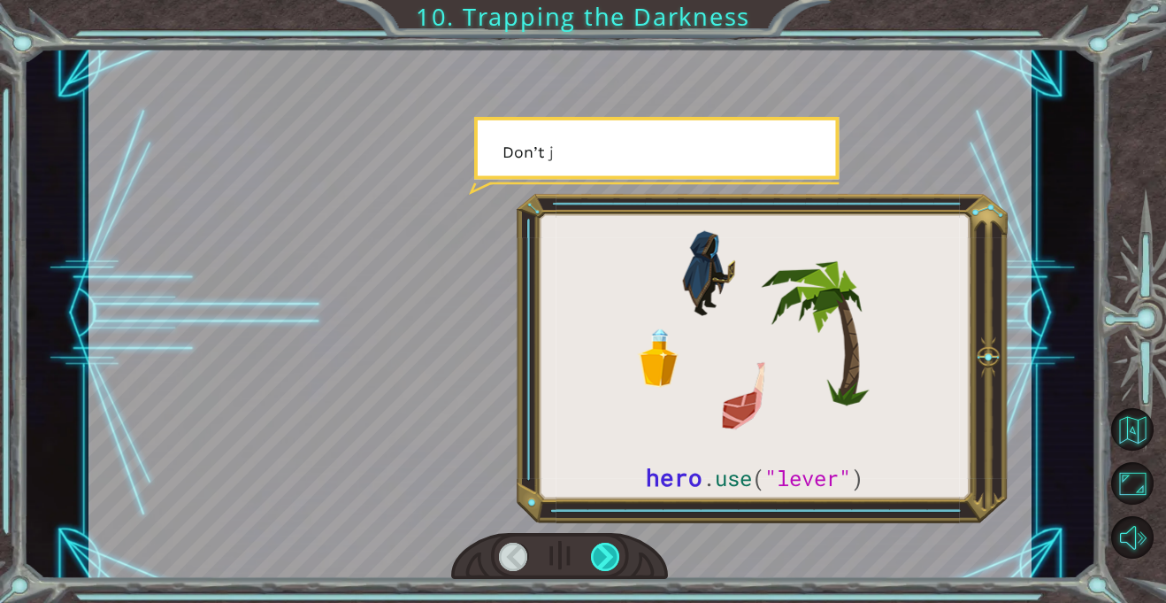
click at [615, 556] on div at bounding box center [605, 556] width 29 height 28
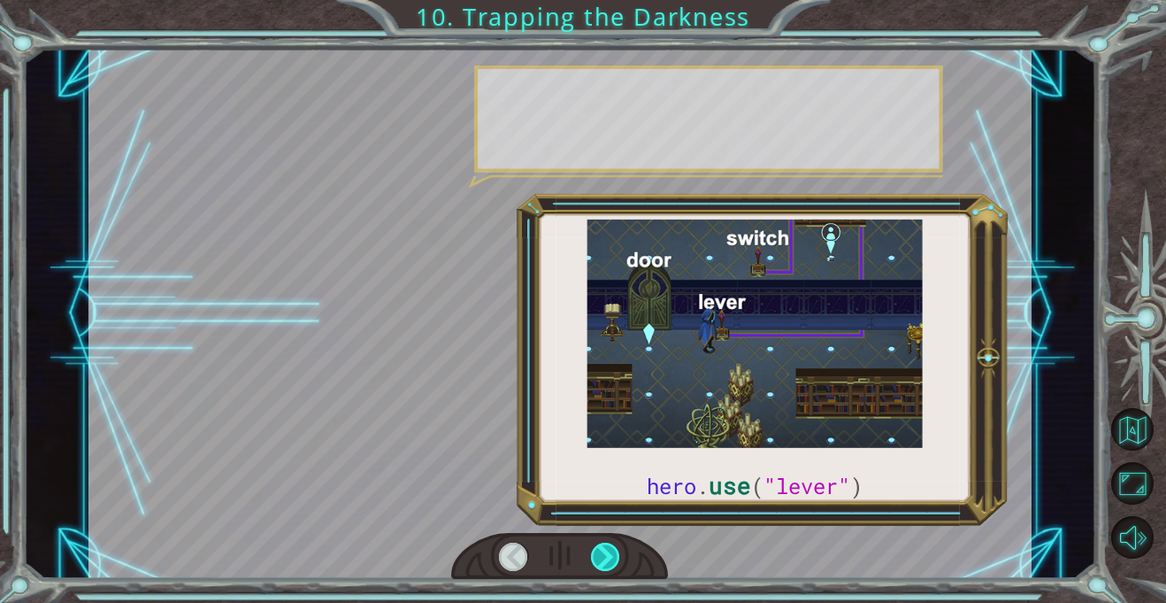
click at [615, 556] on div at bounding box center [605, 556] width 29 height 28
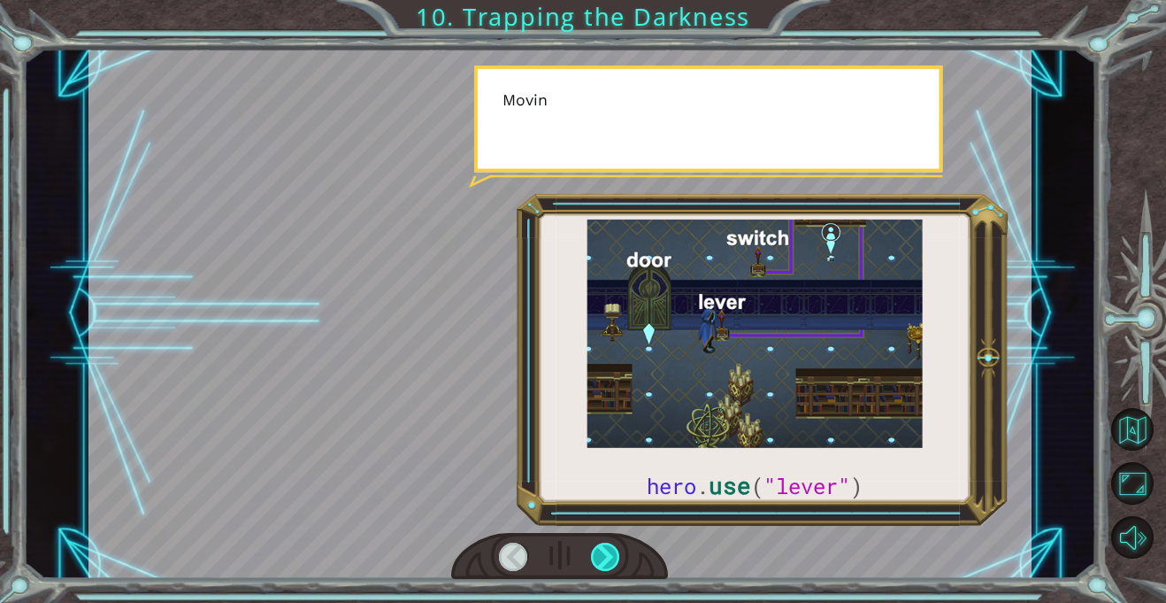
click at [615, 556] on div at bounding box center [605, 556] width 29 height 28
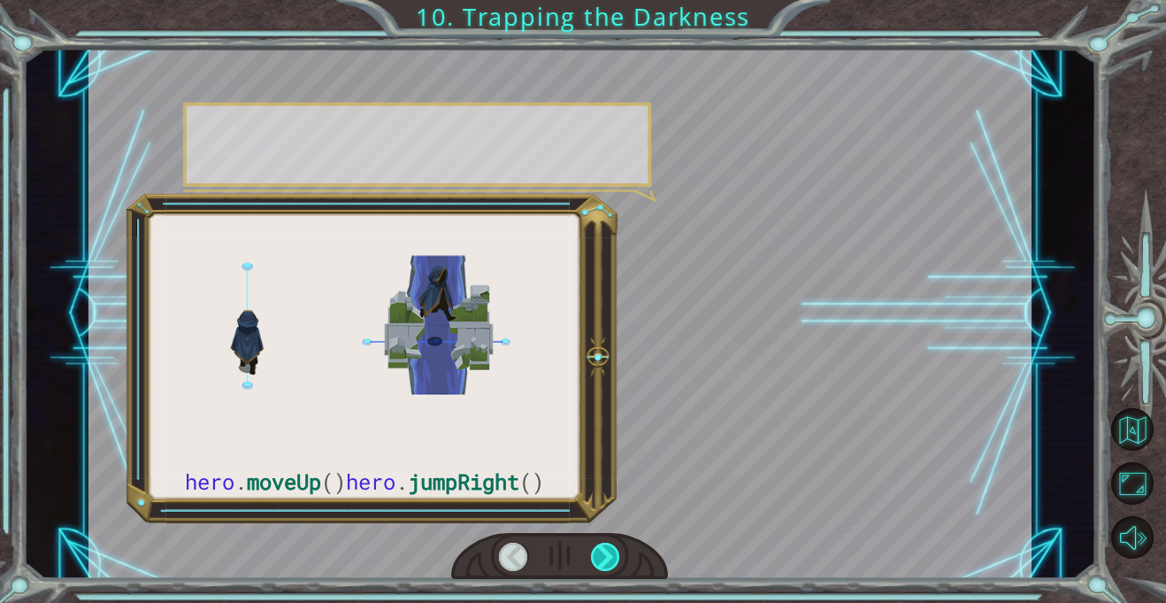
click at [615, 556] on div at bounding box center [605, 556] width 29 height 28
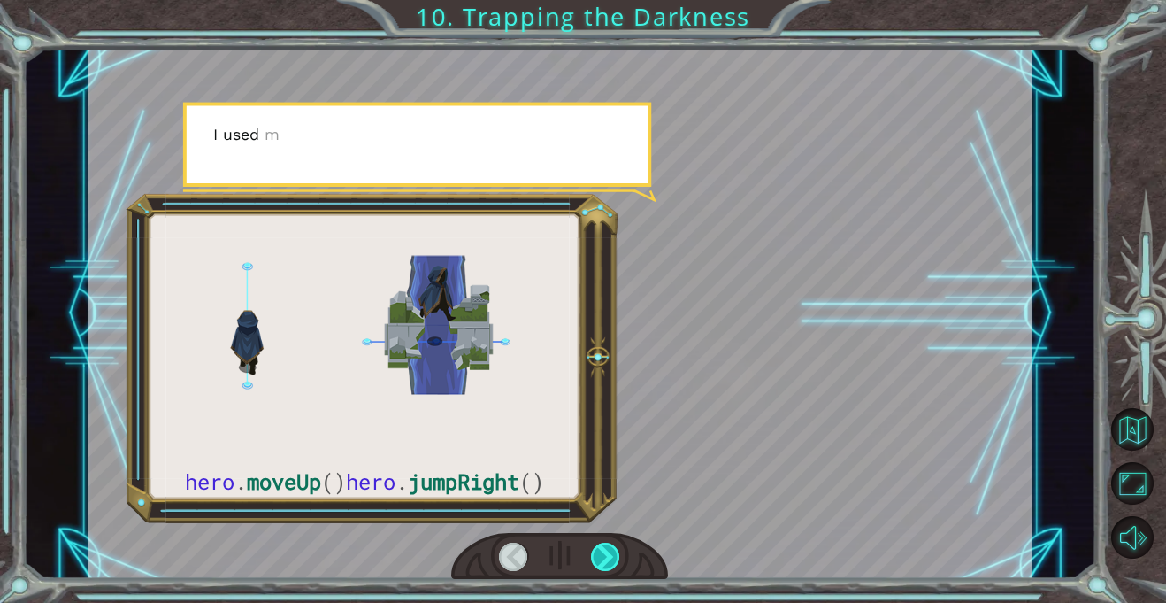
click at [615, 556] on div at bounding box center [605, 556] width 29 height 28
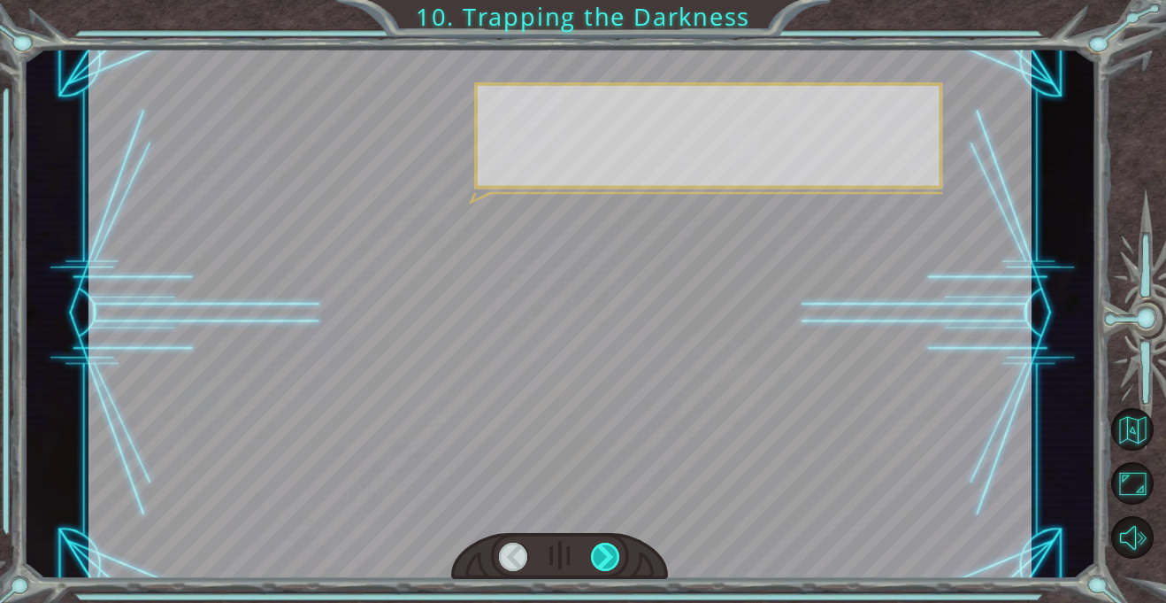
click at [615, 556] on div at bounding box center [605, 556] width 29 height 28
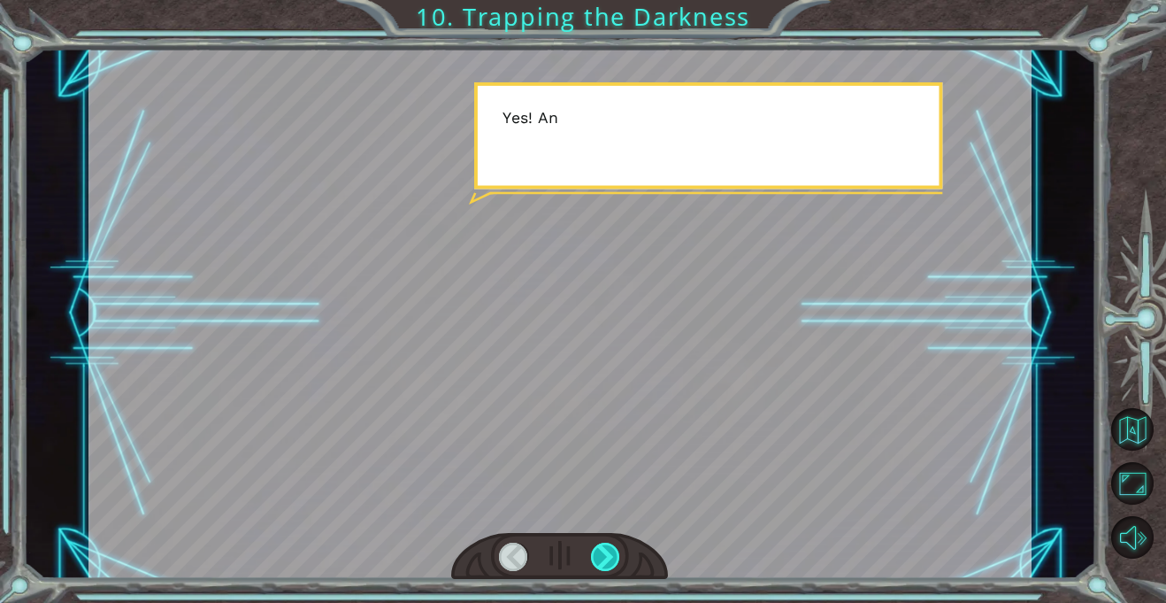
click at [615, 556] on div at bounding box center [605, 556] width 29 height 28
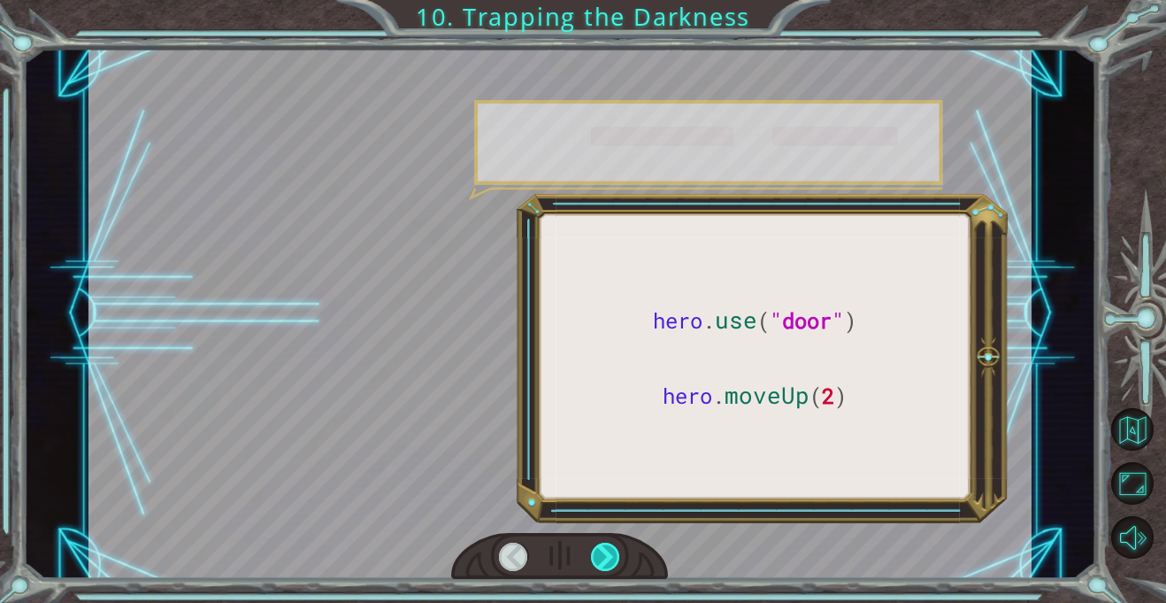
click at [615, 556] on div at bounding box center [605, 556] width 29 height 28
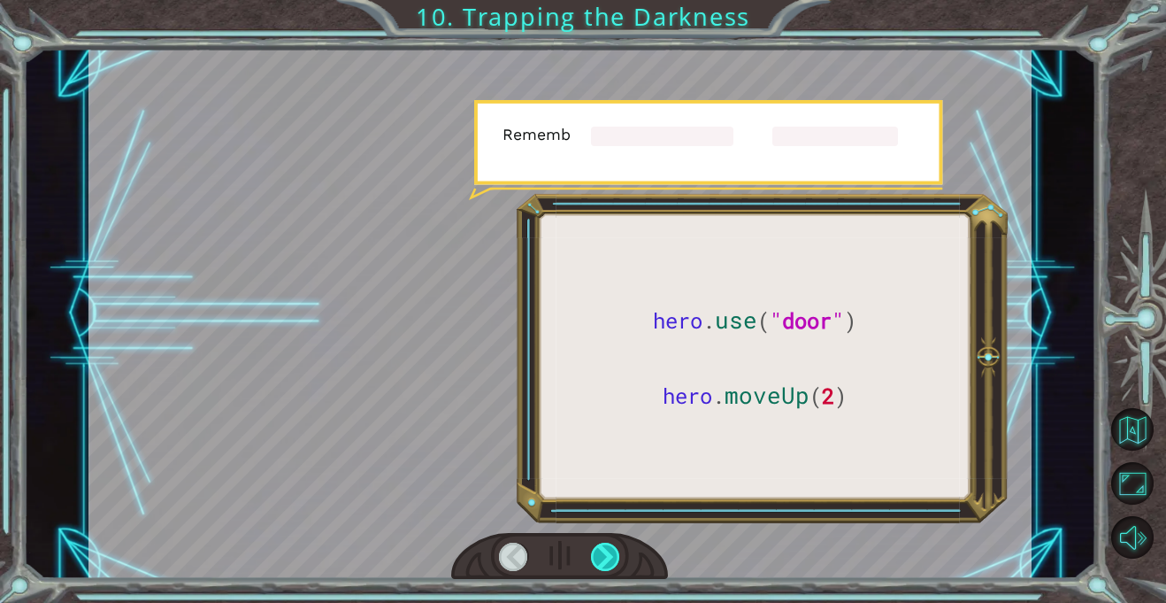
click at [615, 556] on div at bounding box center [605, 556] width 29 height 28
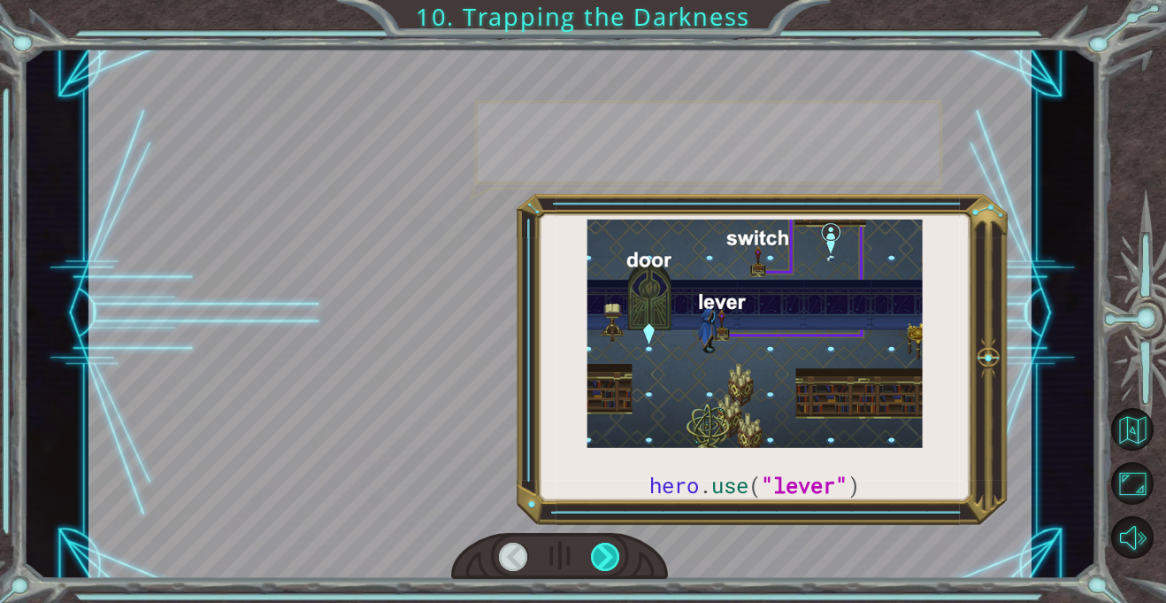
click at [615, 556] on div at bounding box center [605, 556] width 29 height 28
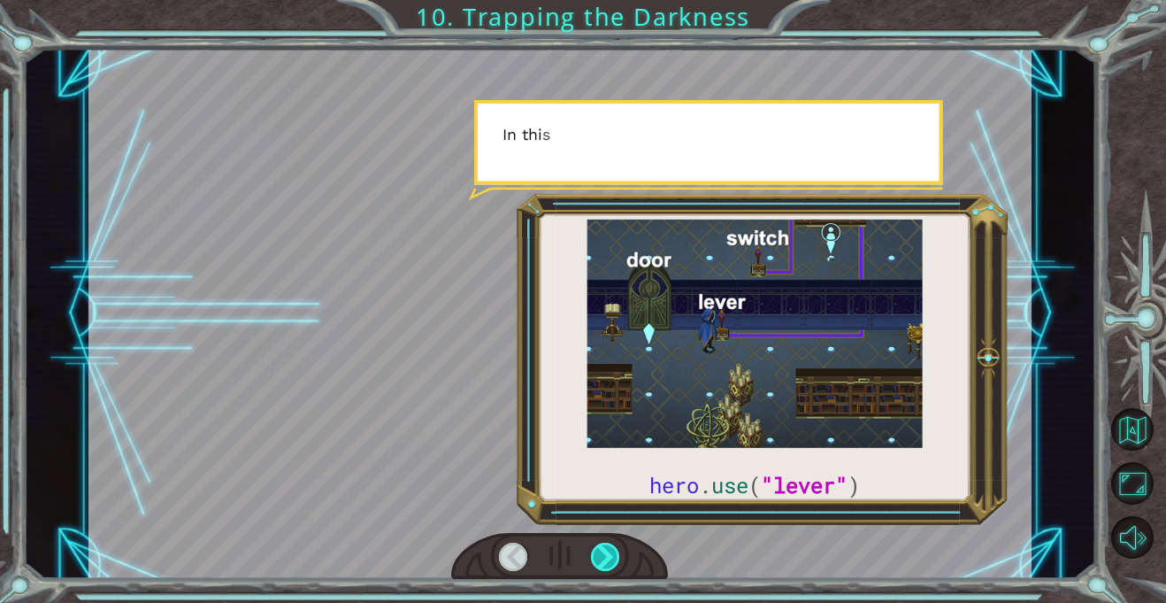
click at [615, 556] on div at bounding box center [605, 556] width 29 height 28
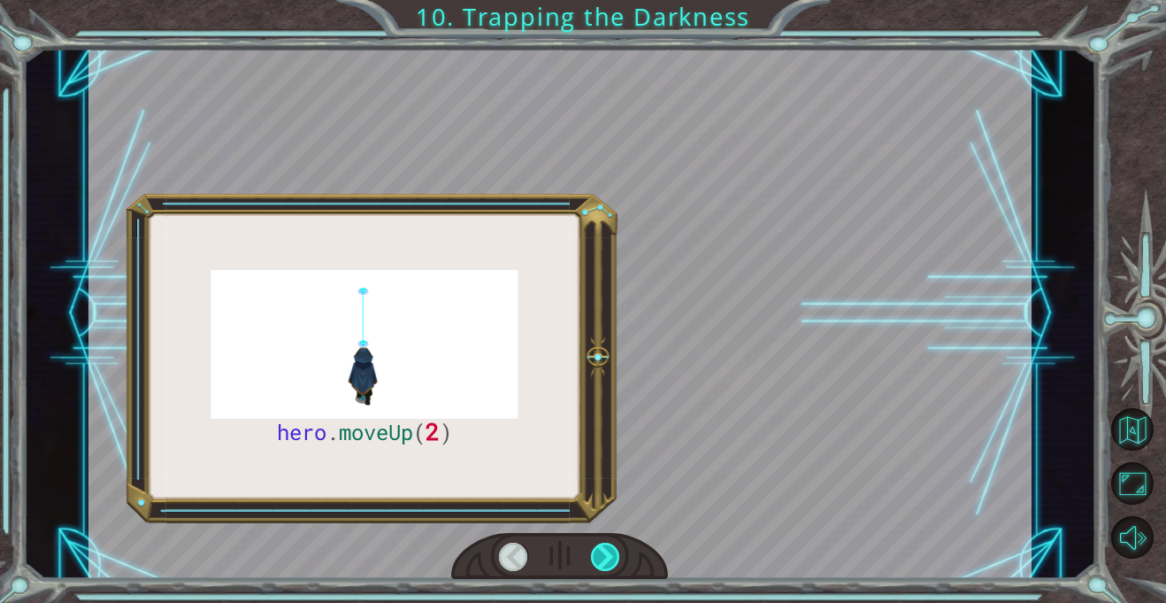
click at [615, 556] on div at bounding box center [605, 556] width 29 height 28
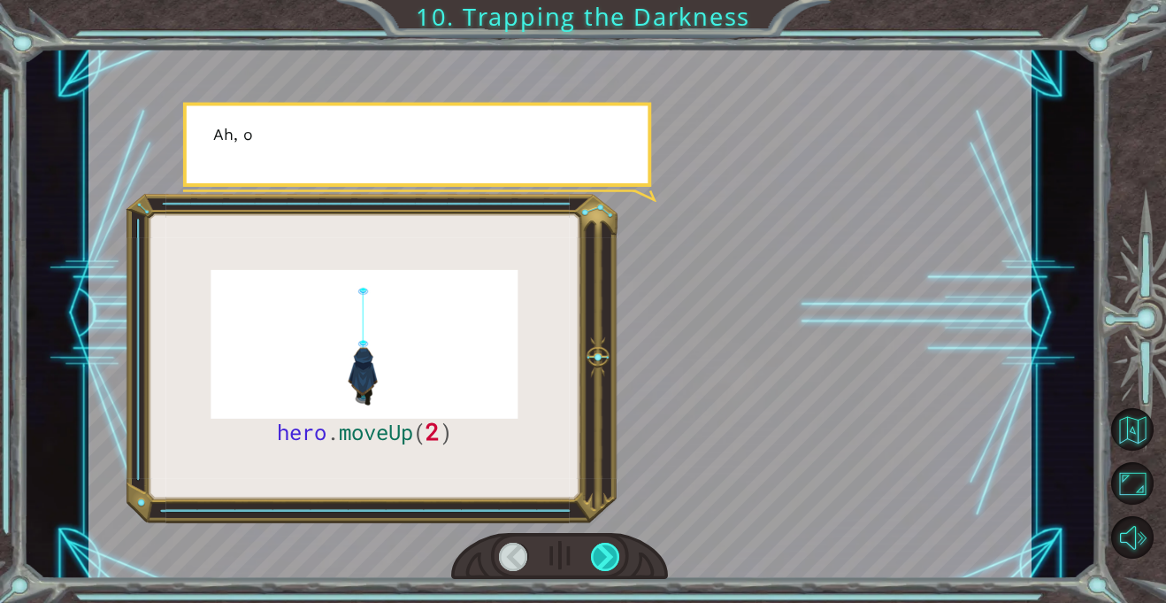
click at [615, 556] on div at bounding box center [605, 556] width 29 height 28
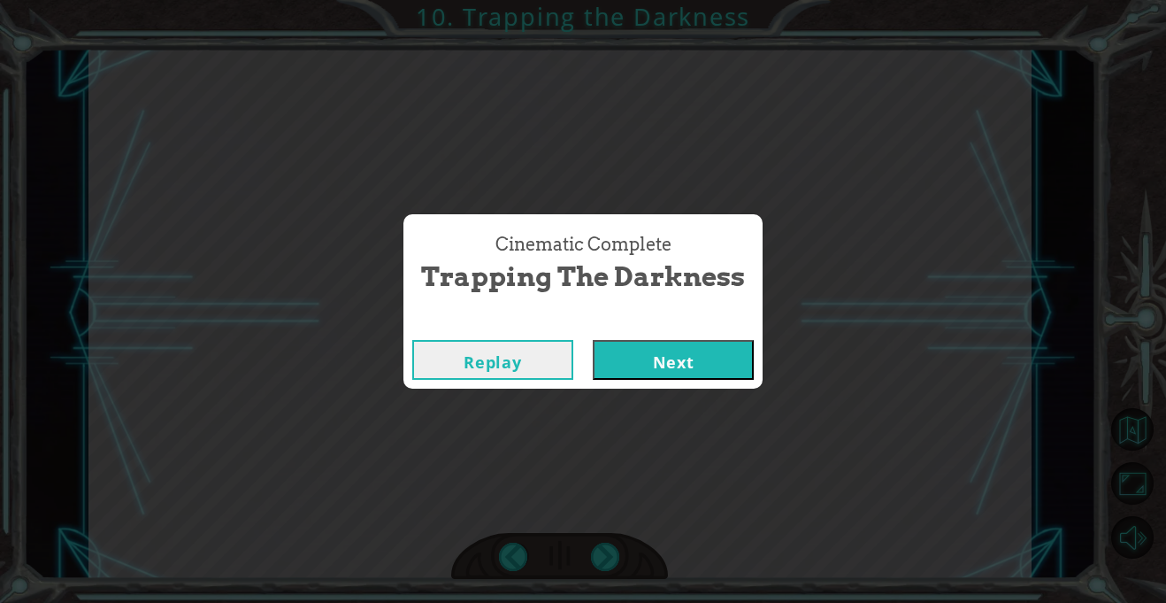
click at [619, 554] on div "Cinematic Complete Trapping the Darkness Replay Next" at bounding box center [583, 301] width 1166 height 603
click at [669, 359] on button "Next" at bounding box center [673, 360] width 161 height 40
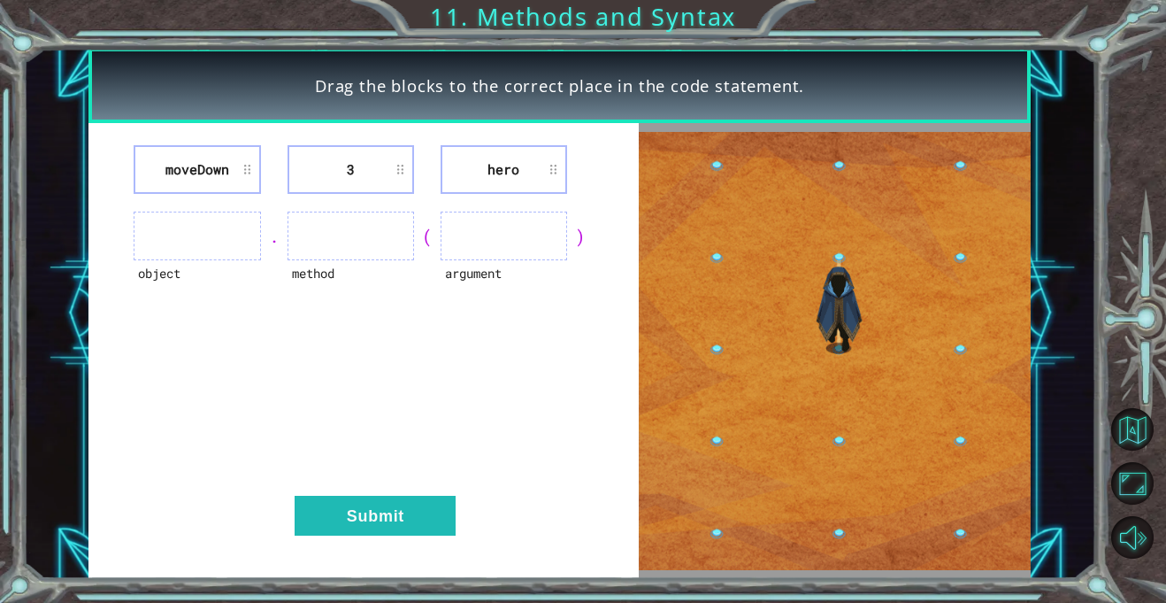
click at [939, 306] on img at bounding box center [835, 351] width 392 height 438
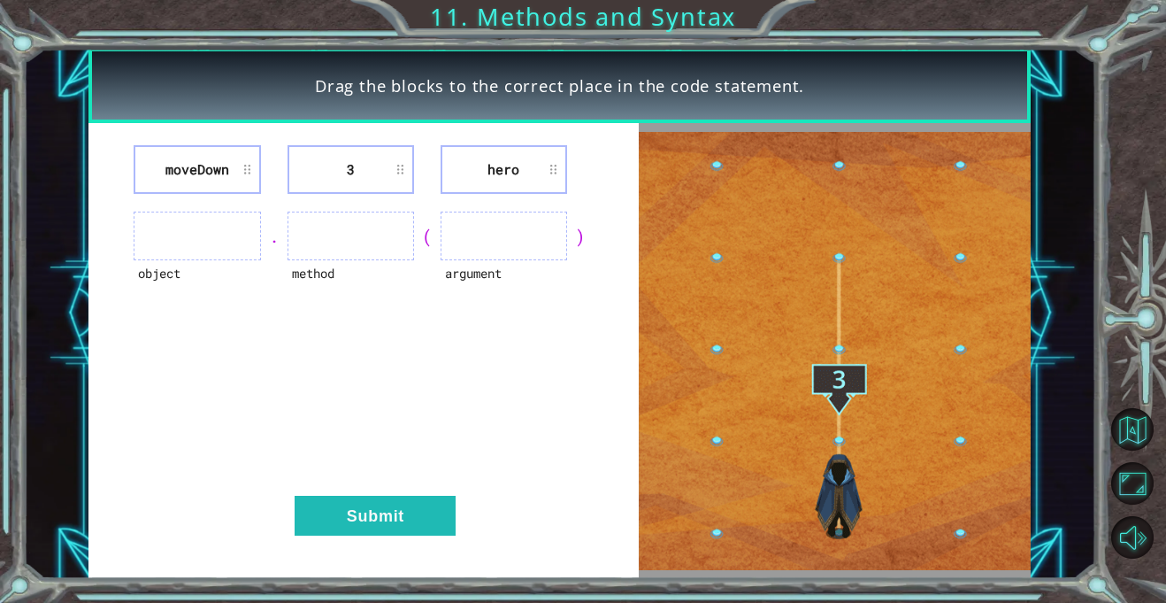
click at [522, 240] on ul at bounding box center [504, 236] width 127 height 49
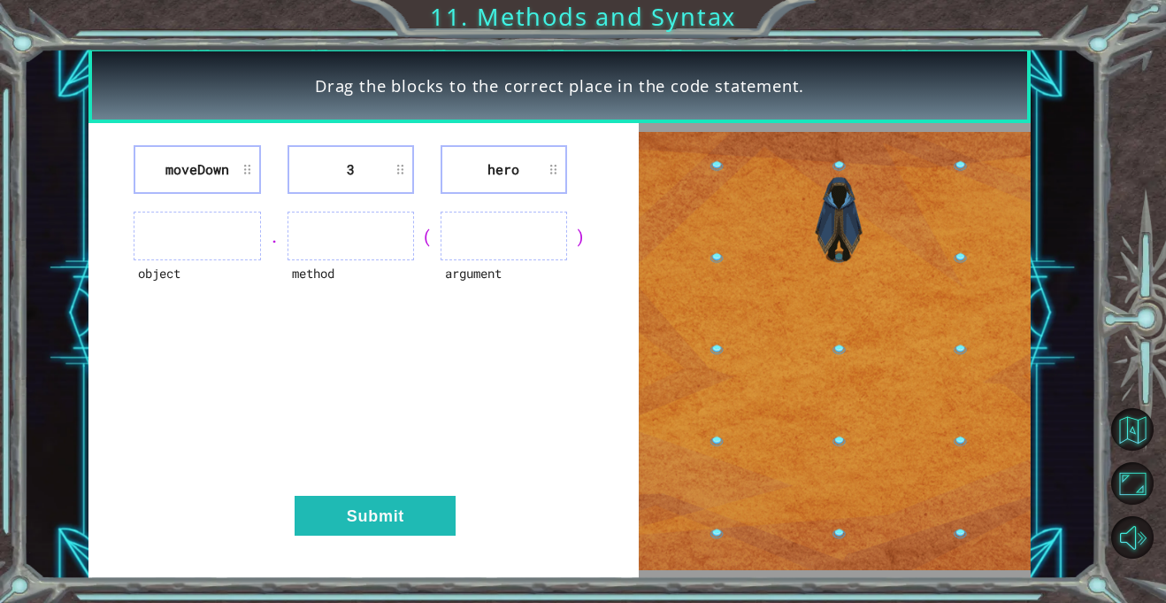
click at [520, 245] on ul at bounding box center [504, 236] width 127 height 49
